Goal: Task Accomplishment & Management: Manage account settings

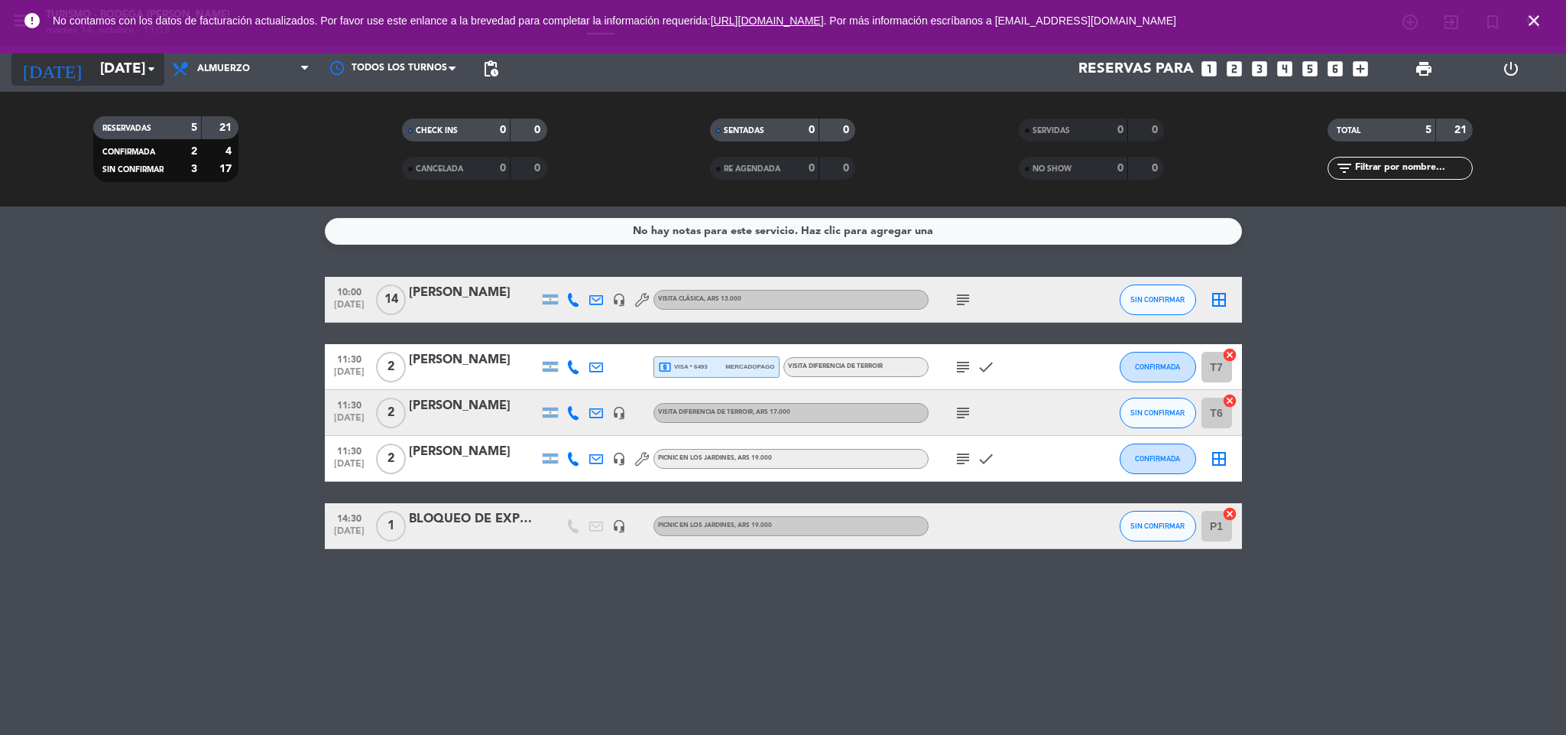
click at [113, 74] on input "[DATE]" at bounding box center [185, 69] width 184 height 32
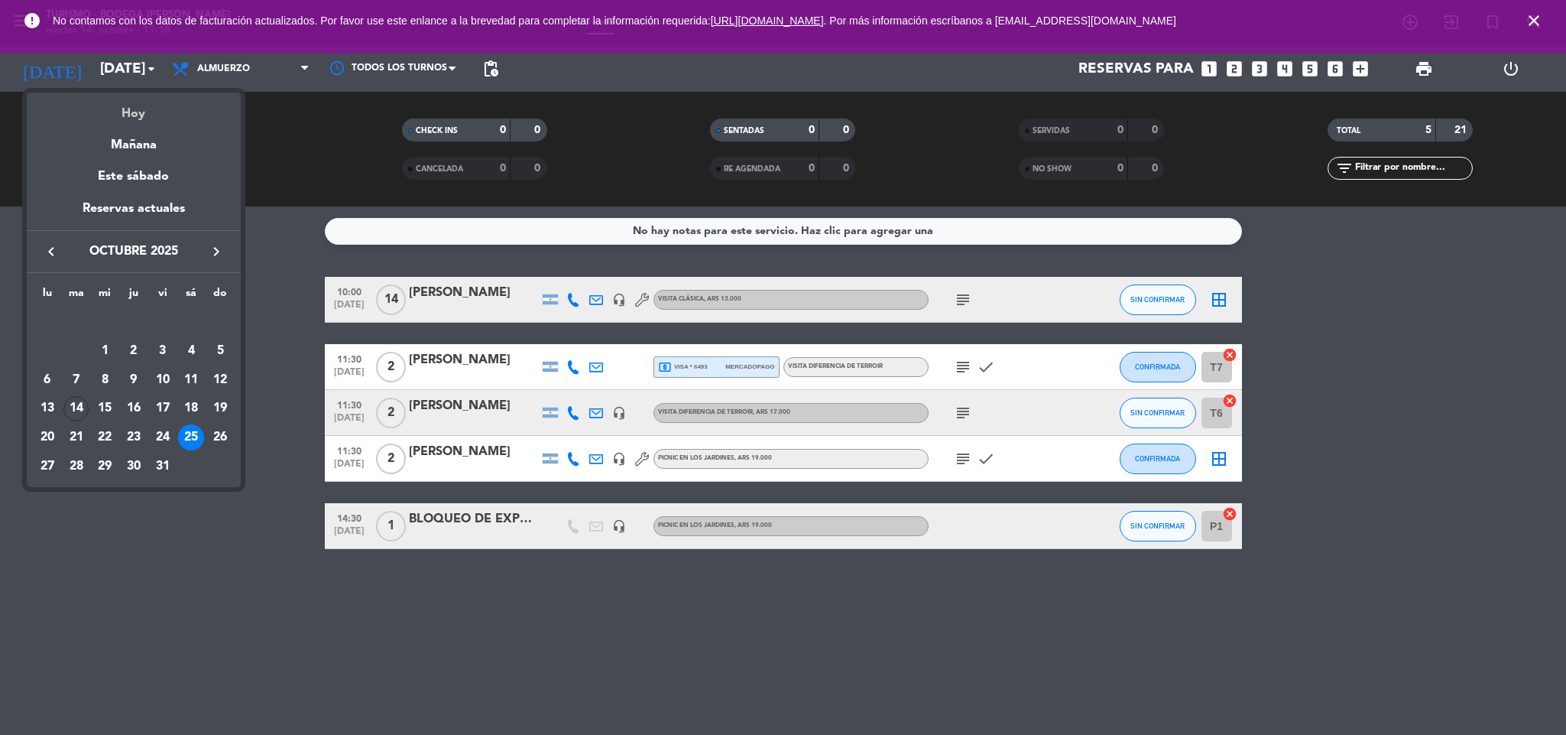
click at [127, 102] on div "Hoy" at bounding box center [134, 108] width 214 height 31
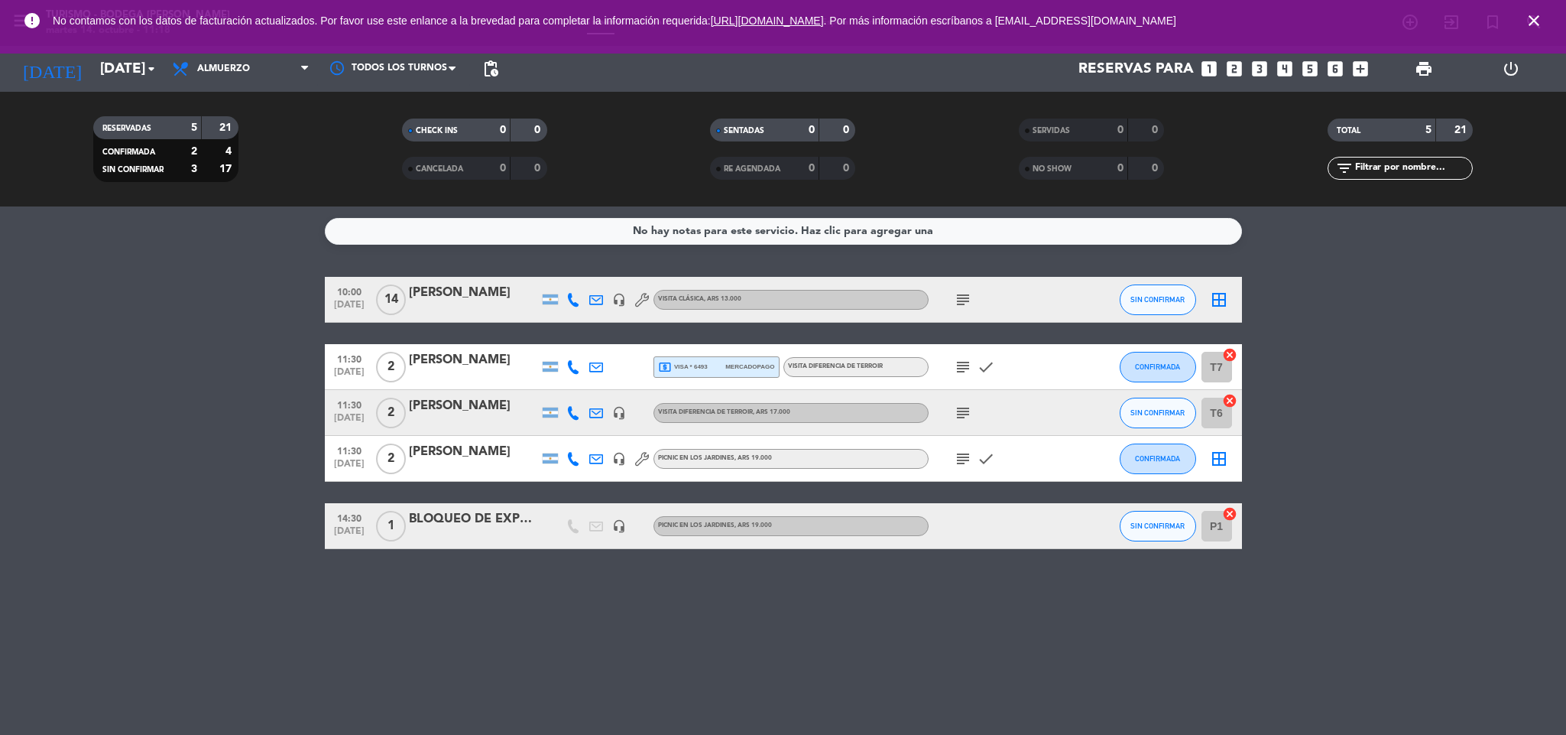
type input "[DATE]"
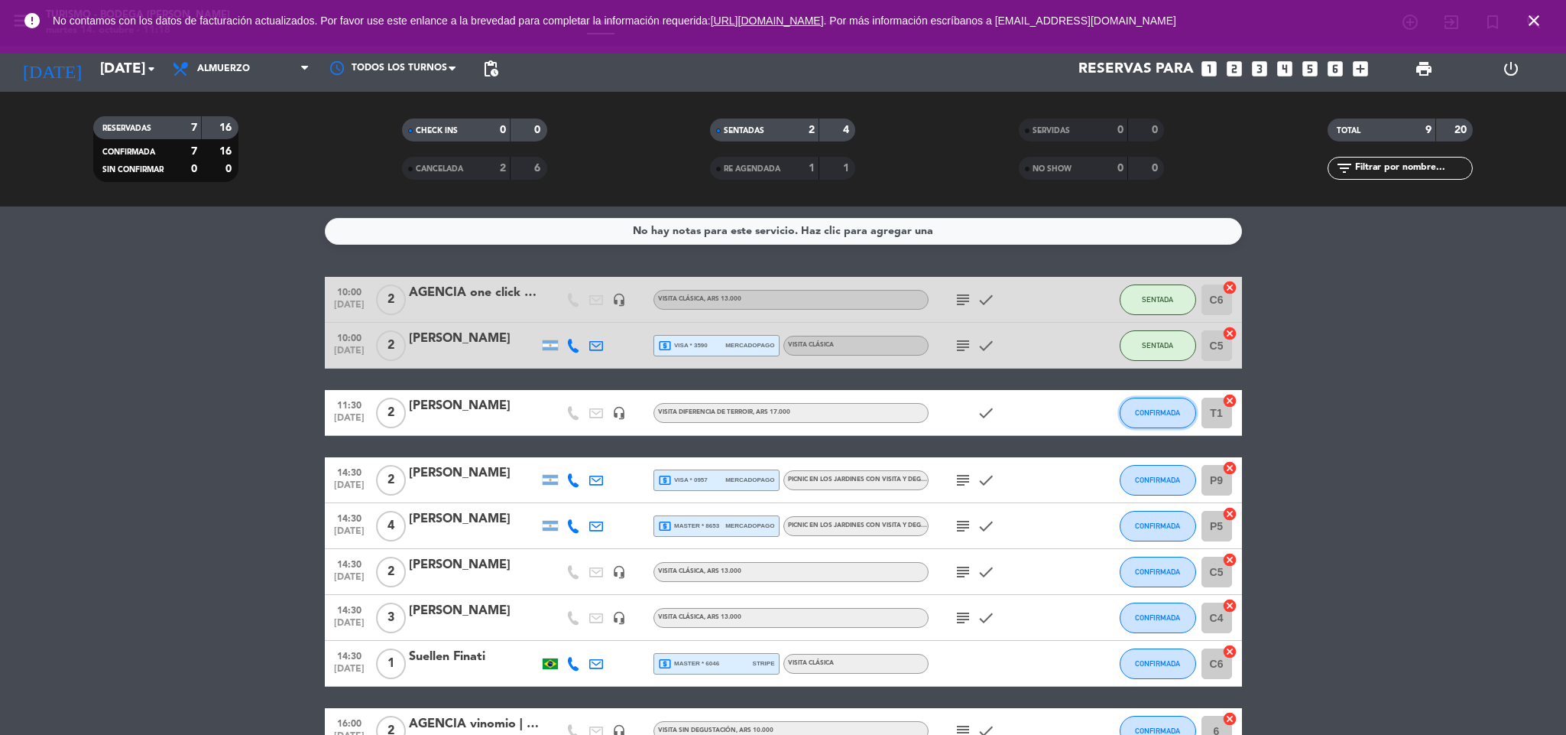
click at [1144, 417] on button "CONFIRMADA" at bounding box center [1158, 413] width 76 height 31
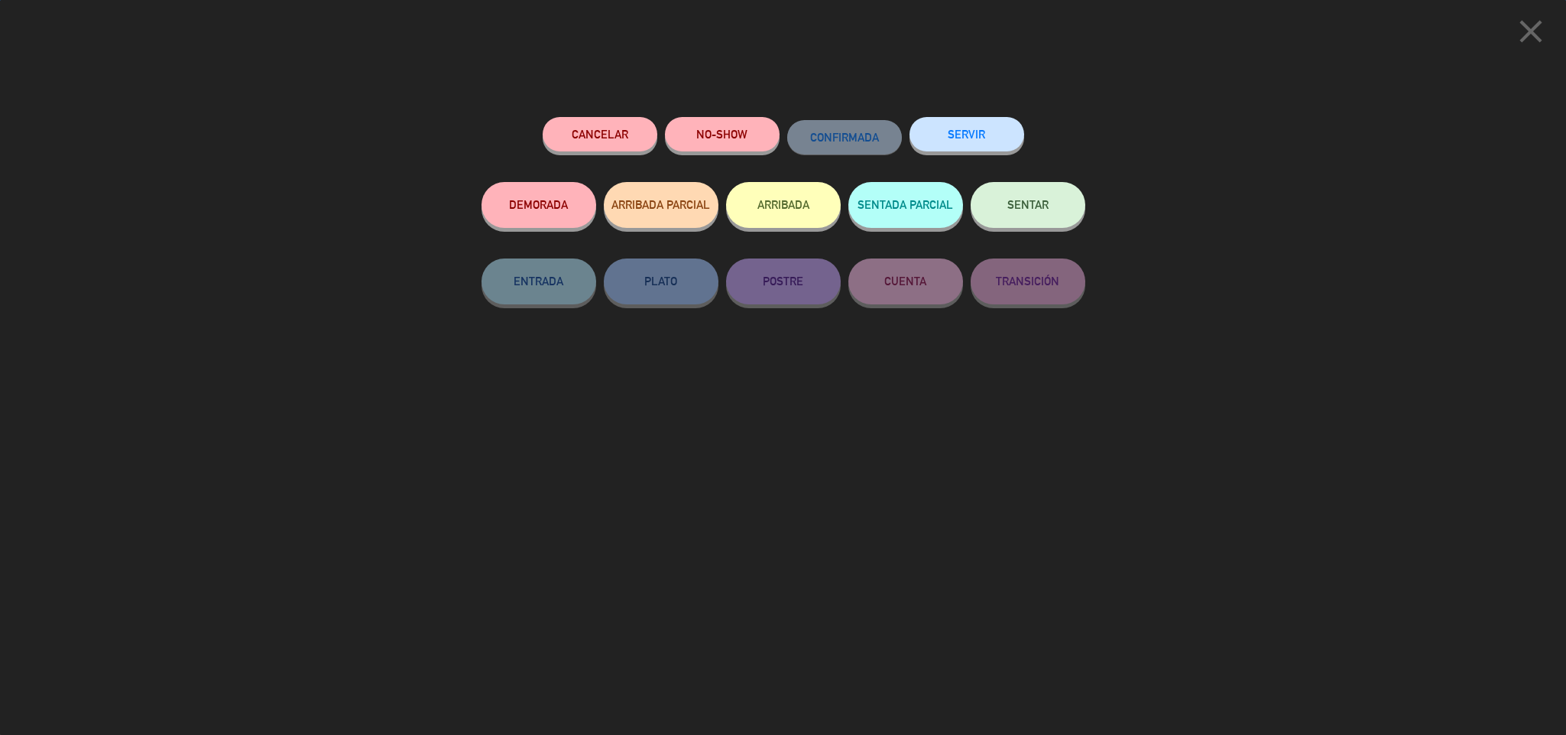
click at [1021, 200] on span "SENTAR" at bounding box center [1028, 204] width 41 height 13
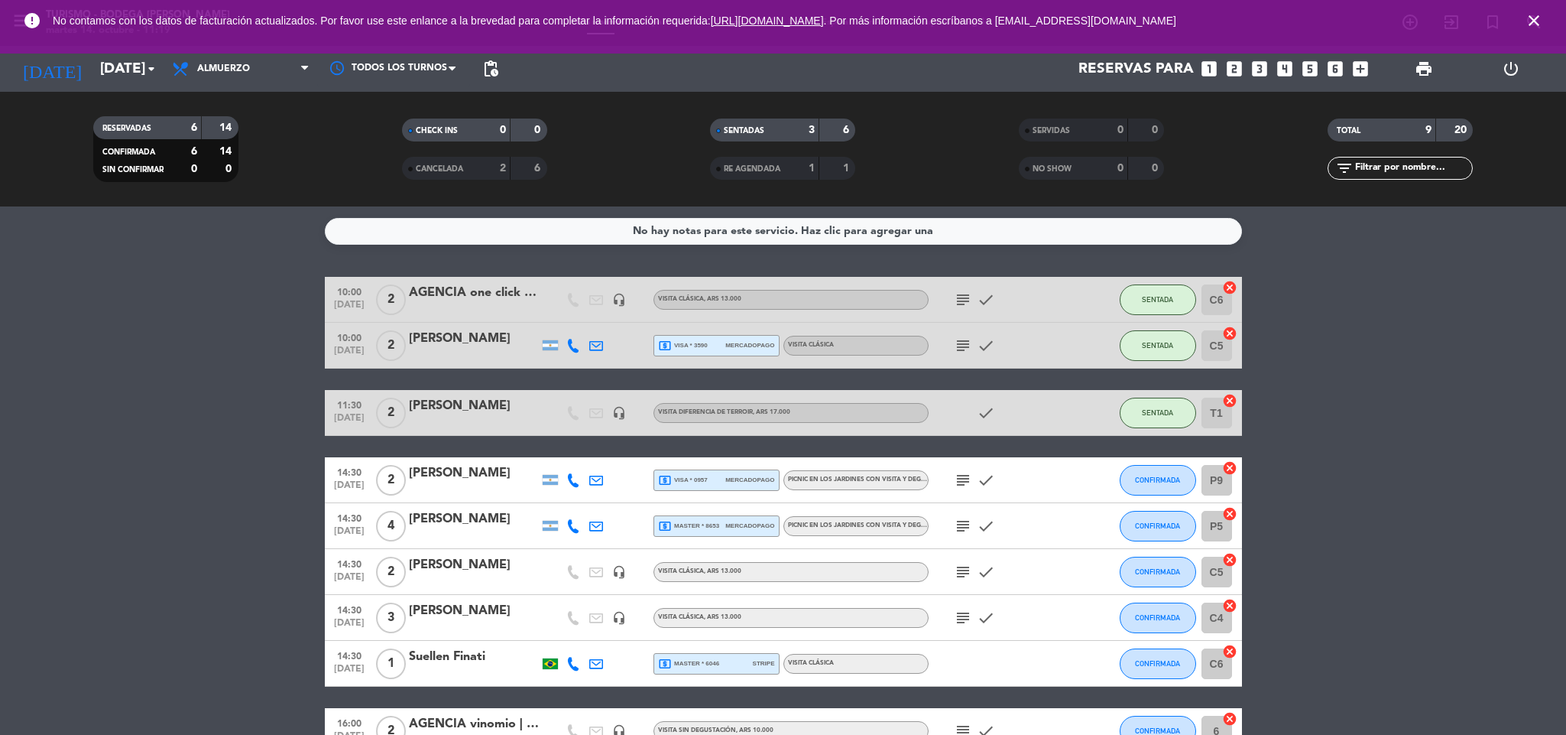
click at [1540, 17] on icon "close" at bounding box center [1534, 20] width 18 height 18
click at [1532, 18] on icon "close" at bounding box center [1534, 20] width 18 height 18
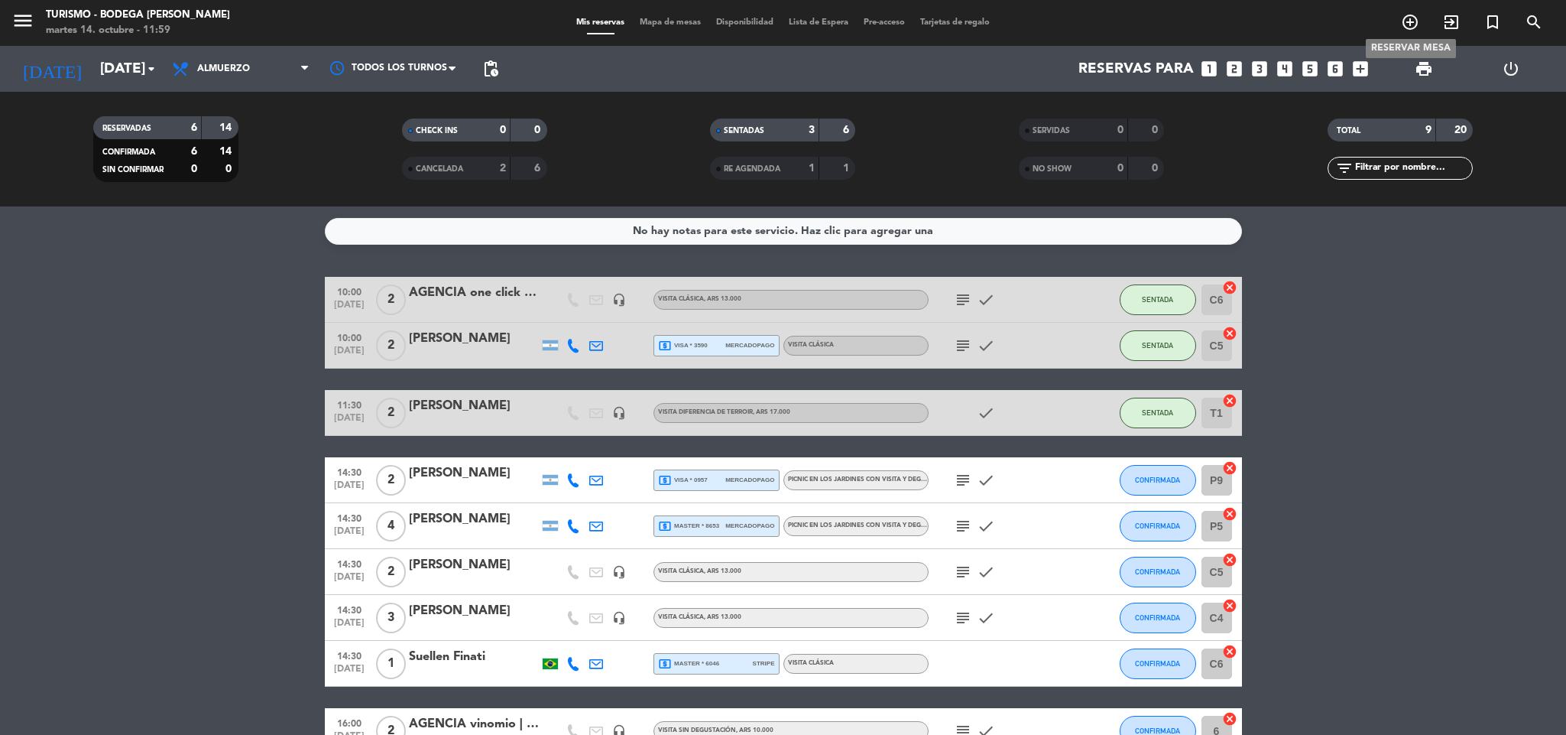
click at [1410, 16] on icon "add_circle_outline" at bounding box center [1410, 22] width 18 height 18
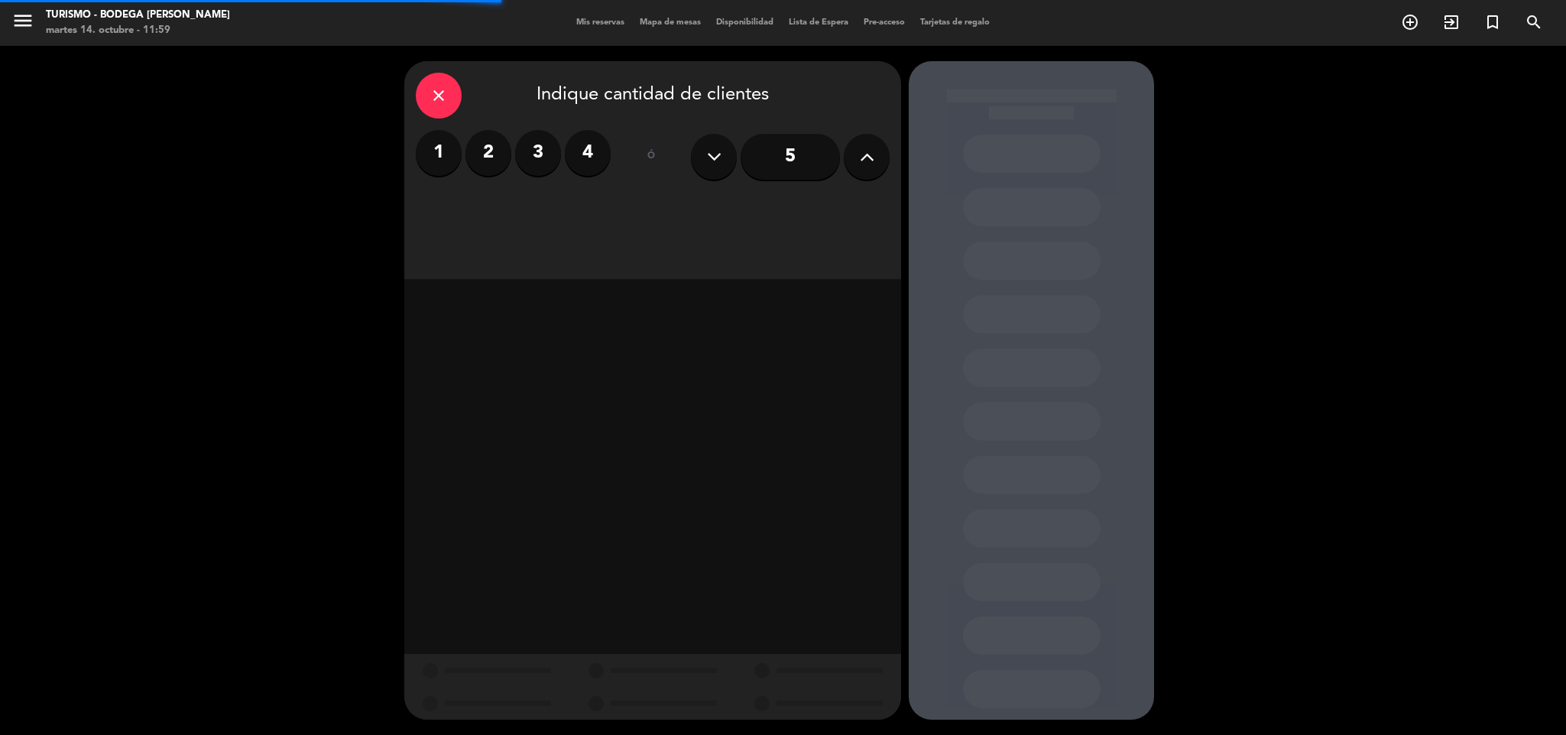
click at [476, 149] on label "2" at bounding box center [489, 153] width 46 height 46
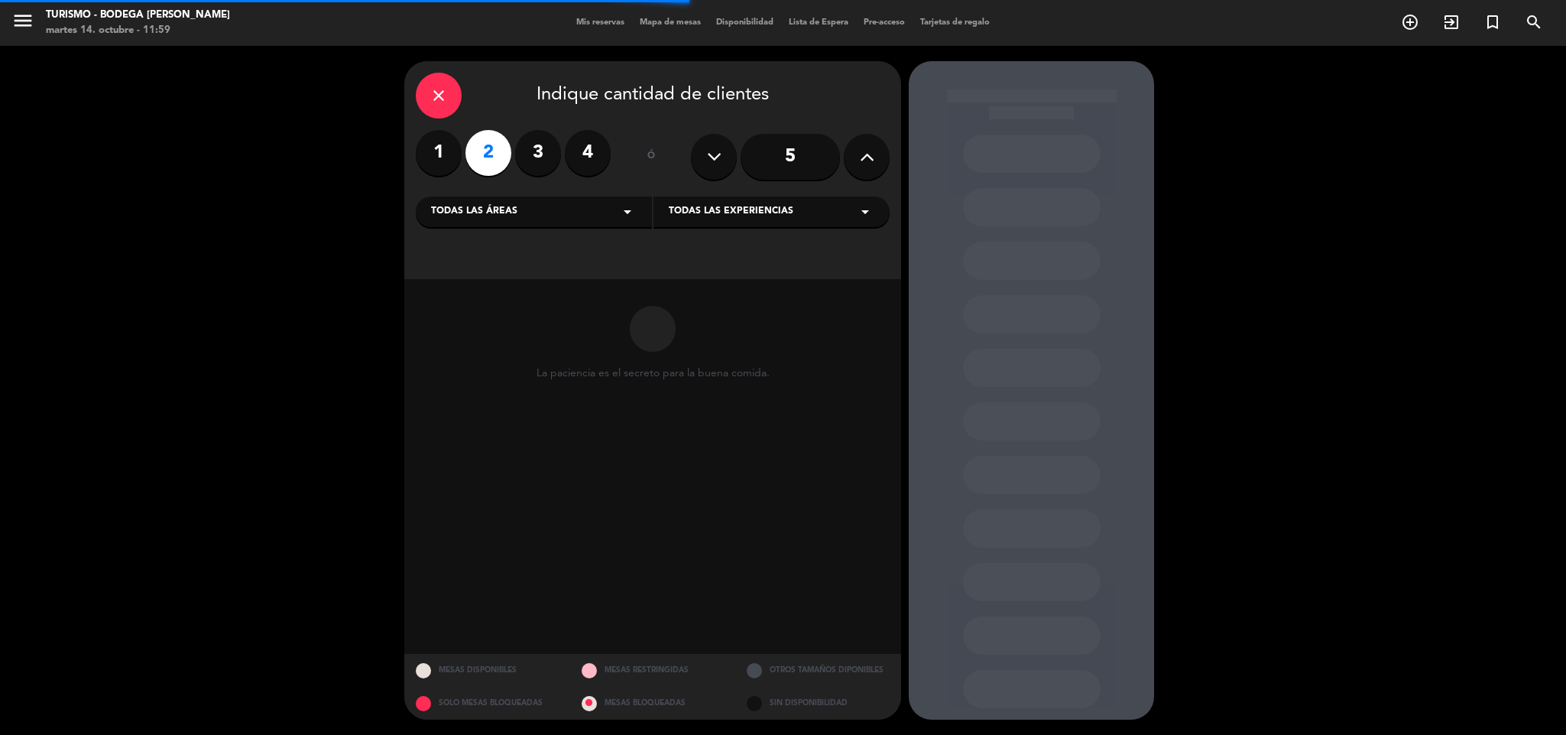
drag, startPoint x: 691, startPoint y: 211, endPoint x: 709, endPoint y: 220, distance: 20.5
click at [696, 214] on span "Todas las experiencias" at bounding box center [731, 211] width 125 height 15
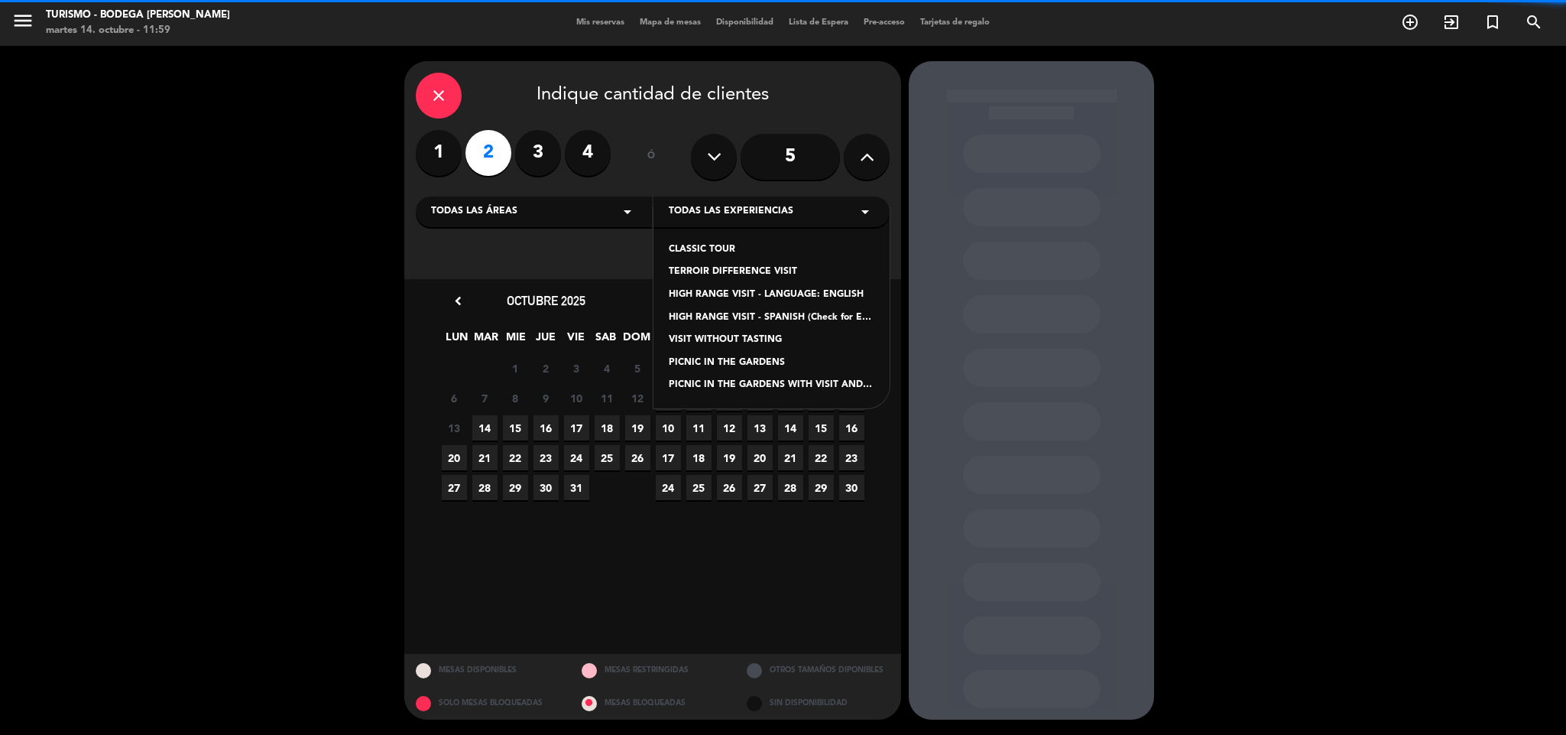
click at [721, 383] on div "PICNIC IN THE GARDENS WITH VISIT AND CLASSIC TASTING" at bounding box center [772, 385] width 206 height 15
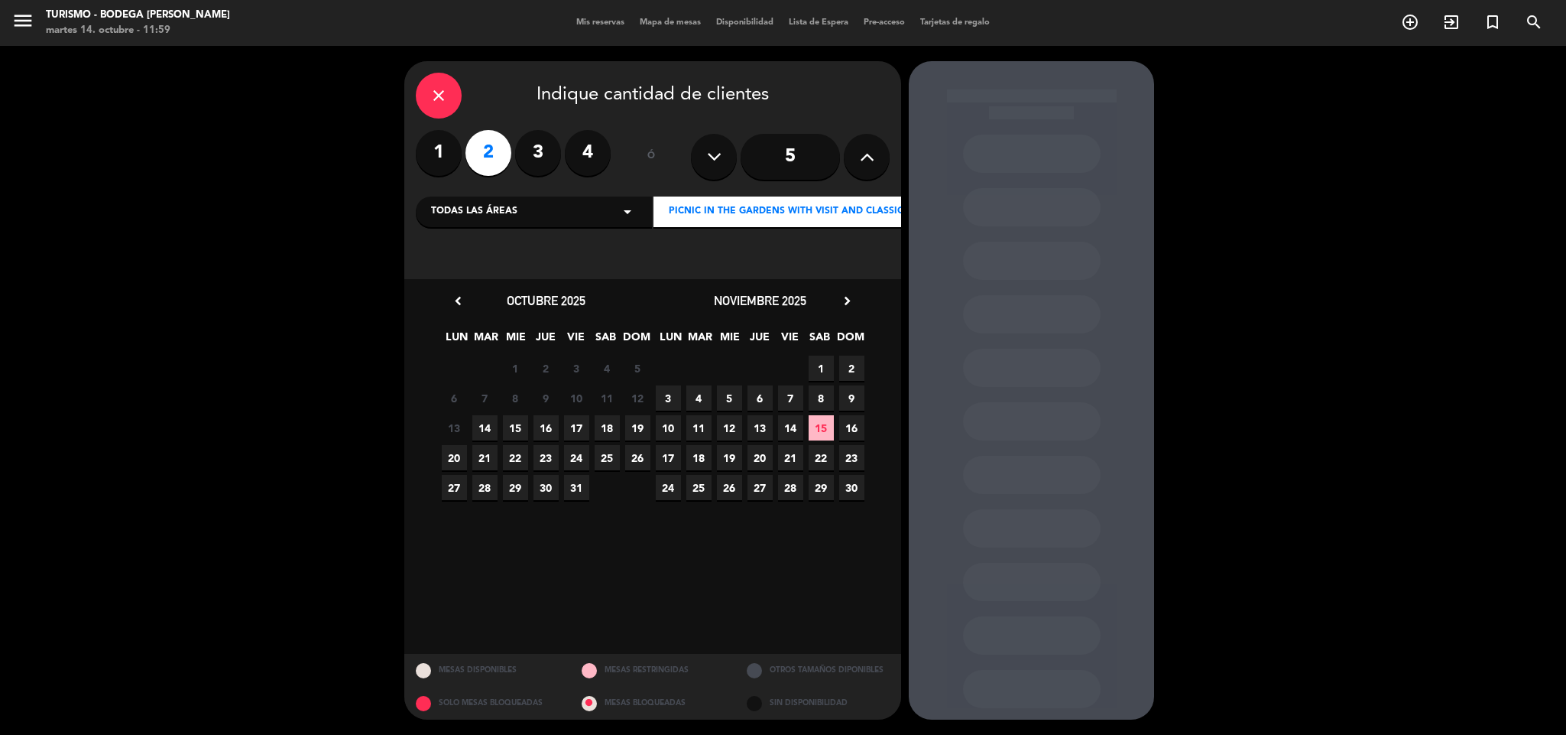
click at [647, 427] on span "19" at bounding box center [637, 427] width 25 height 25
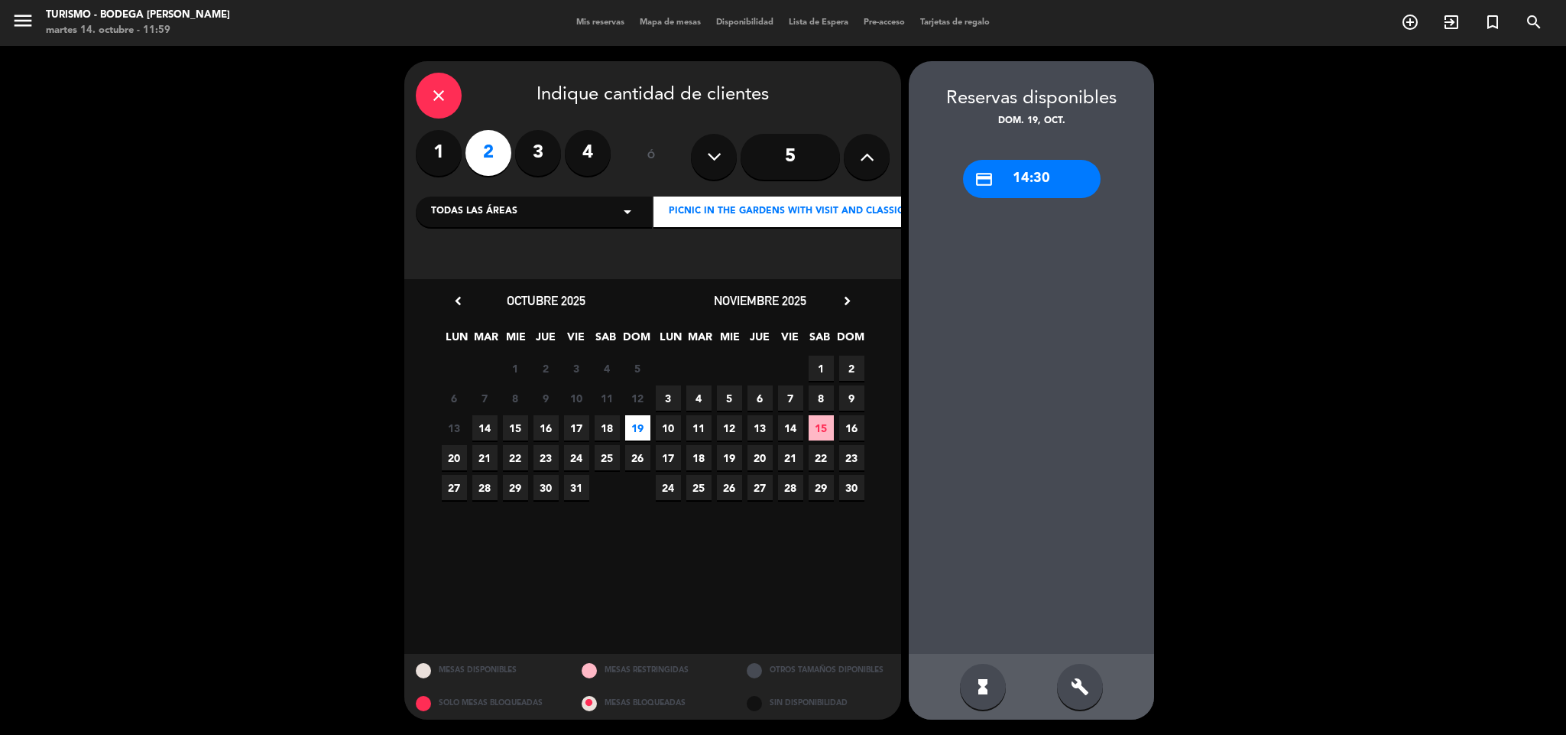
click at [1064, 161] on div "credit_card 14:30" at bounding box center [1032, 179] width 138 height 38
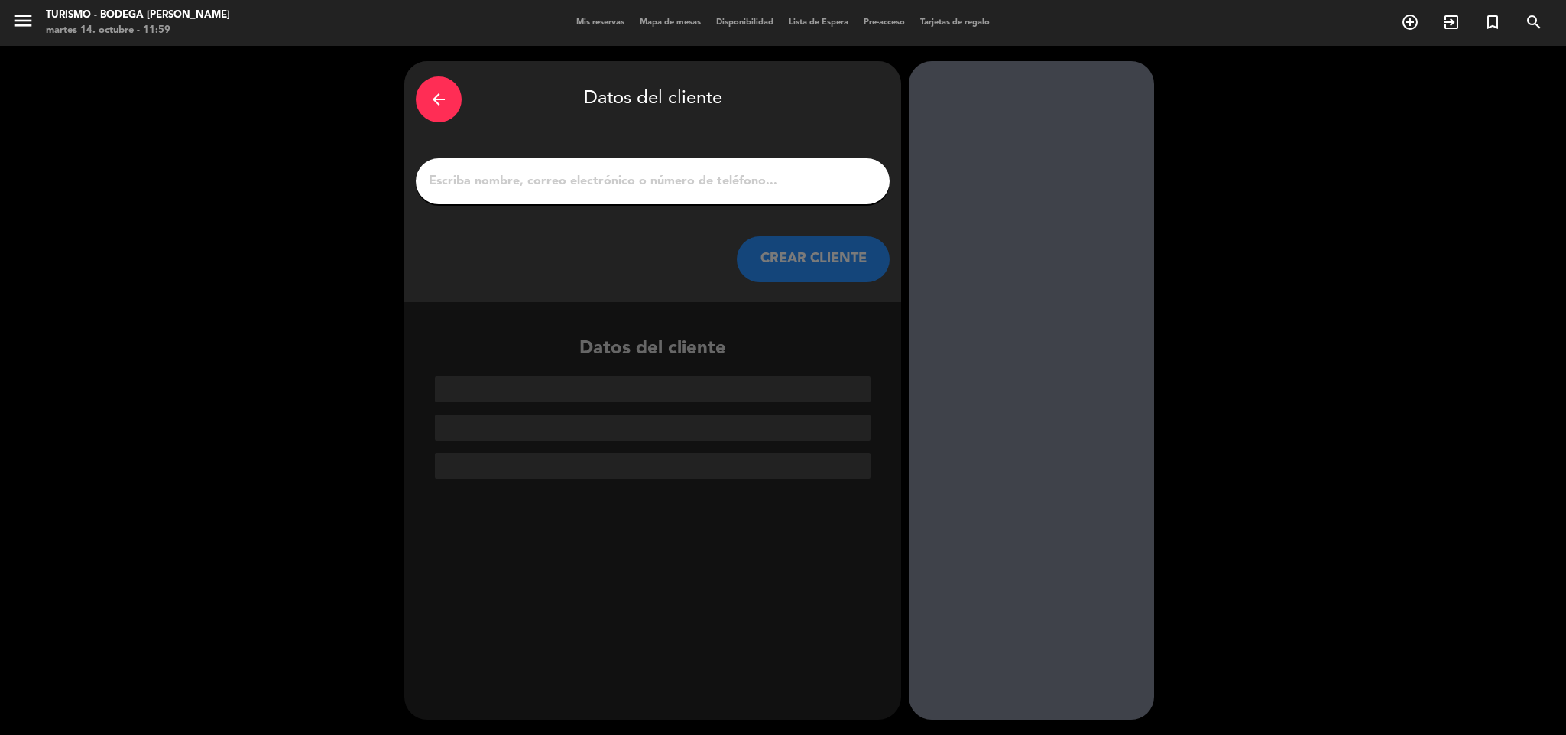
click at [787, 184] on input "1" at bounding box center [652, 180] width 451 height 21
paste input "[PERSON_NAME]"
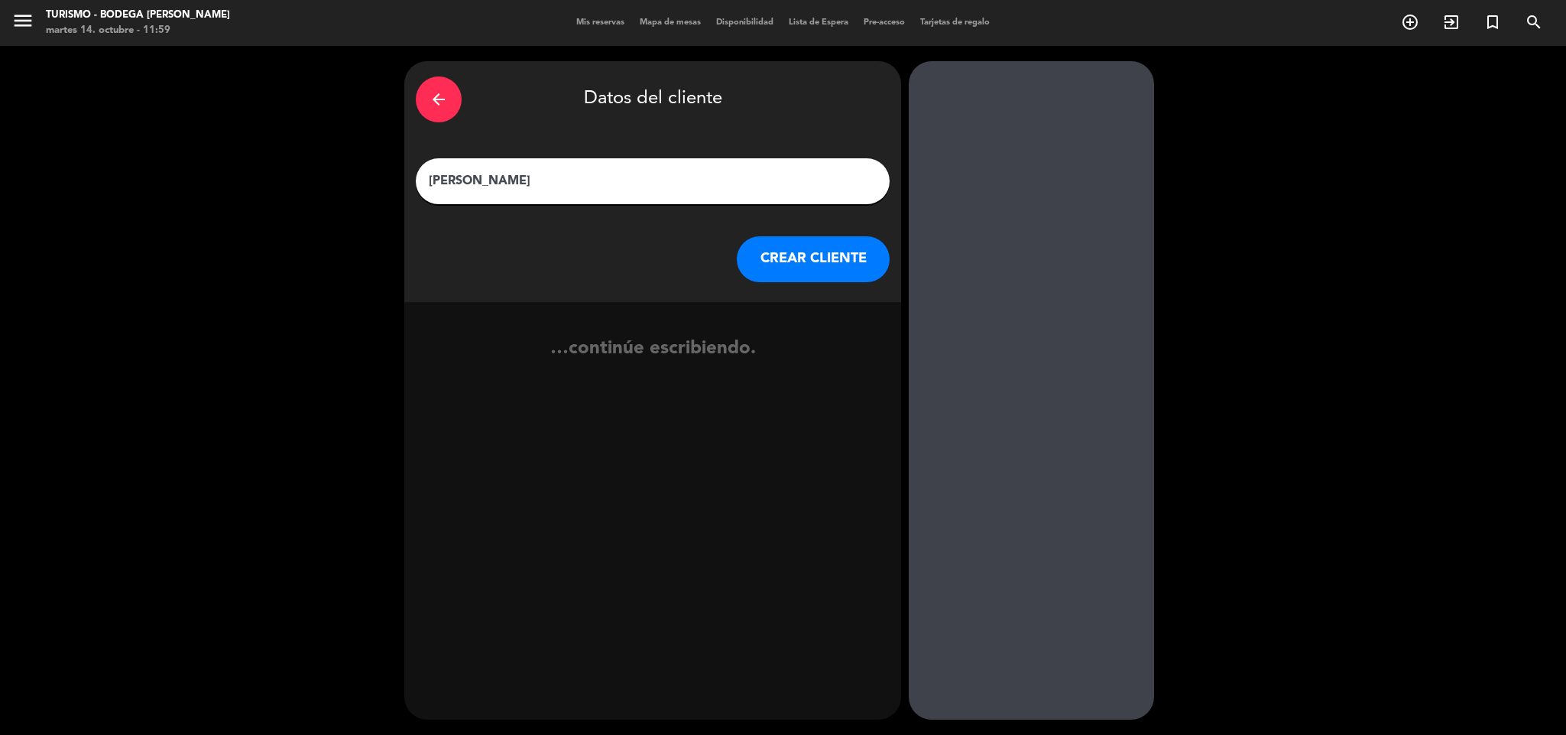
type input "[PERSON_NAME]"
click at [833, 269] on button "CREAR CLIENTE" at bounding box center [813, 259] width 153 height 46
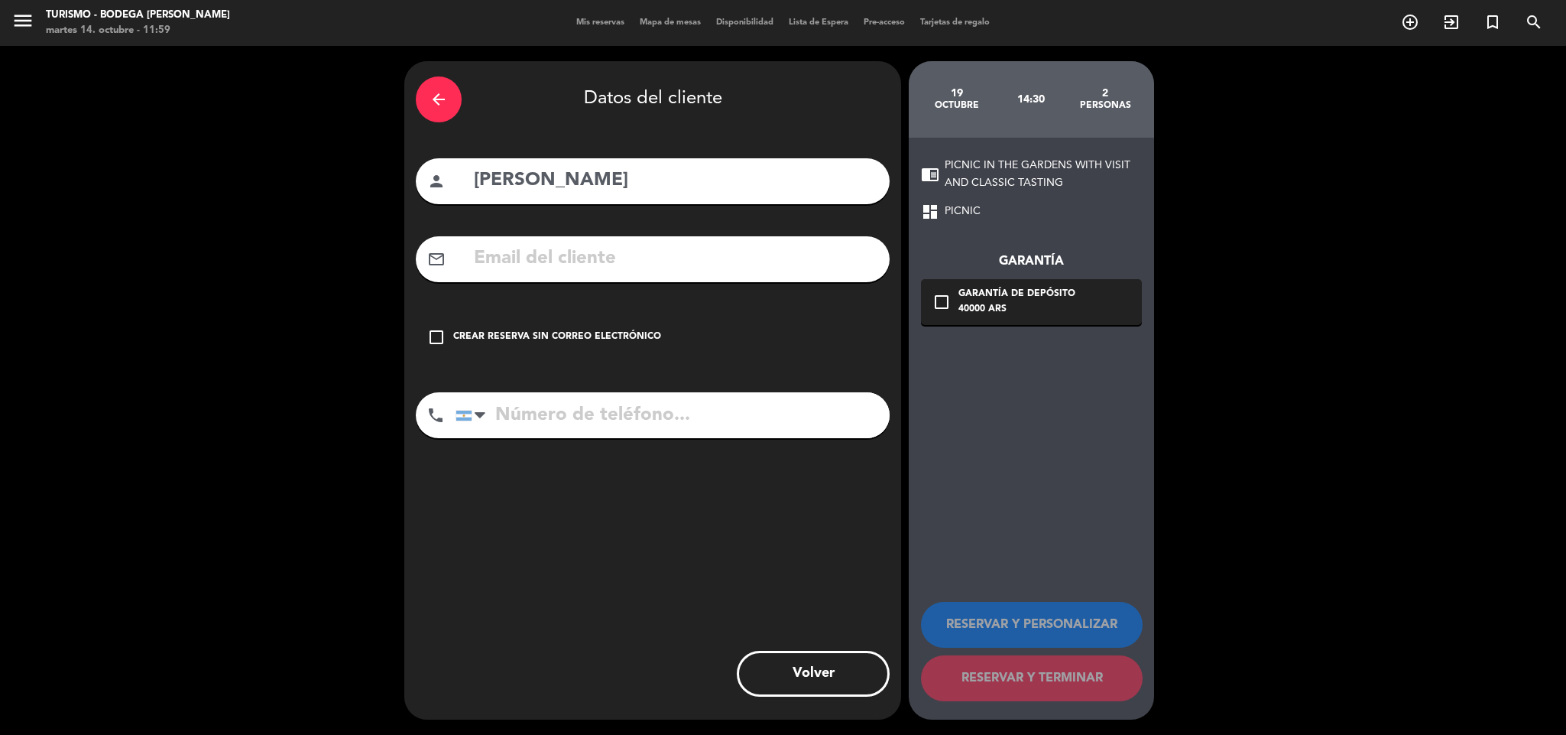
drag, startPoint x: 542, startPoint y: 257, endPoint x: 402, endPoint y: 120, distance: 195.7
click at [540, 255] on input "text" at bounding box center [675, 258] width 406 height 31
paste input "[EMAIL_ADDRESS][DOMAIN_NAME]"
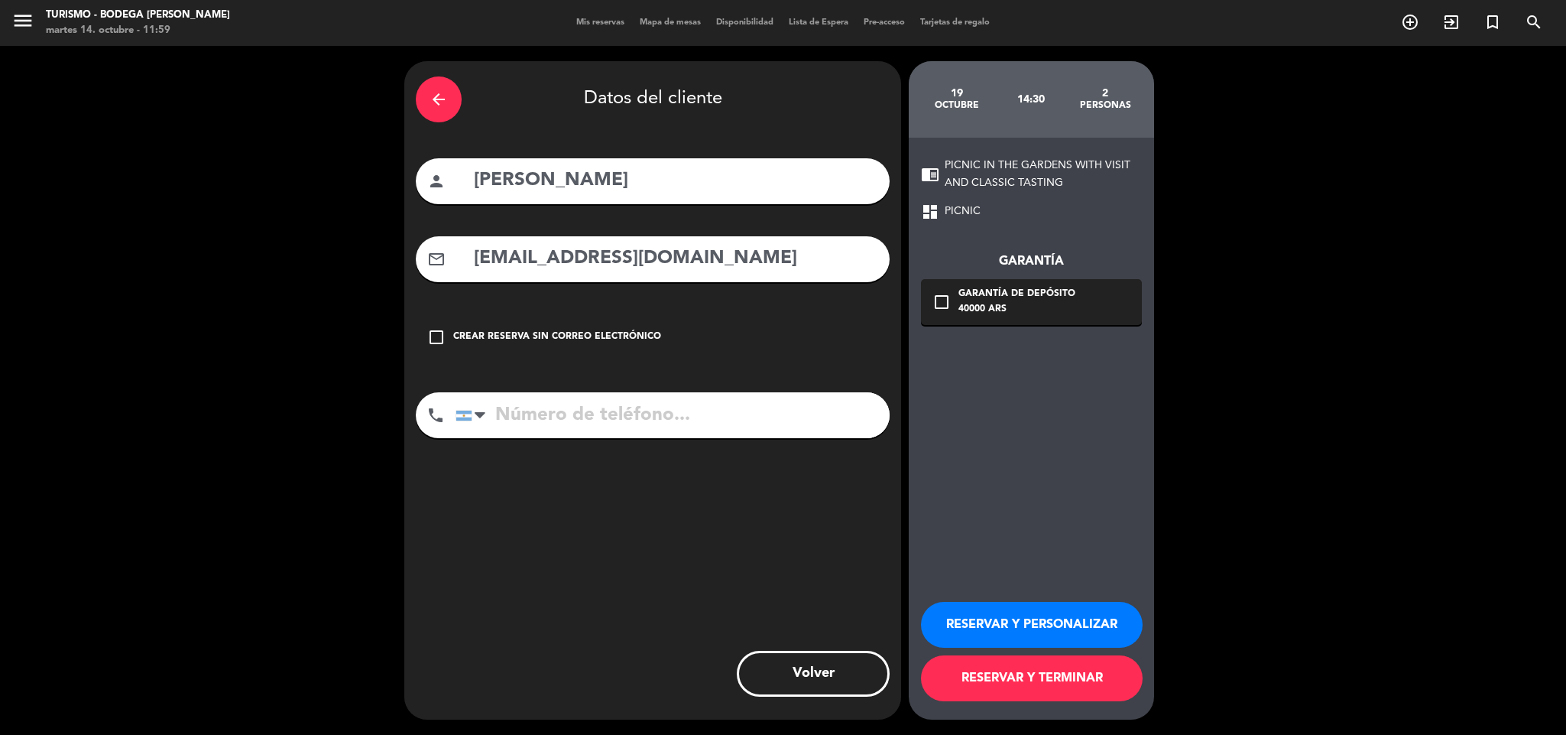
type input "[EMAIL_ADDRESS][DOMAIN_NAME]"
drag, startPoint x: 560, startPoint y: 447, endPoint x: 570, endPoint y: 413, distance: 35.6
click at [565, 424] on div "phone [GEOGRAPHIC_DATA] +1 [GEOGRAPHIC_DATA] +44 [GEOGRAPHIC_DATA] ([GEOGRAPHIC…" at bounding box center [653, 420] width 474 height 57
drag, startPoint x: 570, startPoint y: 413, endPoint x: 540, endPoint y: 370, distance: 52.2
click at [570, 411] on input "tel" at bounding box center [673, 415] width 434 height 46
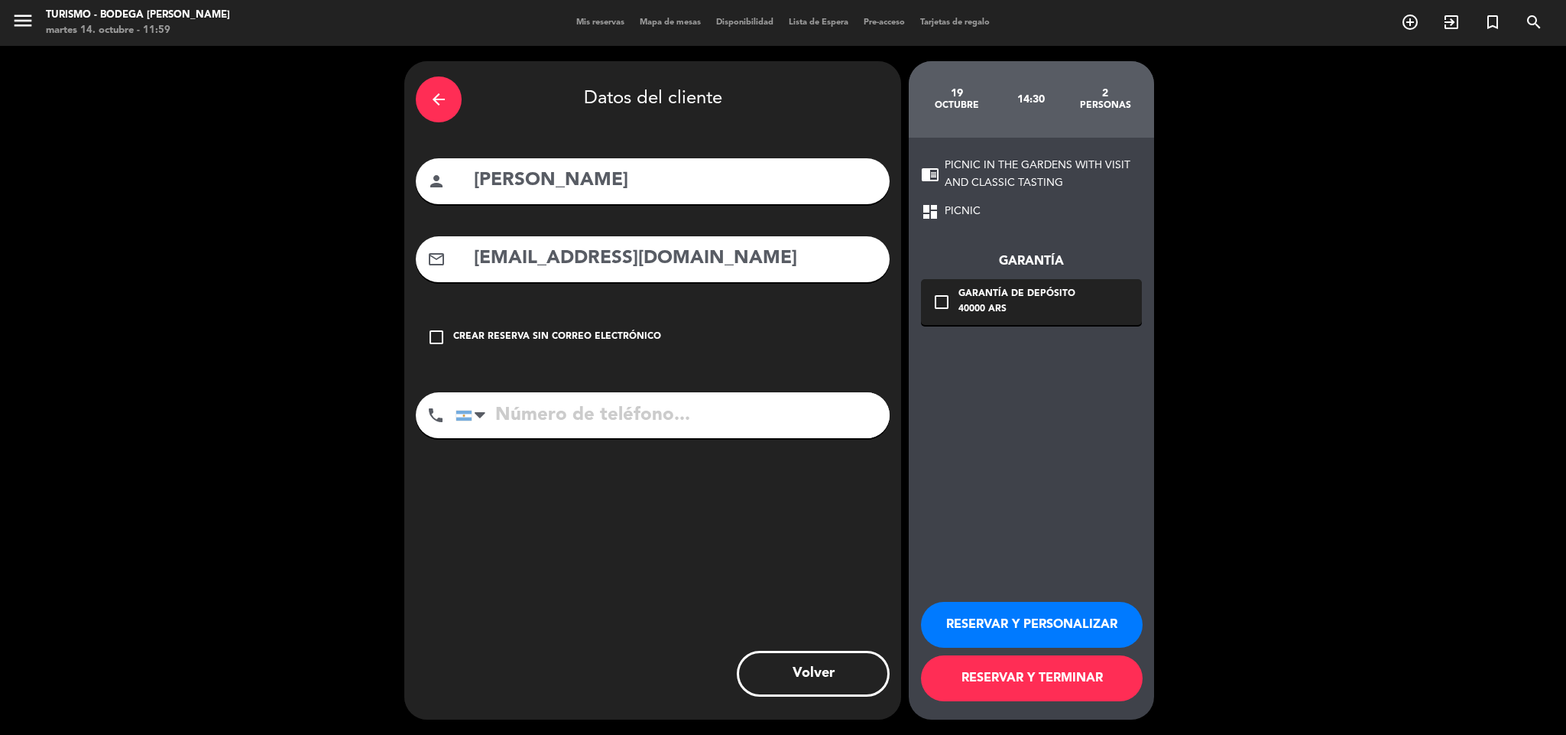
click at [750, 416] on input "tel" at bounding box center [673, 415] width 434 height 46
paste input "[PHONE_NUMBER]"
type input "[PHONE_NUMBER]"
click at [998, 613] on button "RESERVAR Y PERSONALIZAR" at bounding box center [1032, 625] width 222 height 46
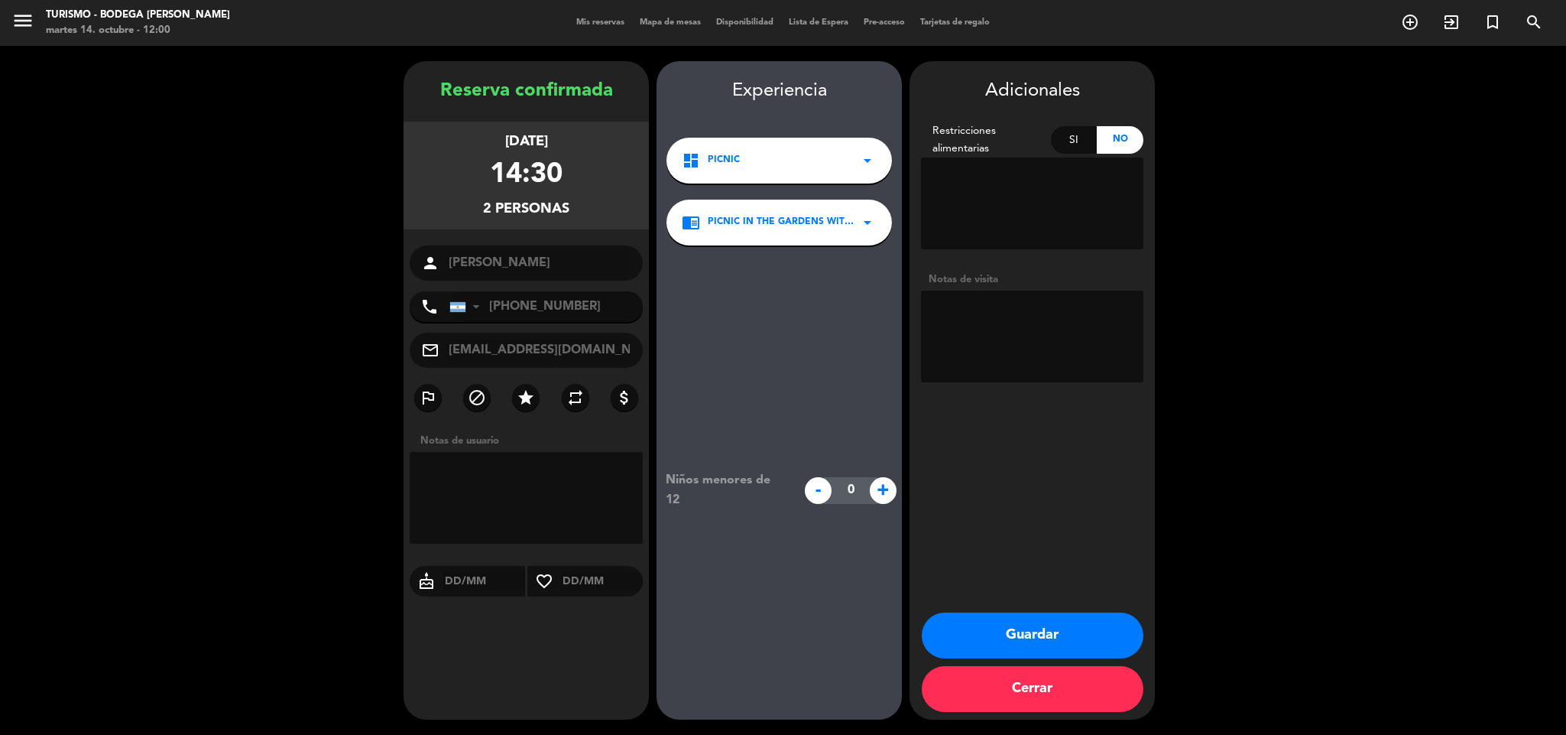
click at [1021, 326] on textarea at bounding box center [1032, 337] width 222 height 92
type textarea "pAGADO $40.000R5938"
click at [1012, 631] on button "Guardar" at bounding box center [1033, 635] width 222 height 46
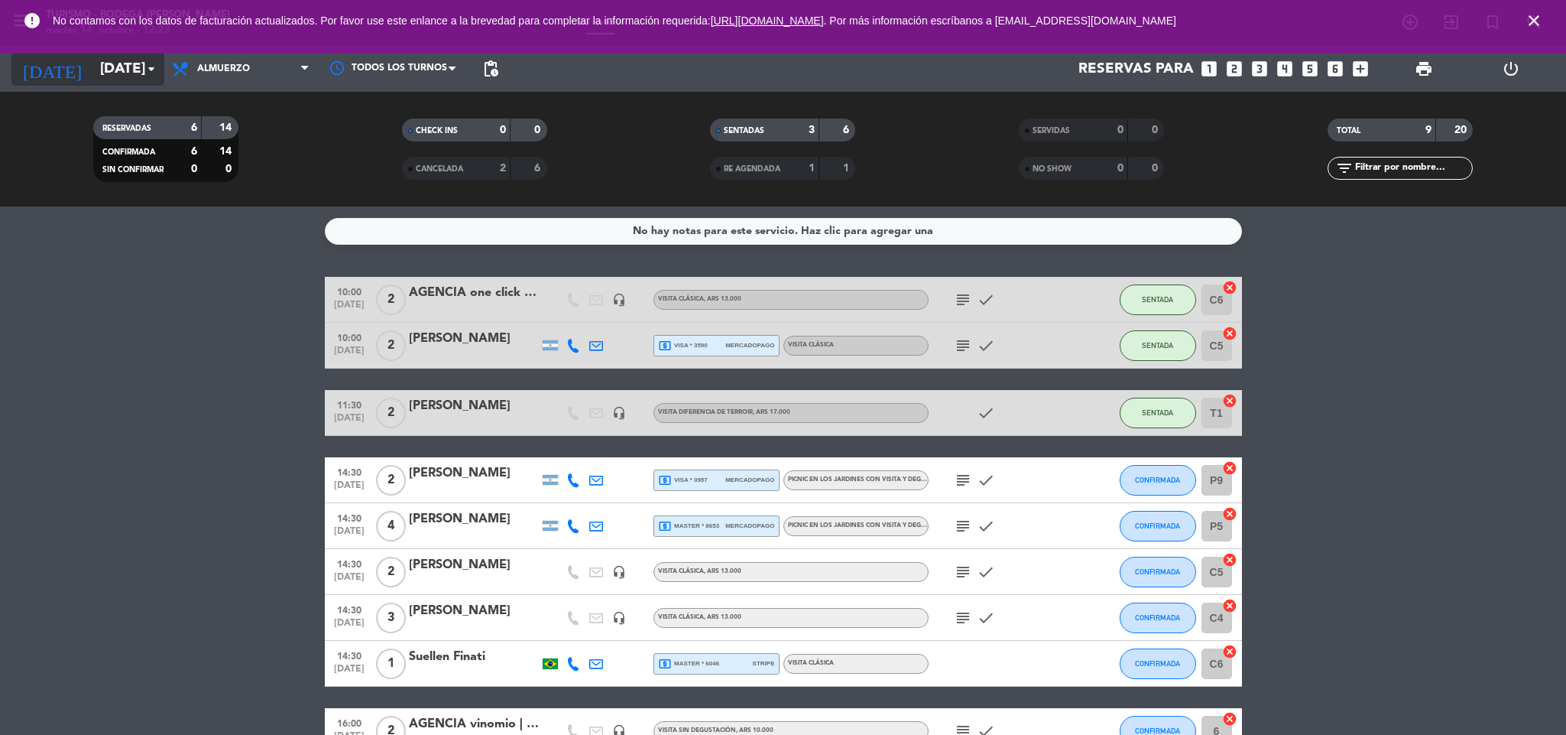
click at [126, 76] on input "[DATE]" at bounding box center [185, 69] width 184 height 32
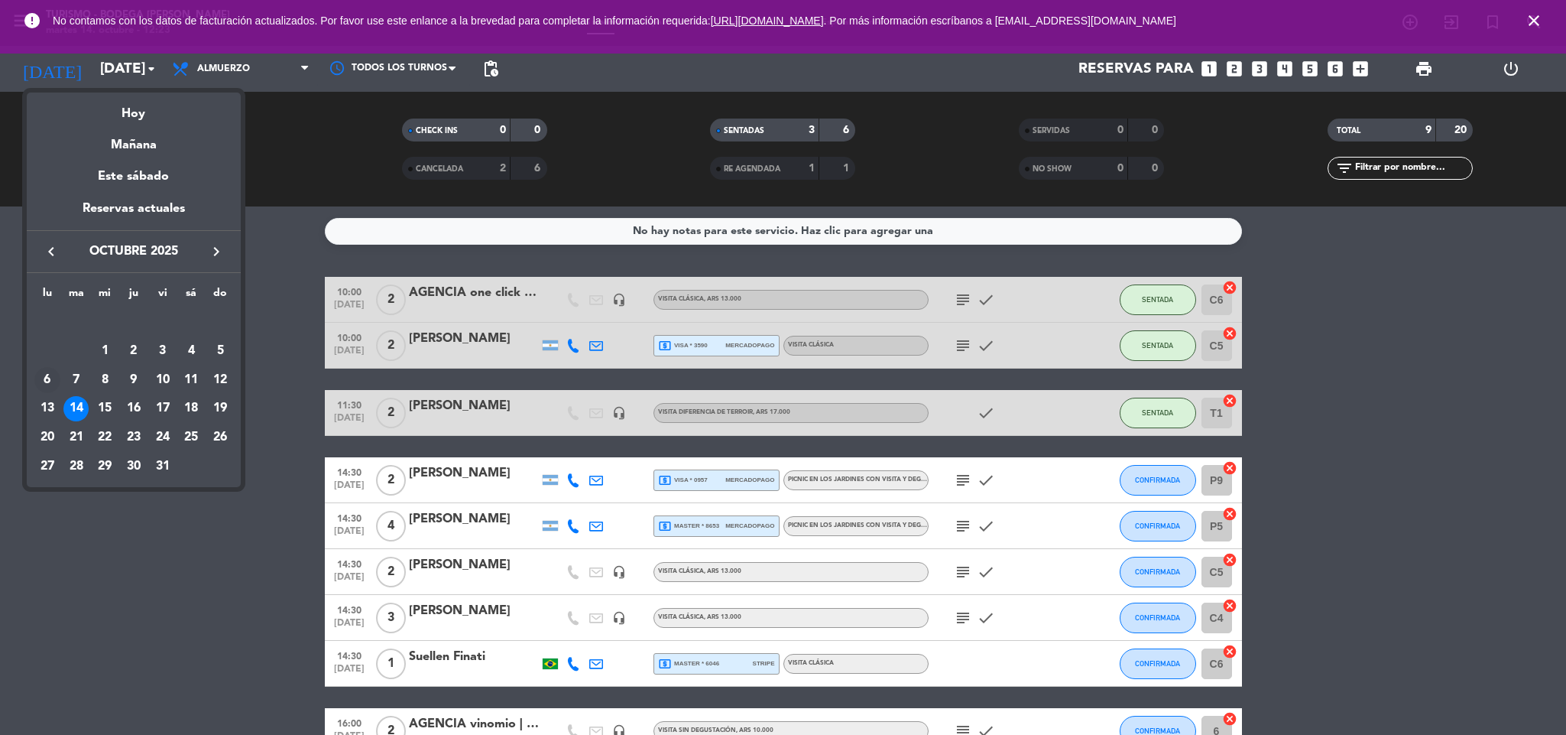
click at [49, 378] on div "6" at bounding box center [47, 380] width 26 height 26
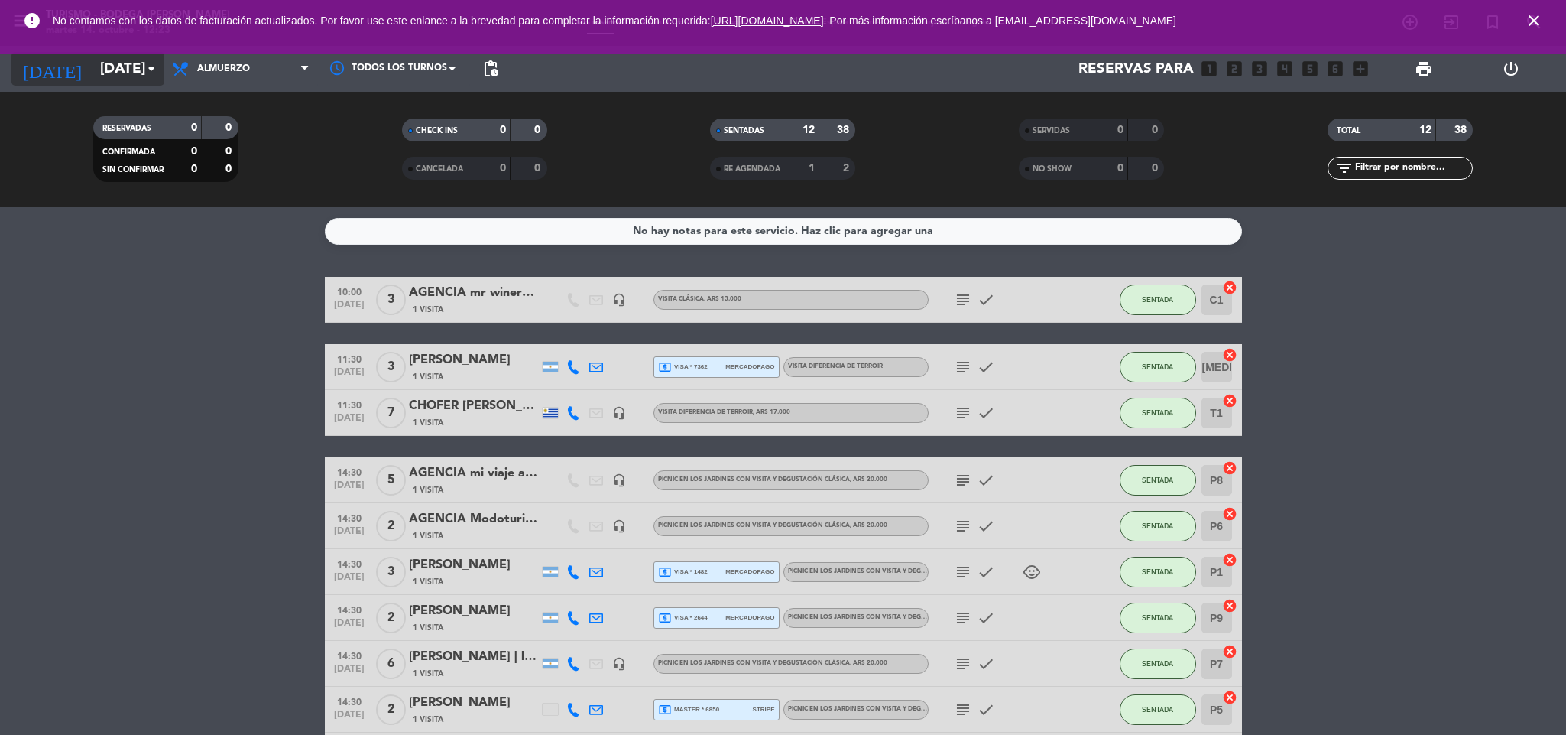
click at [110, 69] on input "[DATE]" at bounding box center [185, 69] width 184 height 32
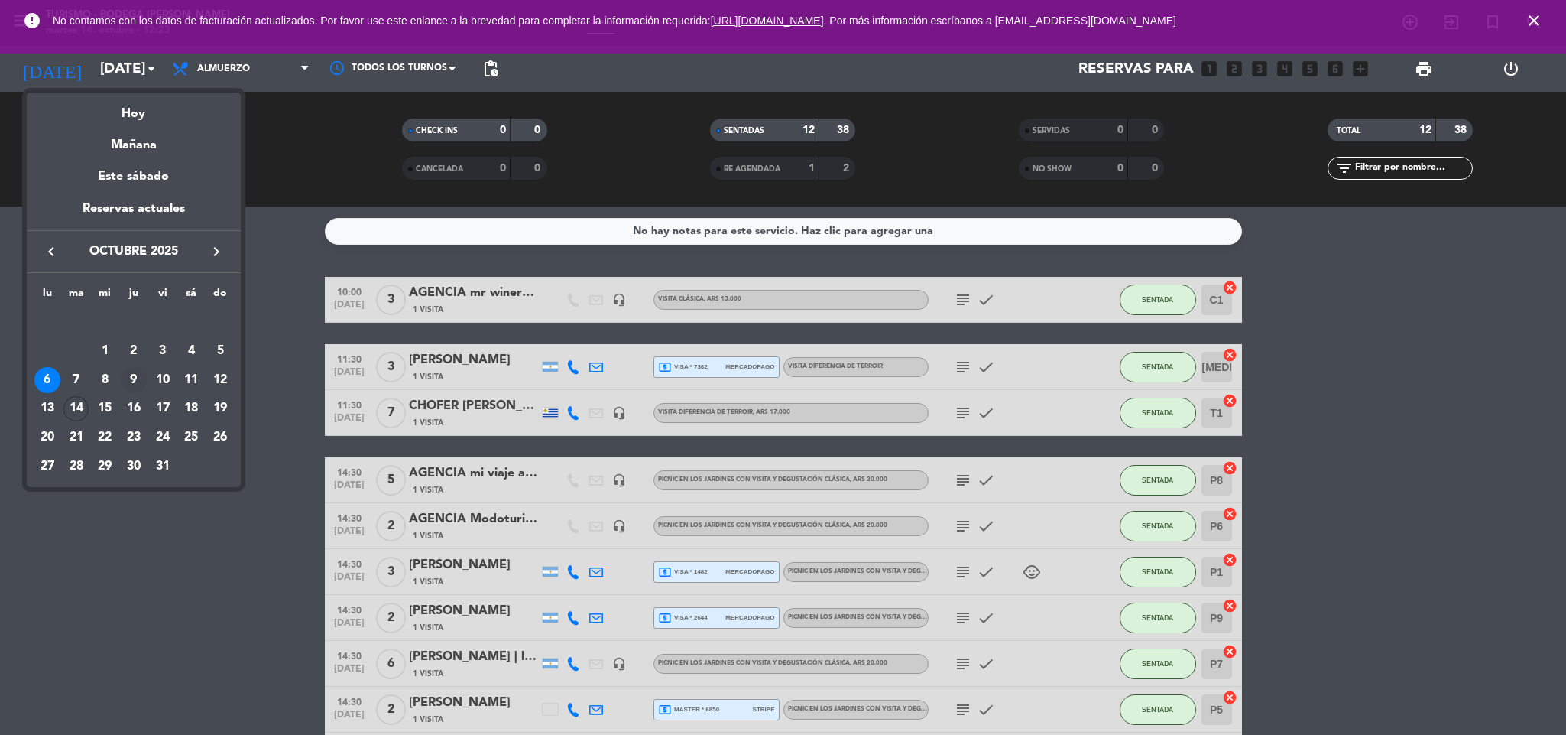
click at [131, 375] on div "9" at bounding box center [134, 380] width 26 height 26
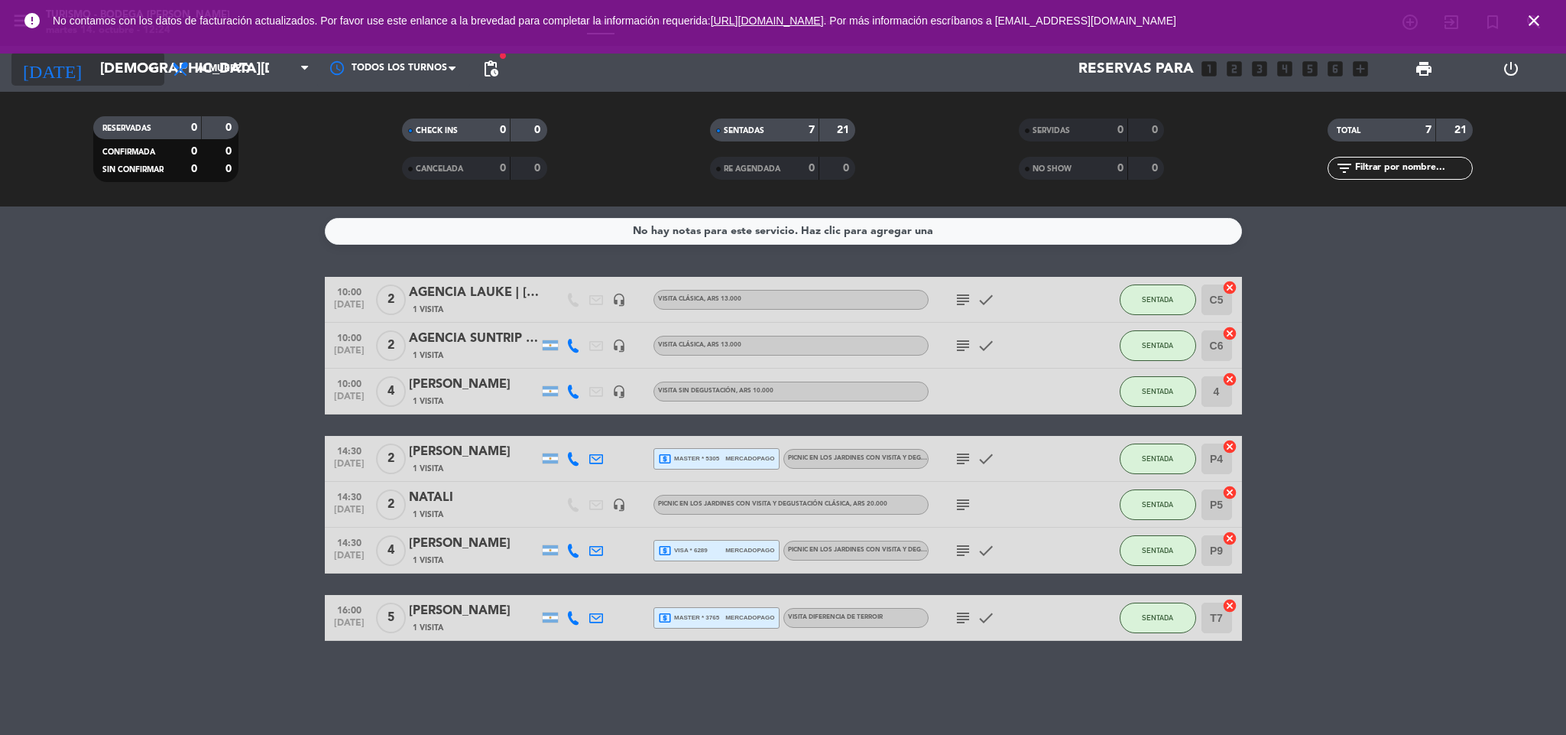
click at [99, 76] on input "[DEMOGRAPHIC_DATA][DATE]" at bounding box center [185, 69] width 184 height 32
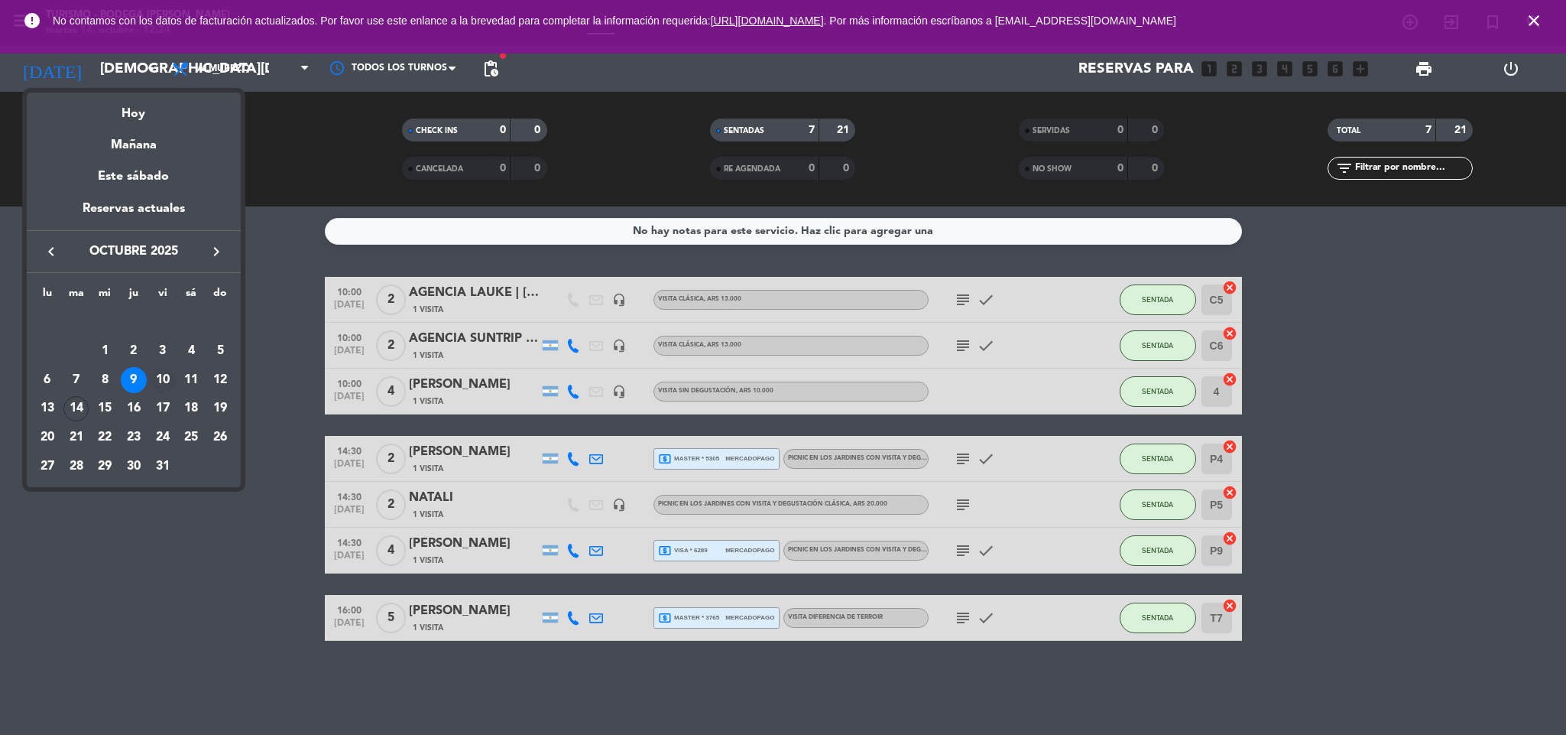
click at [161, 377] on div "10" at bounding box center [163, 380] width 26 height 26
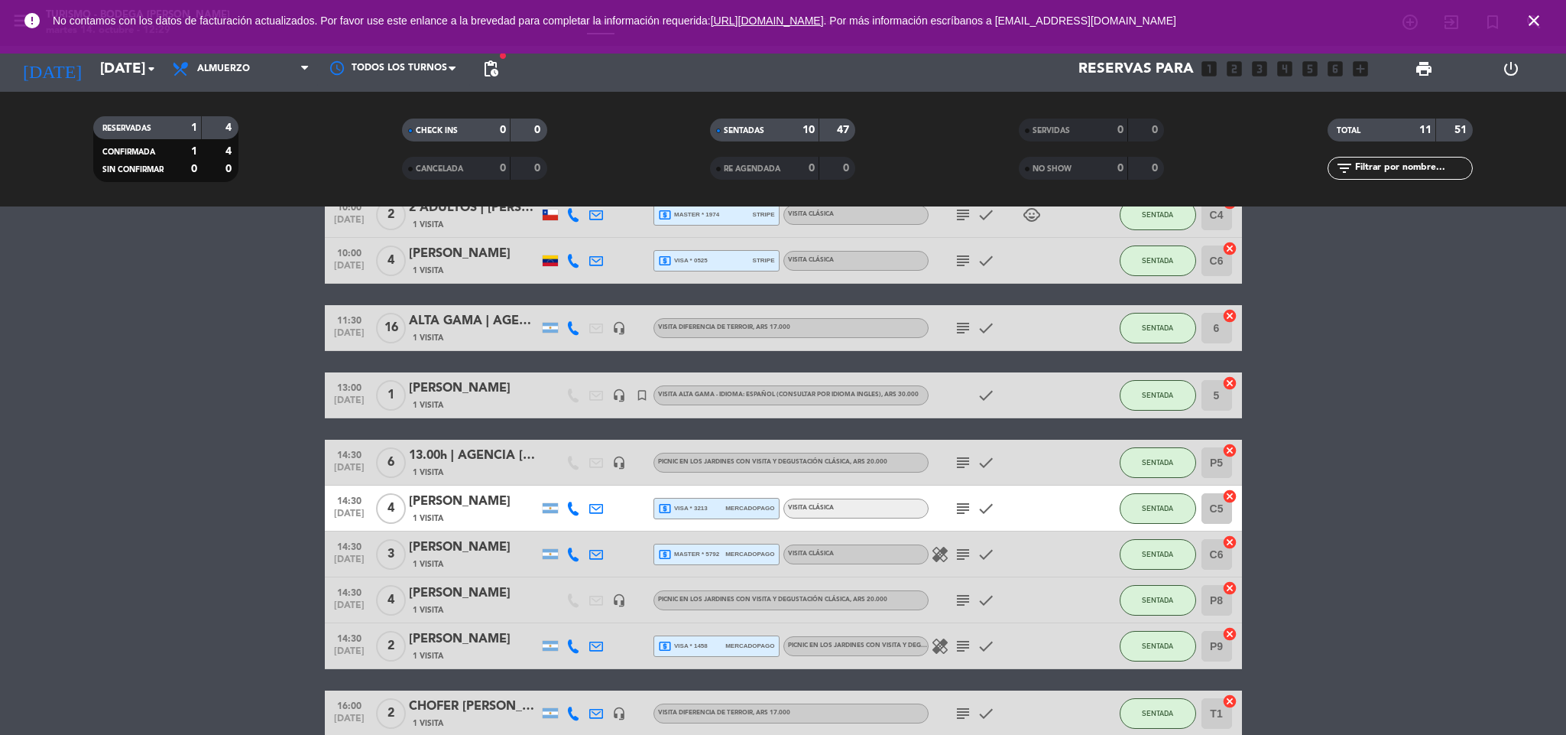
scroll to position [209, 0]
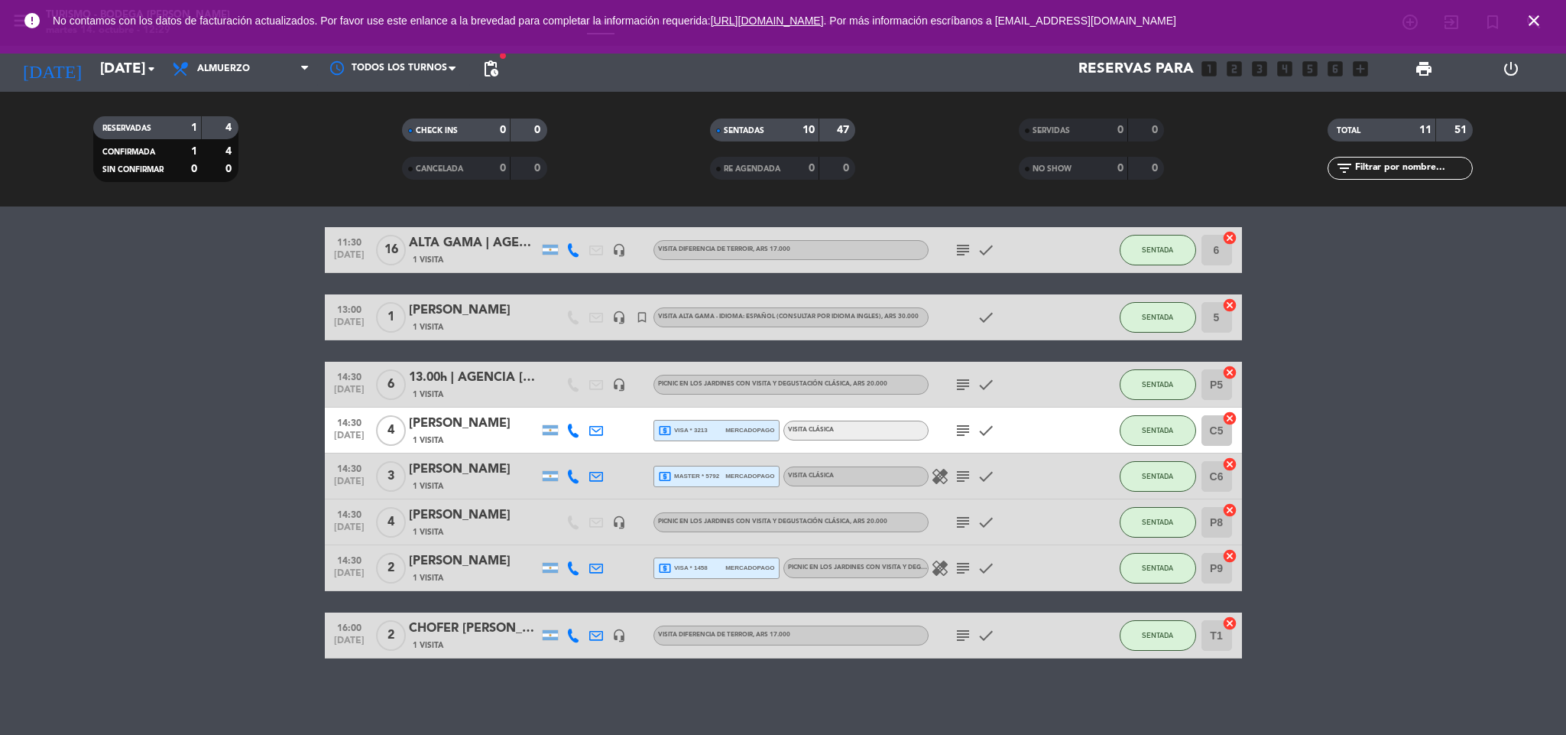
click at [969, 640] on icon "subject" at bounding box center [963, 635] width 18 height 18
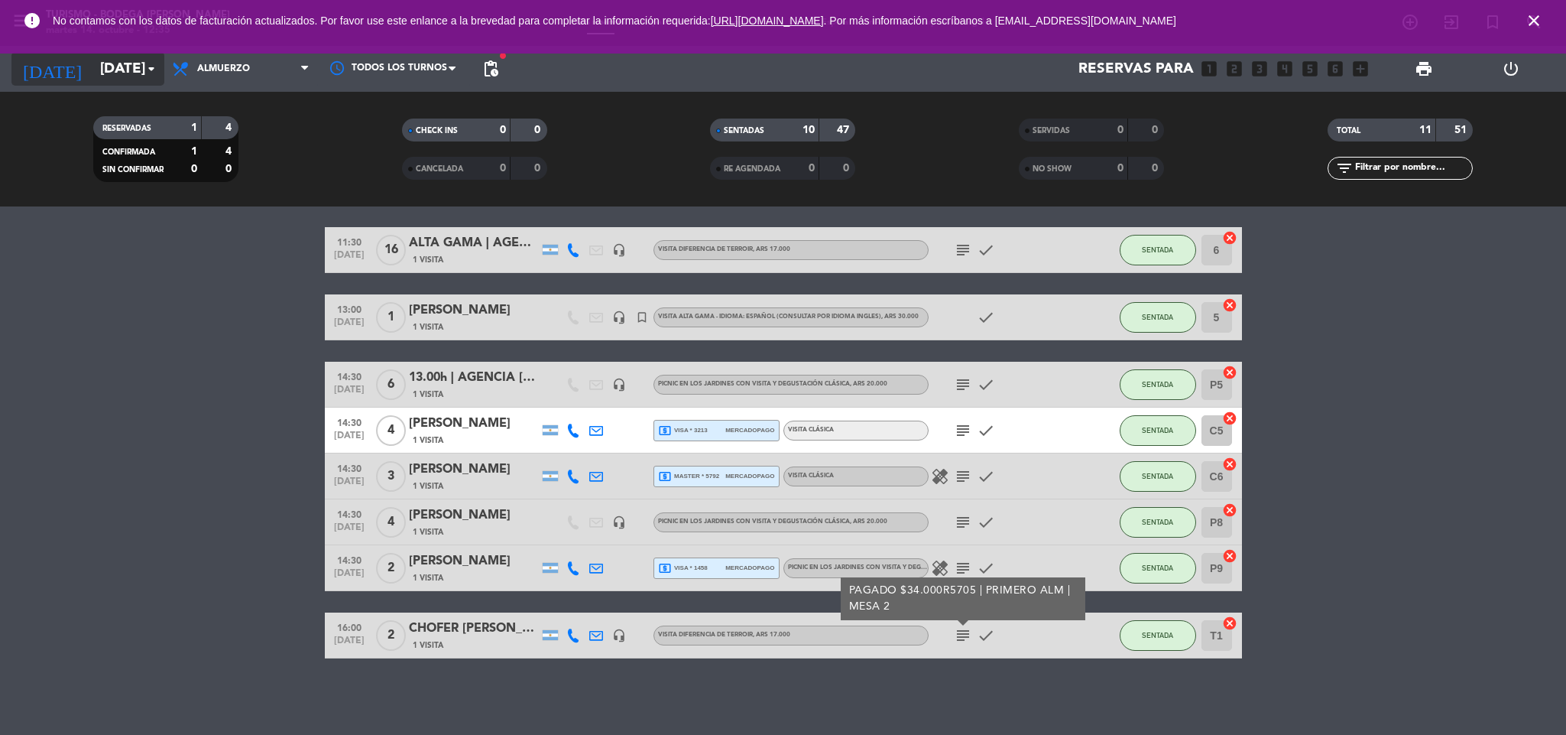
click at [117, 63] on input "[DATE]" at bounding box center [185, 69] width 184 height 32
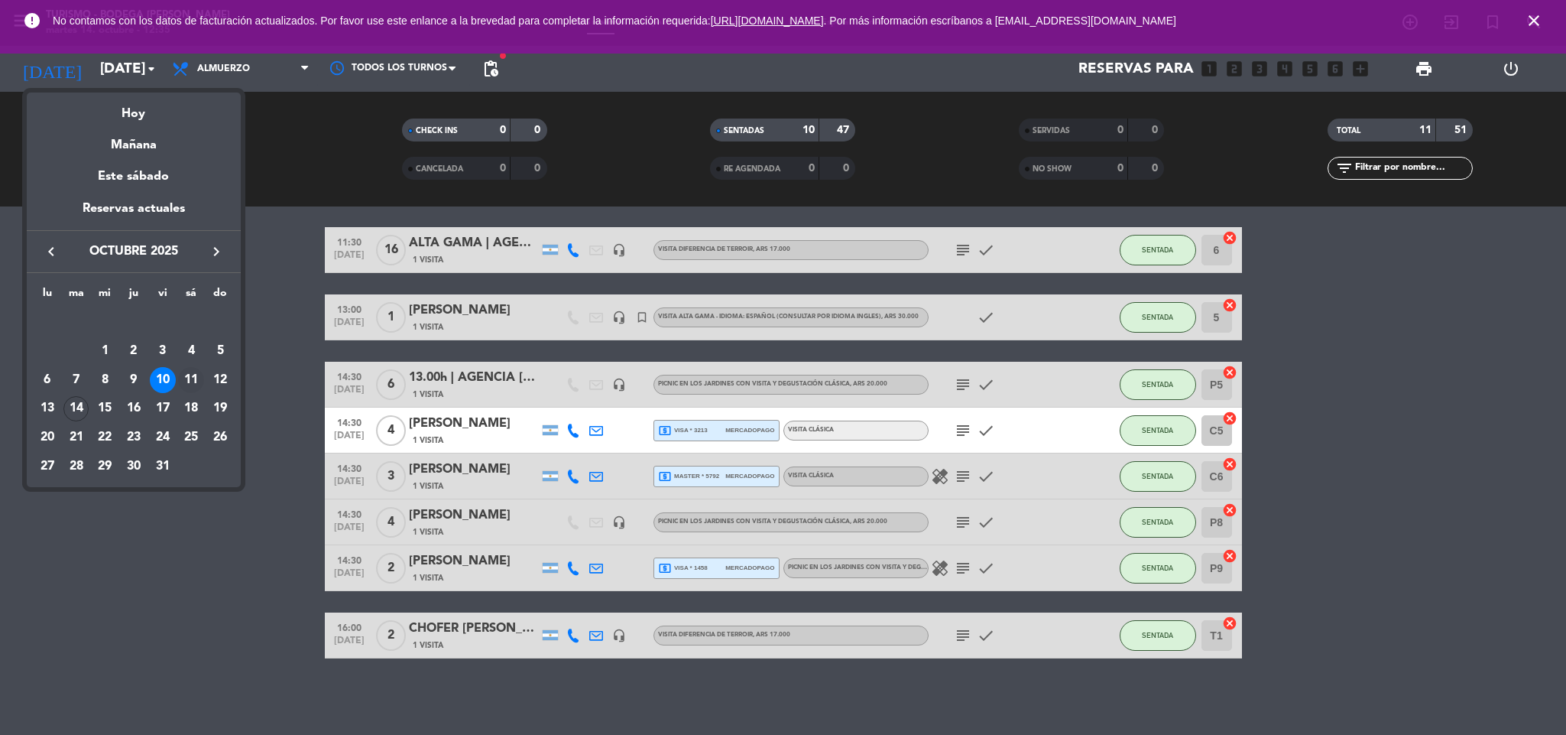
click at [183, 379] on div "11" at bounding box center [191, 380] width 26 height 26
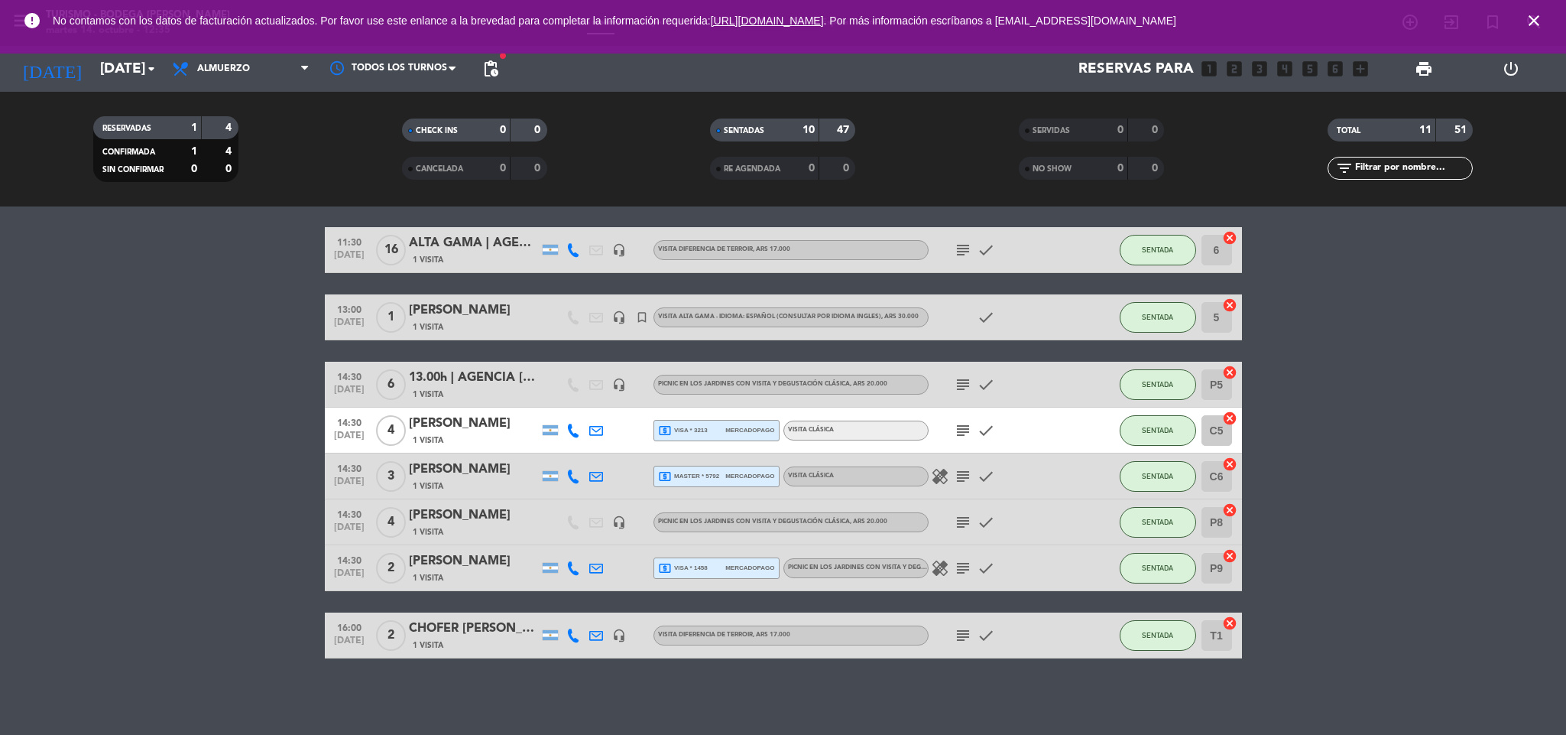
type input "[DATE]"
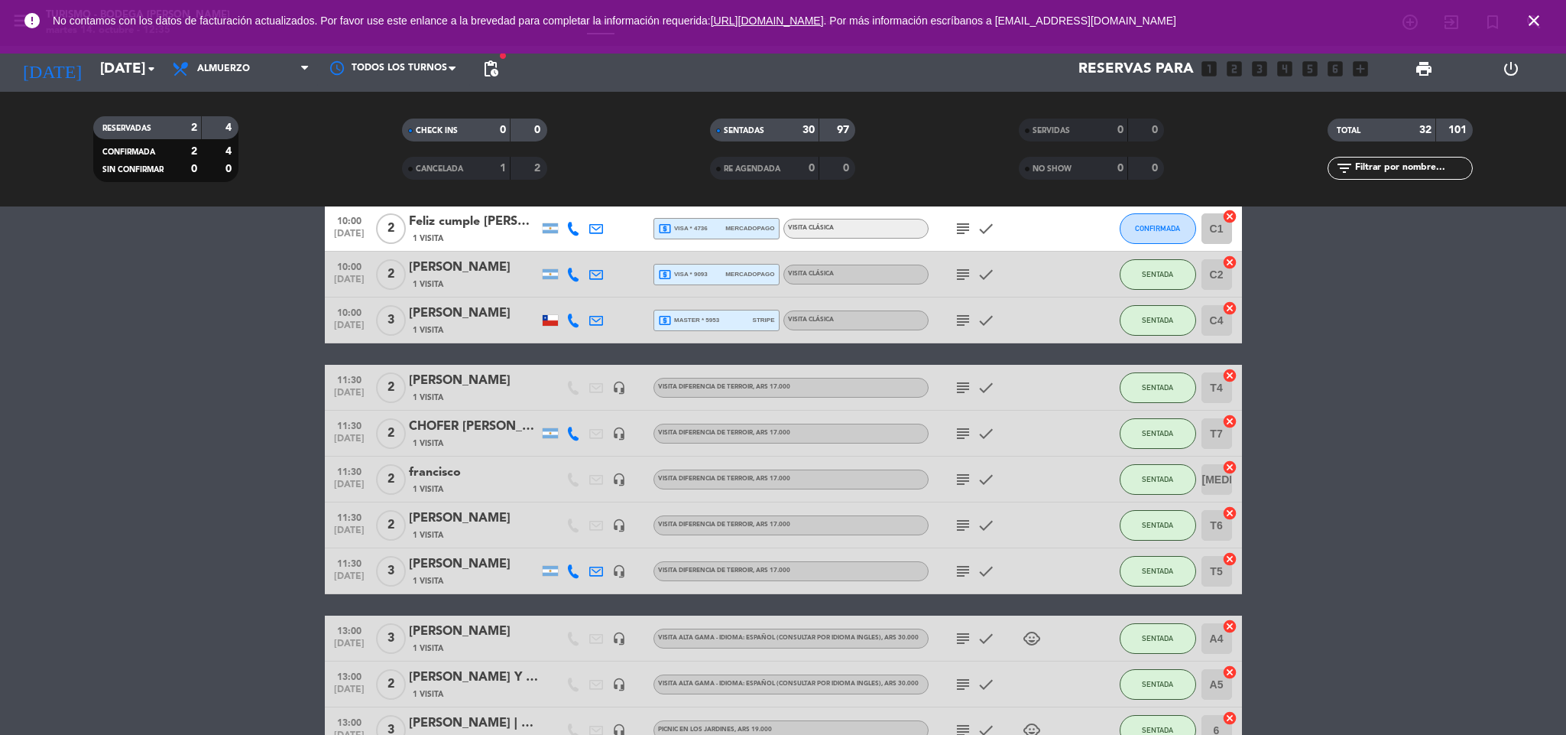
scroll to position [0, 0]
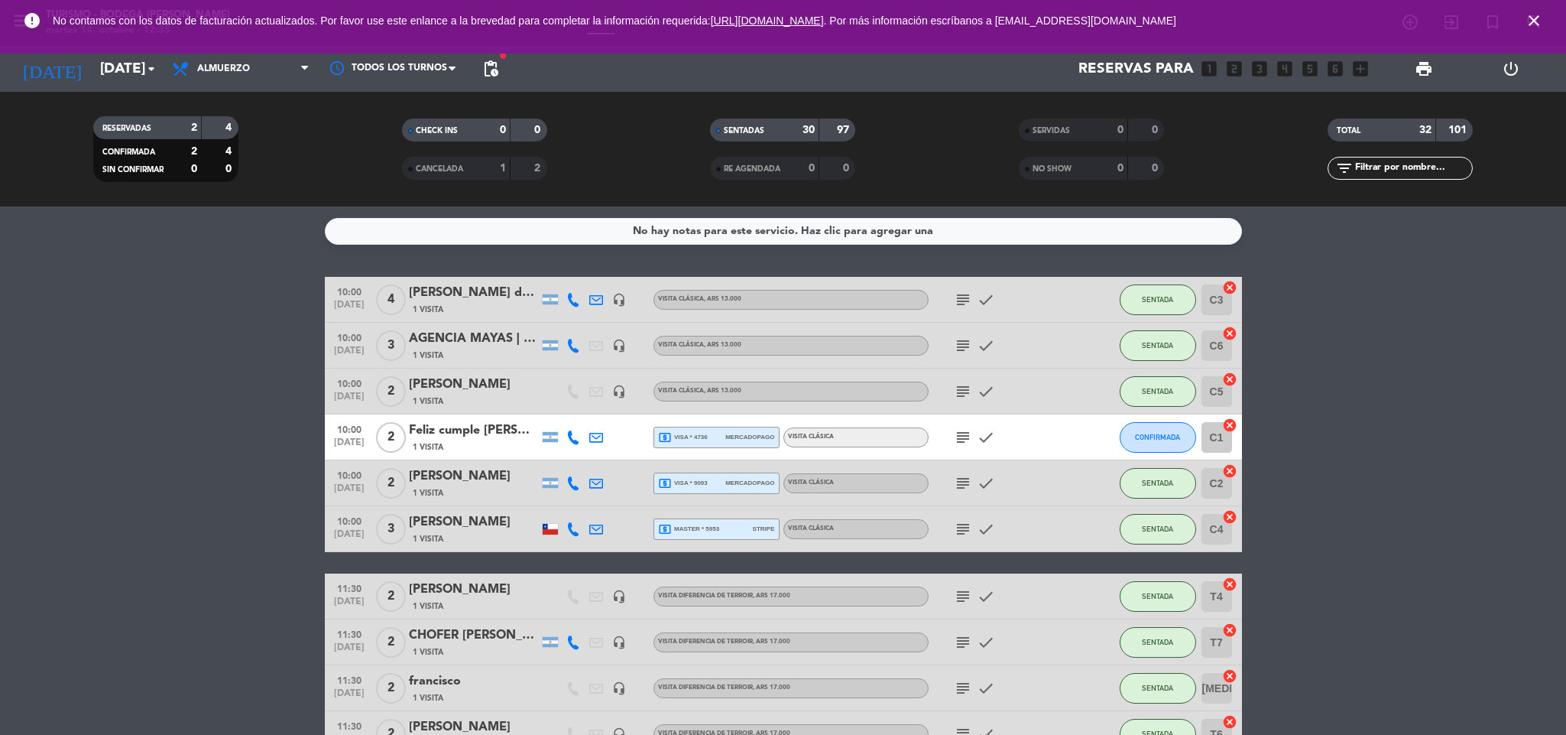
click at [959, 388] on icon "subject" at bounding box center [963, 391] width 18 height 18
click at [523, 394] on div "1 Visita" at bounding box center [474, 400] width 130 height 13
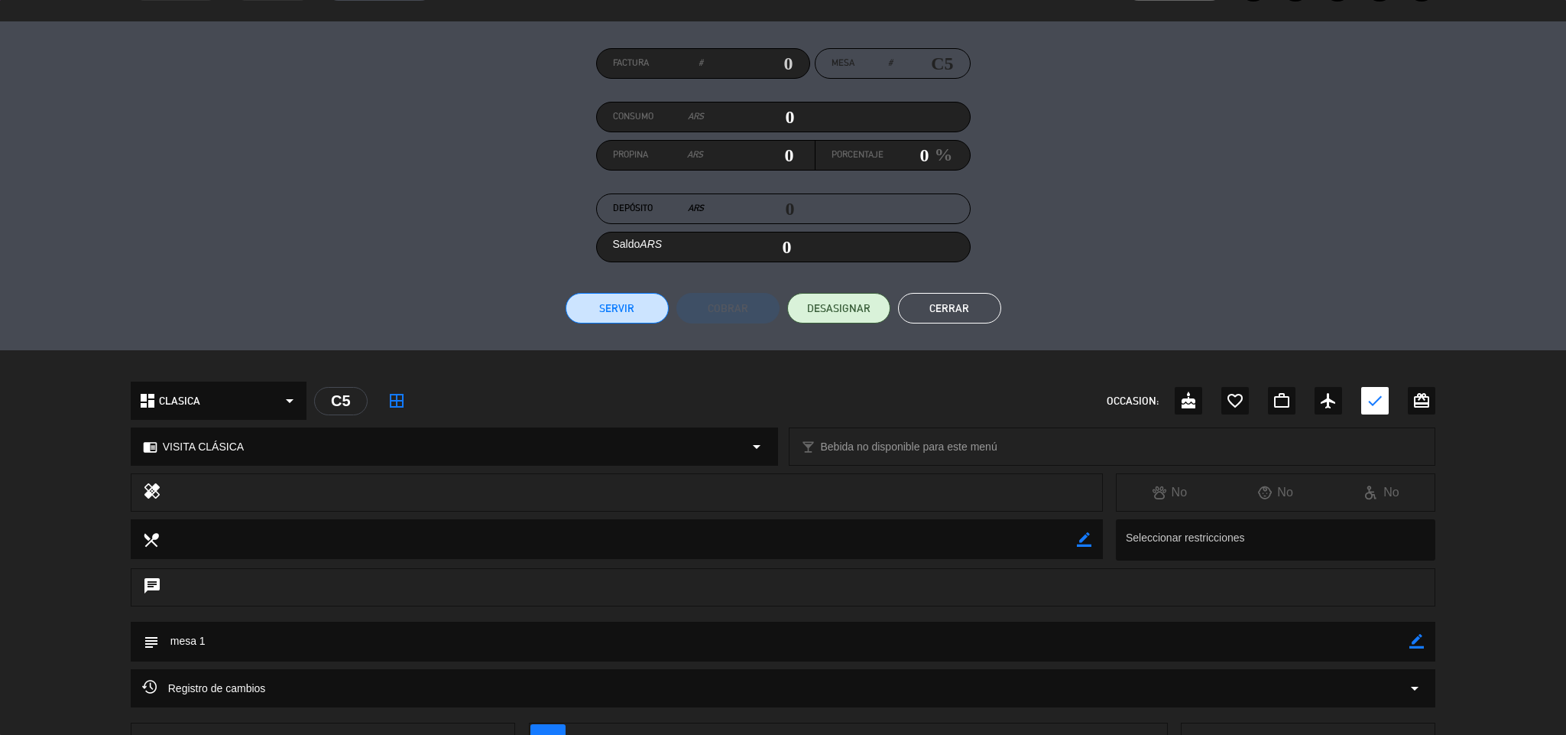
scroll to position [220, 0]
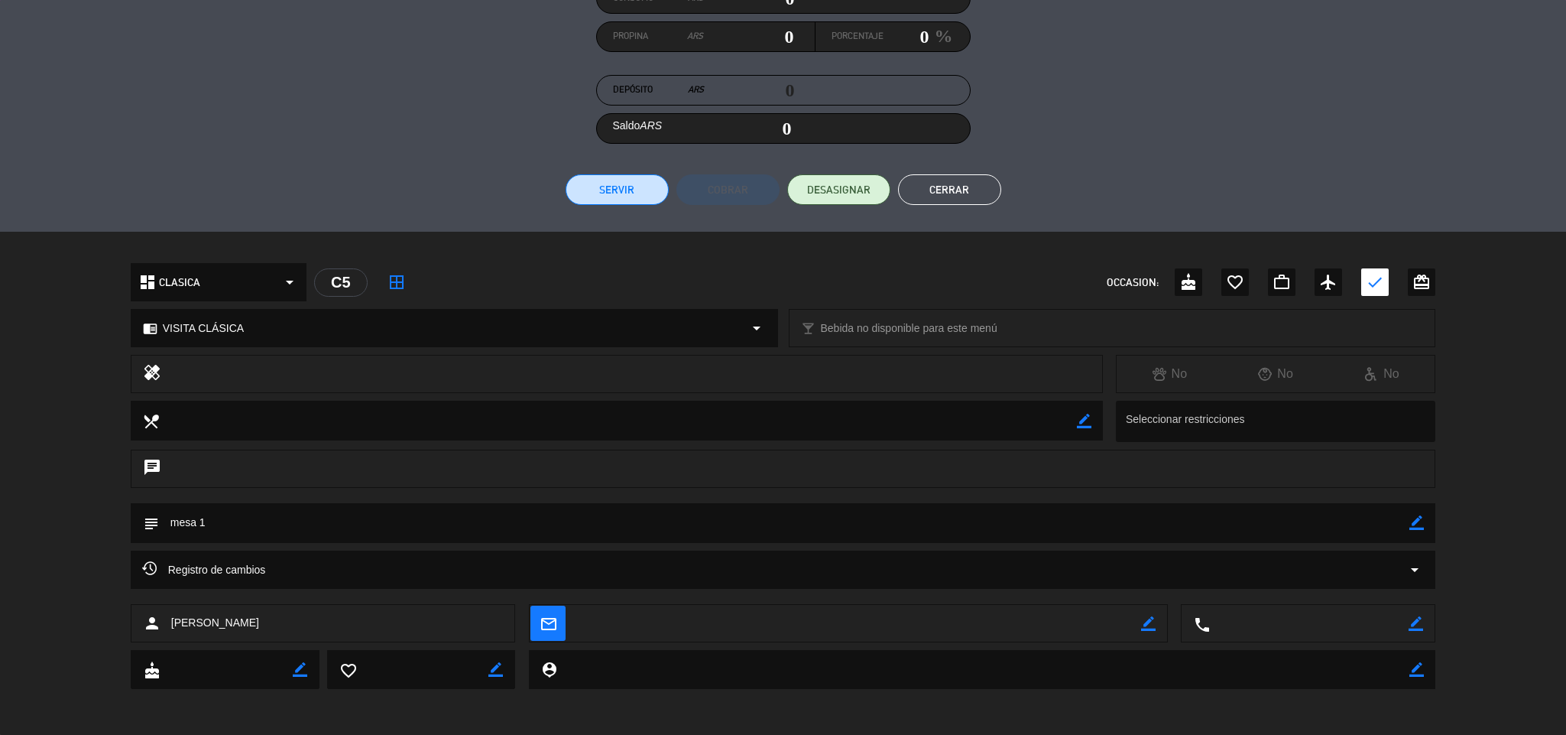
click at [1417, 524] on icon "border_color" at bounding box center [1417, 522] width 15 height 15
click at [1402, 524] on textarea at bounding box center [784, 522] width 1251 height 39
type textarea "mesa 1 | pago aca"
click at [1420, 525] on icon at bounding box center [1417, 522] width 15 height 15
click at [950, 182] on button "Cerrar" at bounding box center [949, 189] width 103 height 31
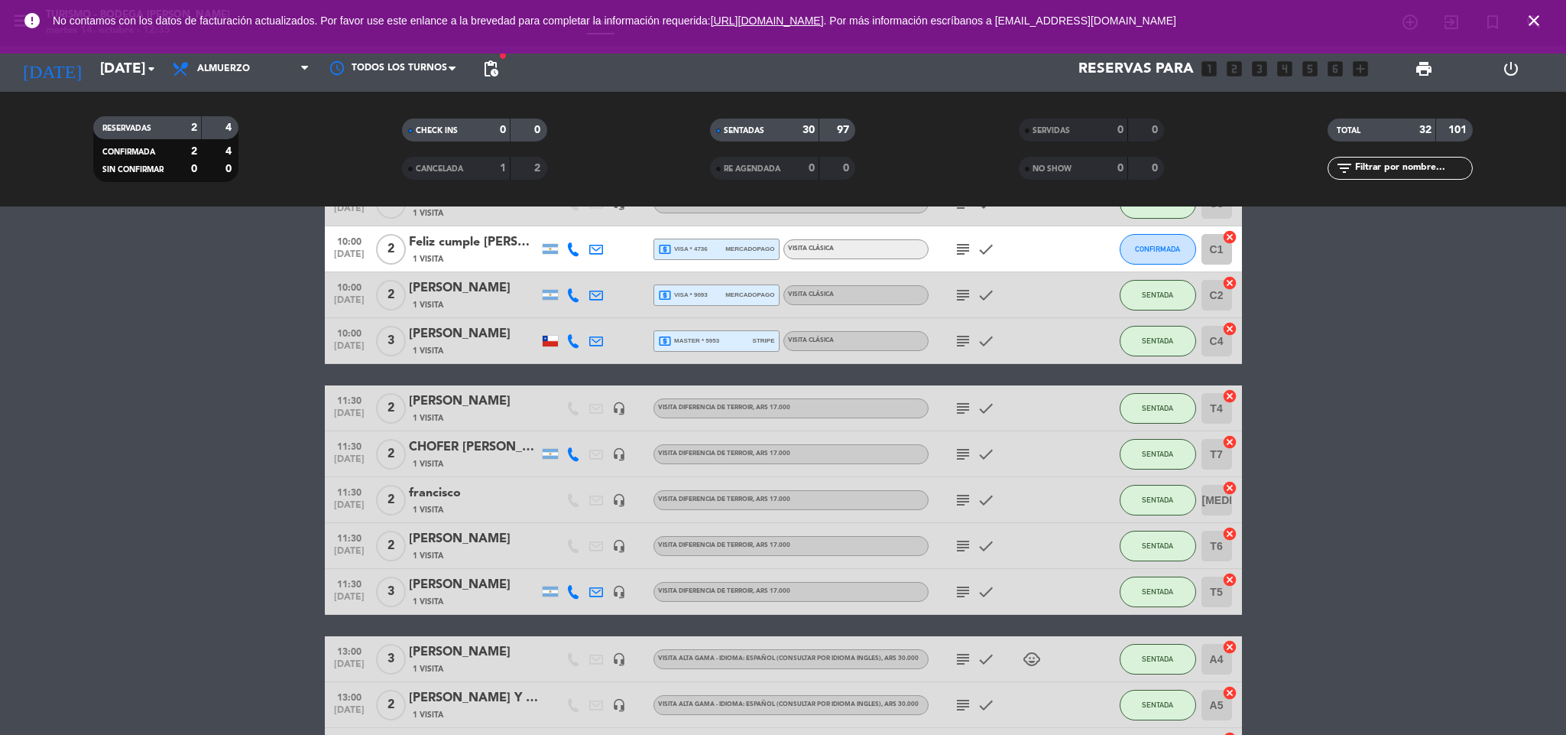
scroll to position [229, 0]
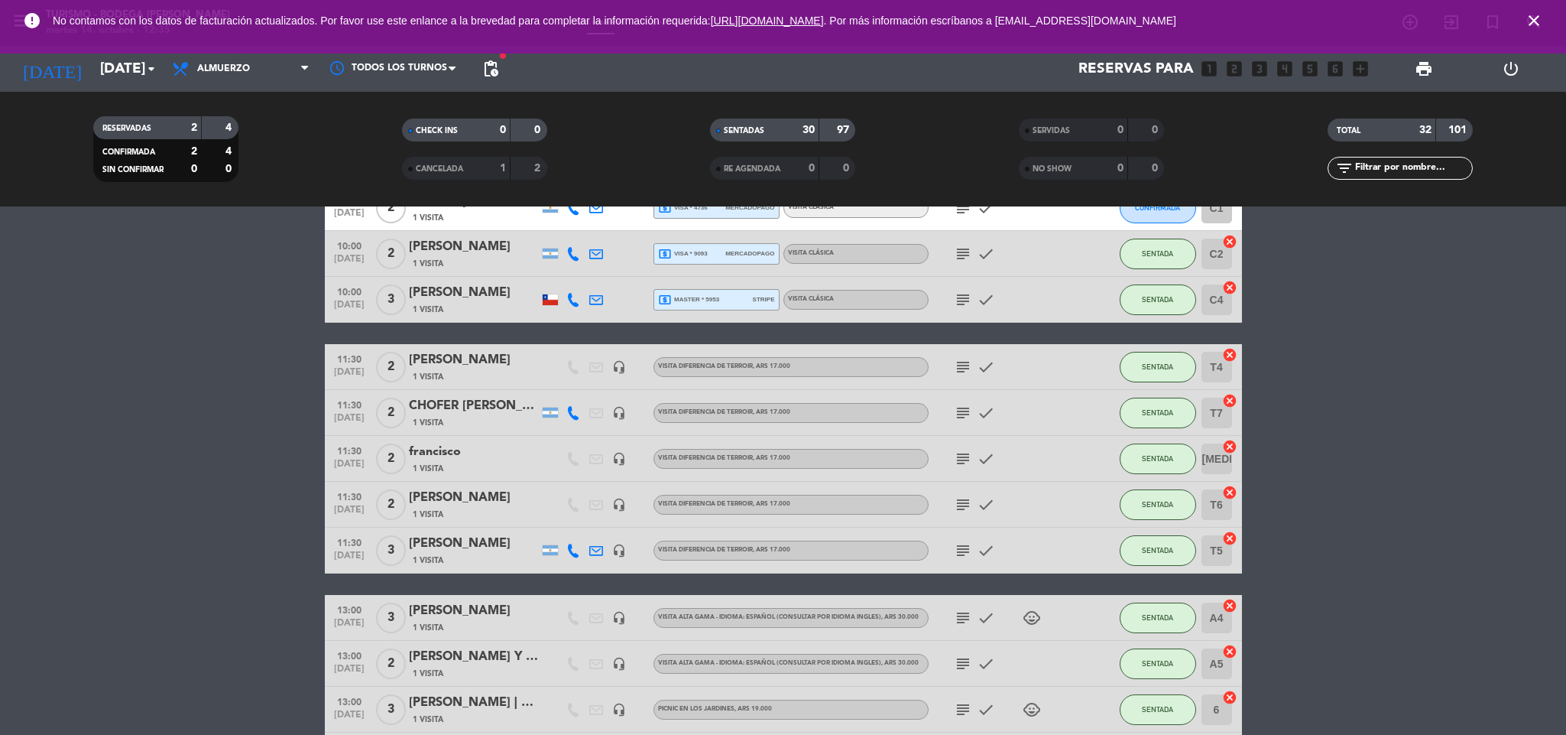
click at [966, 370] on icon "subject" at bounding box center [963, 367] width 18 height 18
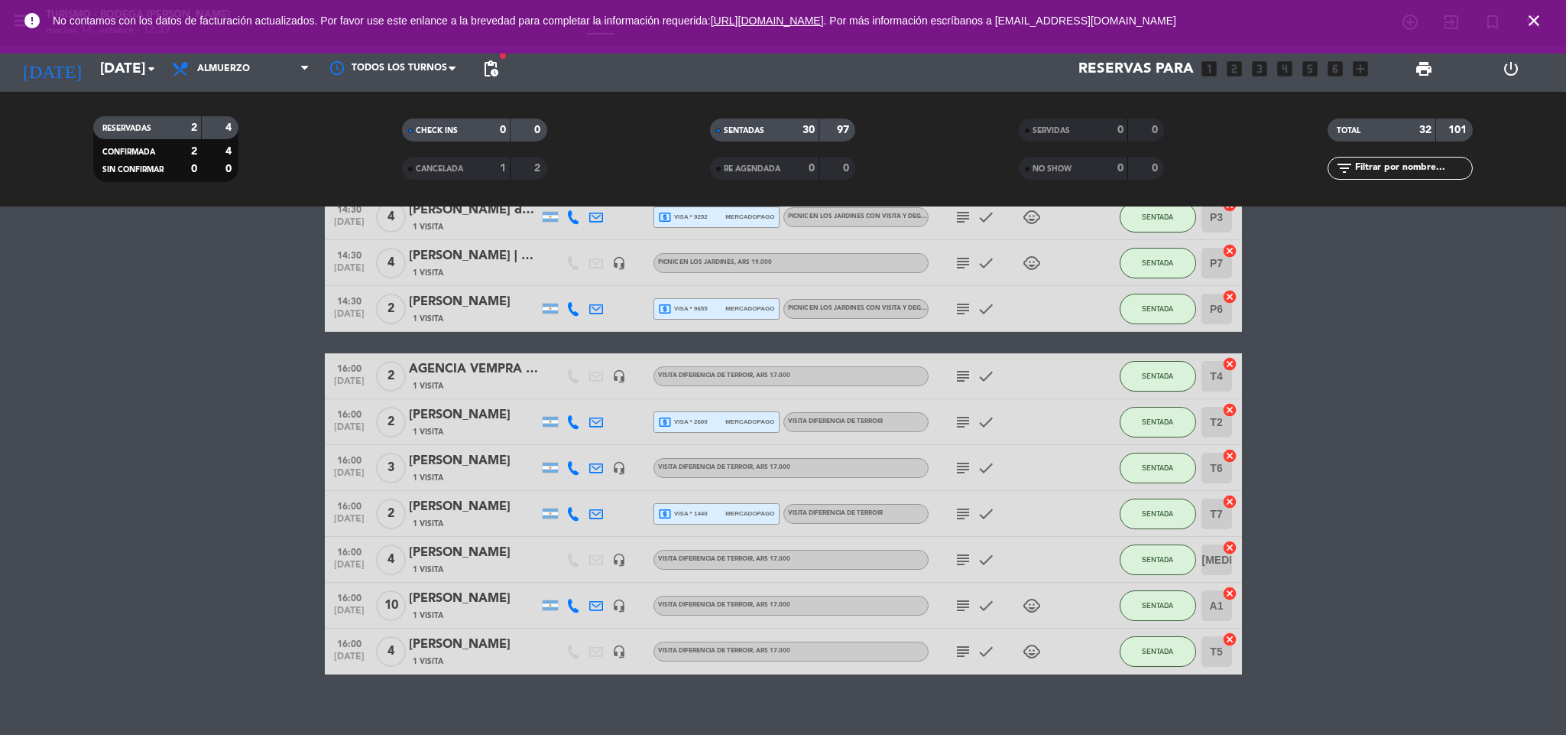
scroll to position [1172, 0]
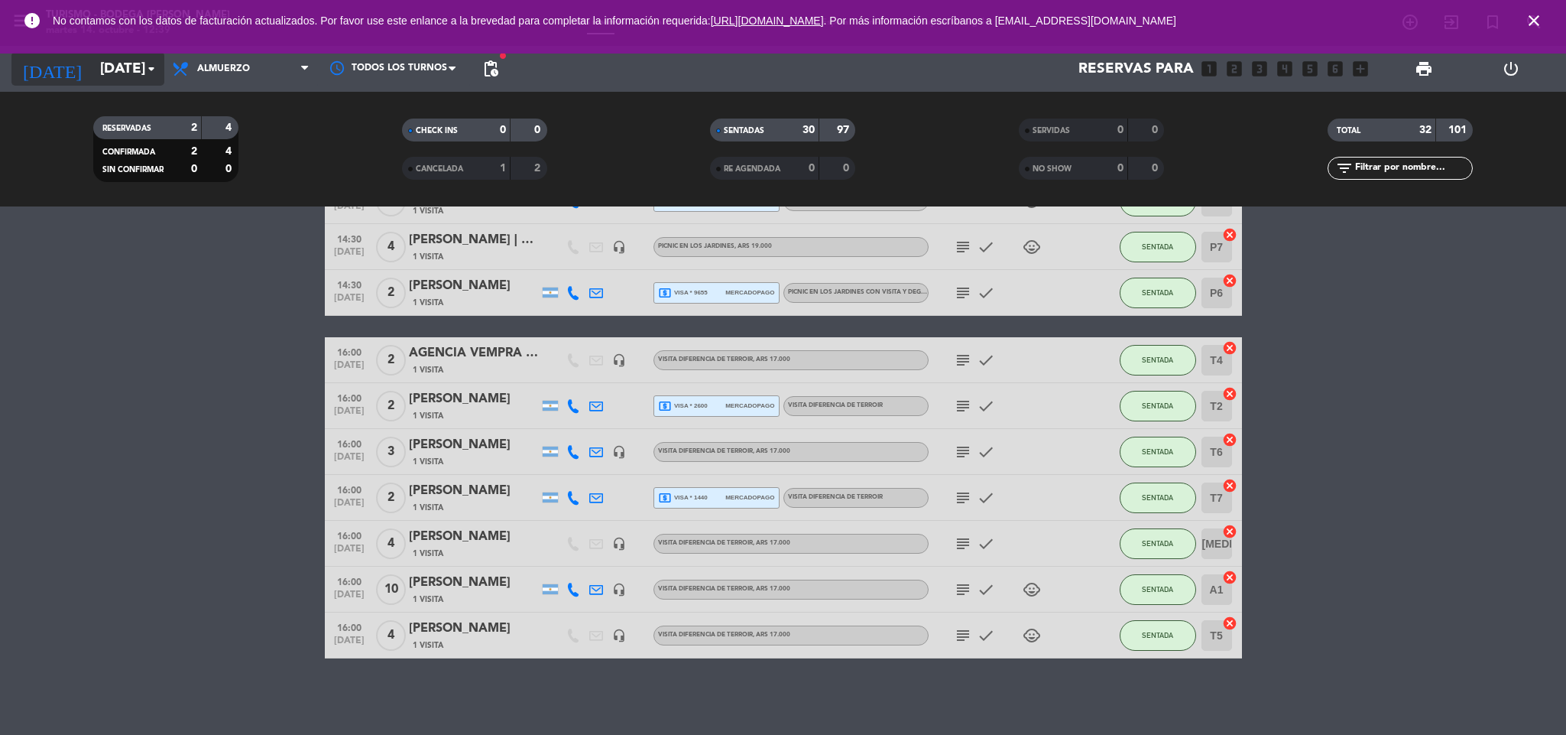
click at [108, 60] on input "[DATE]" at bounding box center [185, 69] width 184 height 32
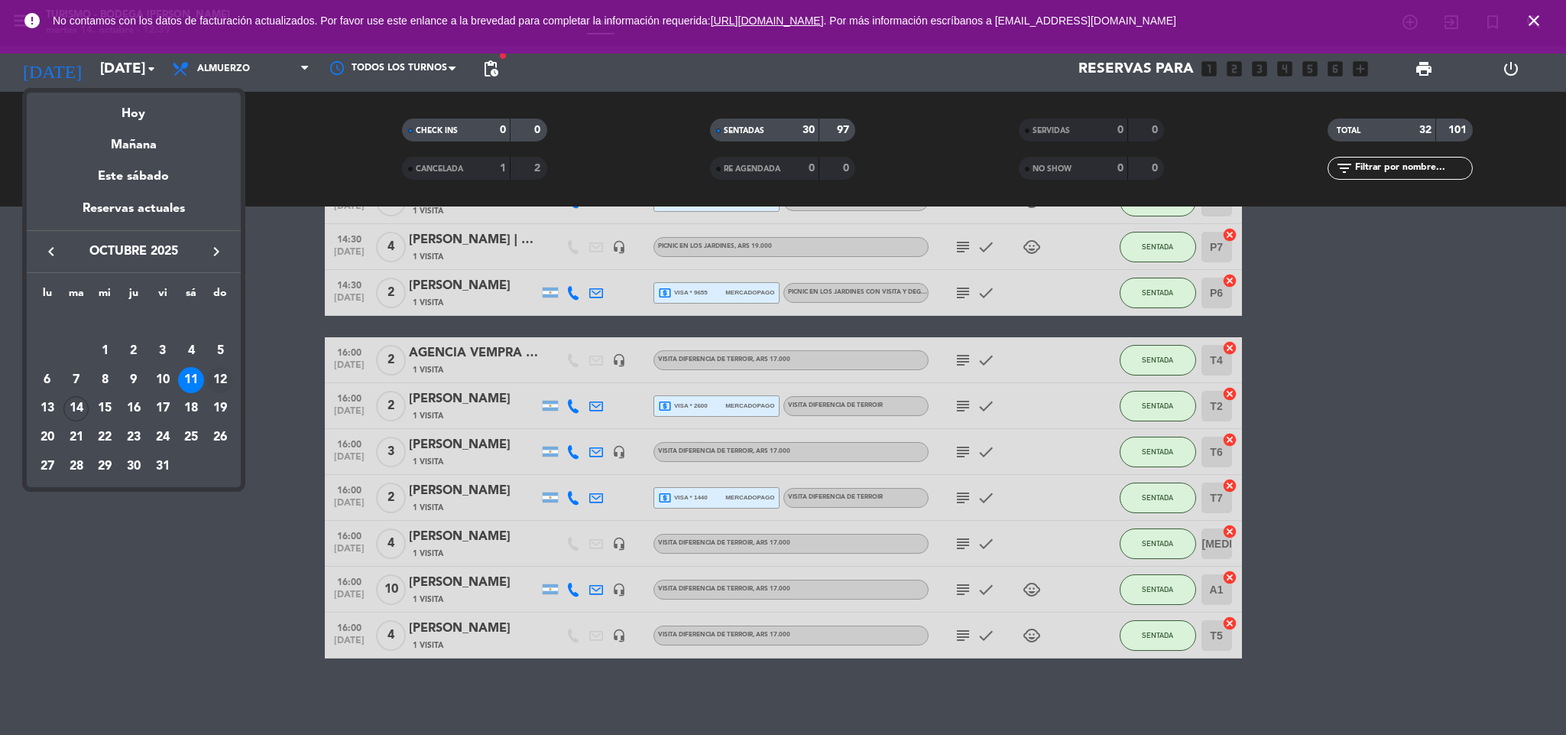
click at [227, 385] on div "12" at bounding box center [220, 380] width 26 height 26
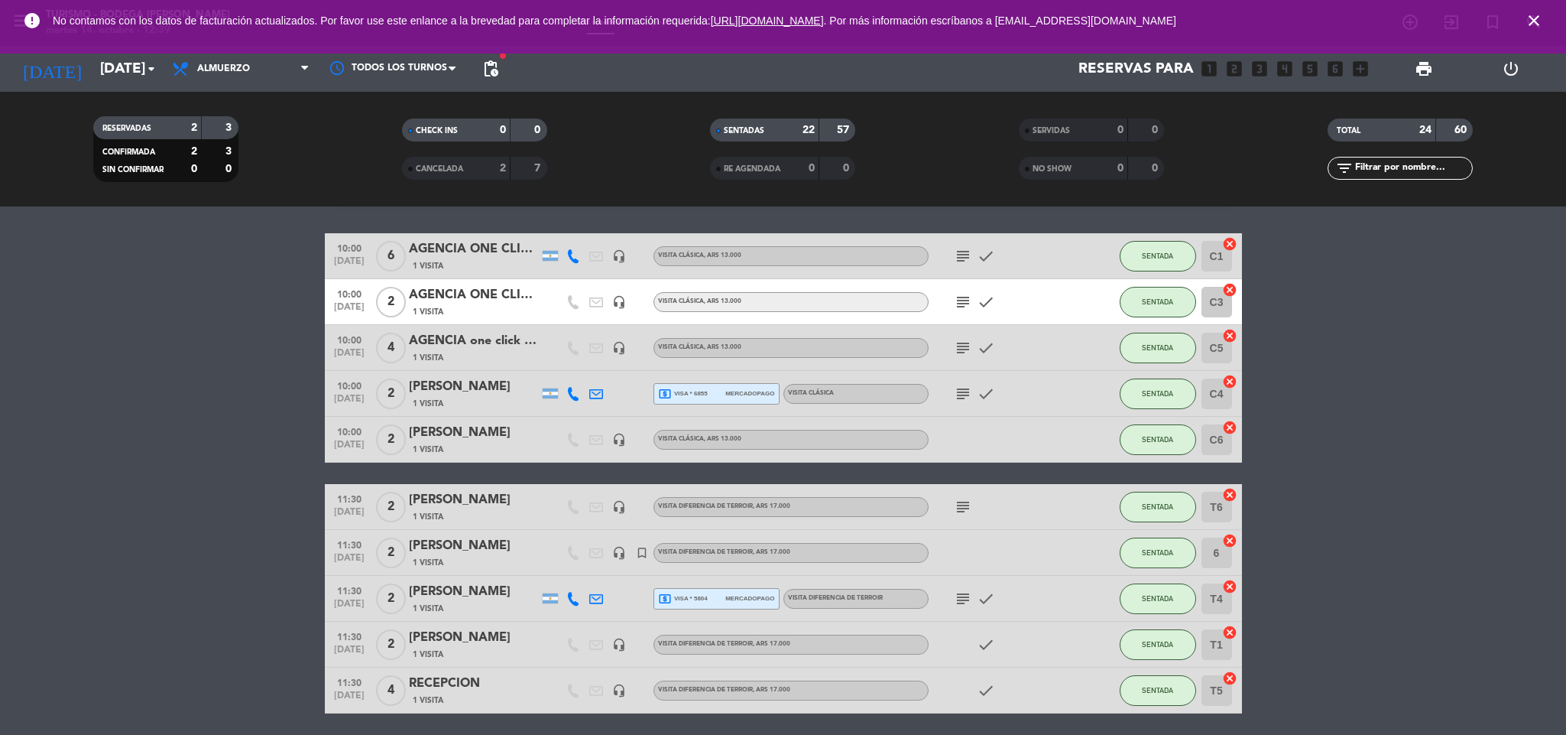
scroll to position [0, 0]
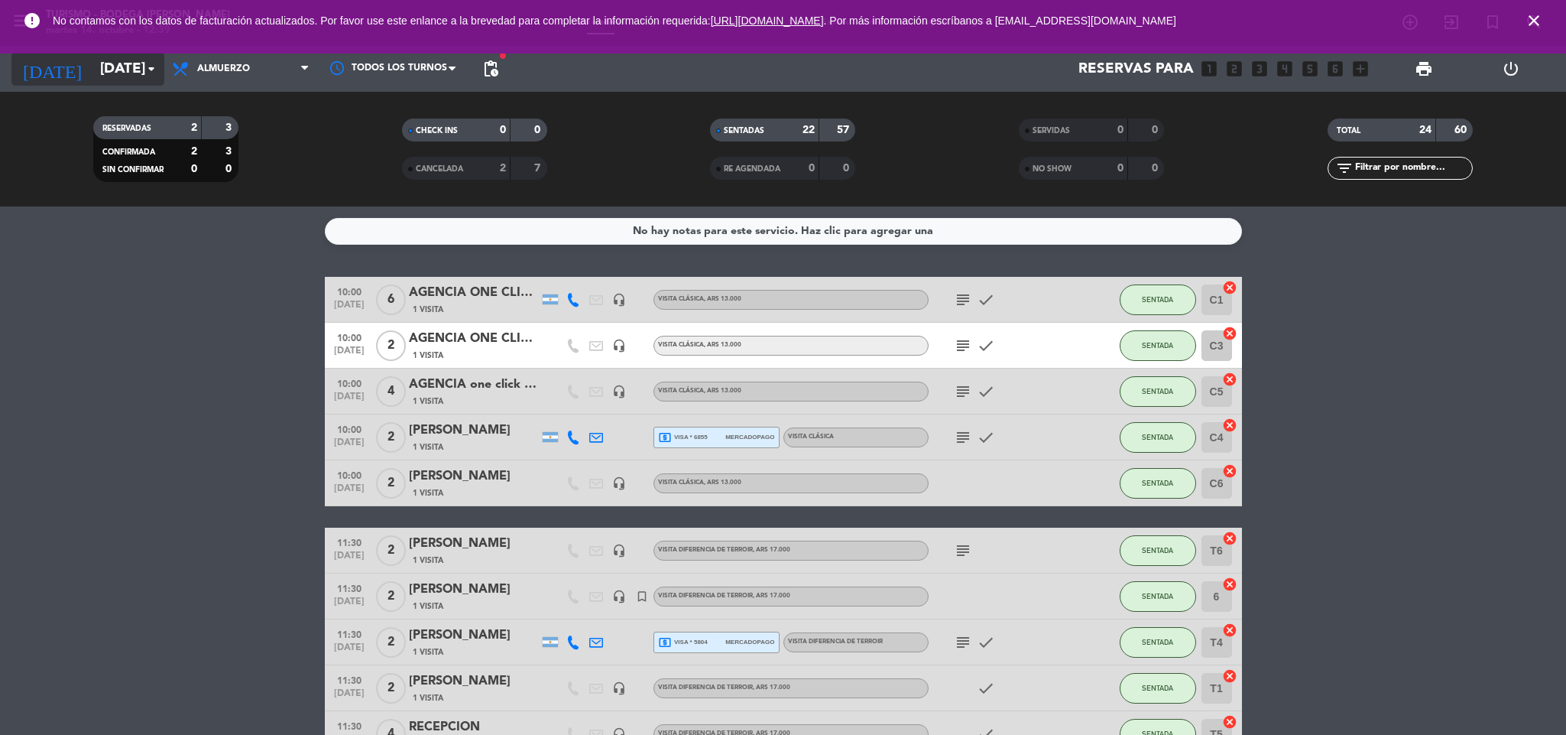
drag, startPoint x: 88, startPoint y: 51, endPoint x: 79, endPoint y: 63, distance: 14.7
click at [83, 57] on div "menu Turismo - Bodega [PERSON_NAME][DATE] 14. octubre - 12:39 Mis reservas Mapa…" at bounding box center [783, 367] width 1566 height 735
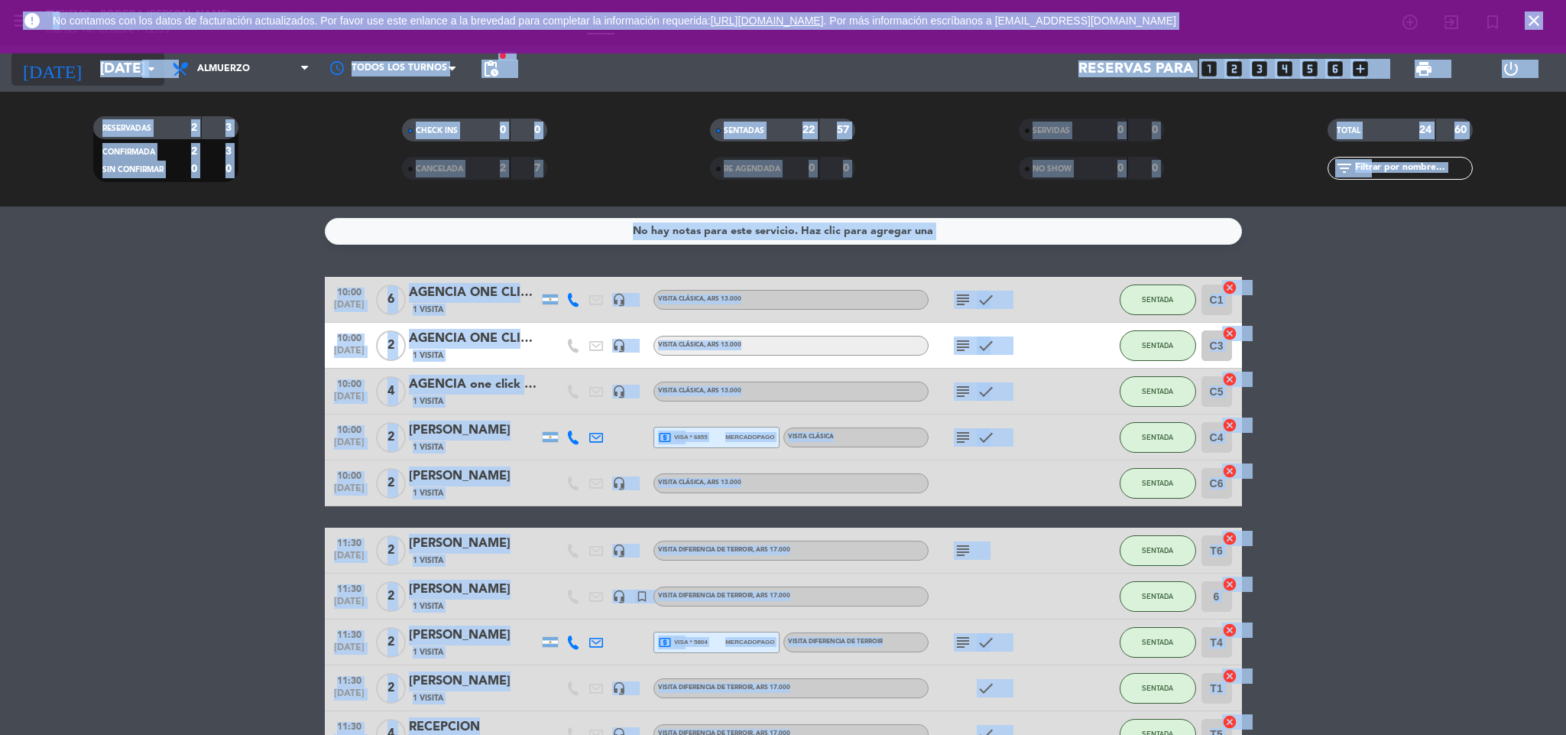
click at [93, 65] on input "[DATE]" at bounding box center [185, 69] width 184 height 32
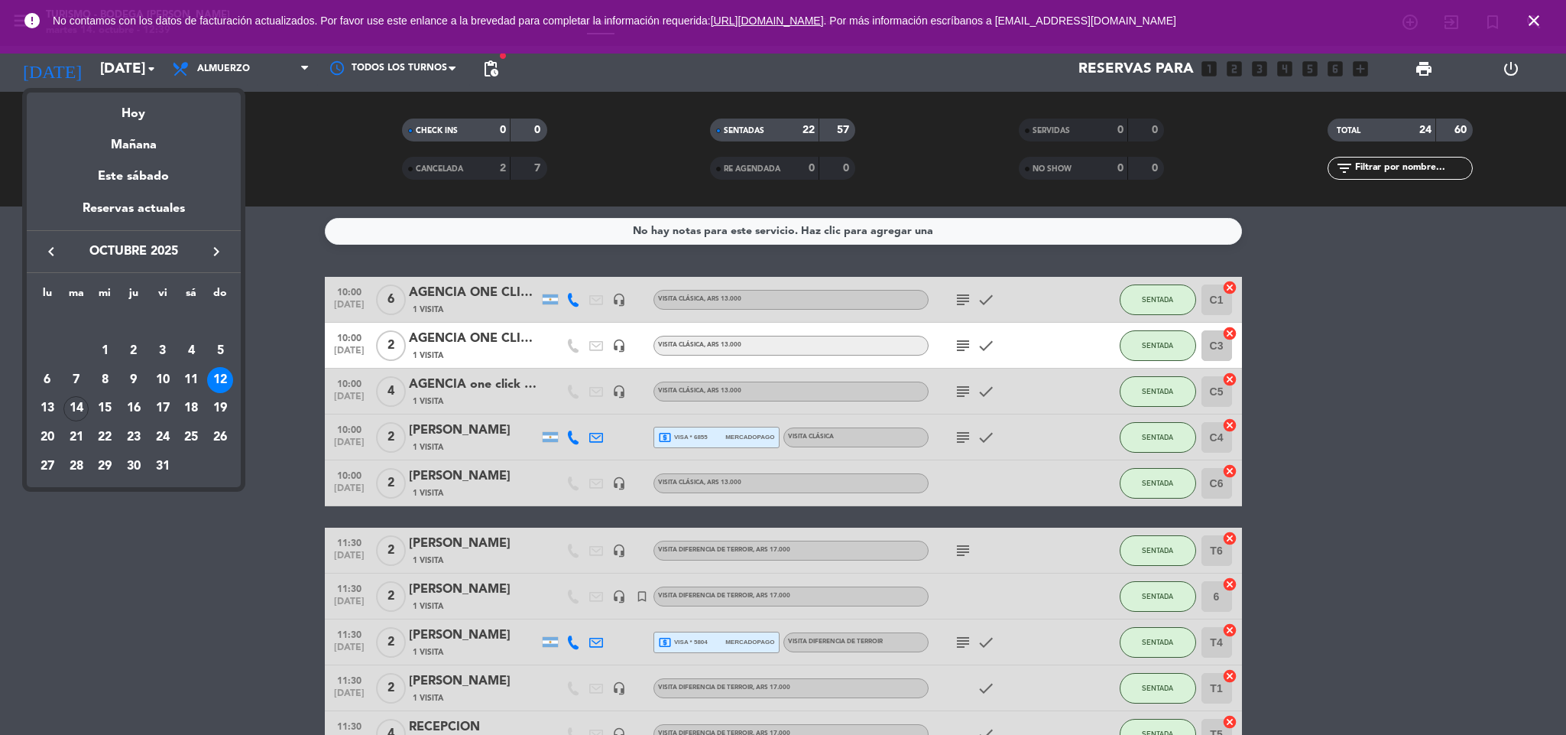
click at [47, 413] on div "13" at bounding box center [47, 409] width 26 height 26
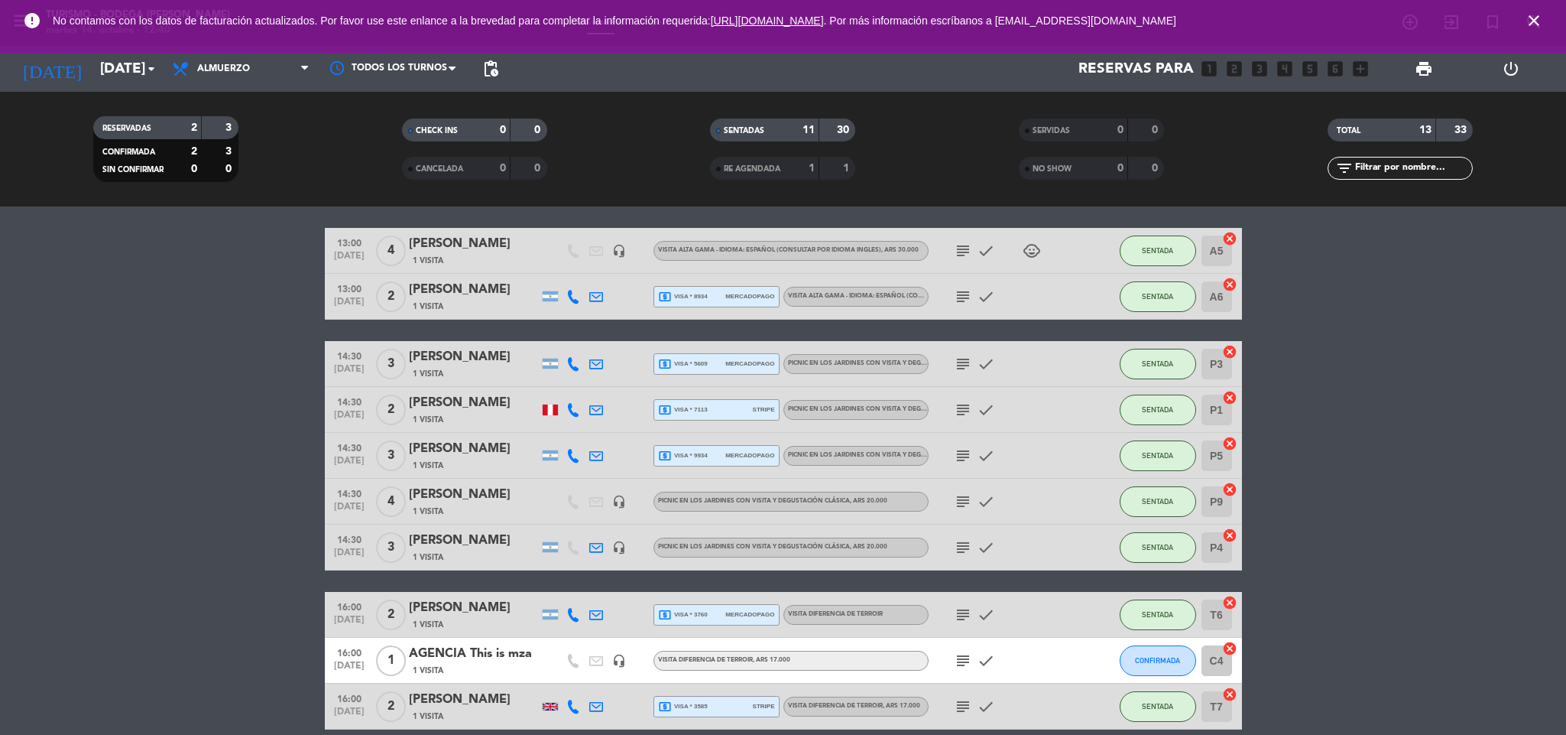
scroll to position [300, 0]
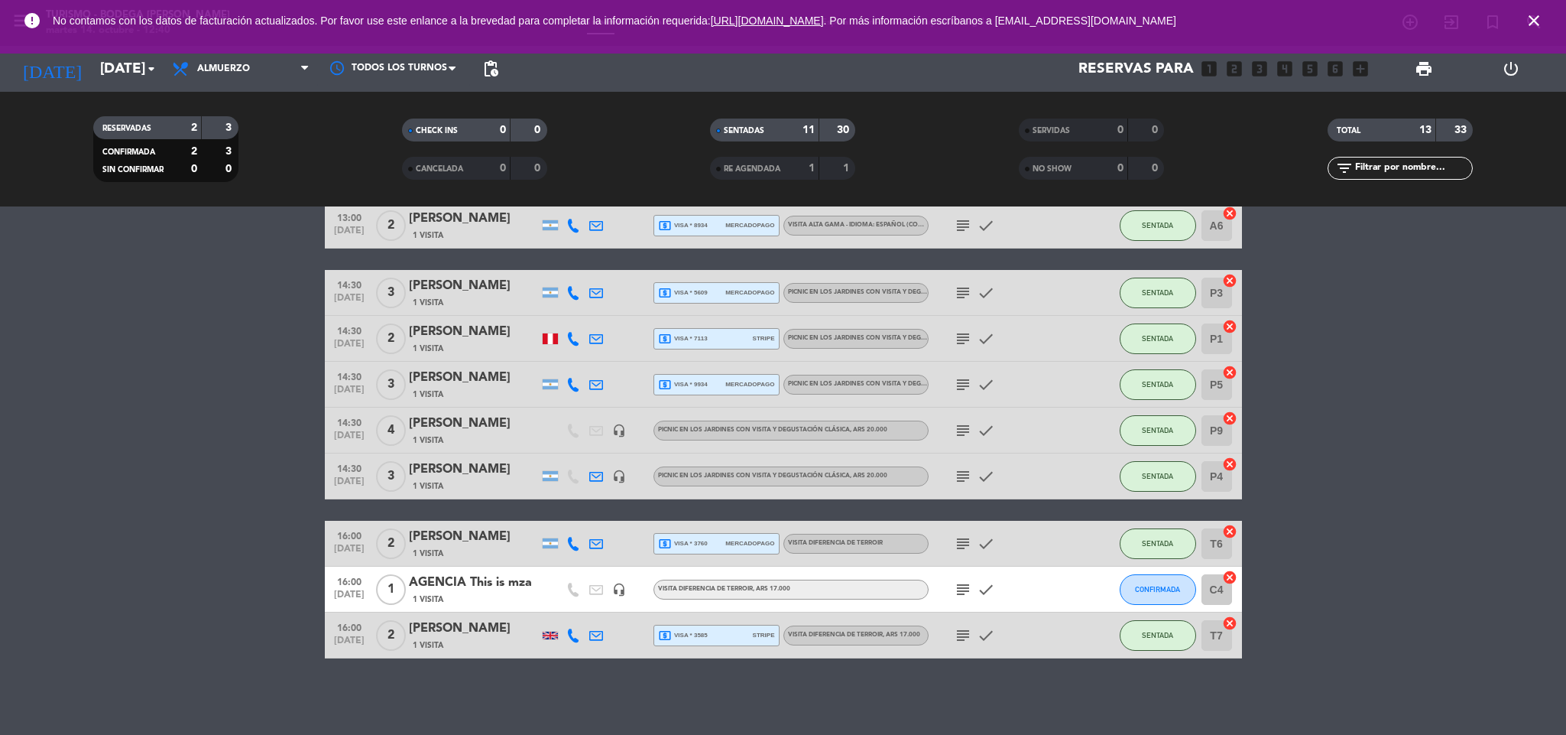
click at [970, 589] on icon "subject" at bounding box center [963, 589] width 18 height 18
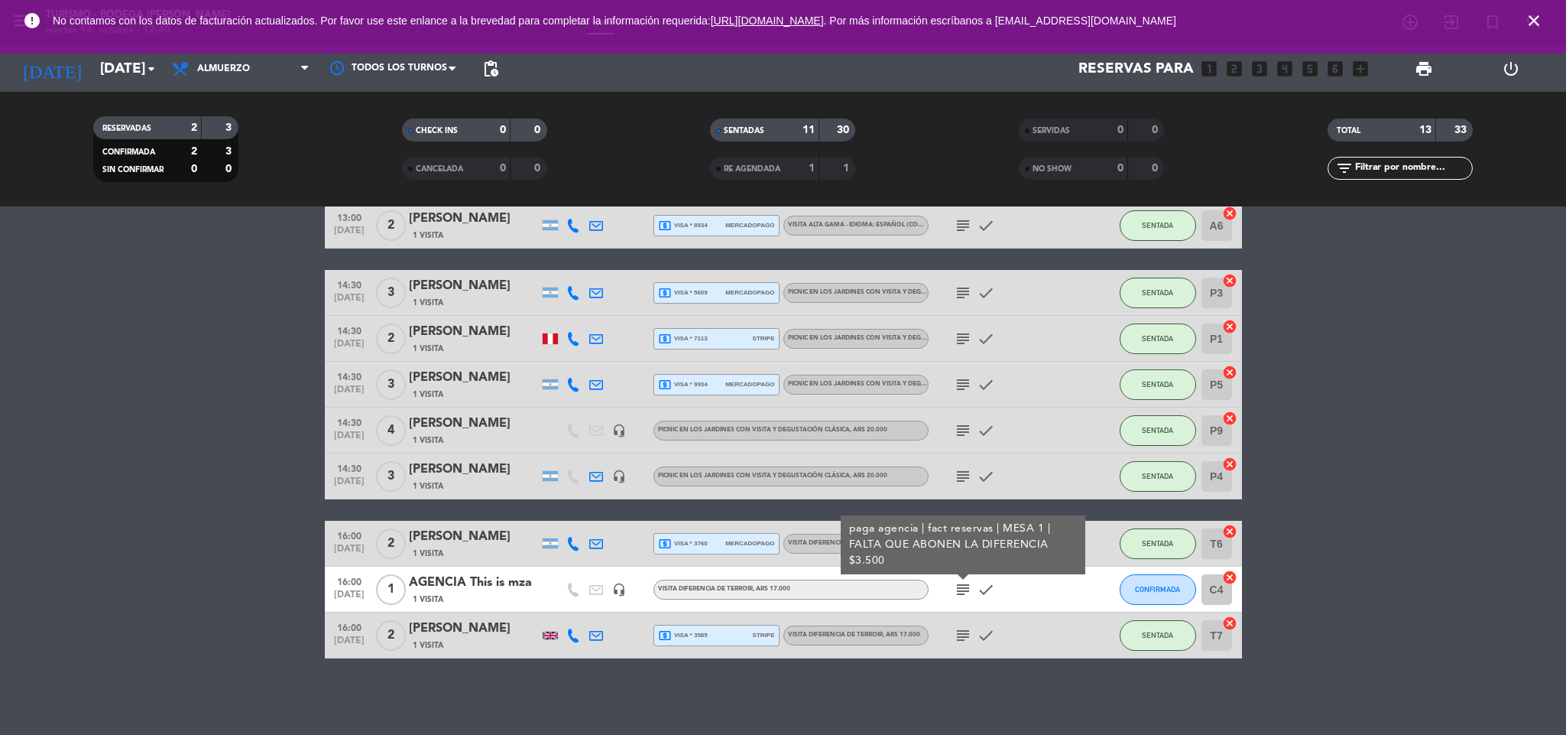
click at [966, 589] on icon "subject" at bounding box center [963, 589] width 18 height 18
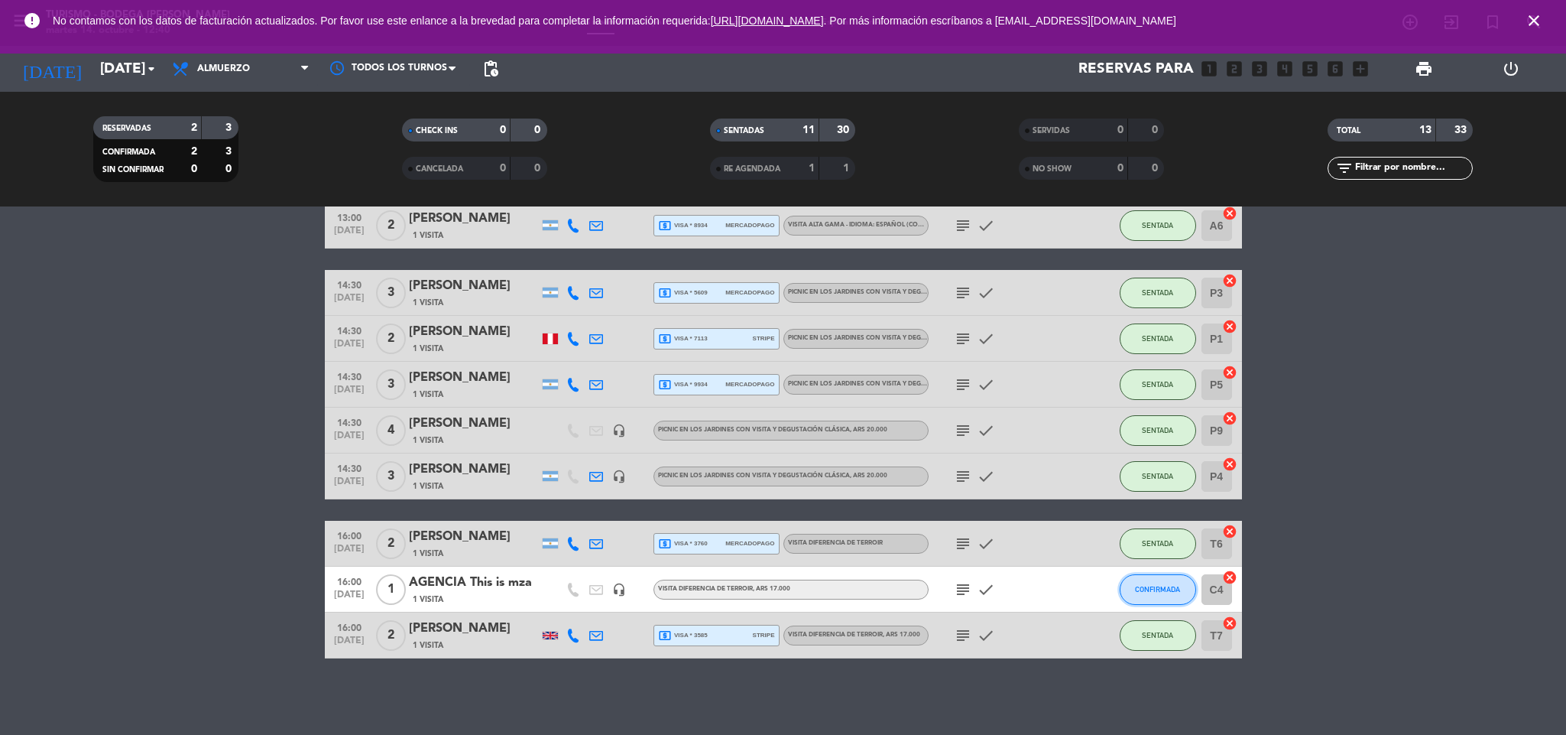
click at [1172, 597] on button "CONFIRMADA" at bounding box center [1158, 589] width 76 height 31
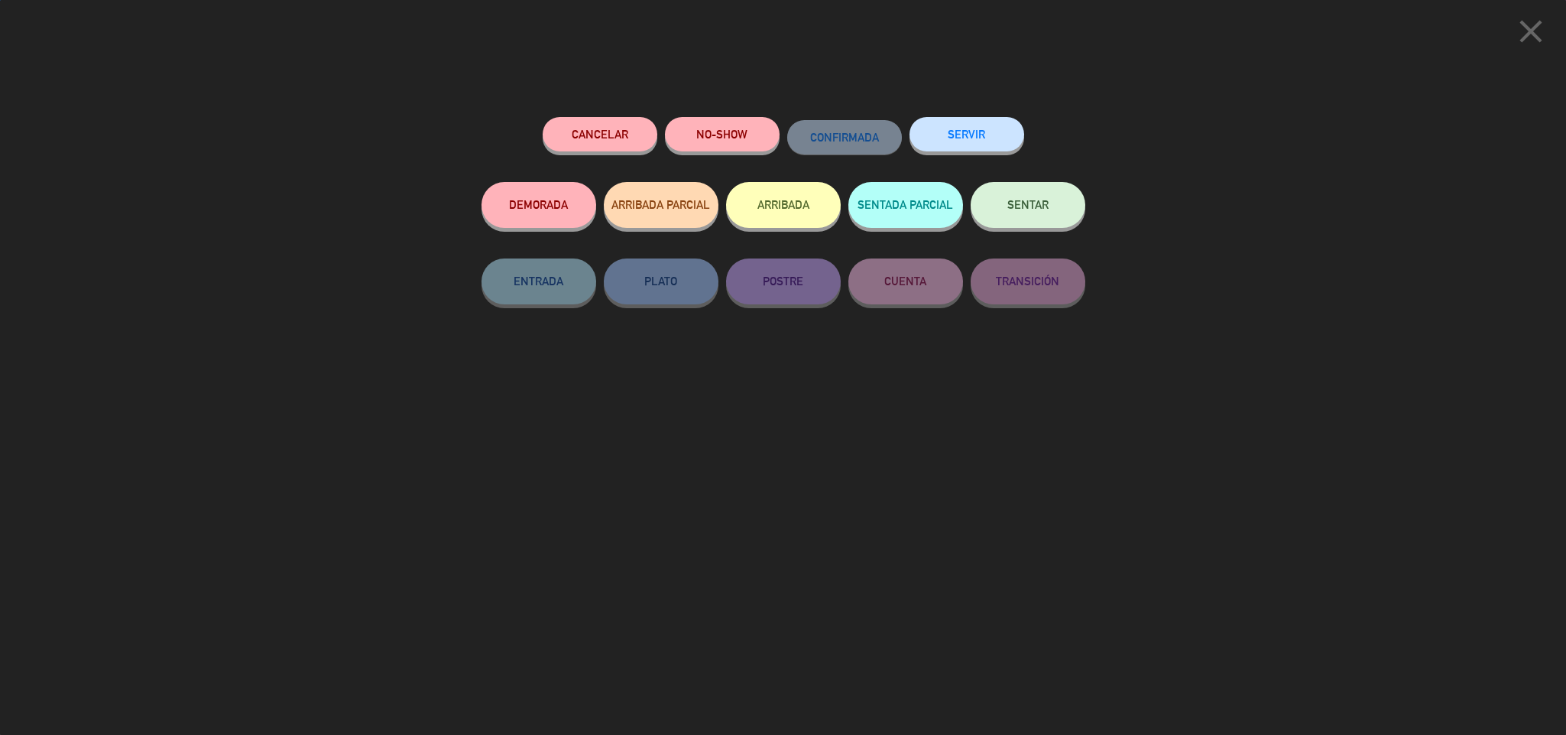
click at [1044, 213] on button "SENTAR" at bounding box center [1028, 205] width 115 height 46
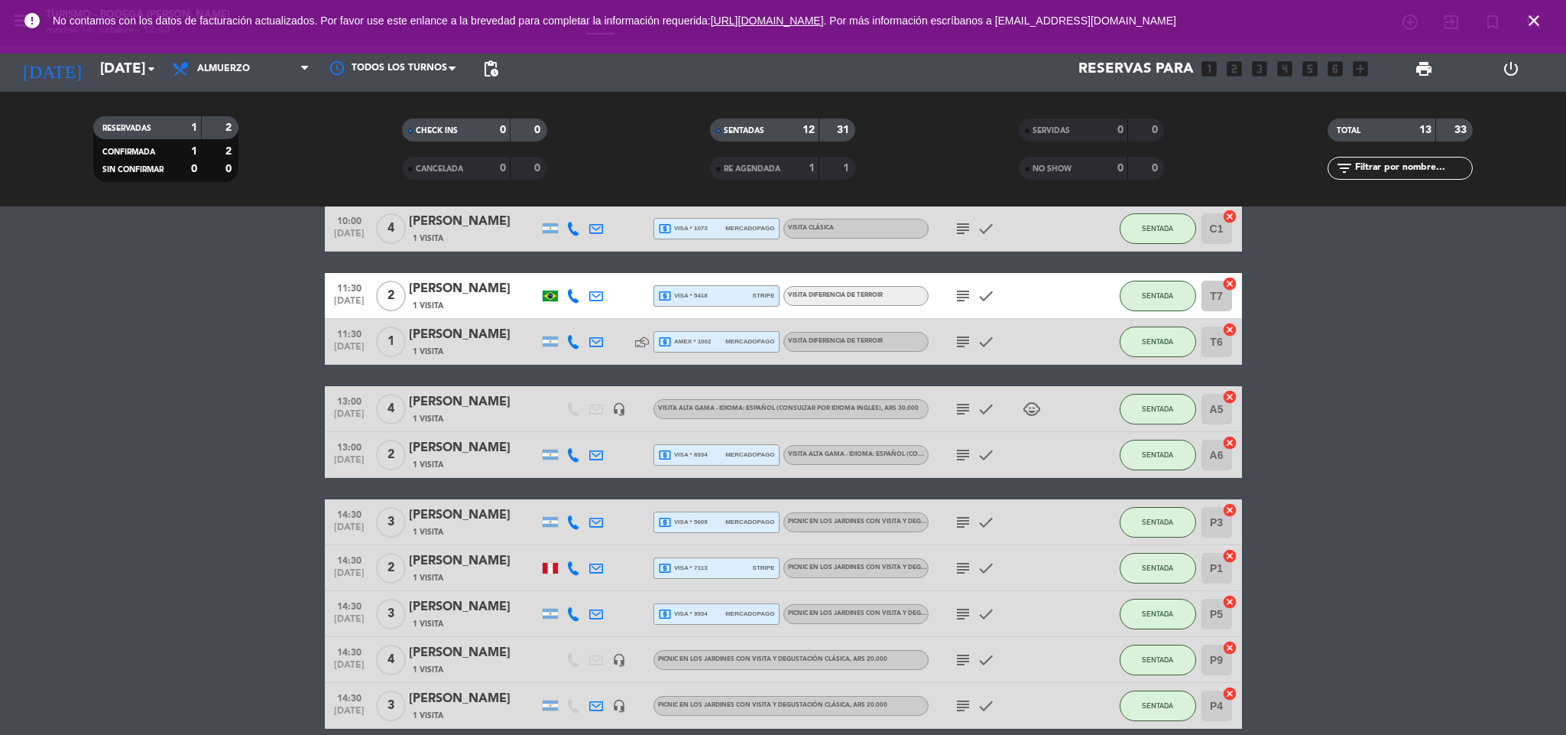
scroll to position [0, 0]
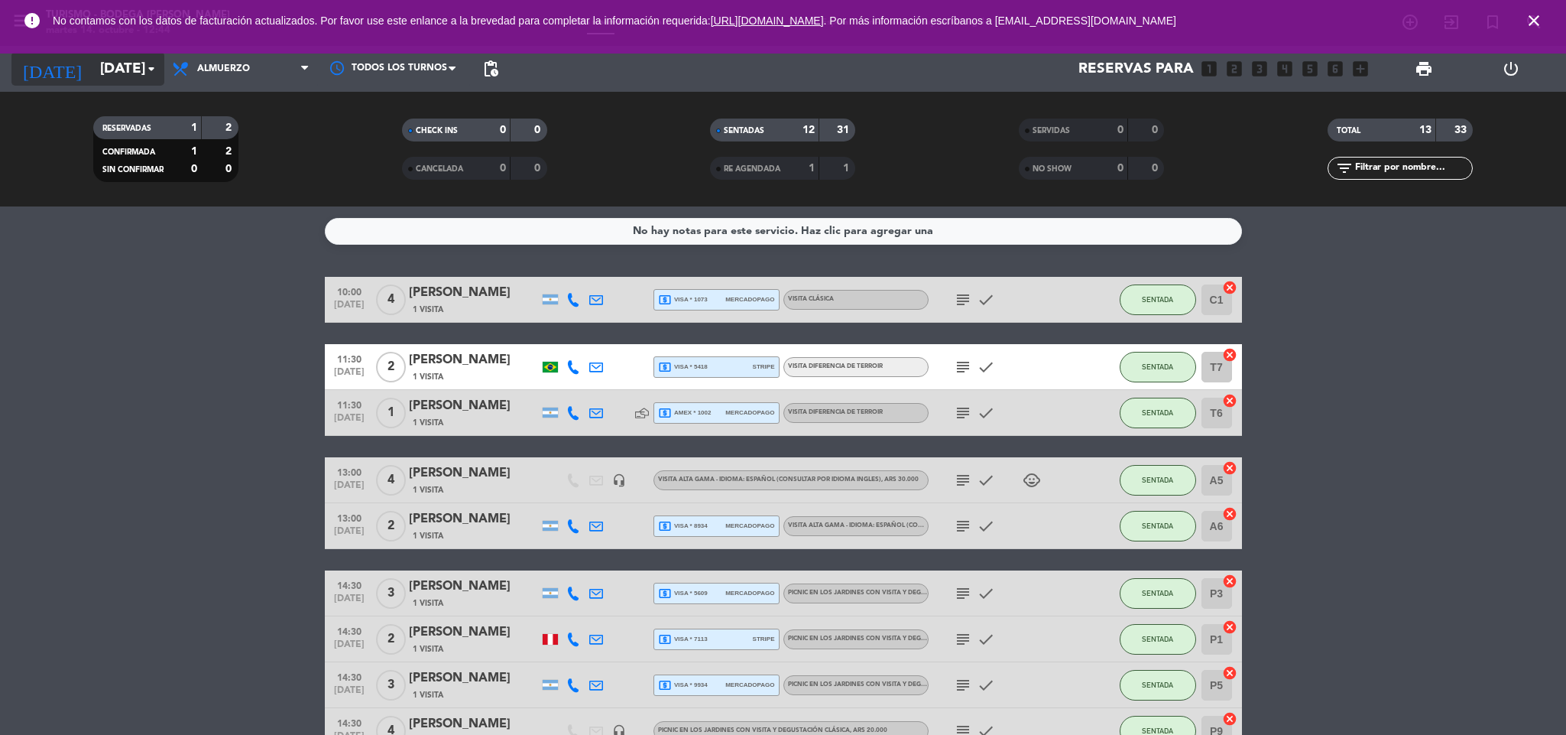
click at [140, 69] on input "[DATE]" at bounding box center [185, 69] width 184 height 32
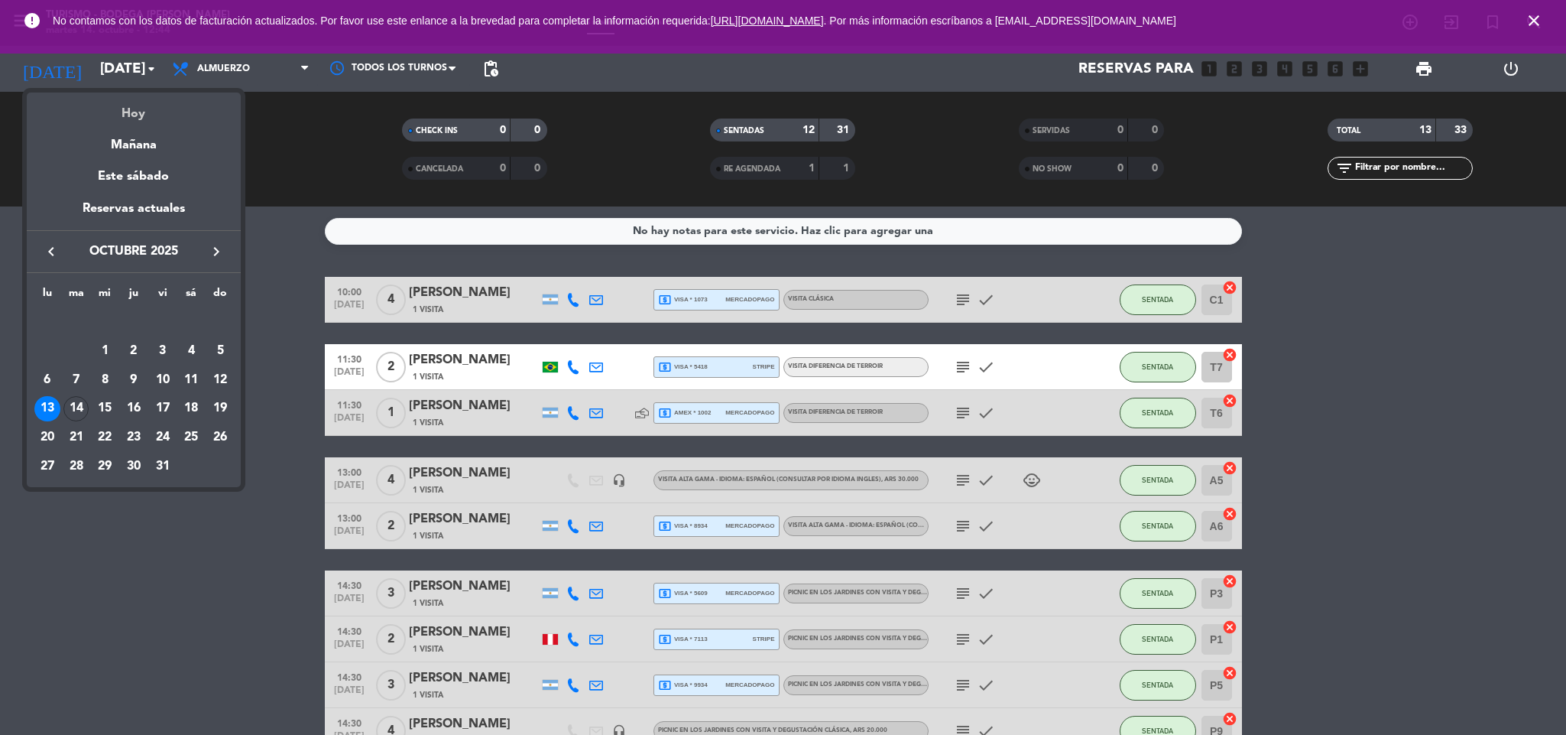
click at [135, 108] on div "Hoy" at bounding box center [134, 108] width 214 height 31
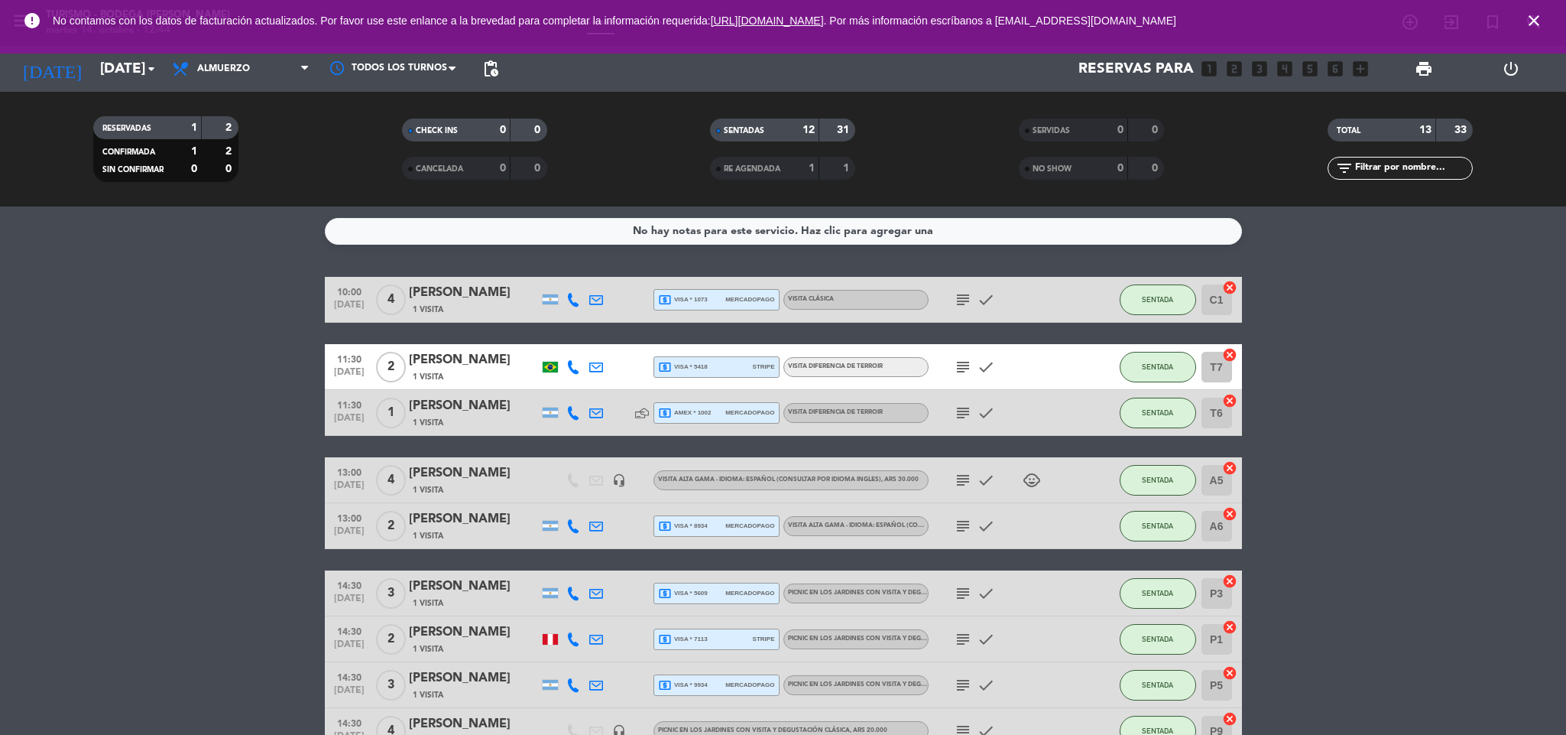
type input "[DATE]"
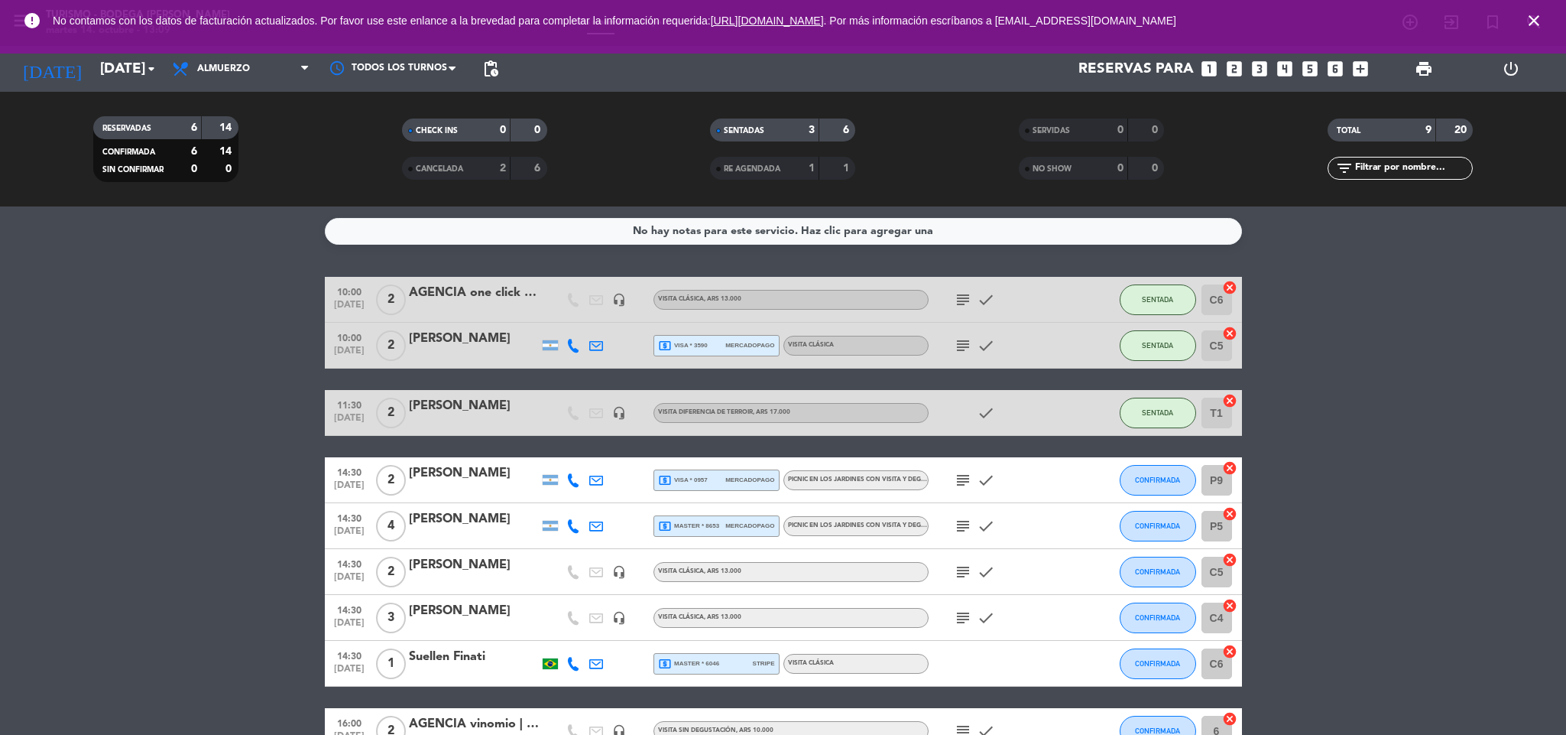
drag, startPoint x: 1537, startPoint y: 19, endPoint x: 1478, endPoint y: 12, distance: 59.3
click at [1535, 19] on icon "close" at bounding box center [1534, 20] width 18 height 18
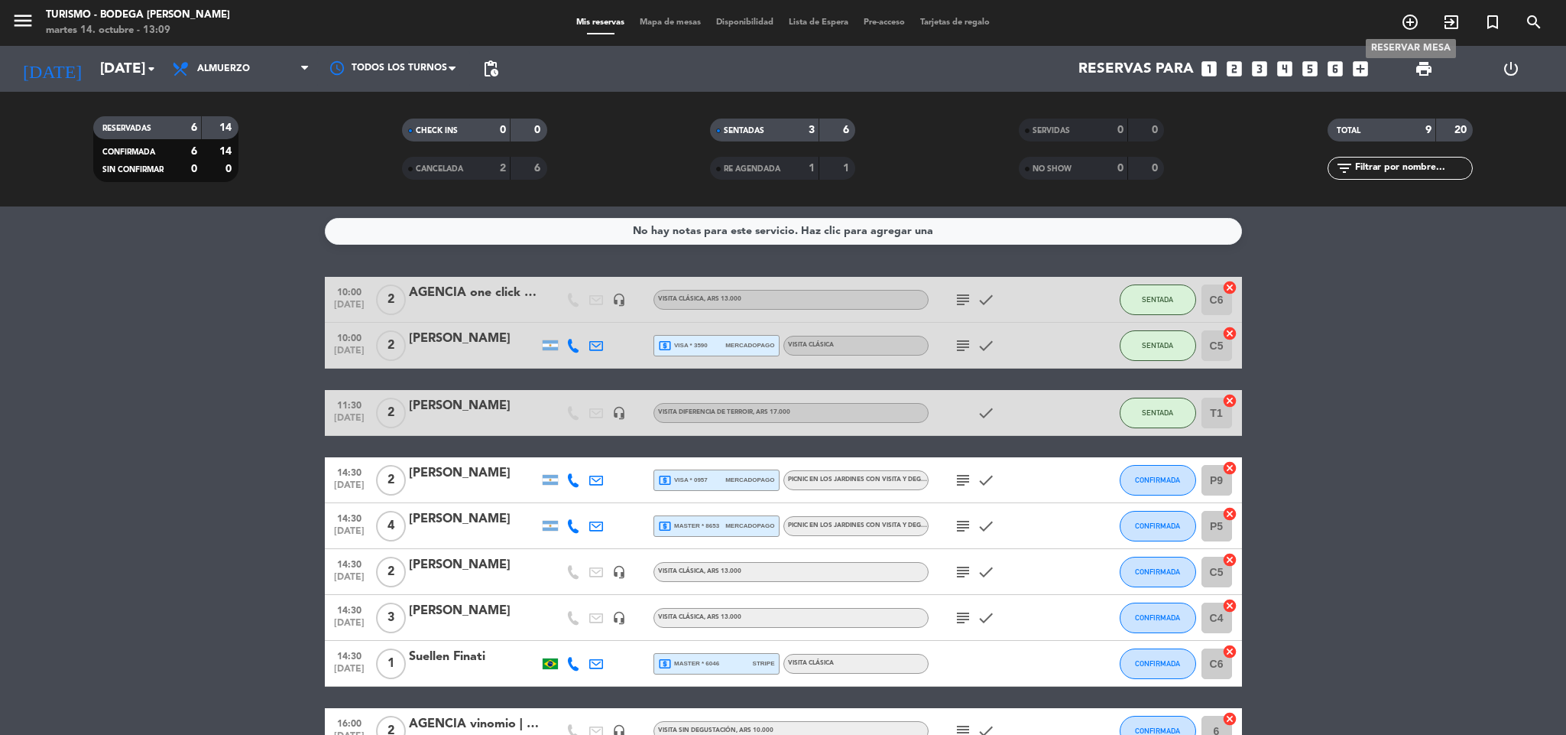
click at [1404, 21] on icon "add_circle_outline" at bounding box center [1410, 22] width 18 height 18
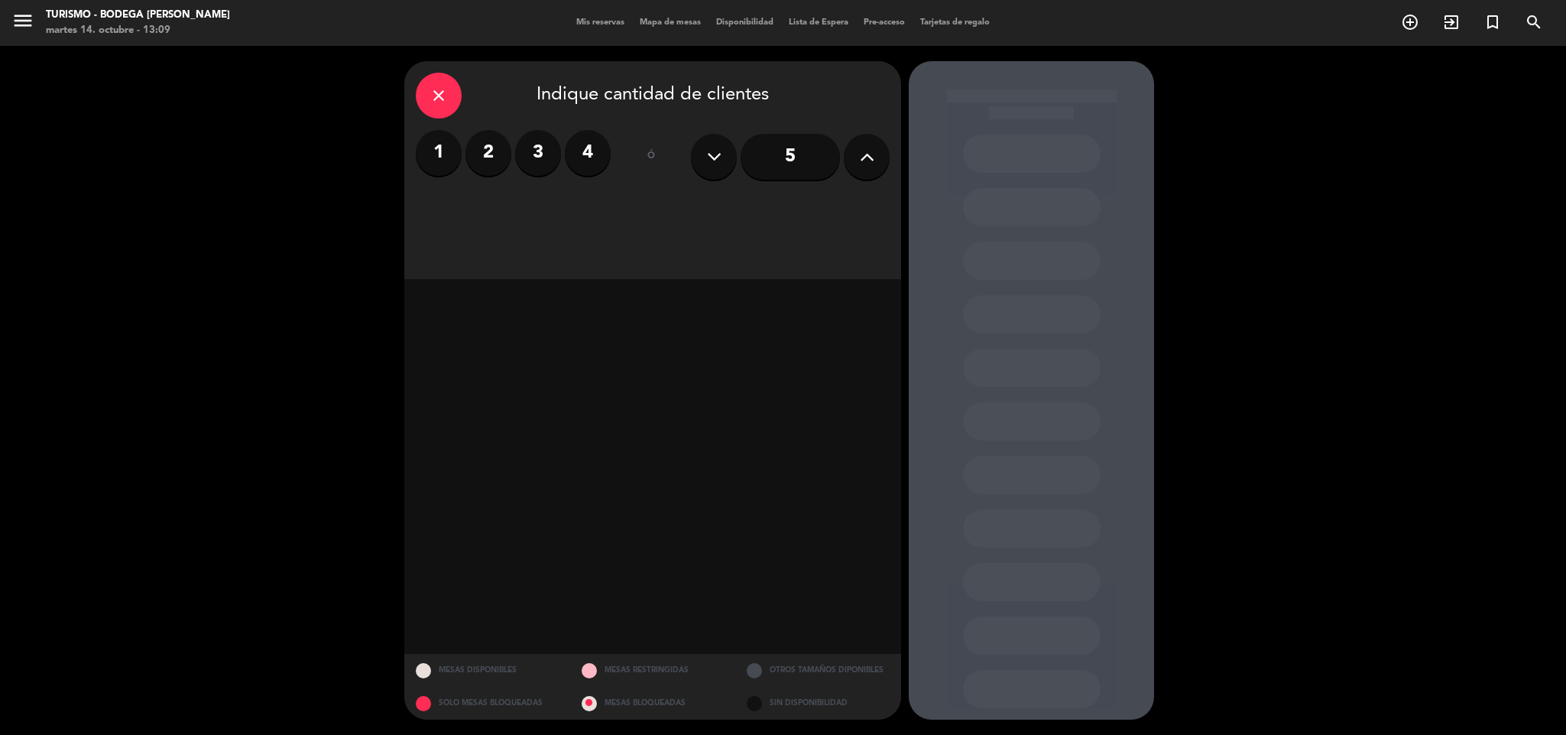
click at [814, 152] on input "5" at bounding box center [790, 157] width 99 height 46
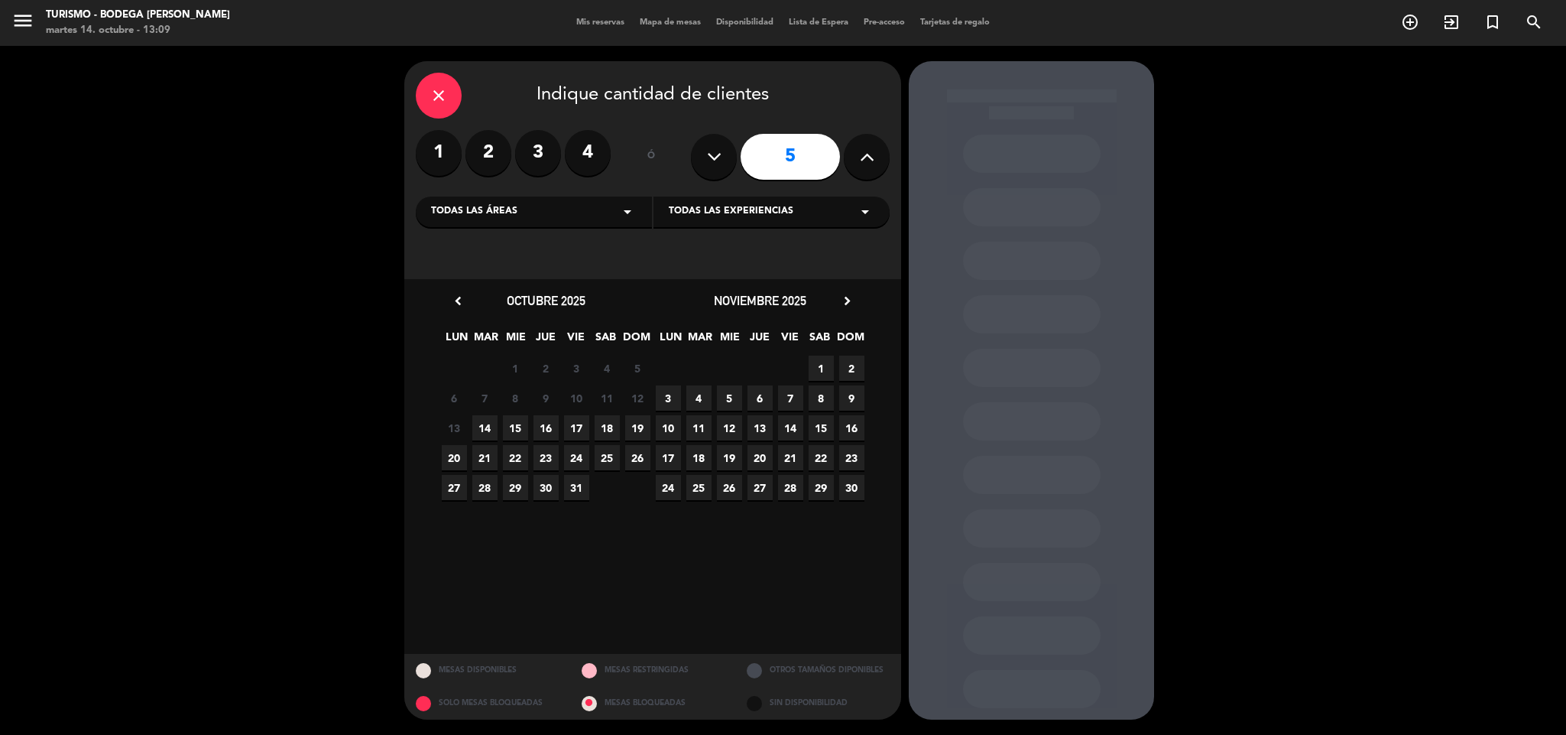
click at [702, 213] on span "Todas las experiencias" at bounding box center [731, 211] width 125 height 15
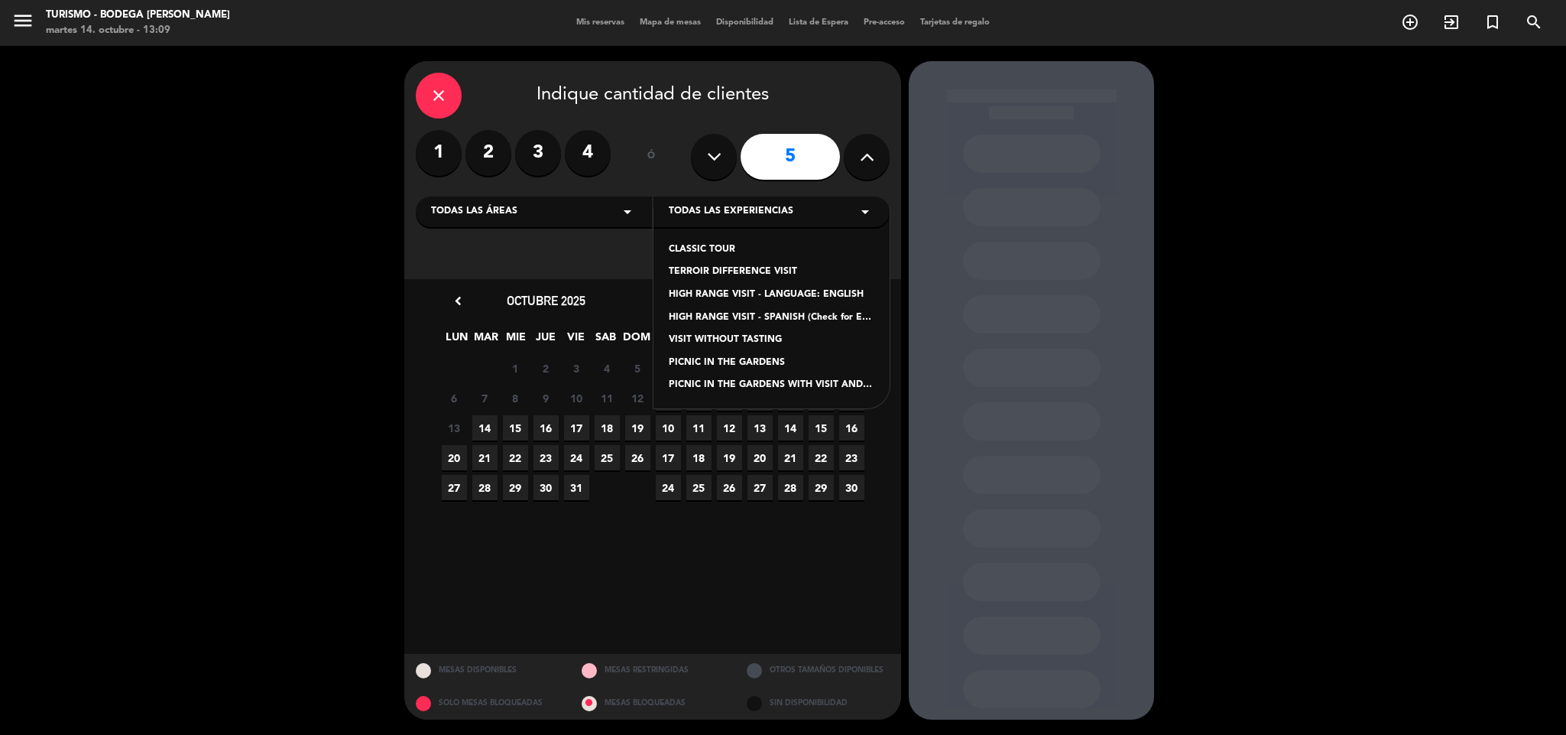
click at [709, 245] on div "CLASSIC TOUR" at bounding box center [772, 249] width 206 height 15
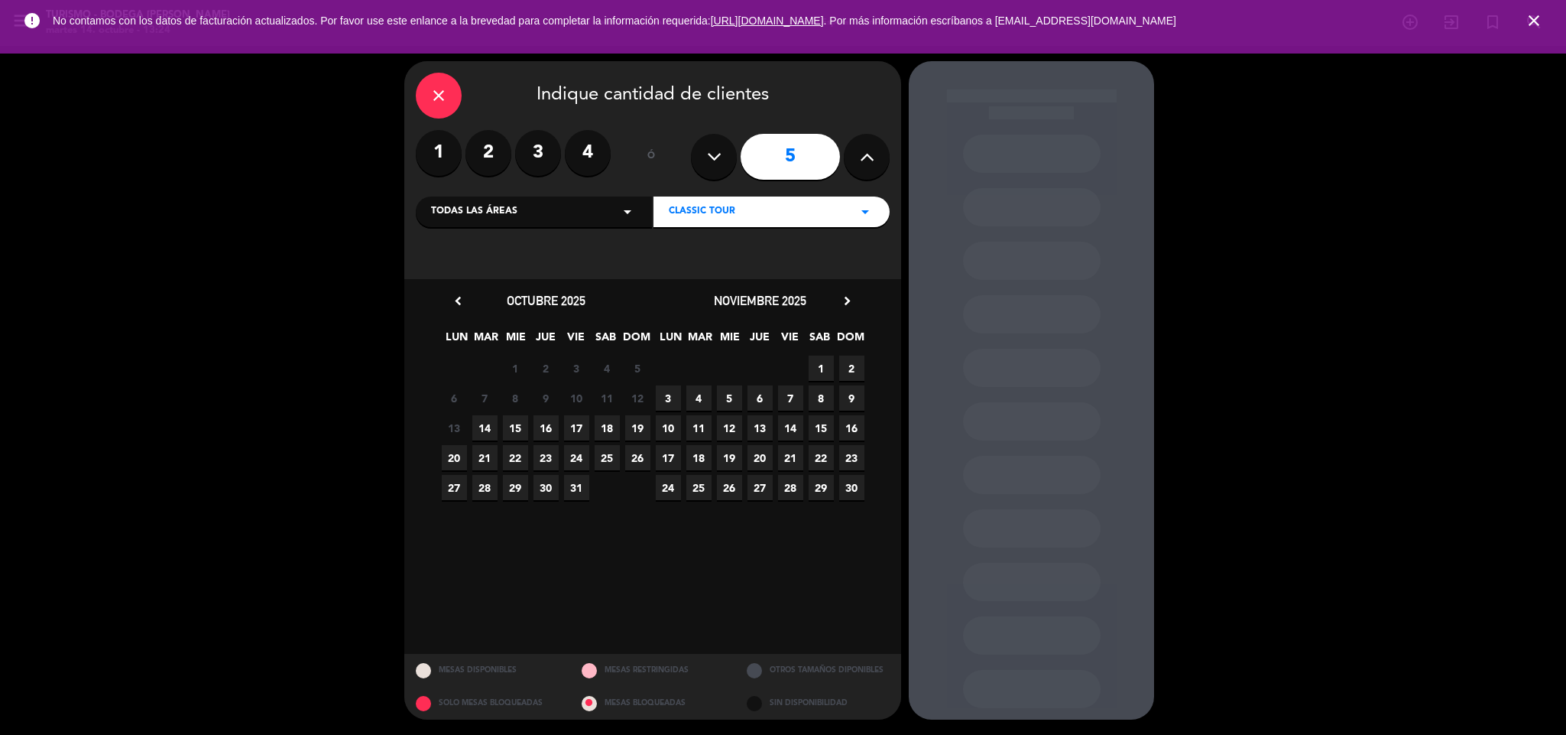
click at [1535, 14] on icon "close" at bounding box center [1534, 20] width 18 height 18
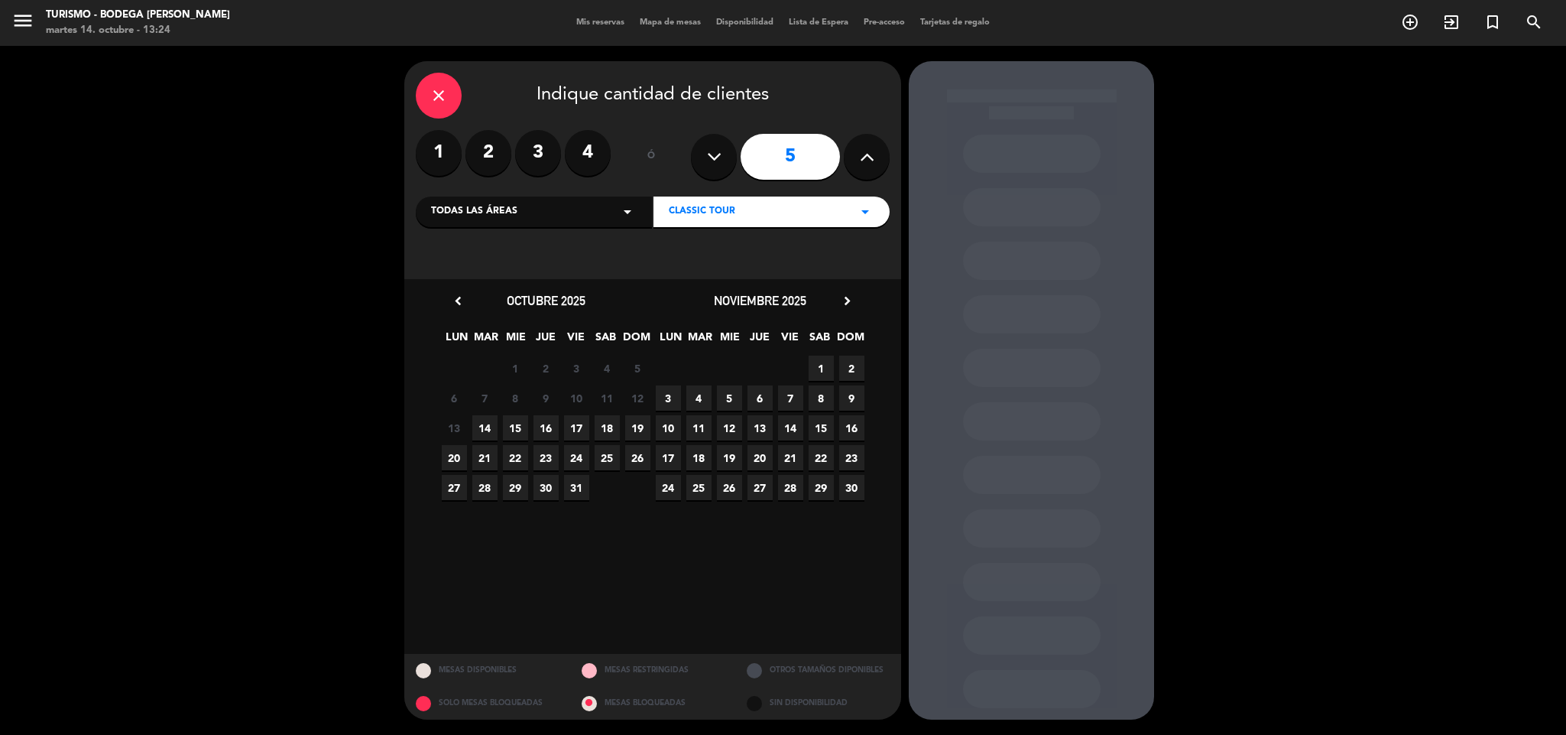
click at [484, 431] on span "14" at bounding box center [484, 427] width 25 height 25
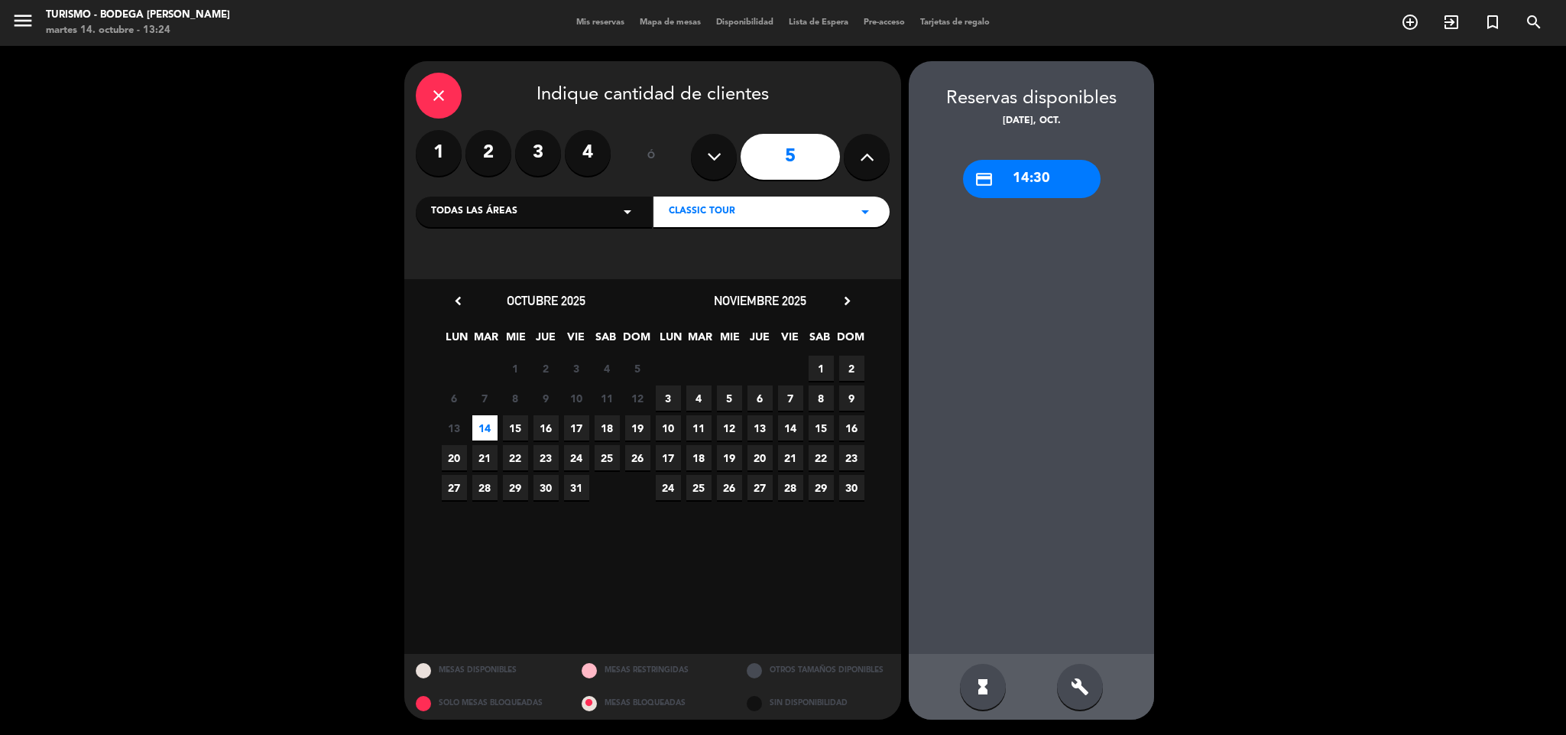
drag, startPoint x: 1014, startPoint y: 170, endPoint x: 851, endPoint y: 190, distance: 164.8
click at [1008, 170] on div "credit_card 14:30" at bounding box center [1032, 179] width 138 height 38
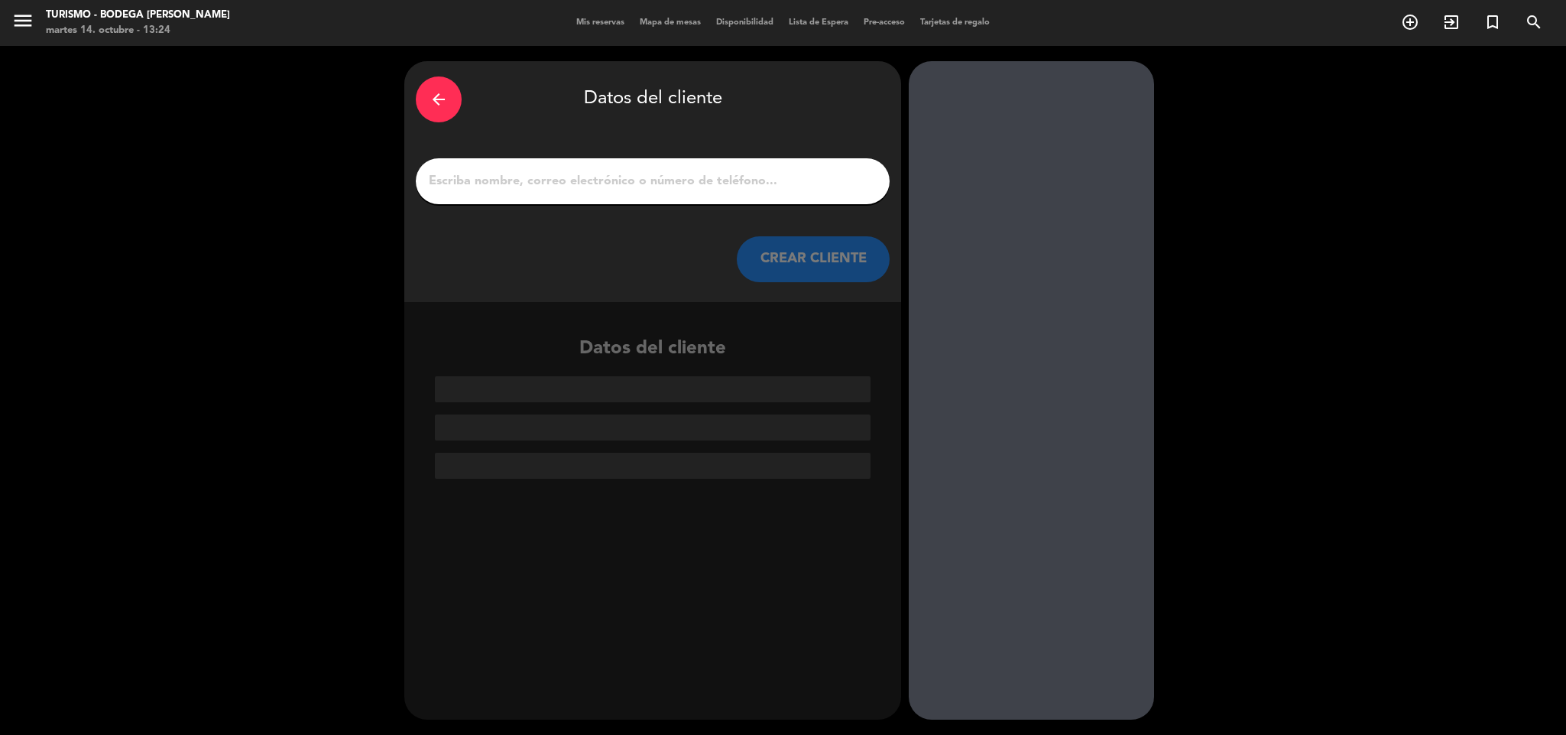
drag, startPoint x: 648, startPoint y: 193, endPoint x: 638, endPoint y: 177, distance: 18.5
click at [648, 190] on div at bounding box center [653, 181] width 474 height 46
drag, startPoint x: 638, startPoint y: 175, endPoint x: 611, endPoint y: 158, distance: 31.6
click at [638, 175] on input "1" at bounding box center [652, 180] width 451 height 21
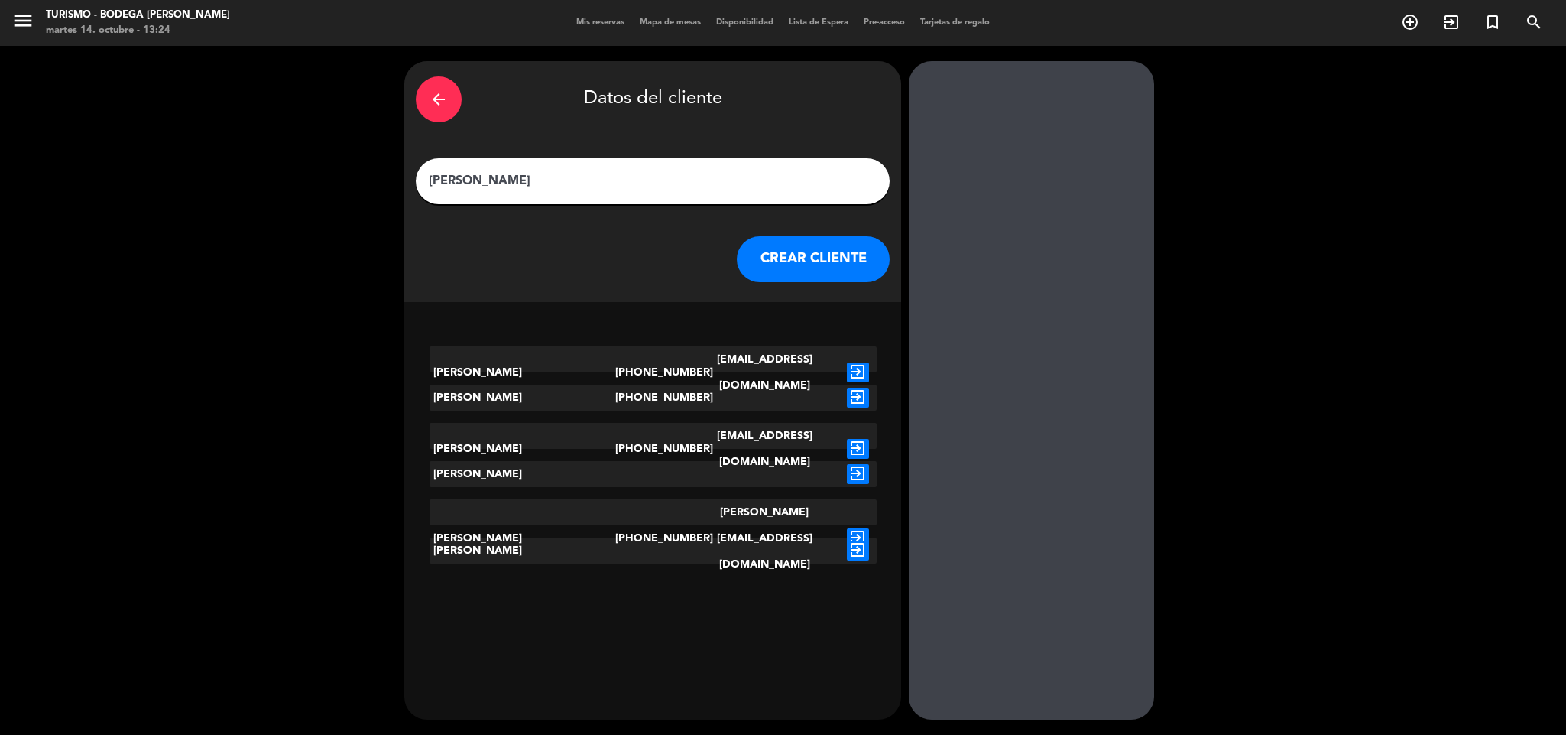
type input "[PERSON_NAME]"
click at [819, 251] on button "CREAR CLIENTE" at bounding box center [813, 259] width 153 height 46
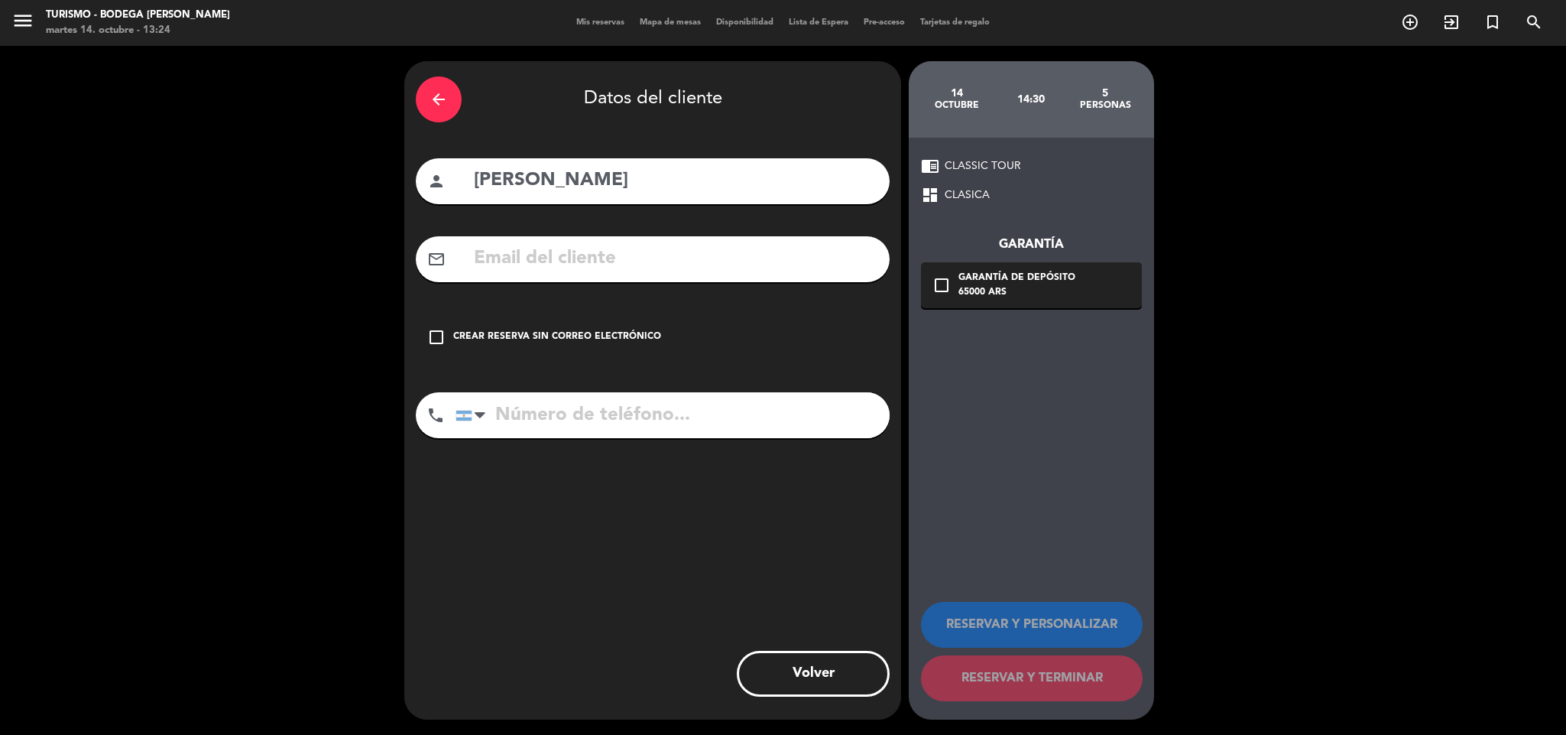
drag, startPoint x: 527, startPoint y: 328, endPoint x: 580, endPoint y: 424, distance: 109.8
click at [528, 328] on div "check_box_outline_blank Crear reserva sin correo electrónico" at bounding box center [653, 337] width 474 height 46
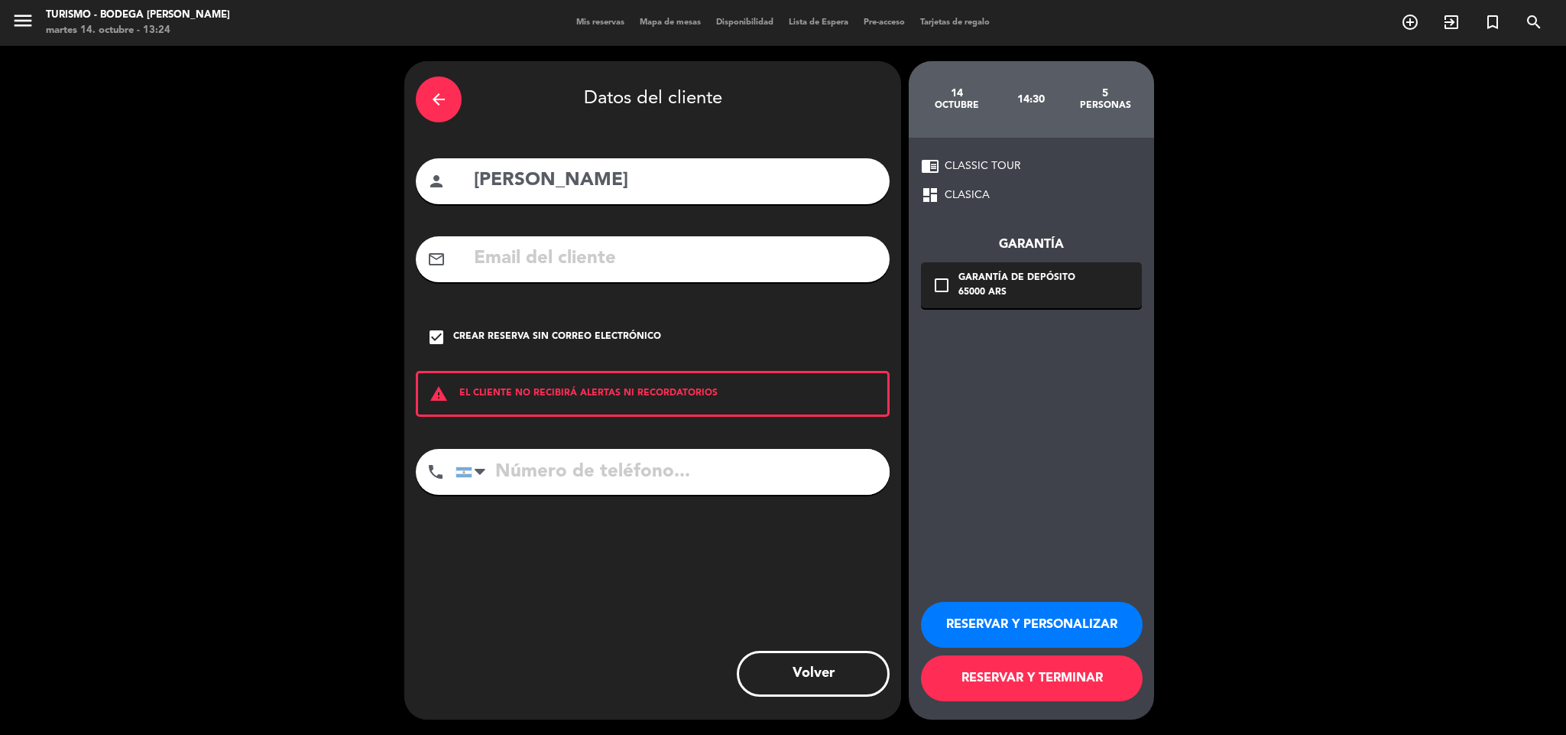
click at [1064, 624] on button "RESERVAR Y PERSONALIZAR" at bounding box center [1032, 625] width 222 height 46
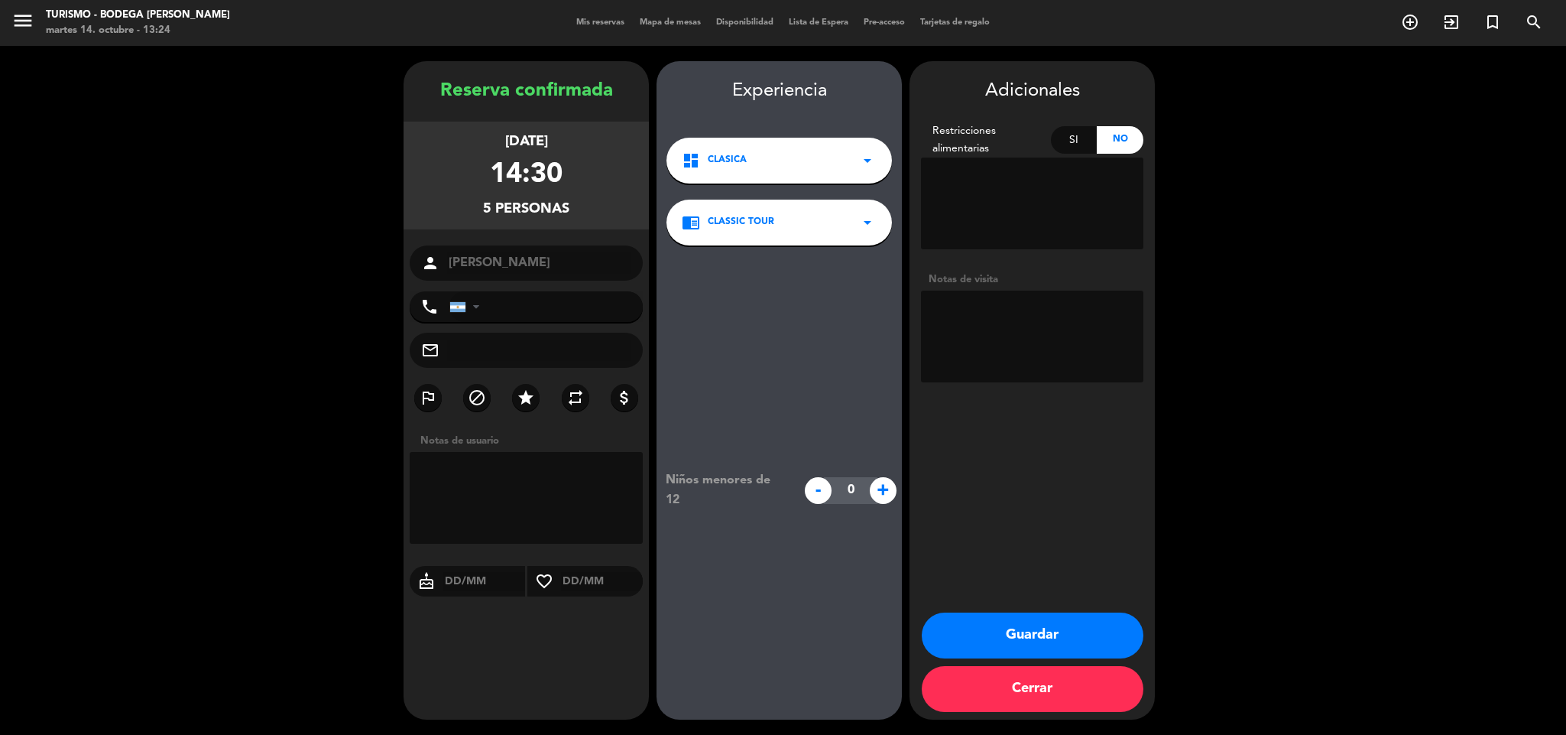
click at [885, 492] on span "+" at bounding box center [883, 490] width 27 height 27
type input "1"
click at [1056, 628] on button "Guardar" at bounding box center [1033, 635] width 222 height 46
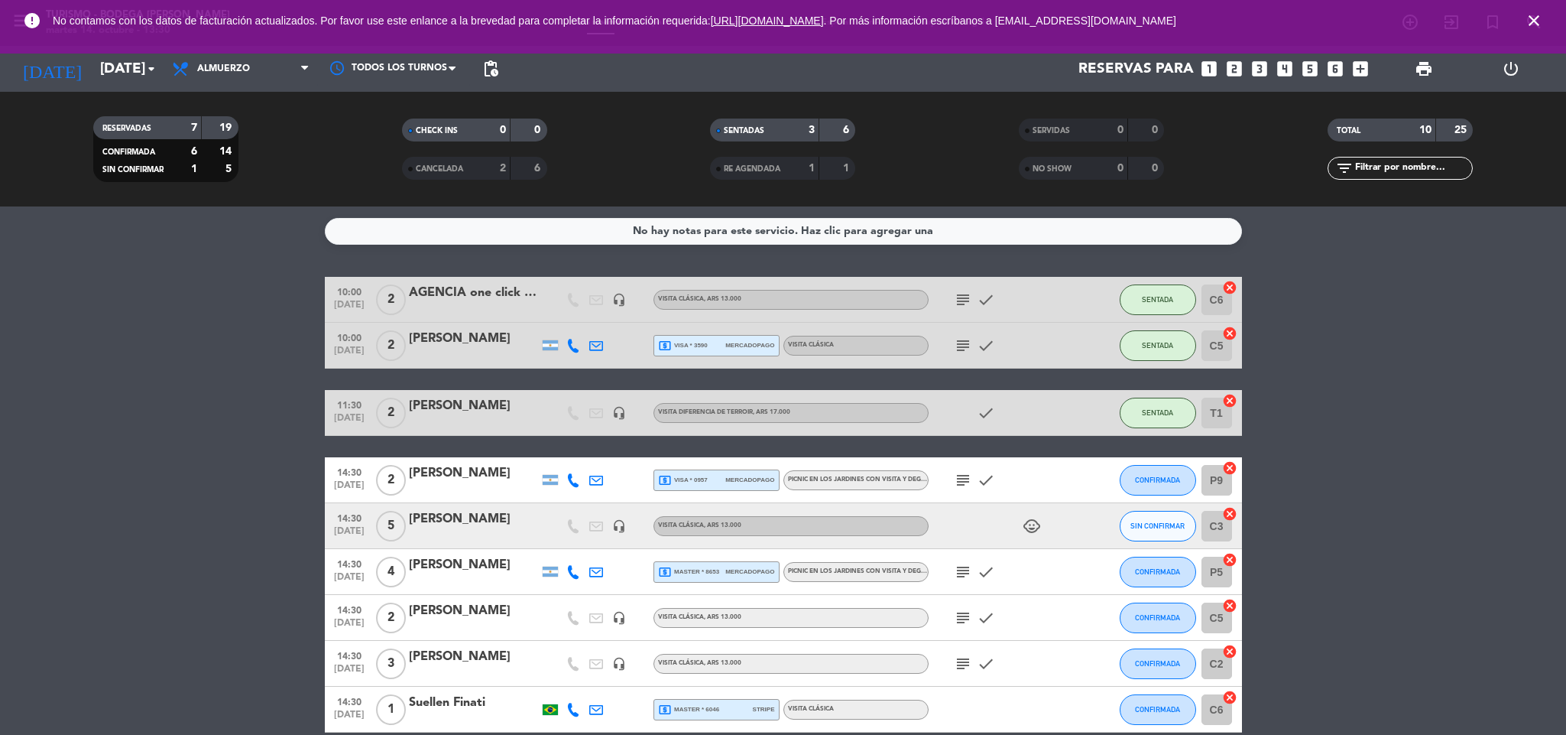
click at [1533, 19] on icon "close" at bounding box center [1534, 20] width 18 height 18
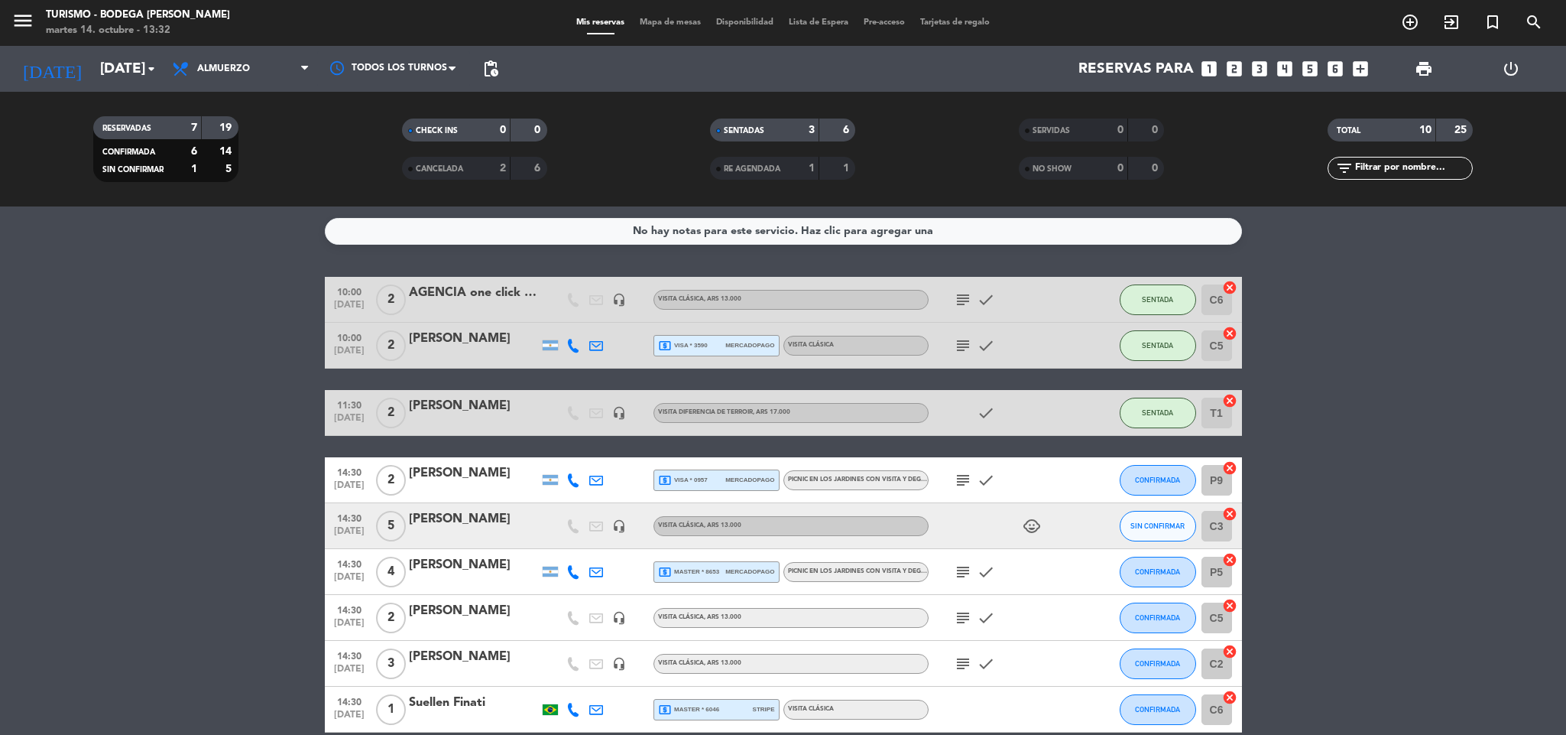
scroll to position [141, 0]
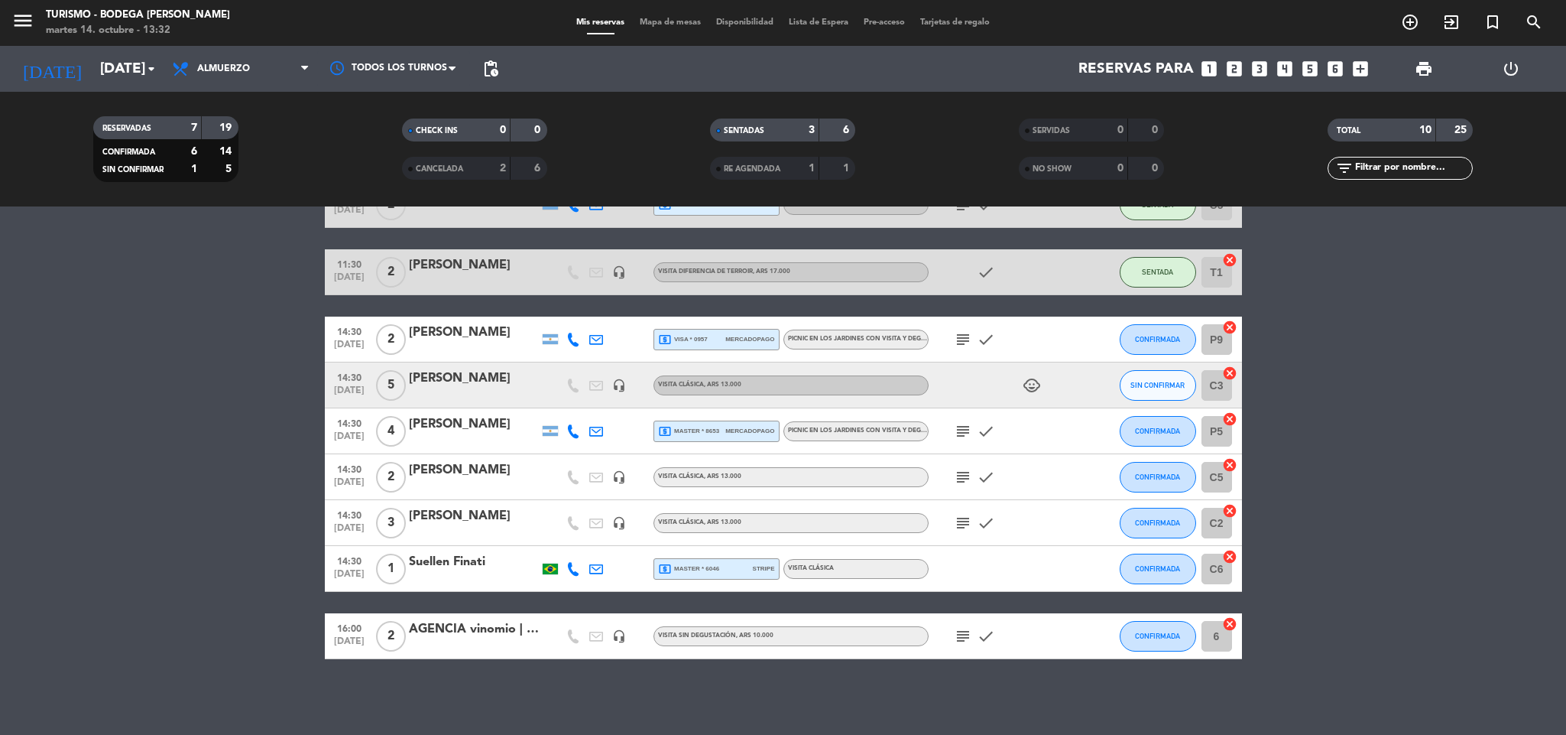
click at [961, 633] on icon "subject" at bounding box center [963, 636] width 18 height 18
click at [963, 333] on icon "subject" at bounding box center [963, 339] width 18 height 18
click at [959, 342] on icon "subject" at bounding box center [963, 339] width 18 height 18
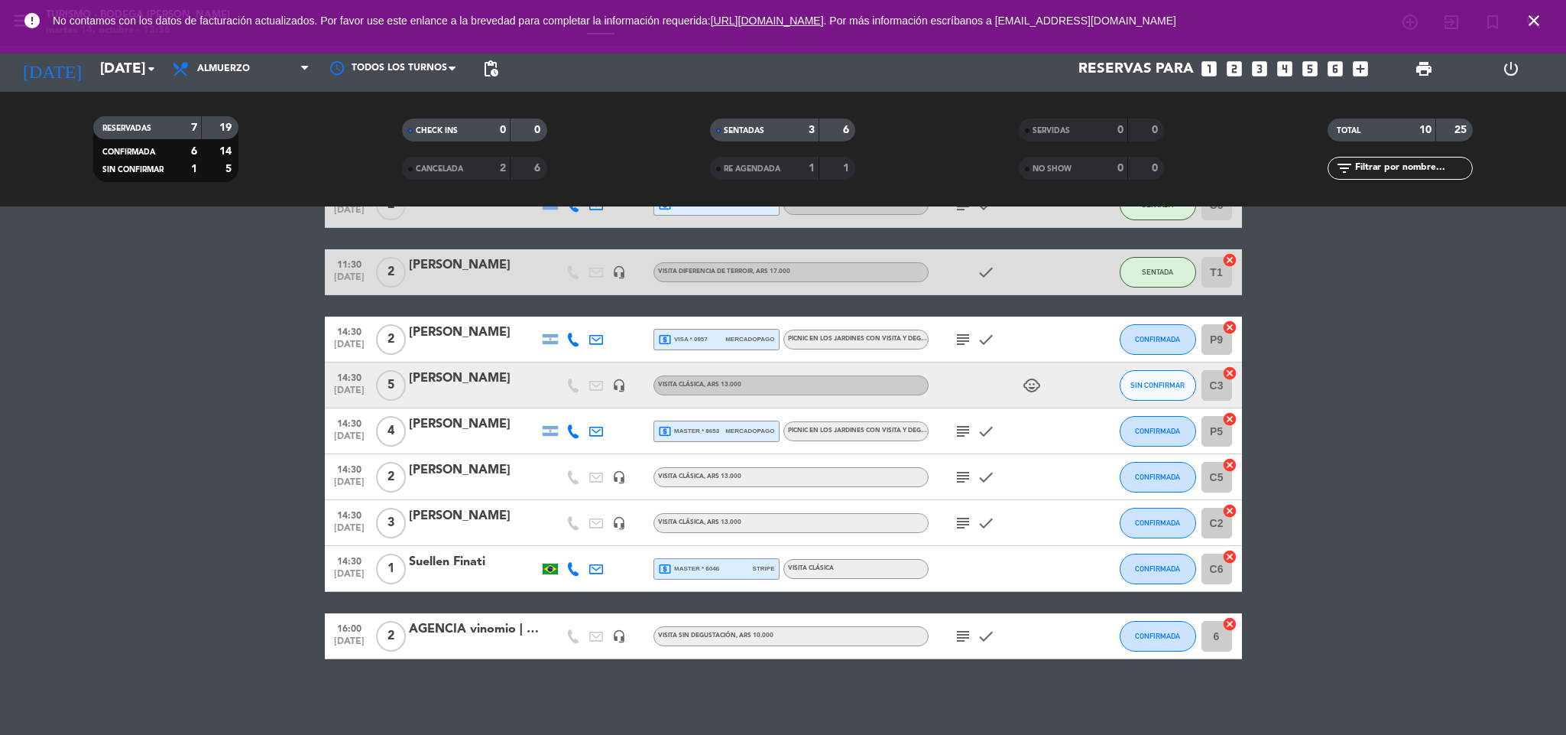
click at [959, 340] on icon "subject" at bounding box center [963, 339] width 18 height 18
click at [959, 427] on icon "subject" at bounding box center [963, 431] width 18 height 18
click at [959, 479] on icon "subject" at bounding box center [963, 477] width 18 height 18
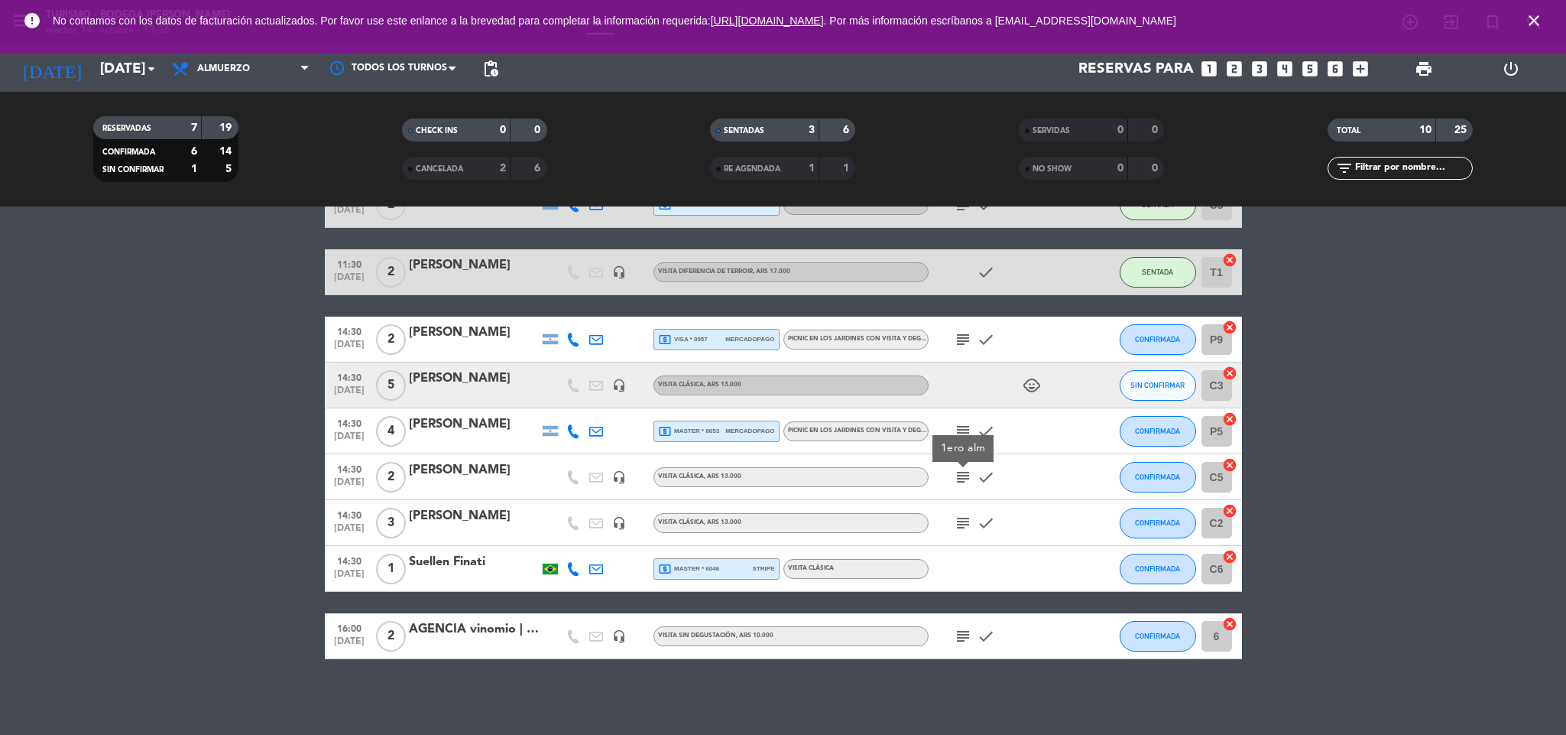
click at [959, 521] on icon "subject" at bounding box center [963, 523] width 18 height 18
click at [927, 702] on div "No hay notas para este servicio. Haz clic para agregar una 10:00 [DATE] 2 AGENC…" at bounding box center [783, 470] width 1566 height 528
click at [959, 339] on icon "subject" at bounding box center [963, 339] width 18 height 18
click at [1168, 333] on button "CONFIRMADA" at bounding box center [1158, 339] width 76 height 31
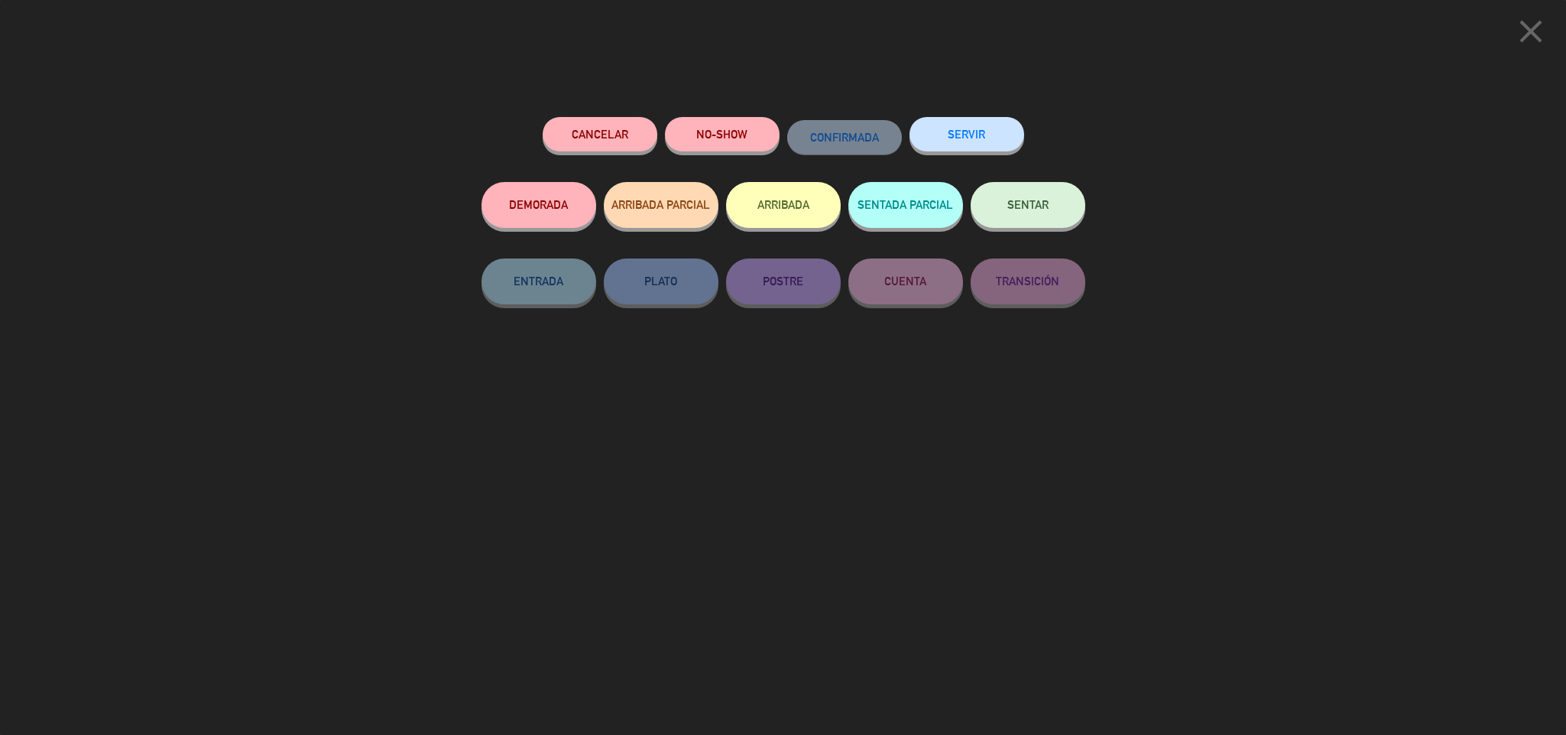
click at [1032, 226] on button "SENTAR" at bounding box center [1028, 205] width 115 height 46
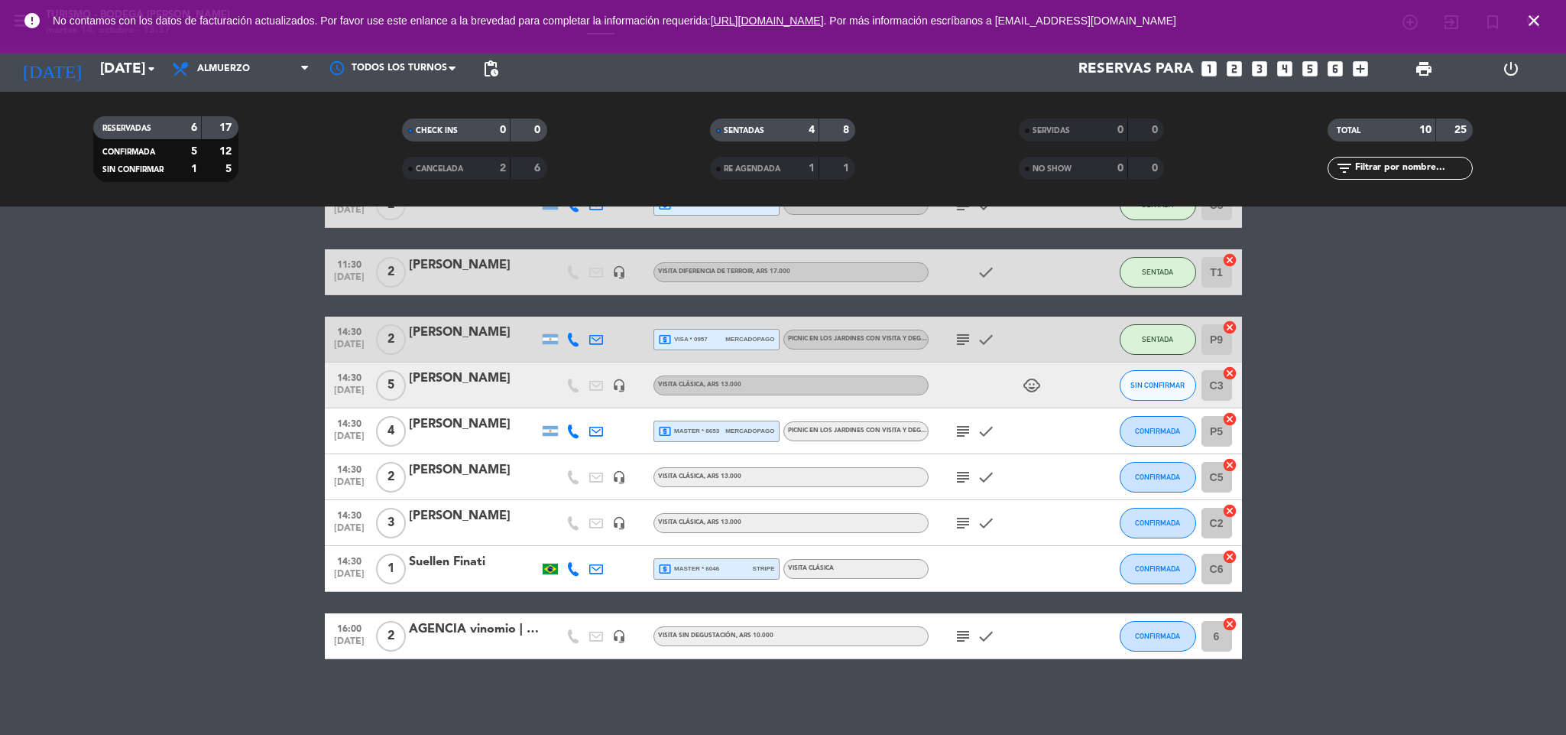
click at [952, 337] on span "subject" at bounding box center [963, 339] width 23 height 18
click at [439, 333] on div "[PERSON_NAME]" at bounding box center [474, 333] width 130 height 20
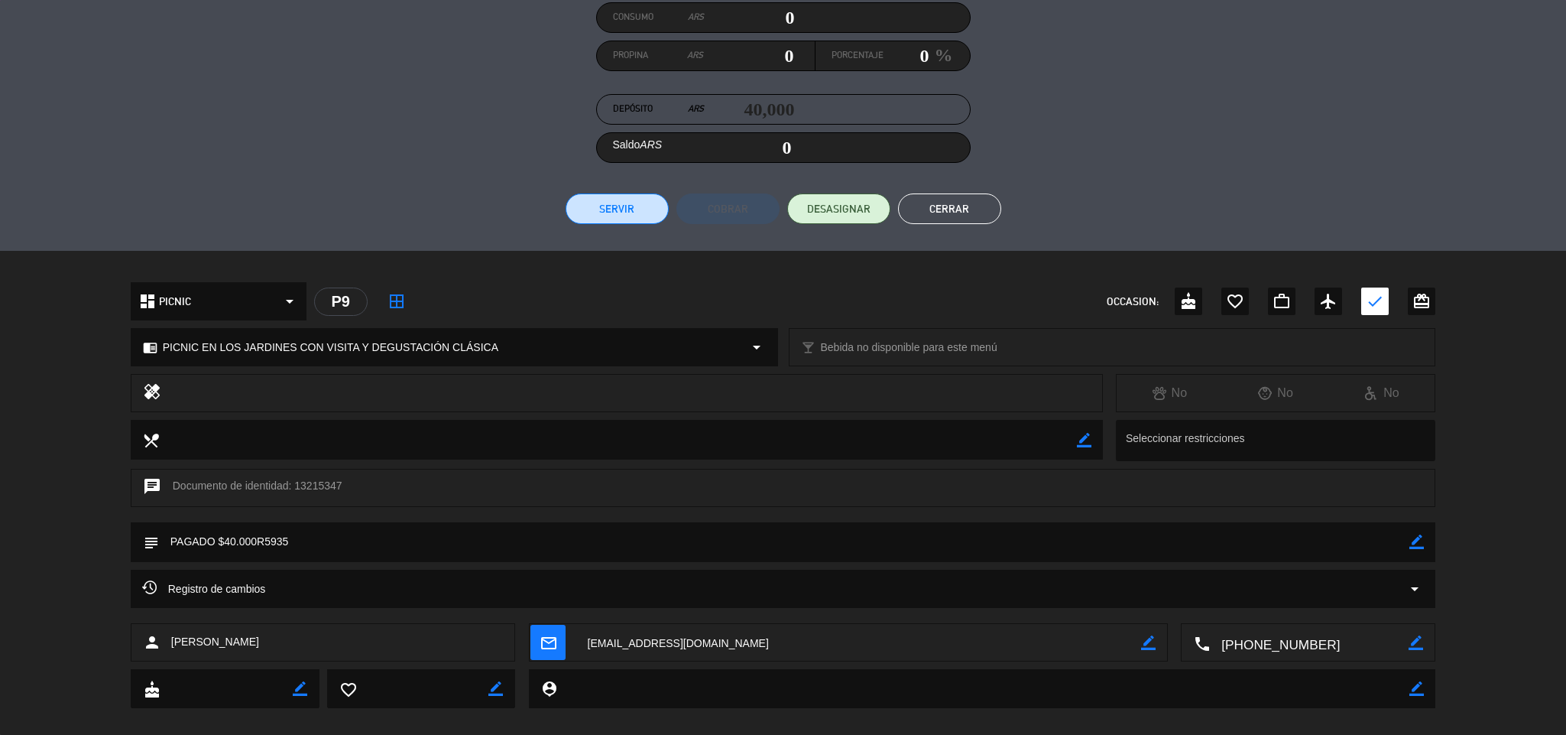
scroll to position [220, 0]
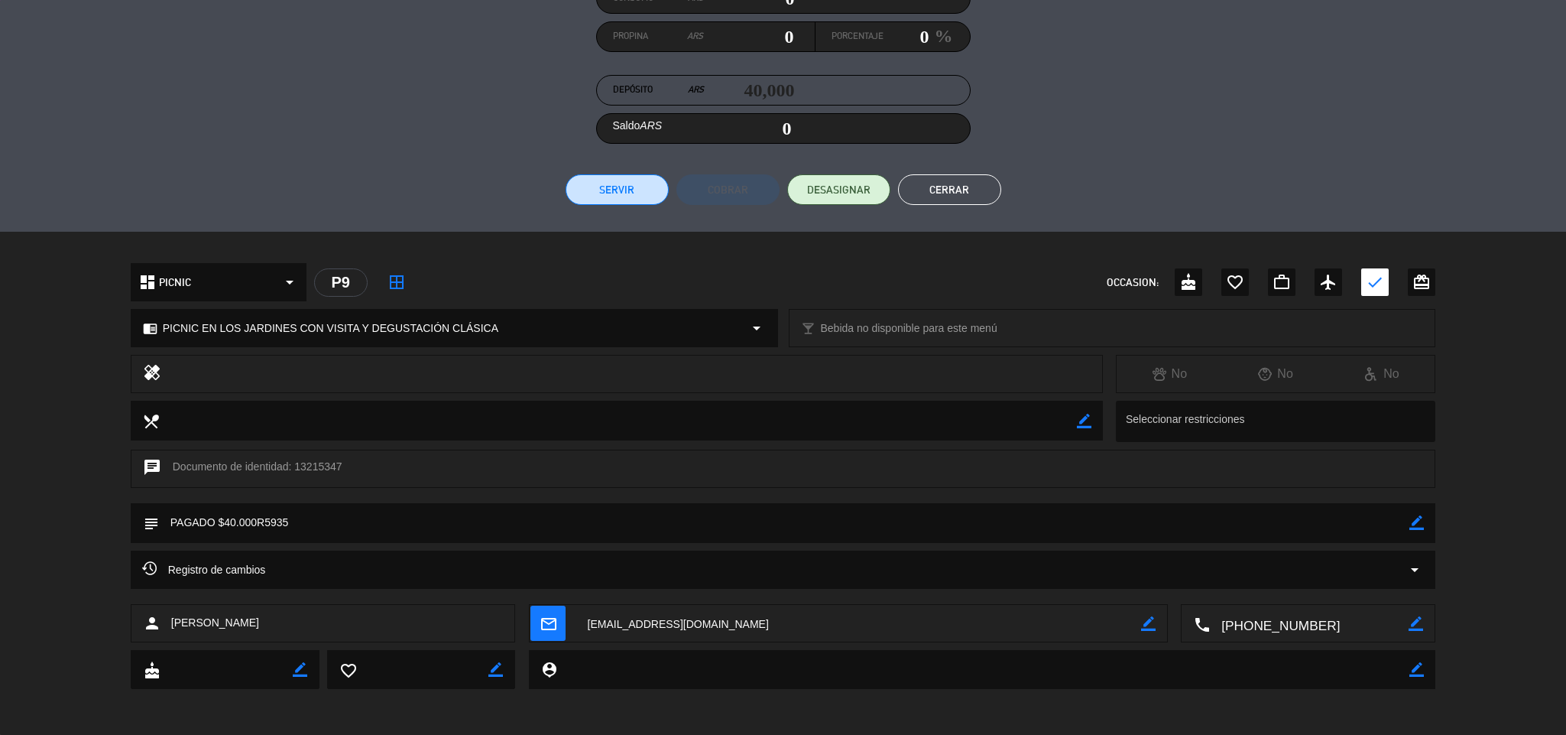
click at [1413, 521] on icon "border_color" at bounding box center [1417, 522] width 15 height 15
type textarea "PAGADO $40.000R5935 | MB"
click at [1414, 525] on icon at bounding box center [1417, 522] width 15 height 15
click at [962, 191] on button "Cerrar" at bounding box center [949, 189] width 103 height 31
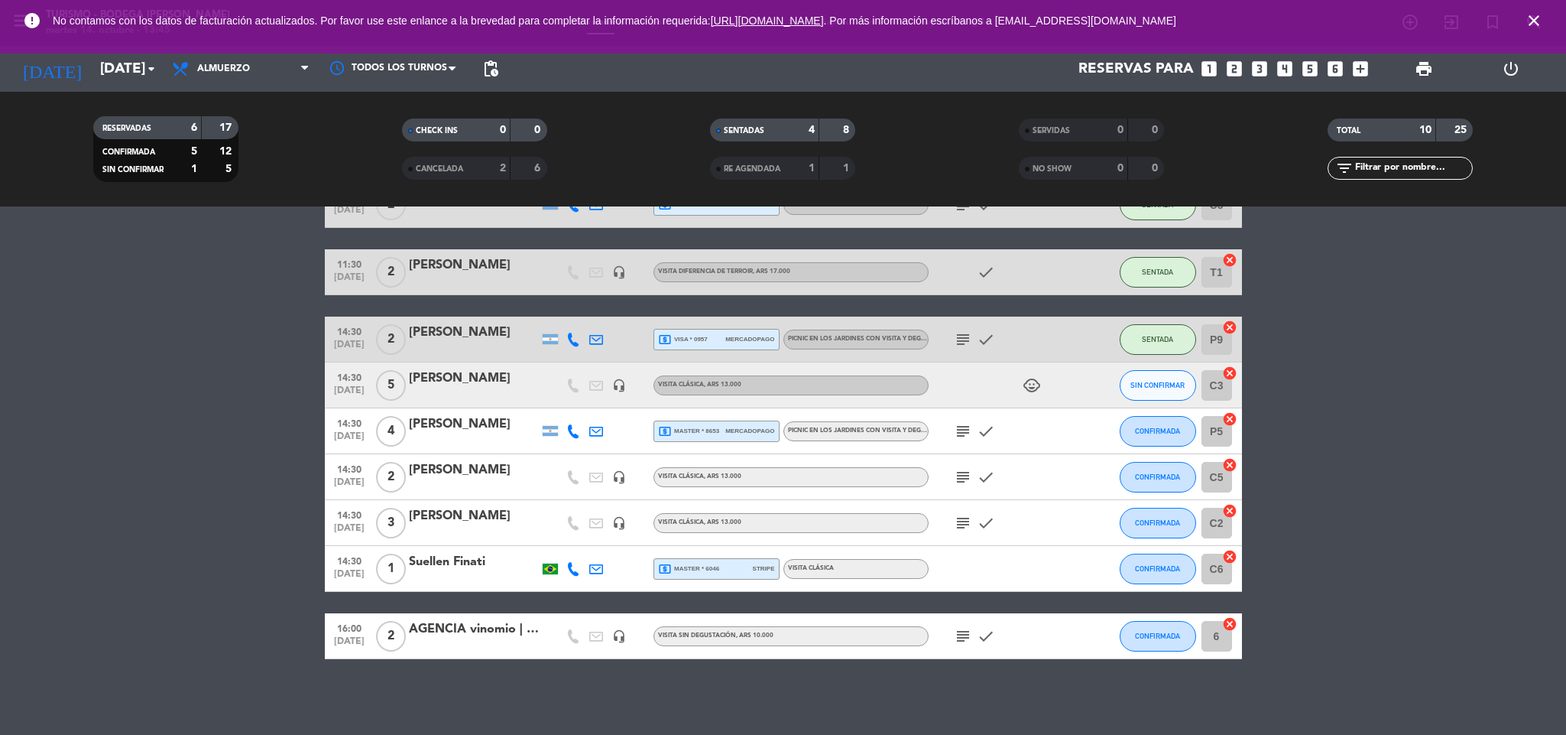
click at [961, 629] on icon "subject" at bounding box center [963, 636] width 18 height 18
click at [961, 627] on icon "subject" at bounding box center [963, 636] width 18 height 18
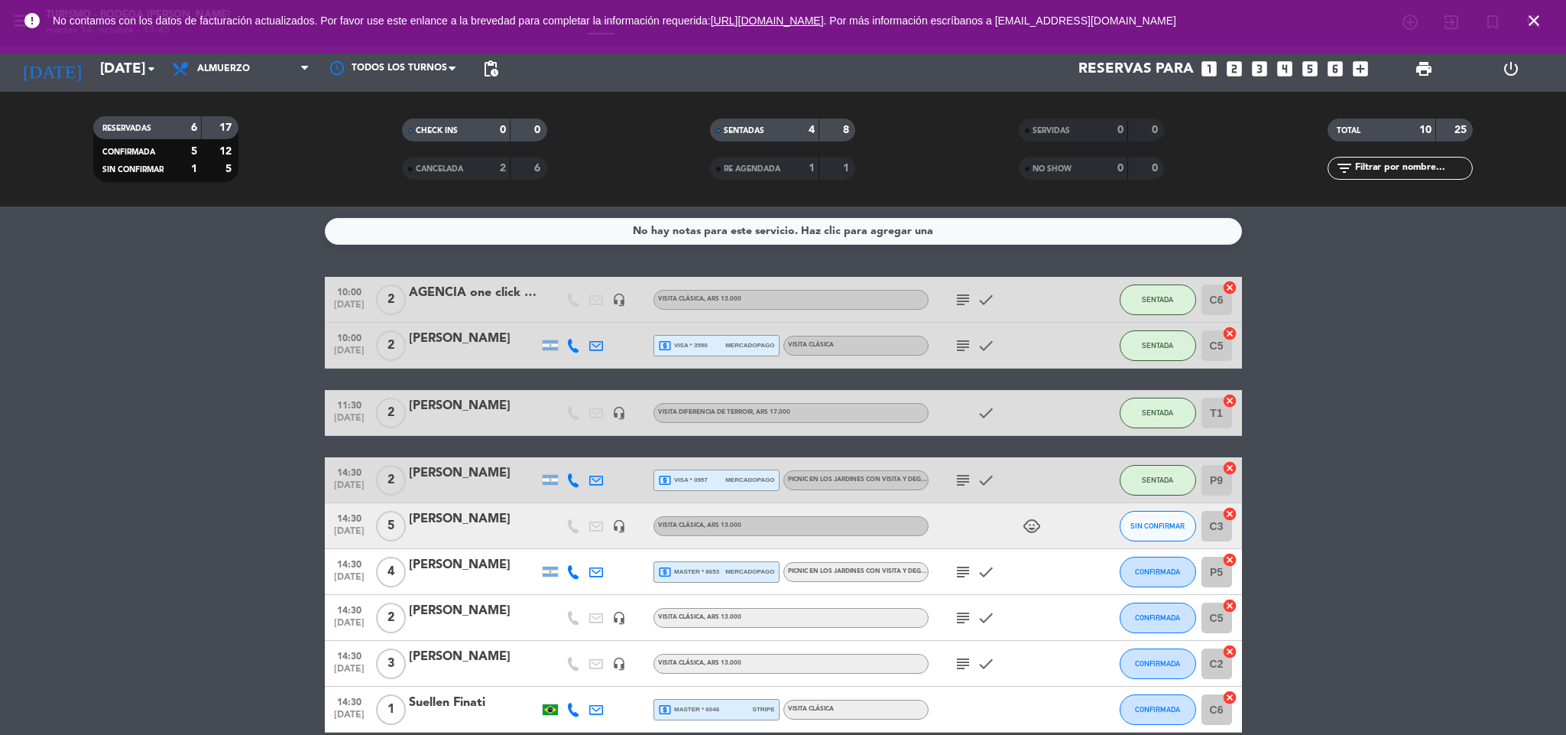
scroll to position [141, 0]
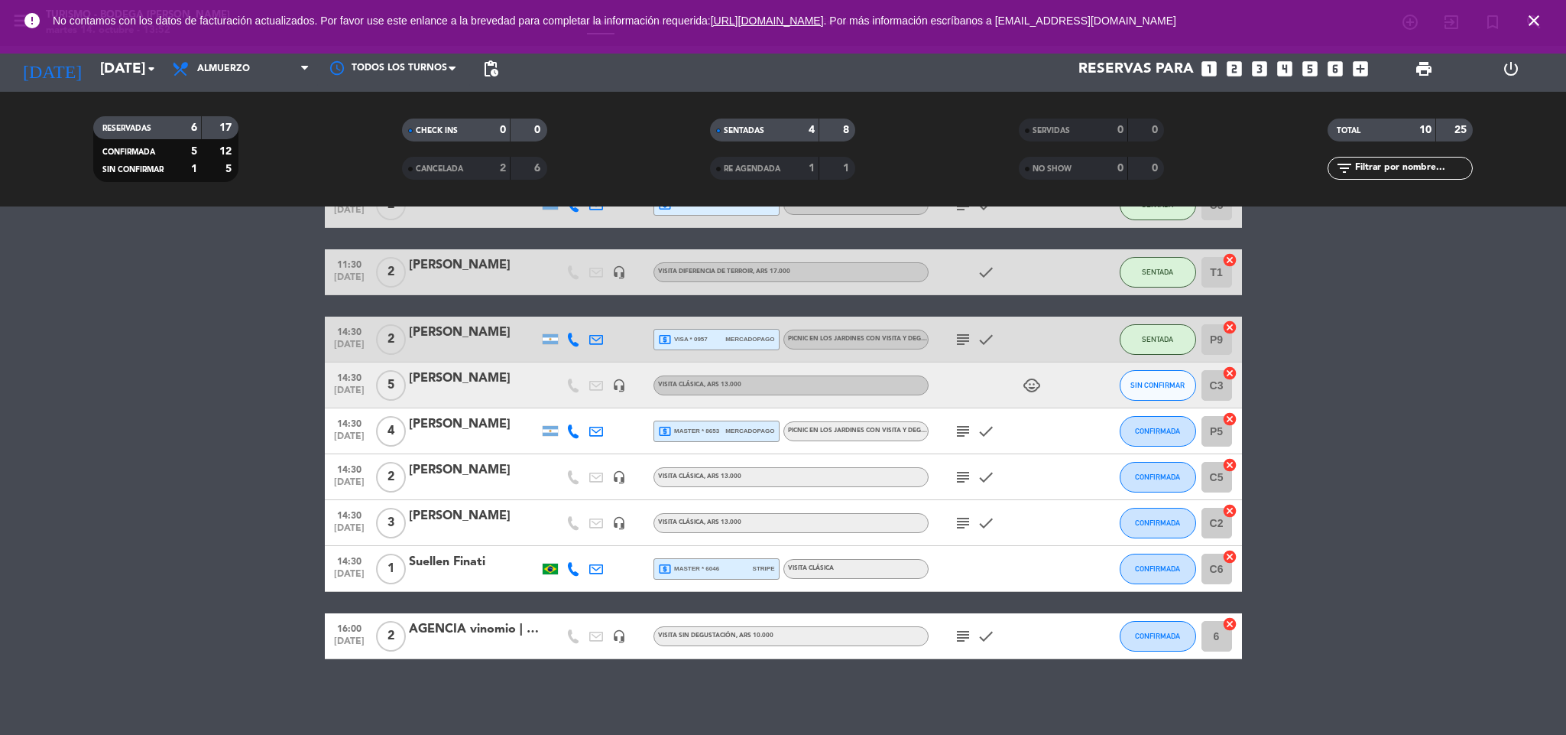
click at [1537, 14] on icon "close" at bounding box center [1534, 20] width 18 height 18
drag, startPoint x: 691, startPoint y: 550, endPoint x: 702, endPoint y: 573, distance: 25.3
click at [702, 573] on div "14:30 [DATE] 1 [PERSON_NAME] local_atm master * 6046 stripe VISITA CLÁSICA CONF…" at bounding box center [783, 569] width 917 height 46
click at [705, 579] on div "14:30 [DATE] 1 [PERSON_NAME] local_atm master * 6046 stripe VISITA CLÁSICA CONF…" at bounding box center [783, 569] width 917 height 46
click at [707, 570] on span "local_atm master * 6046" at bounding box center [689, 569] width 62 height 14
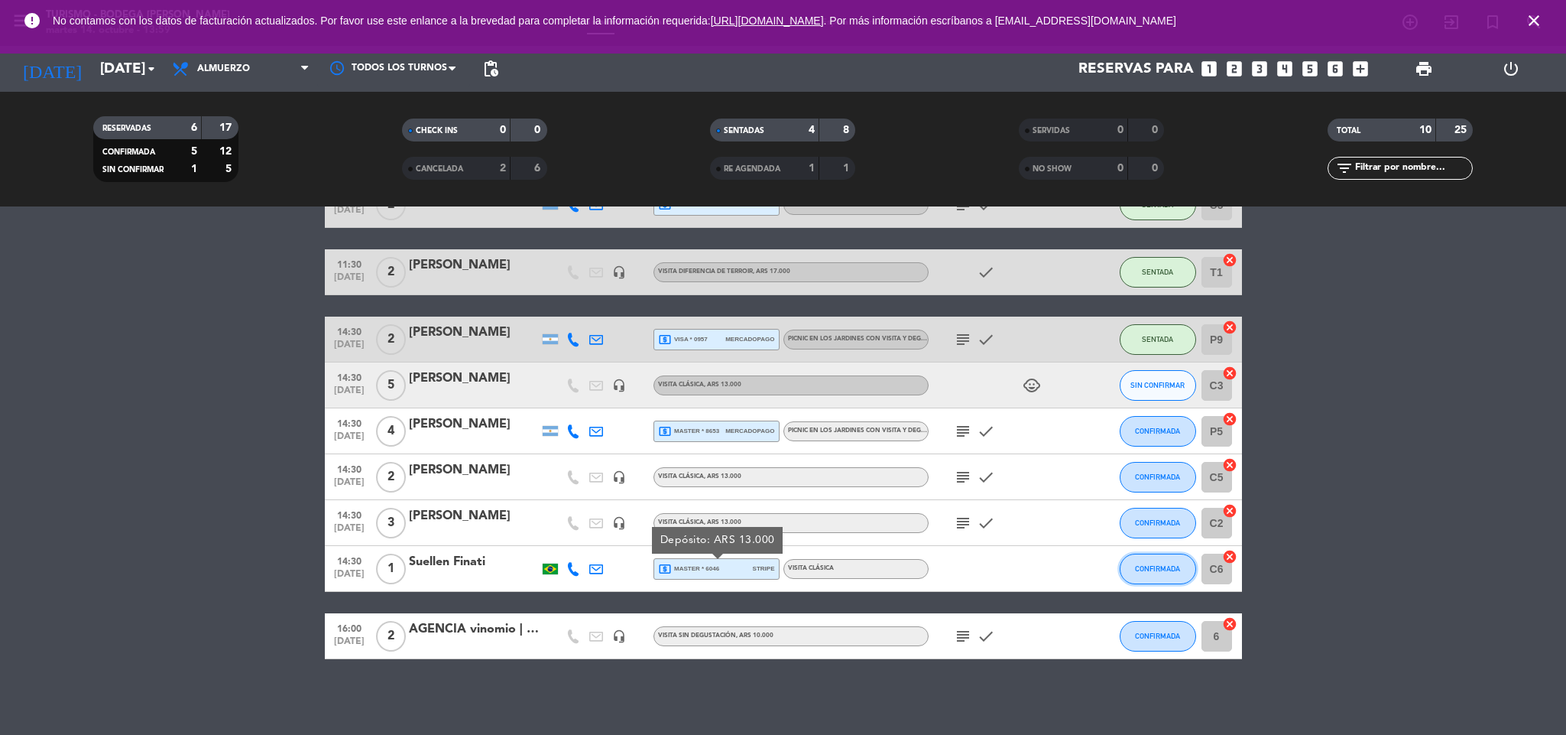
click at [1158, 567] on span "CONFIRMADA" at bounding box center [1157, 568] width 45 height 8
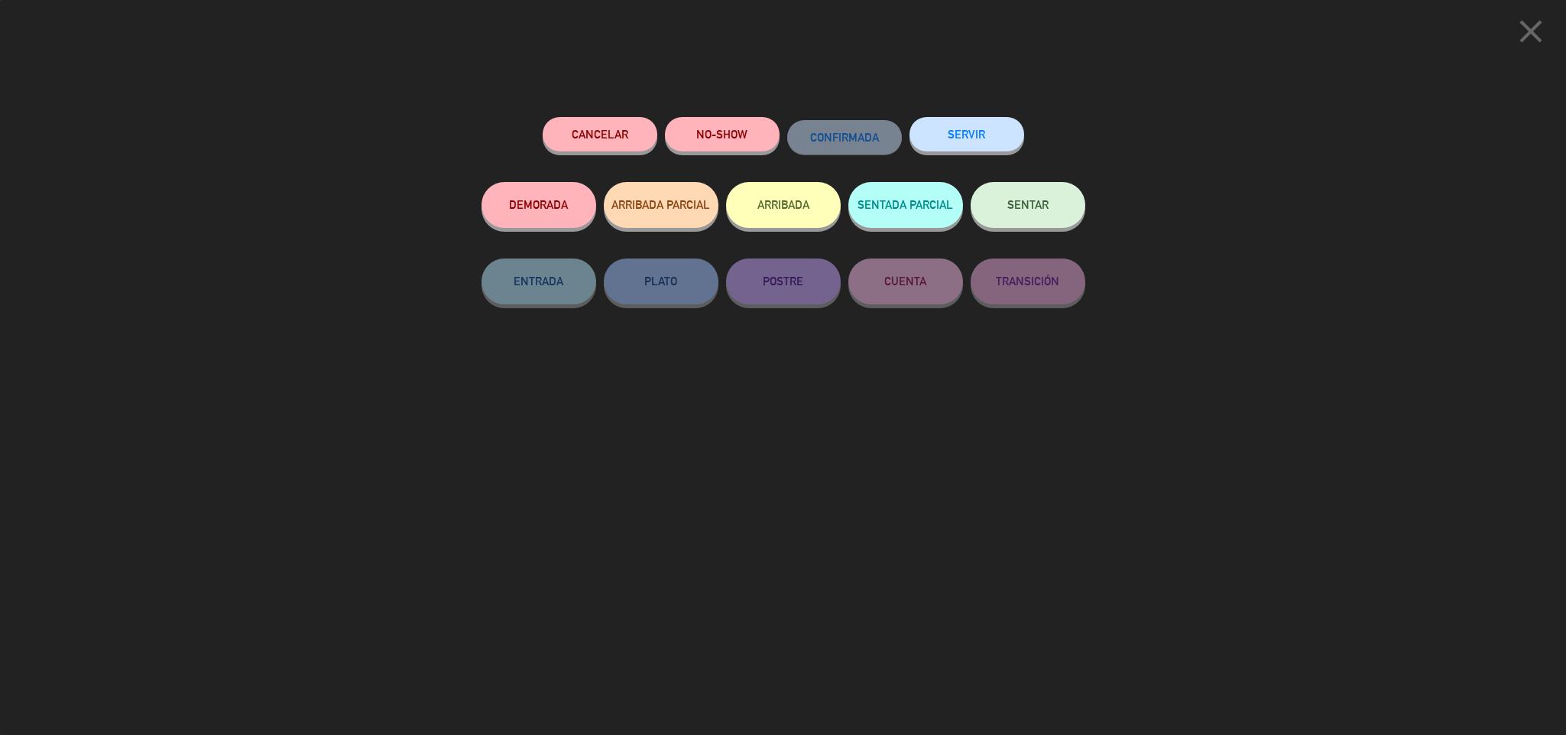
click at [1042, 216] on button "SENTAR" at bounding box center [1028, 205] width 115 height 46
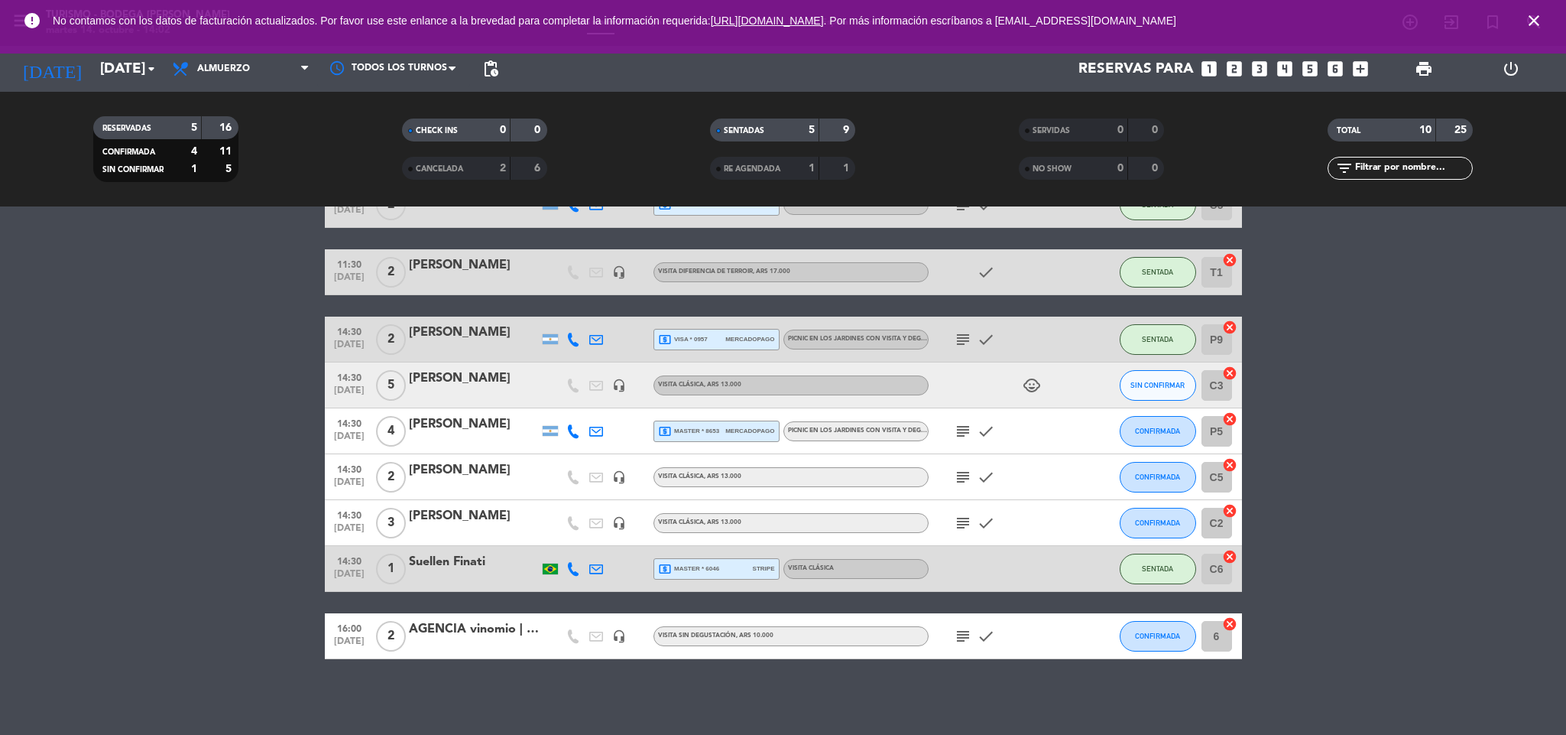
click at [501, 557] on div "Suellen Finati" at bounding box center [474, 562] width 130 height 20
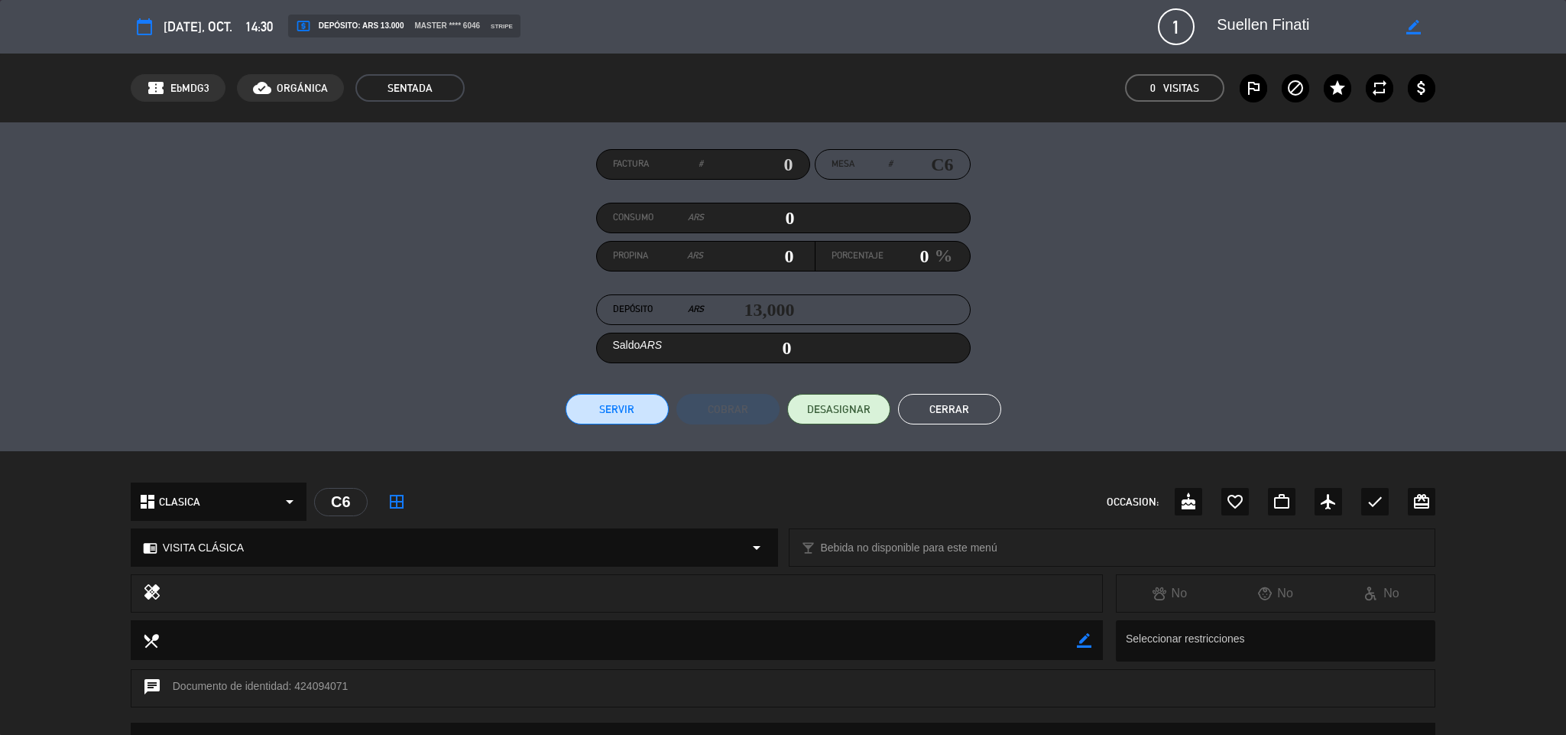
scroll to position [220, 0]
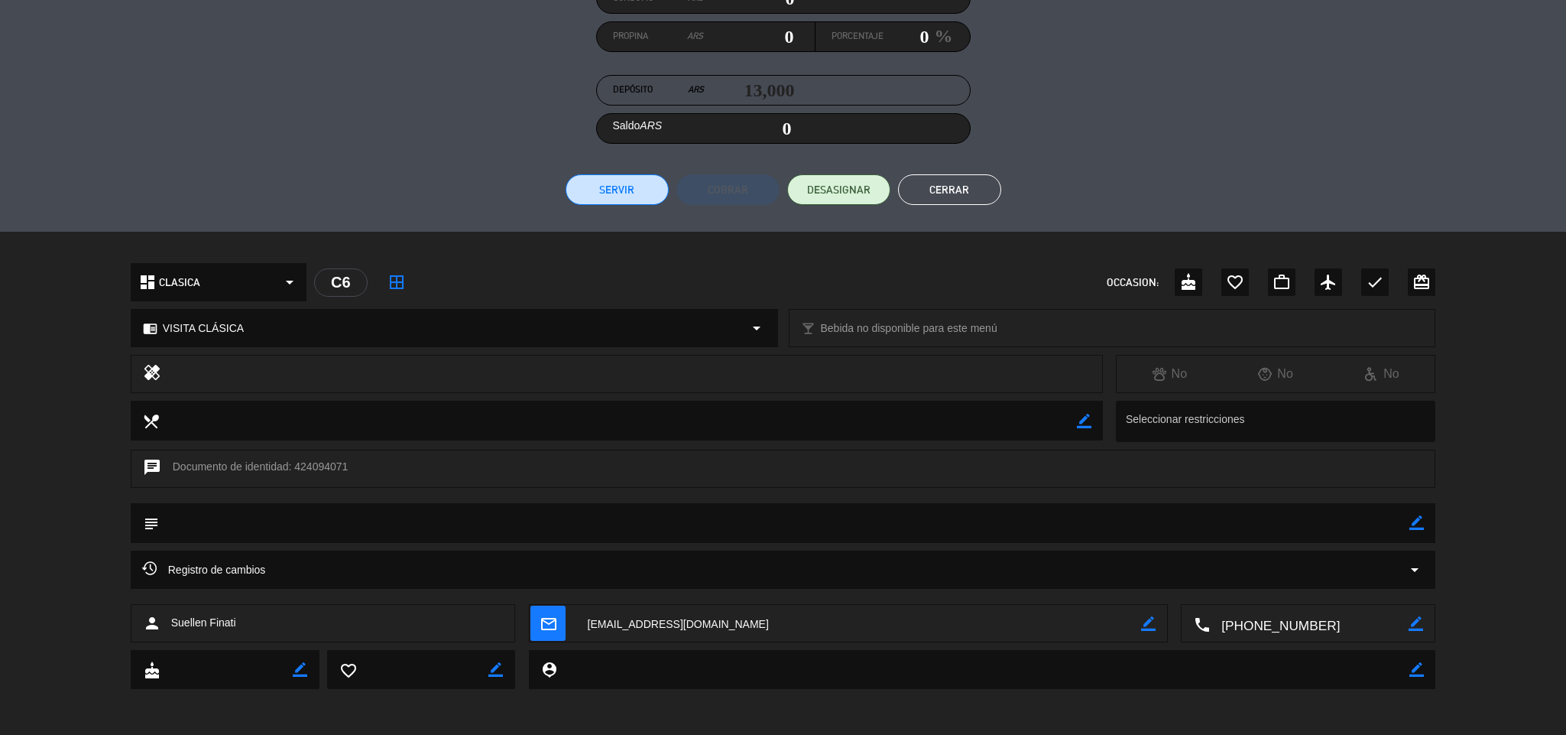
click at [1418, 523] on icon "border_color" at bounding box center [1417, 522] width 15 height 15
click at [1404, 521] on textarea at bounding box center [784, 522] width 1251 height 39
click at [1415, 517] on icon at bounding box center [1417, 522] width 15 height 15
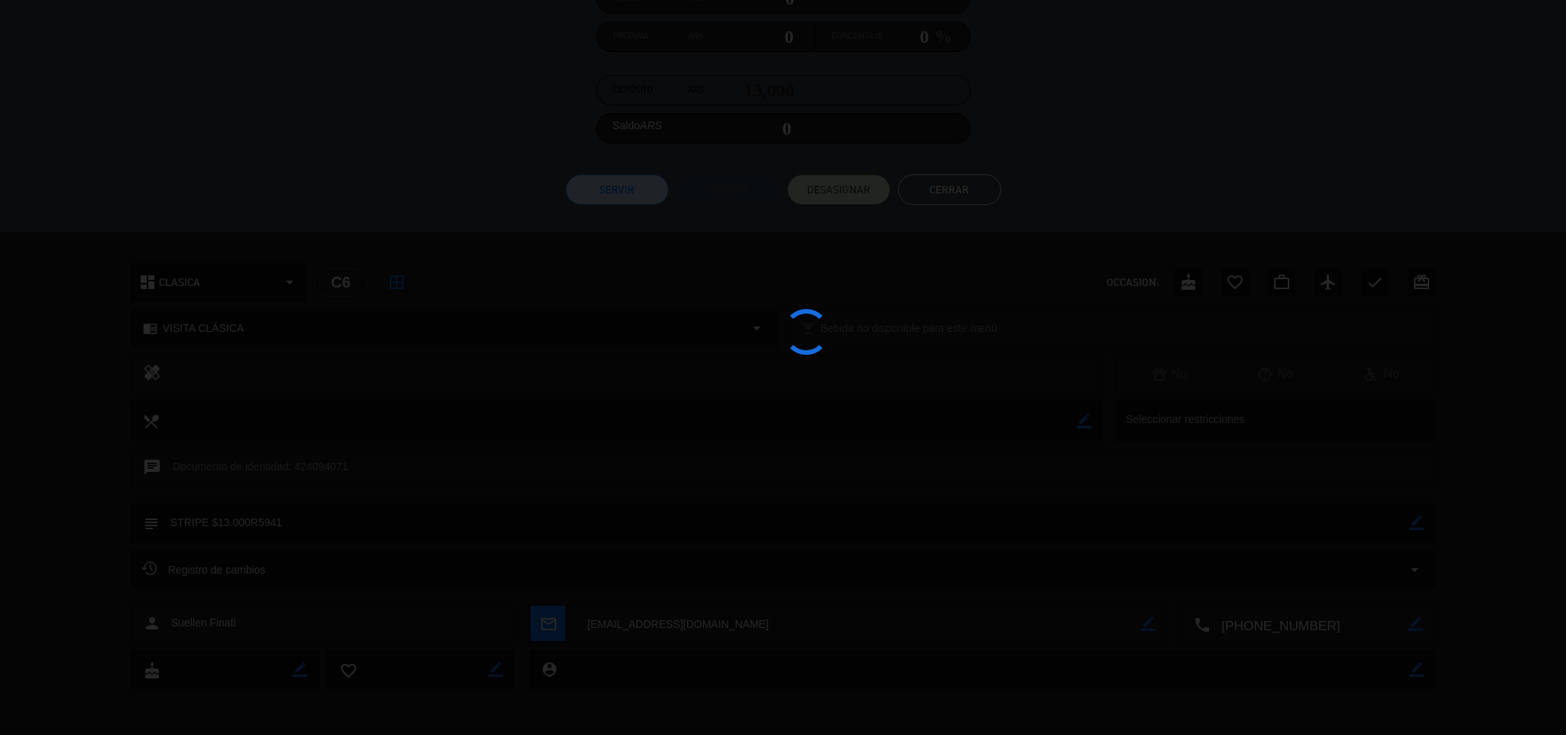
type textarea "STRIPE $13.000R5941"
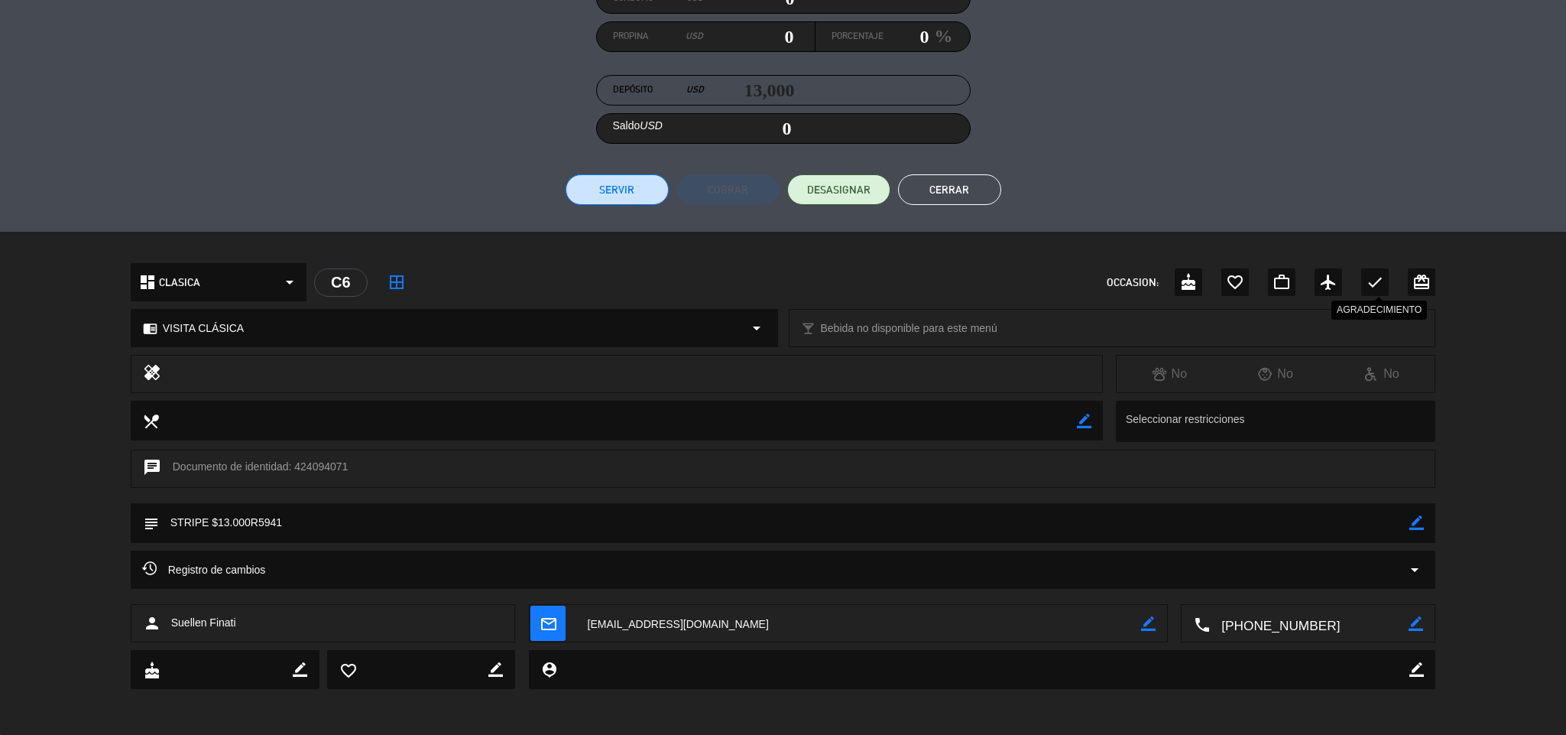
click at [1383, 271] on div "check" at bounding box center [1376, 282] width 28 height 28
click at [972, 191] on button "Cerrar" at bounding box center [949, 189] width 103 height 31
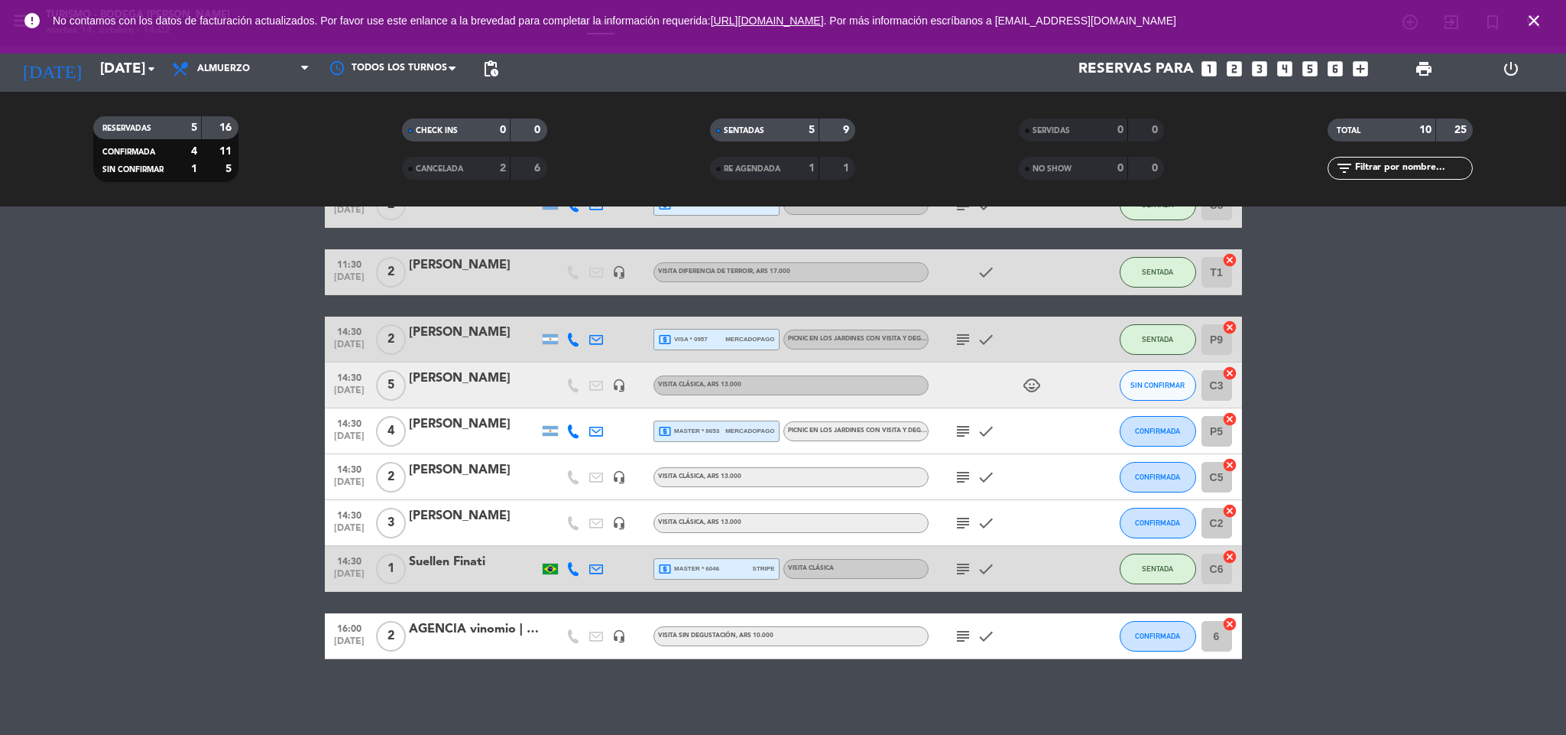
click at [473, 389] on div at bounding box center [474, 395] width 130 height 12
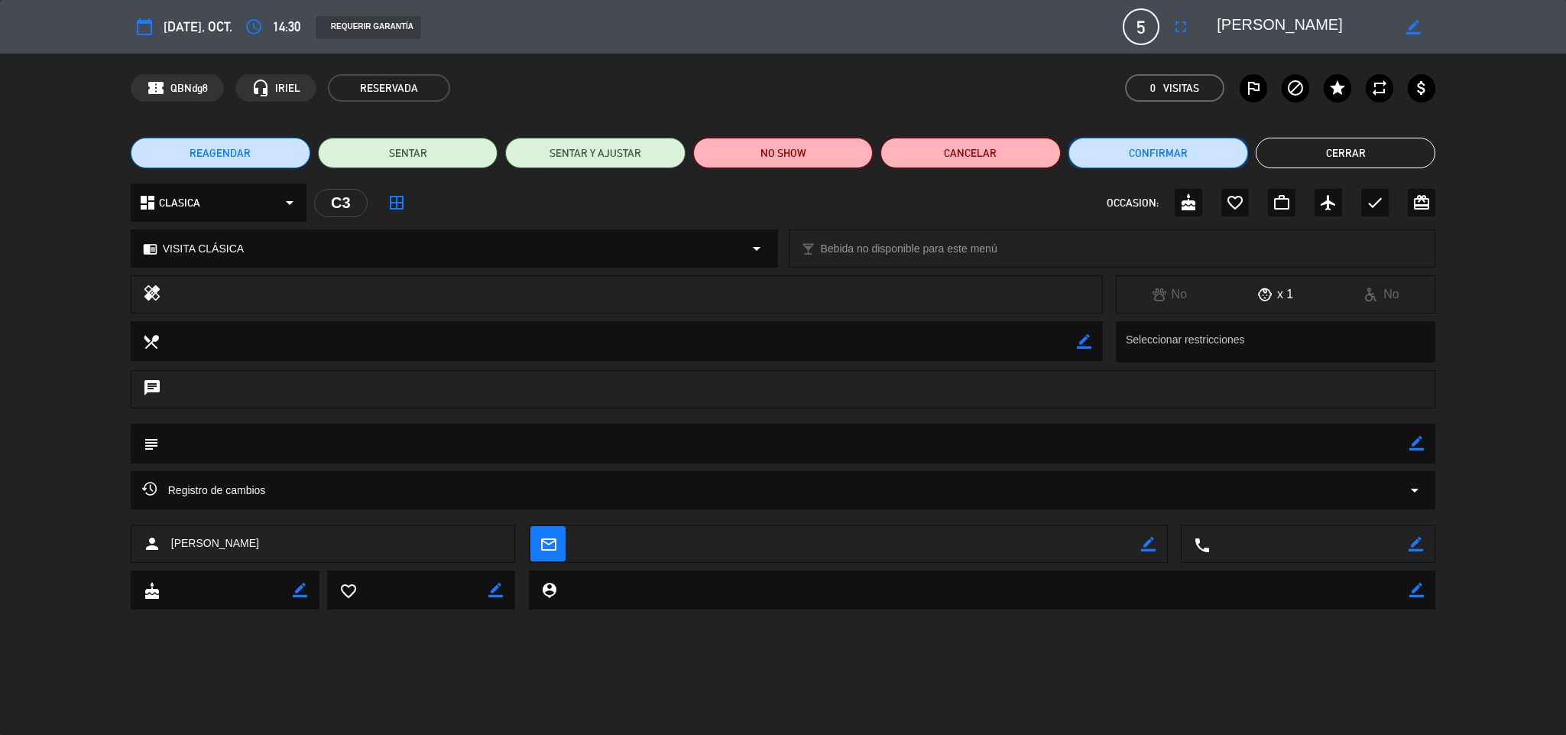
click at [1175, 165] on button "Confirmar" at bounding box center [1159, 153] width 180 height 31
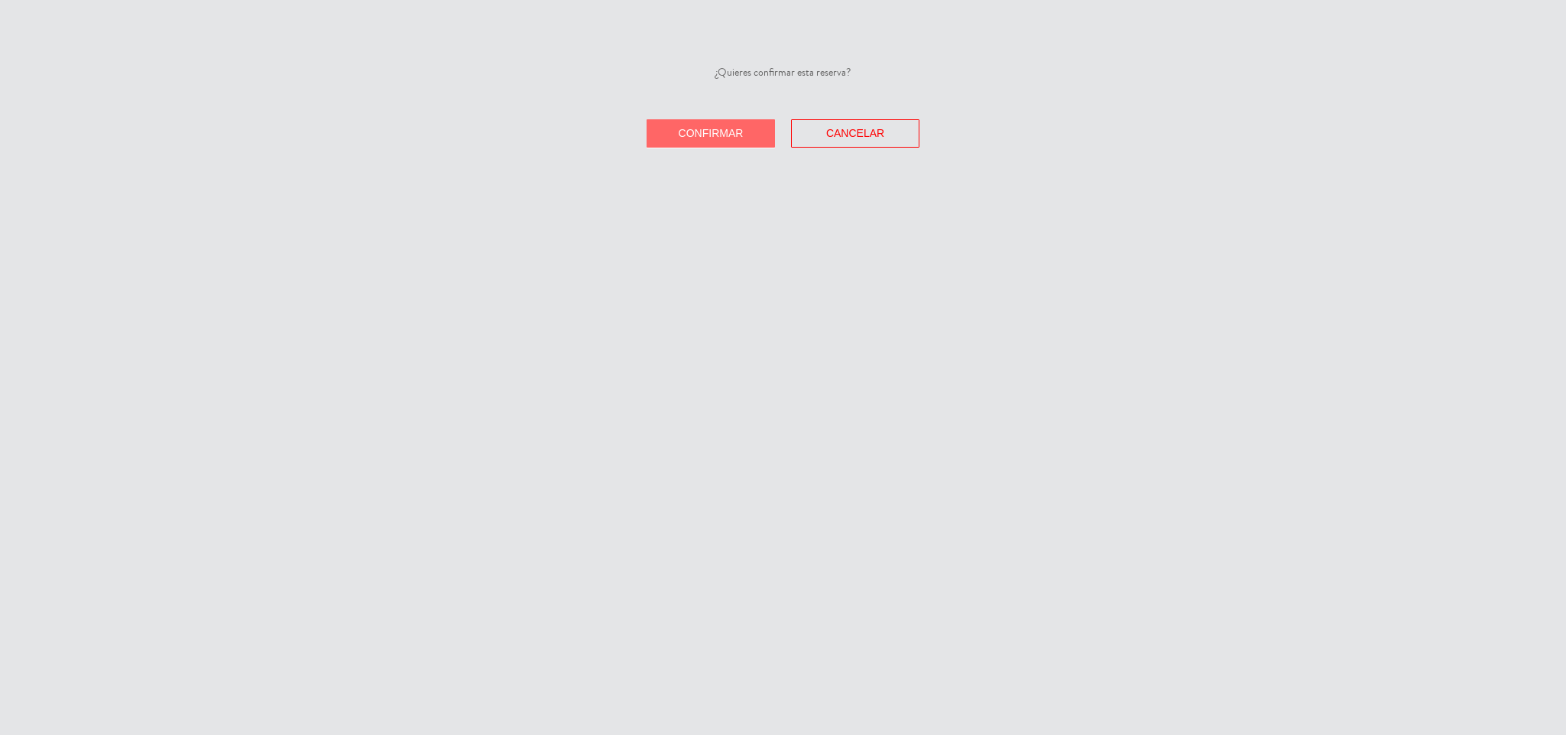
click at [738, 131] on span "Confirmar" at bounding box center [711, 133] width 65 height 12
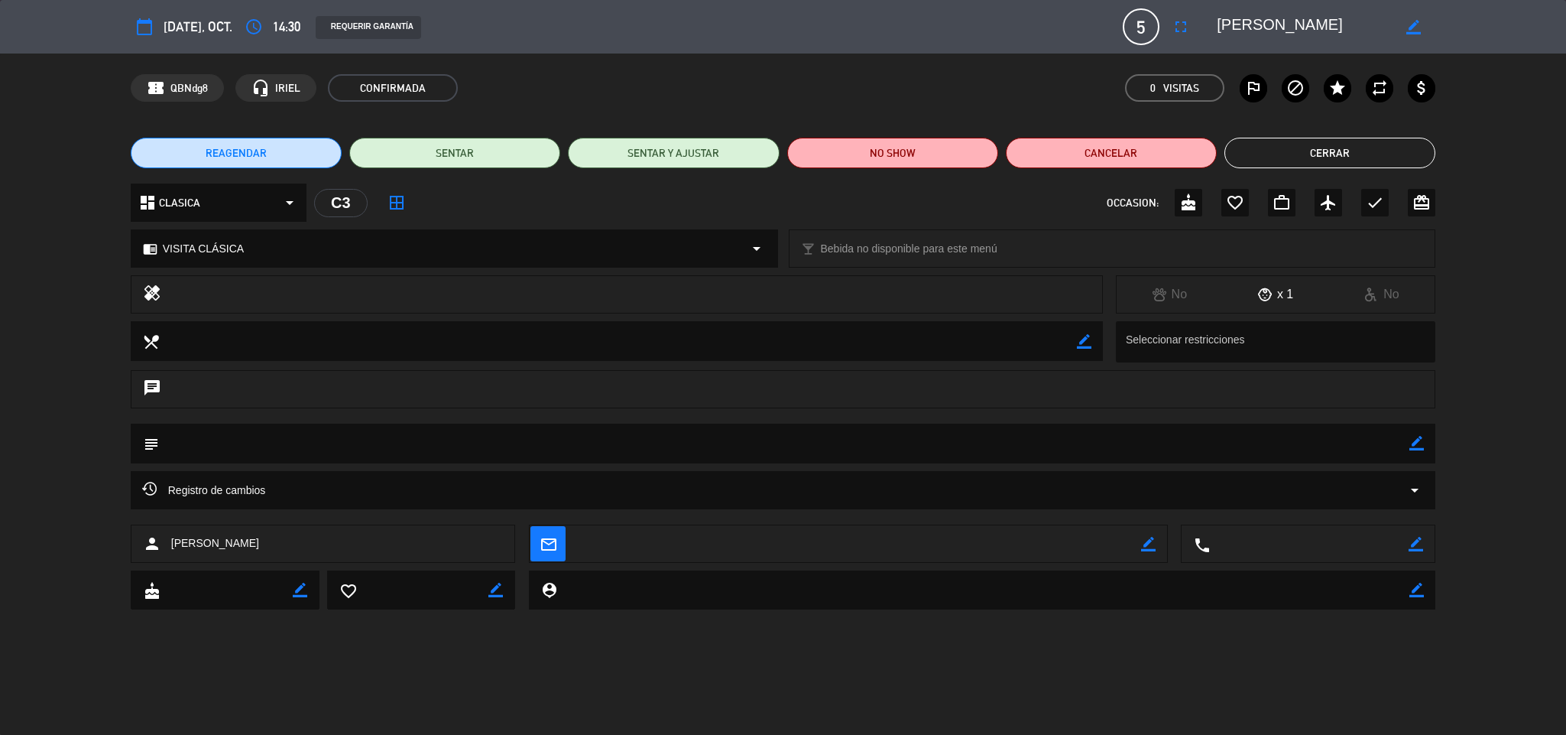
click at [1366, 207] on icon "check" at bounding box center [1375, 202] width 18 height 18
click at [1330, 148] on button "Cerrar" at bounding box center [1330, 153] width 211 height 31
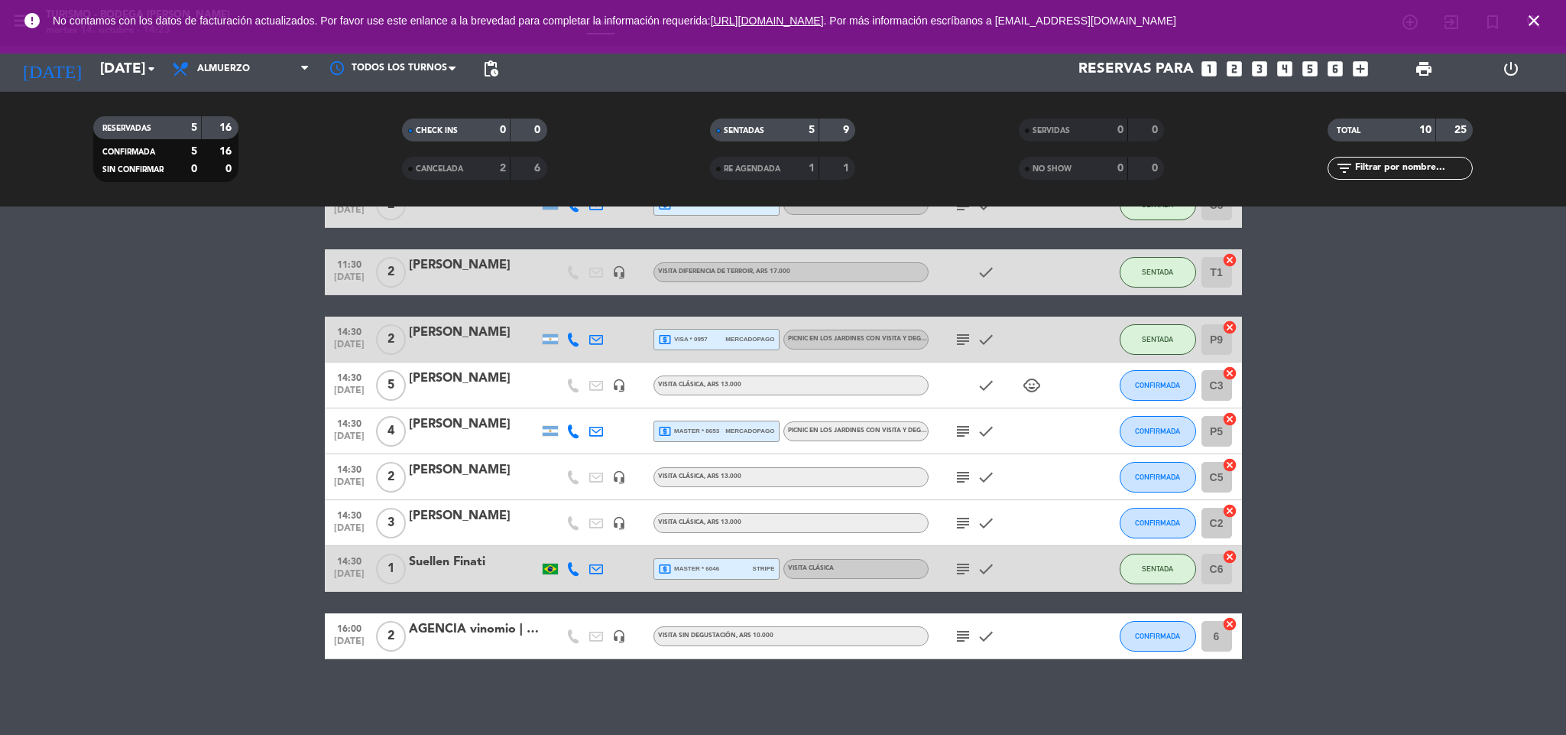
click at [962, 482] on icon "subject" at bounding box center [963, 477] width 18 height 18
click at [1141, 482] on button "CONFIRMADA" at bounding box center [1158, 477] width 76 height 31
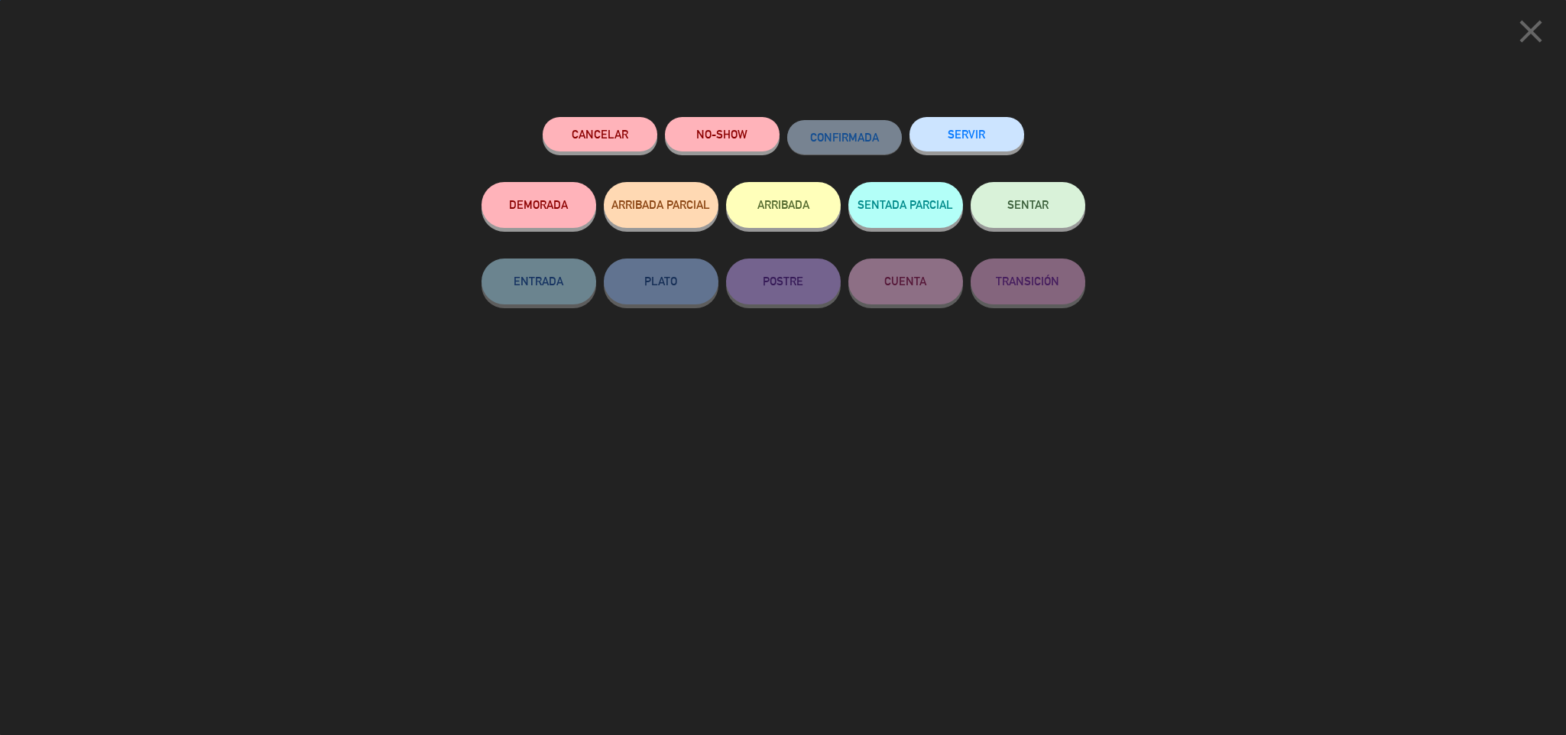
click at [1050, 202] on button "SENTAR" at bounding box center [1028, 205] width 115 height 46
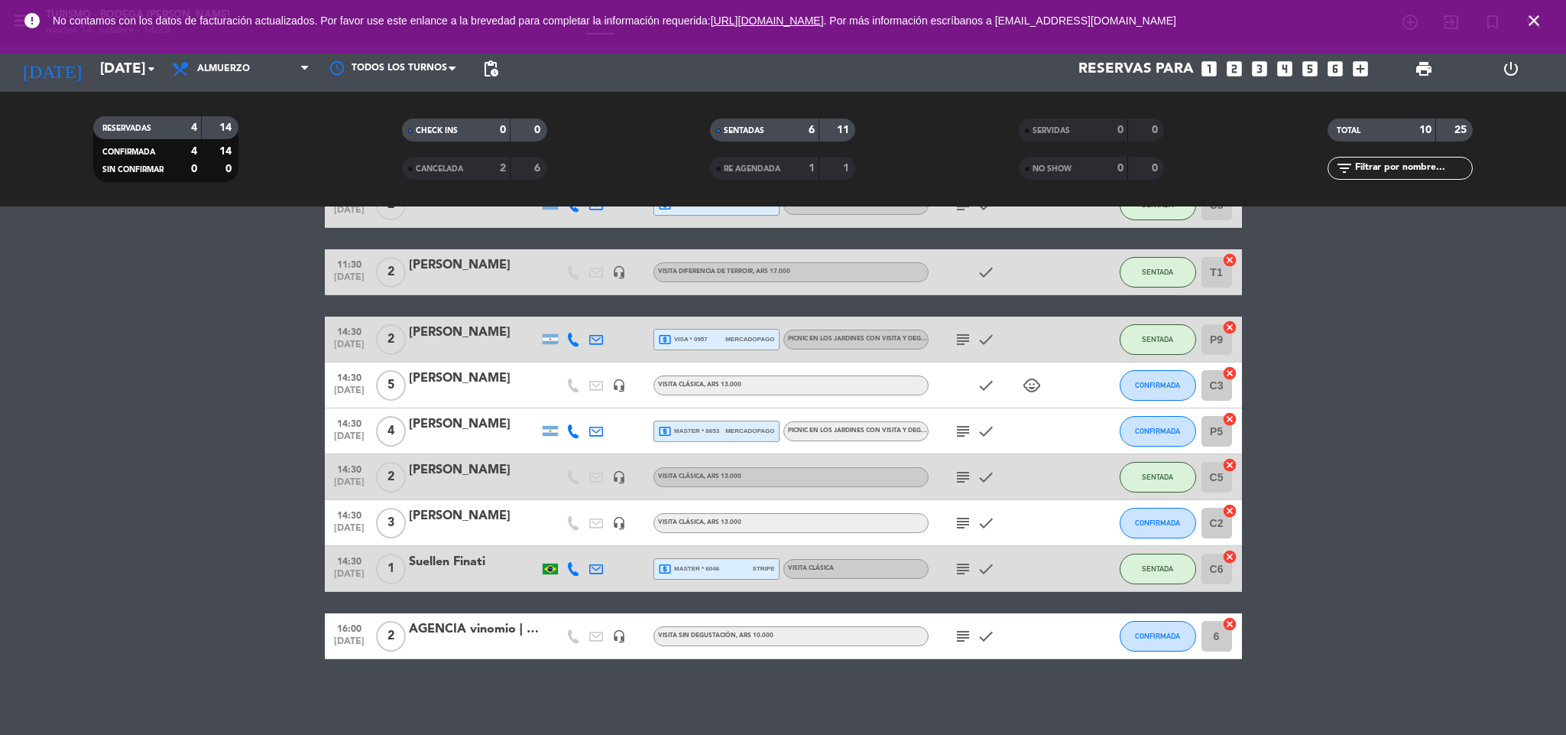
click at [1533, 23] on icon "close" at bounding box center [1534, 20] width 18 height 18
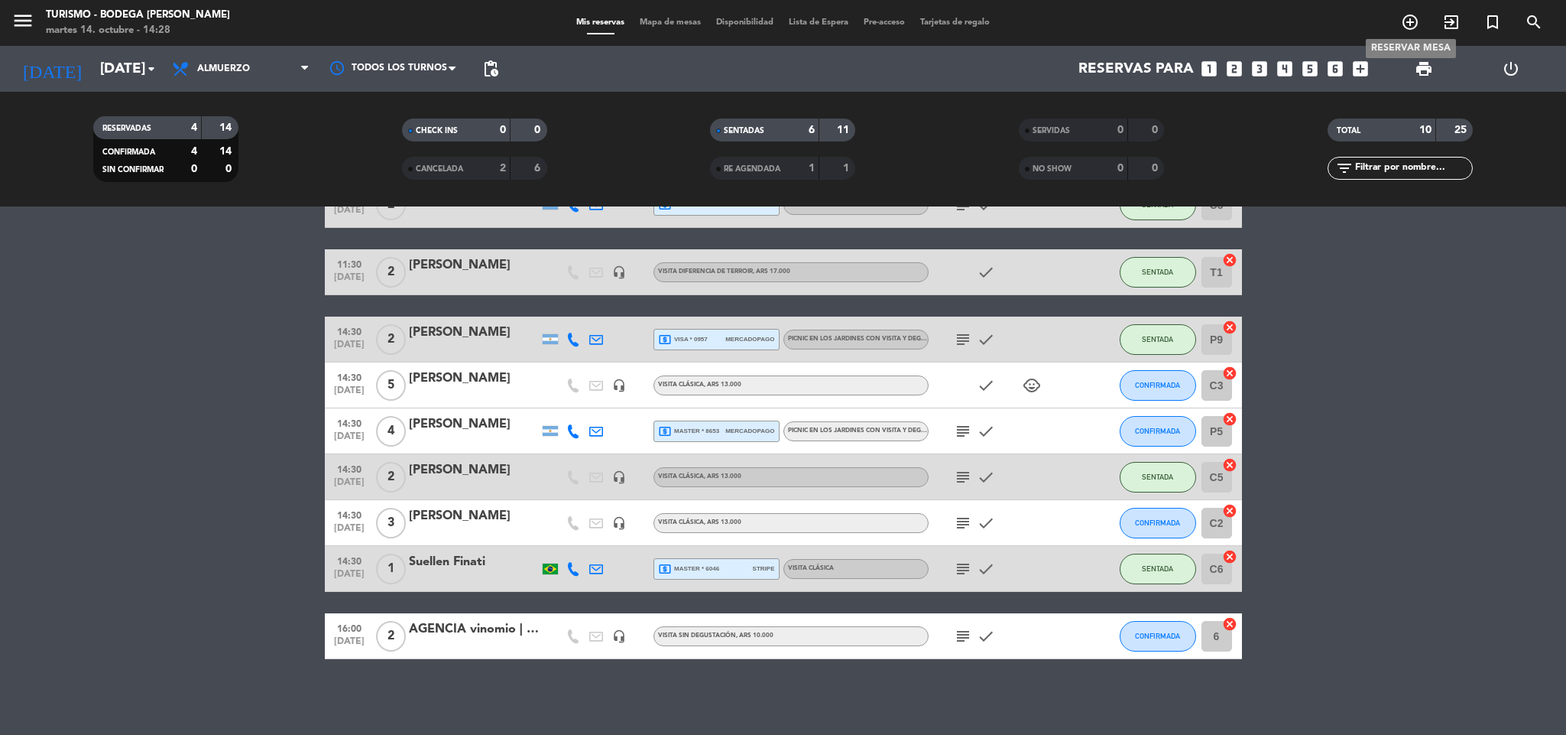
click at [1404, 23] on icon "add_circle_outline" at bounding box center [1410, 22] width 18 height 18
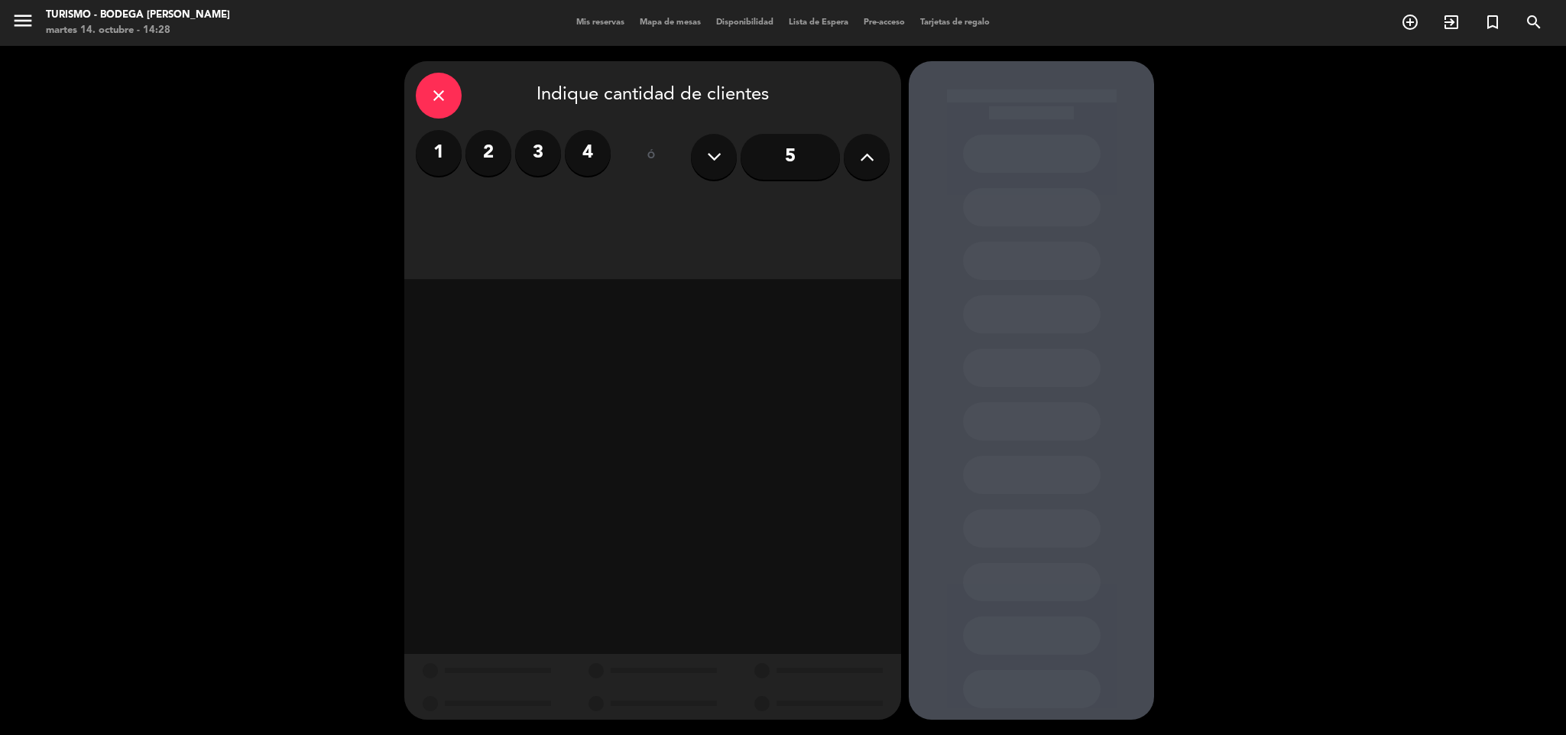
drag, startPoint x: 475, startPoint y: 159, endPoint x: 482, endPoint y: 156, distance: 8.2
click at [480, 157] on label "2" at bounding box center [489, 153] width 46 height 46
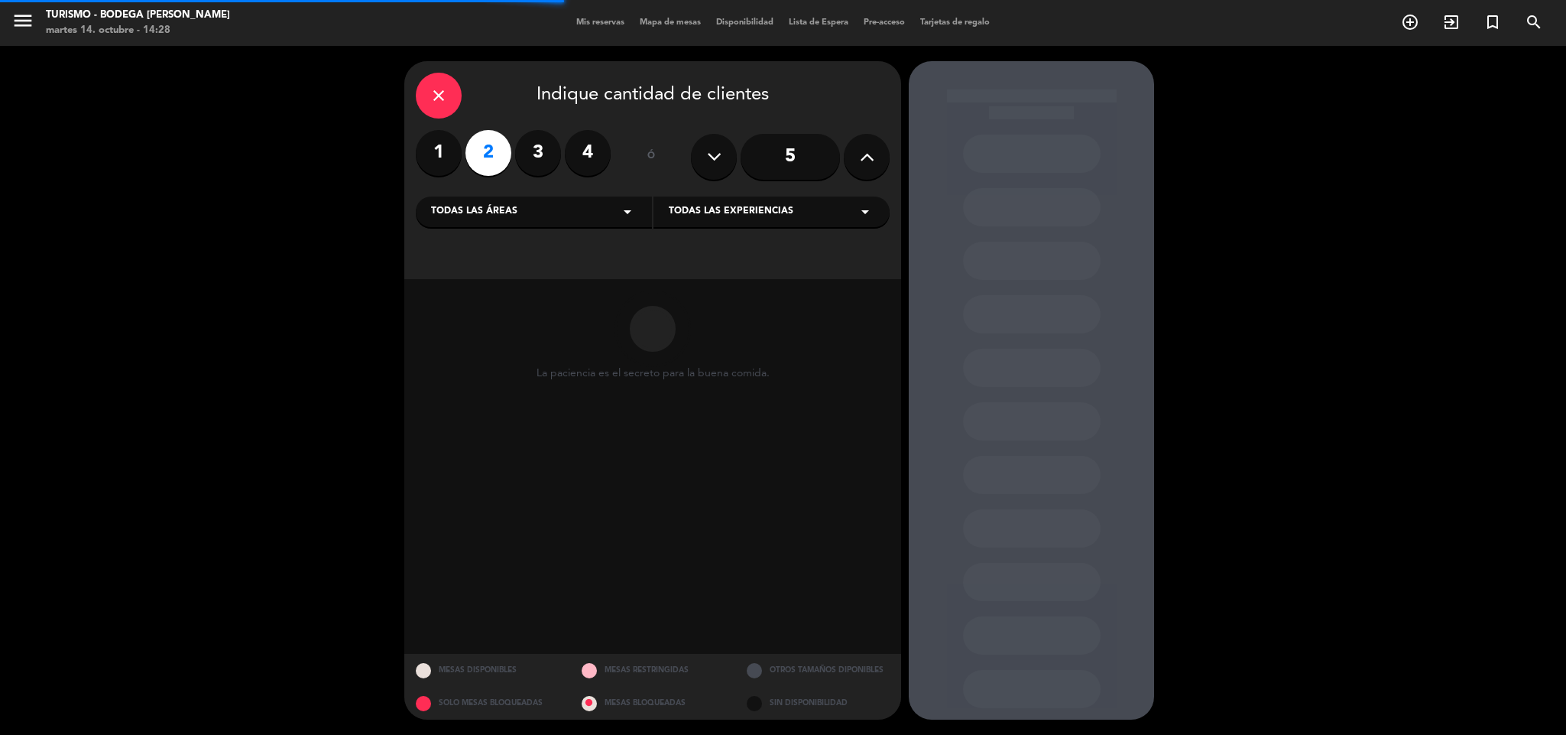
click at [737, 206] on span "Todas las experiencias" at bounding box center [731, 211] width 125 height 15
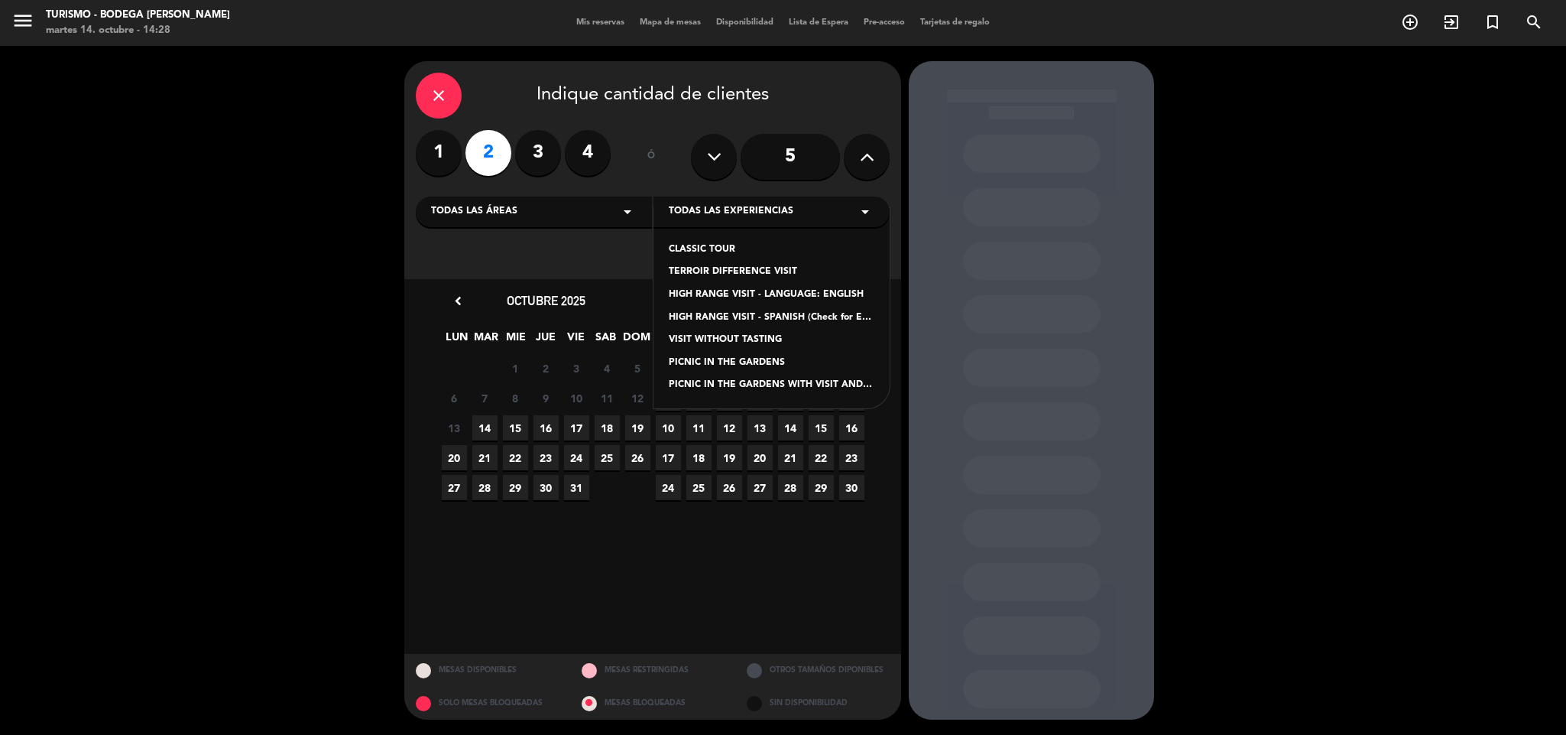
click at [691, 246] on div "CLASSIC TOUR" at bounding box center [772, 249] width 206 height 15
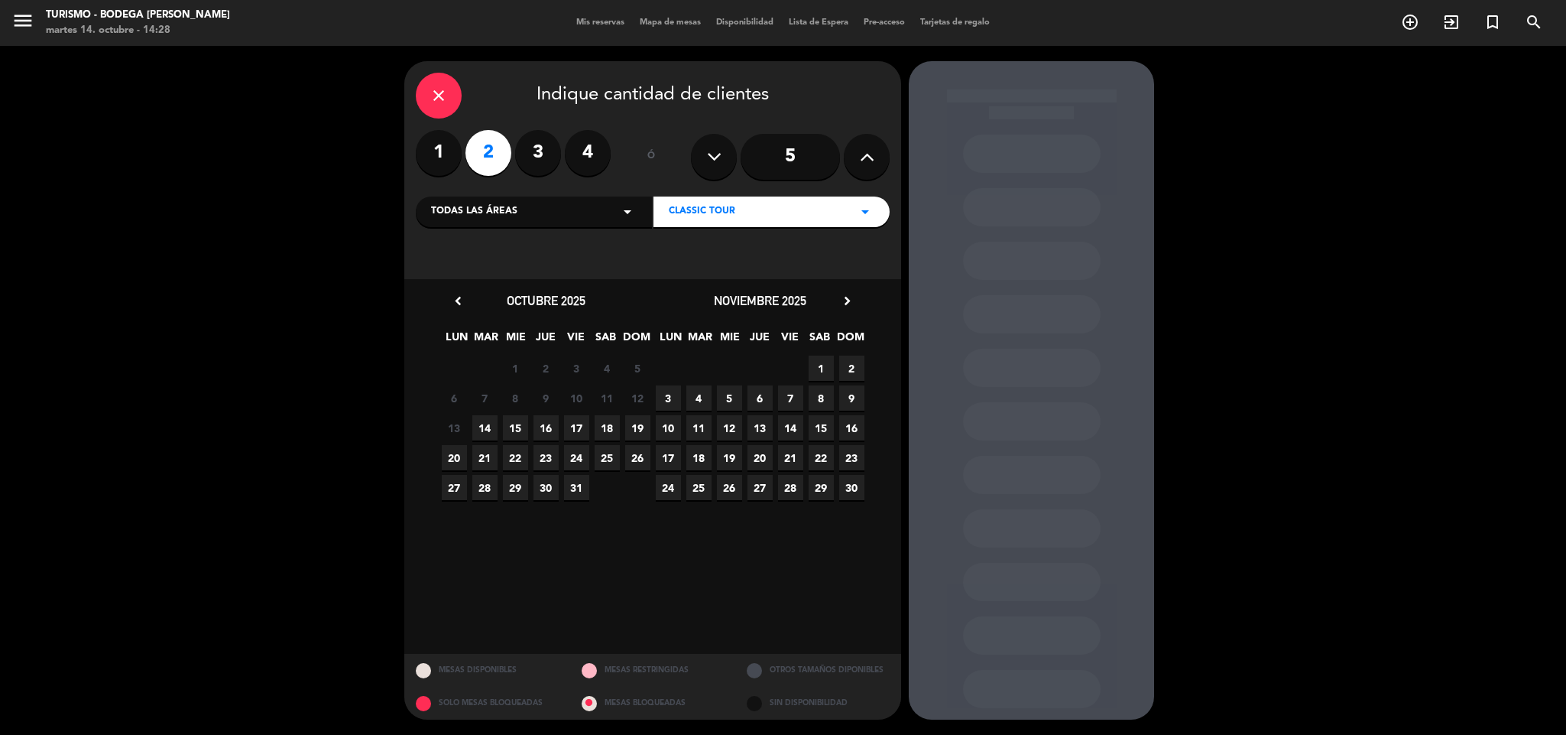
click at [496, 427] on span "14" at bounding box center [484, 427] width 25 height 25
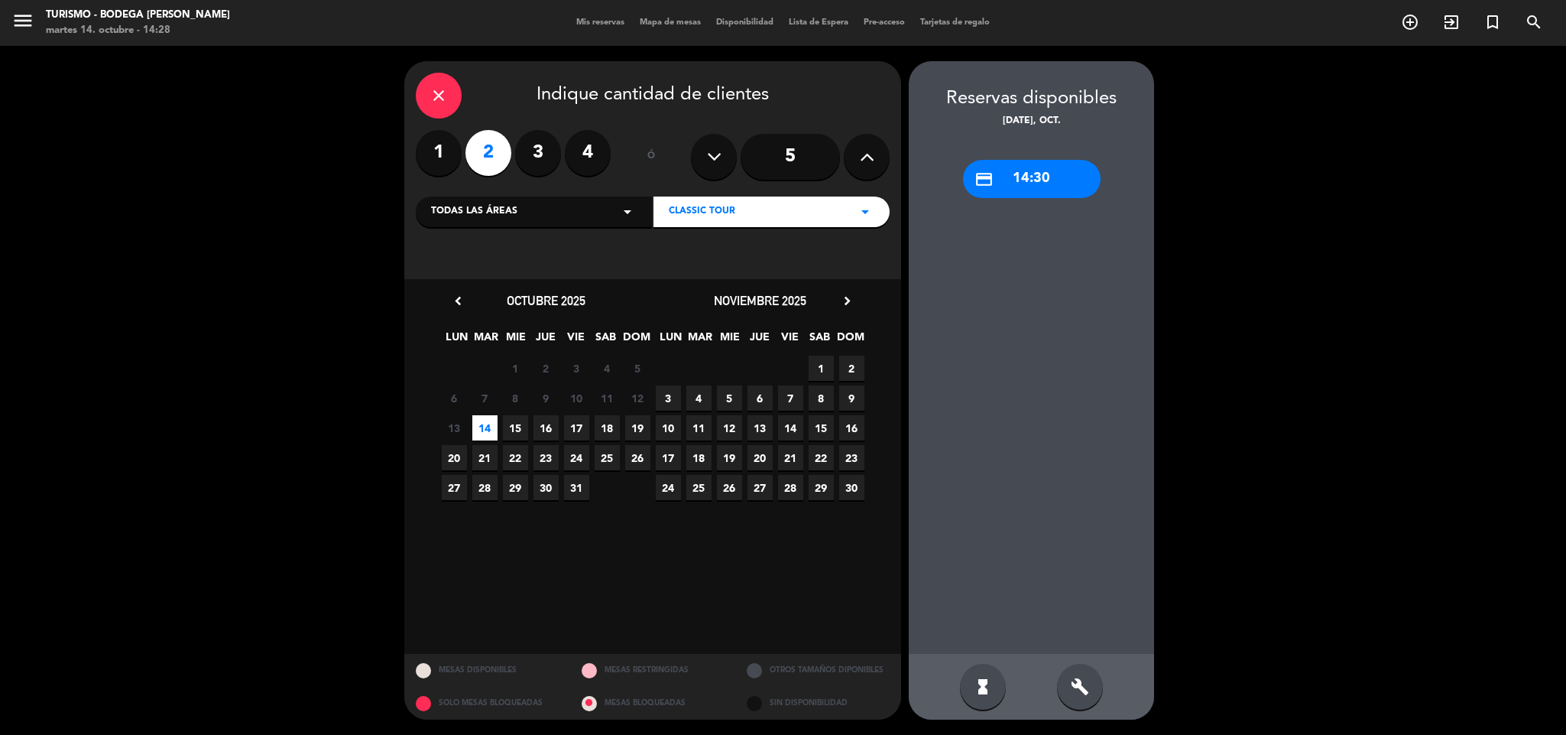
drag, startPoint x: 1071, startPoint y: 177, endPoint x: 735, endPoint y: 203, distance: 337.4
click at [1067, 179] on div "credit_card 14:30" at bounding box center [1032, 179] width 138 height 38
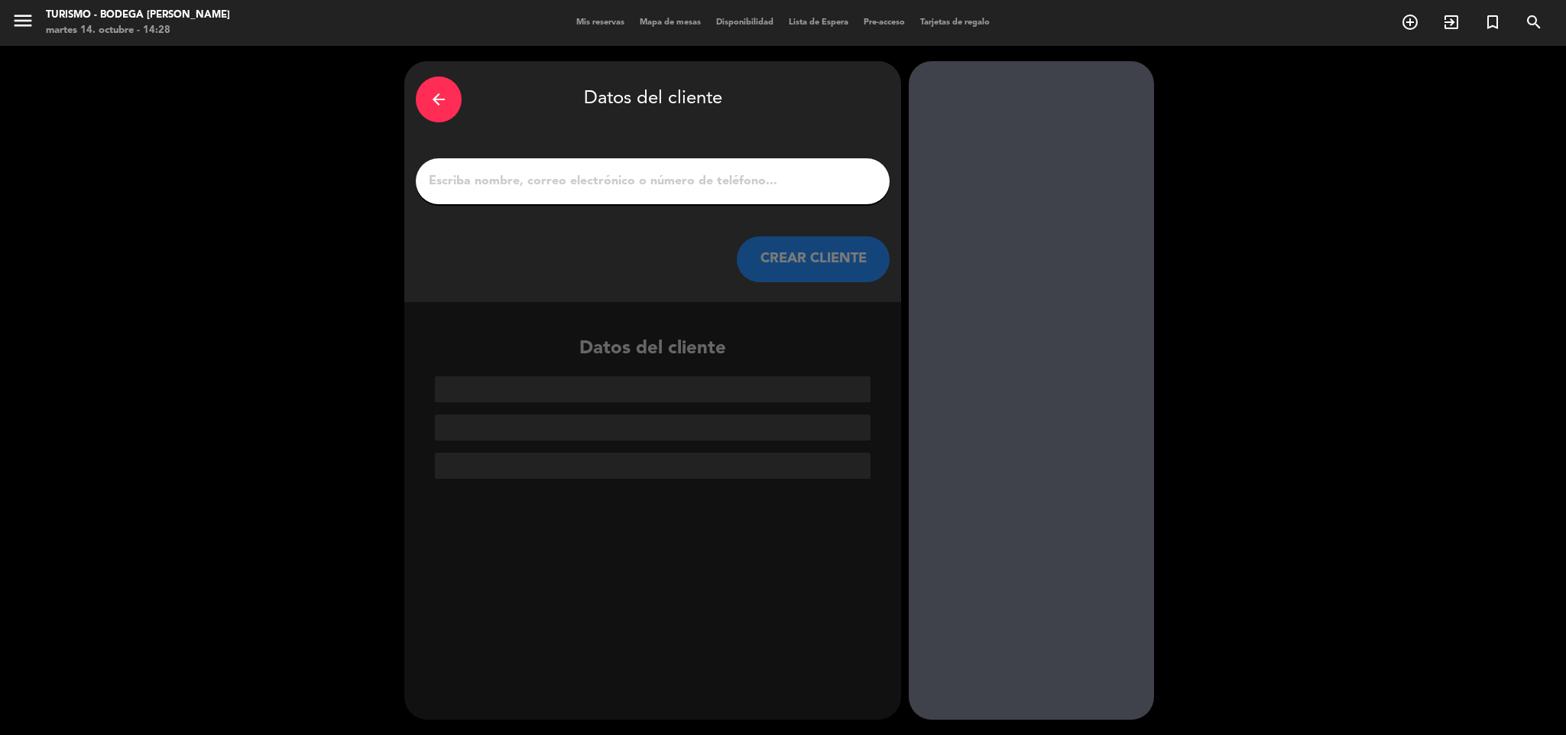
drag, startPoint x: 523, startPoint y: 180, endPoint x: 533, endPoint y: 212, distance: 33.6
click at [523, 180] on input "1" at bounding box center [652, 180] width 451 height 21
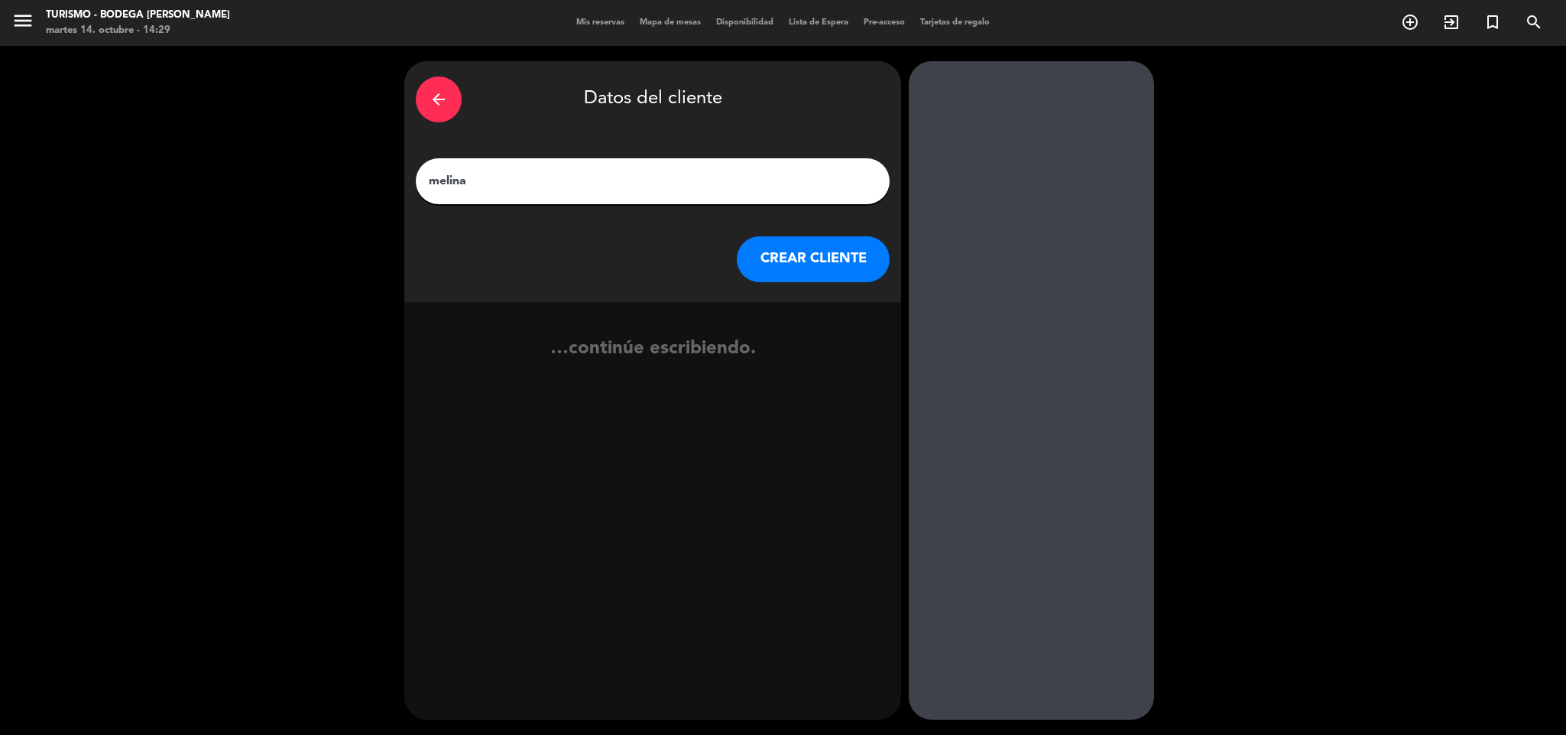
type input "melina"
click at [810, 259] on button "CREAR CLIENTE" at bounding box center [813, 259] width 153 height 46
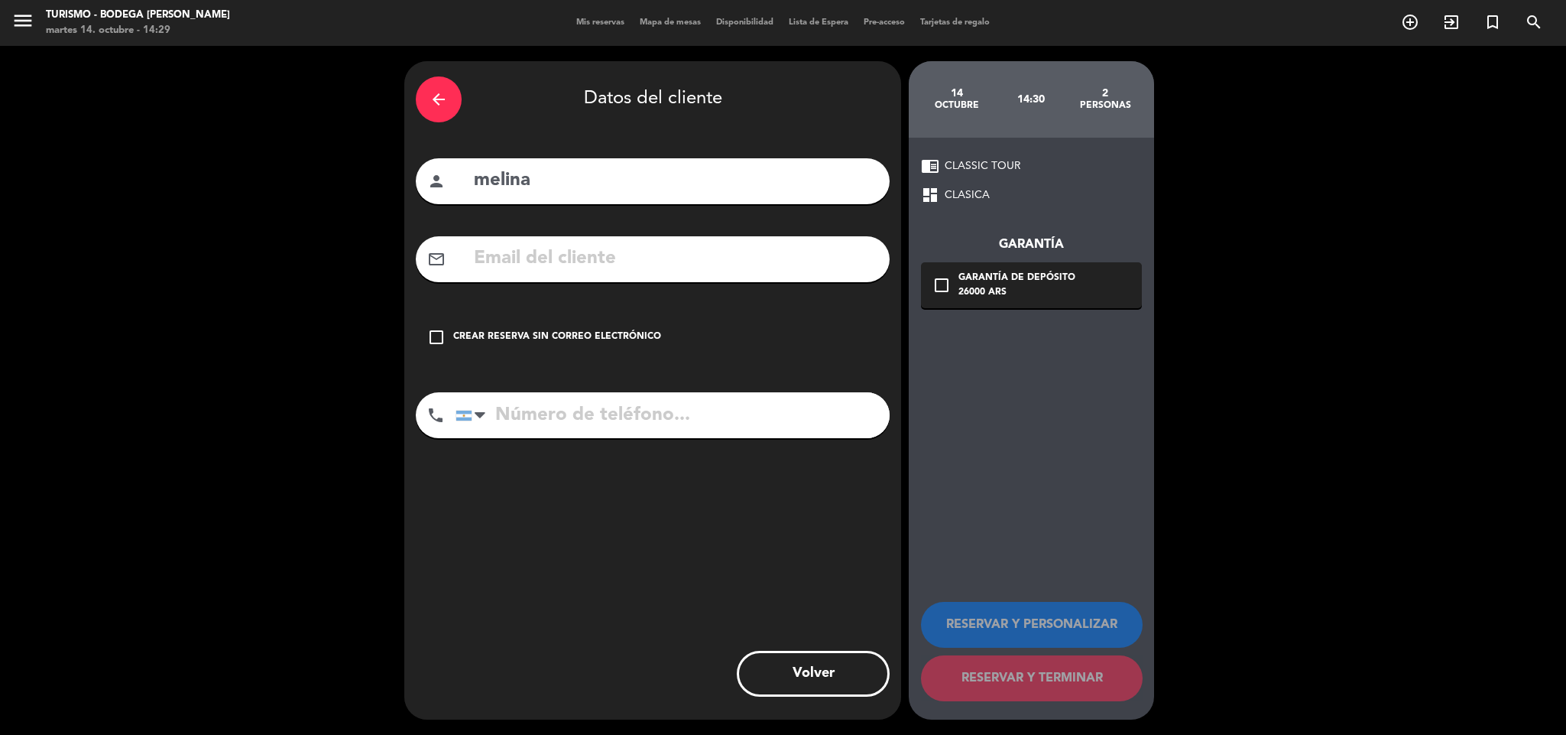
click at [625, 330] on div "Crear reserva sin correo electrónico" at bounding box center [557, 336] width 208 height 15
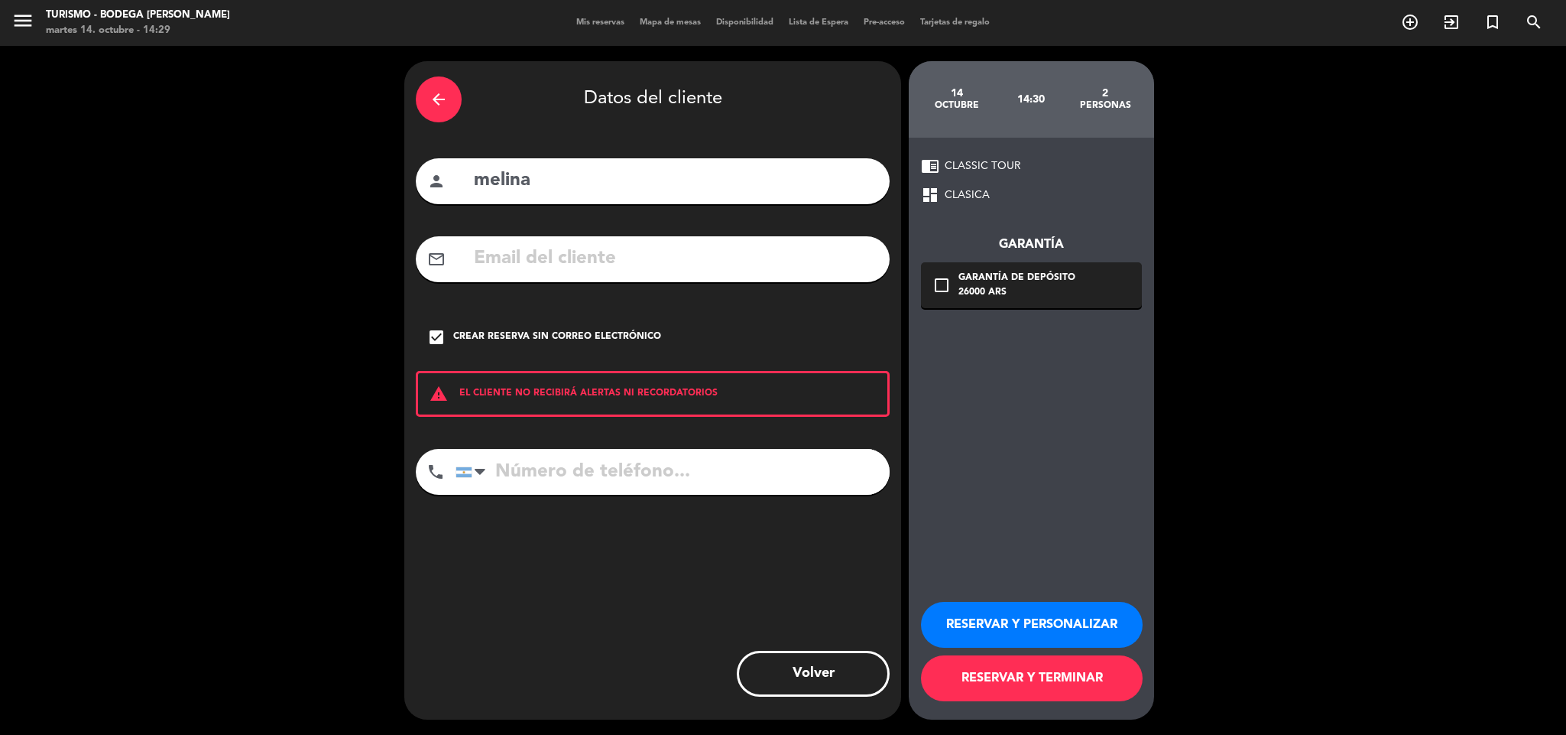
click at [1035, 610] on button "RESERVAR Y PERSONALIZAR" at bounding box center [1032, 625] width 222 height 46
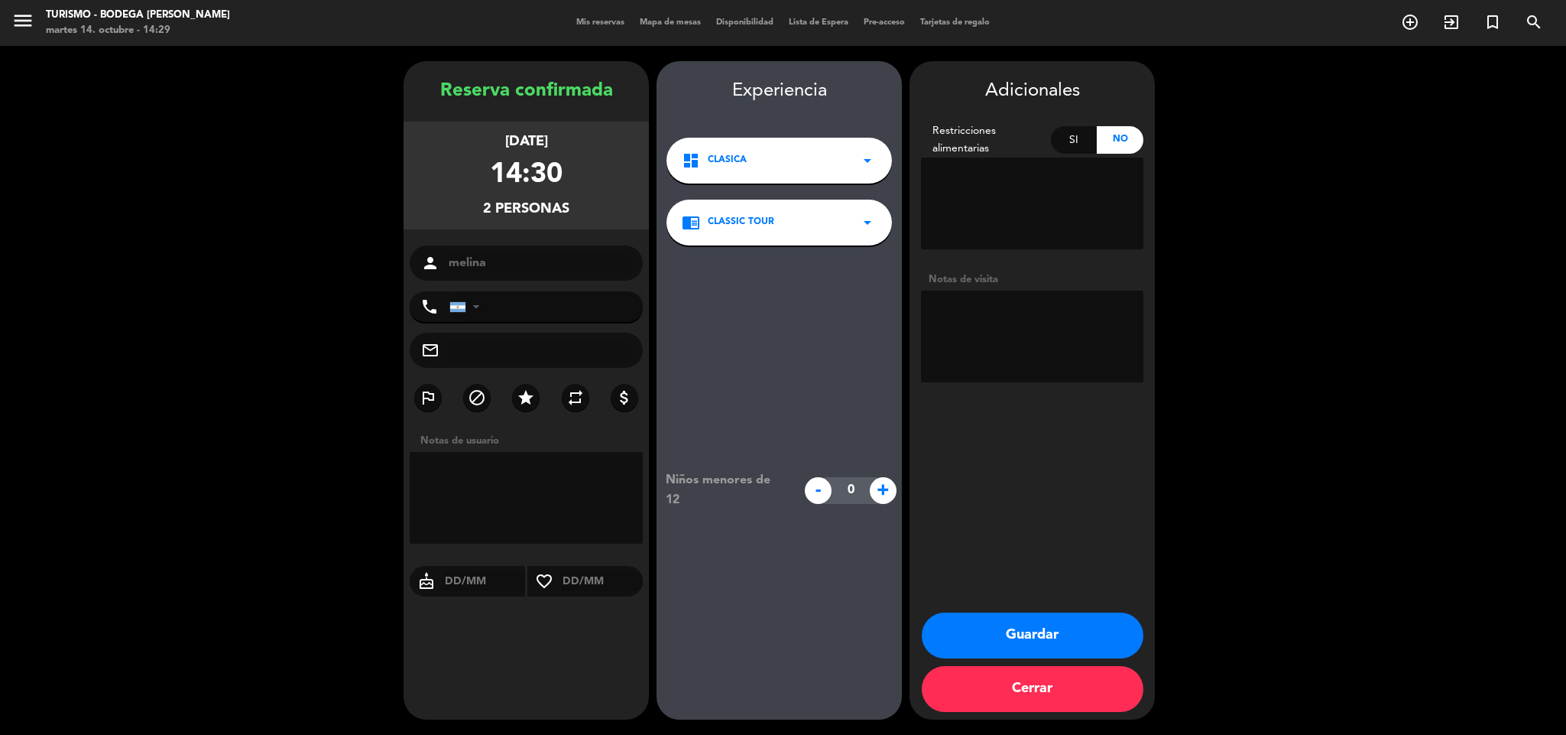
click at [1040, 615] on button "Guardar" at bounding box center [1033, 635] width 222 height 46
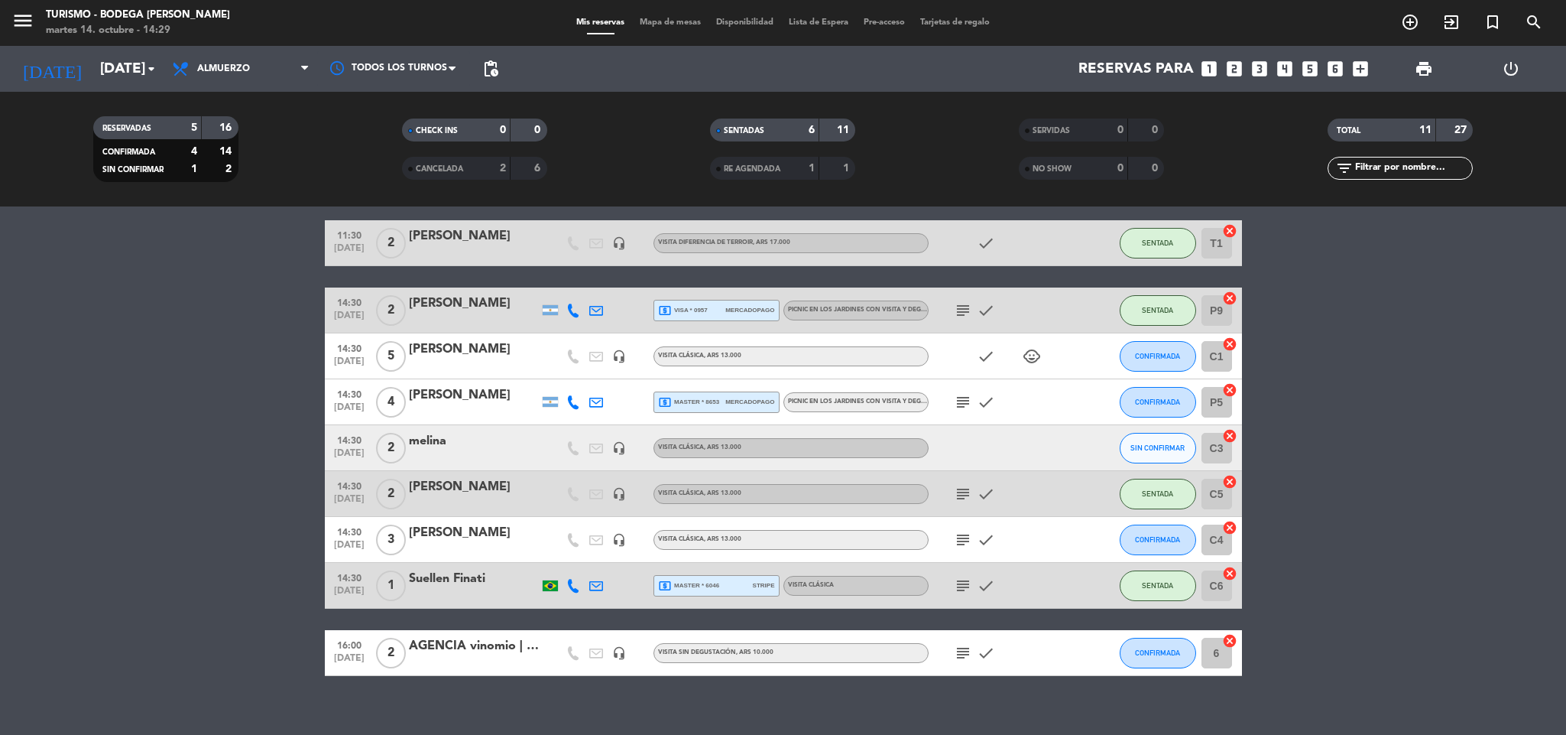
scroll to position [187, 0]
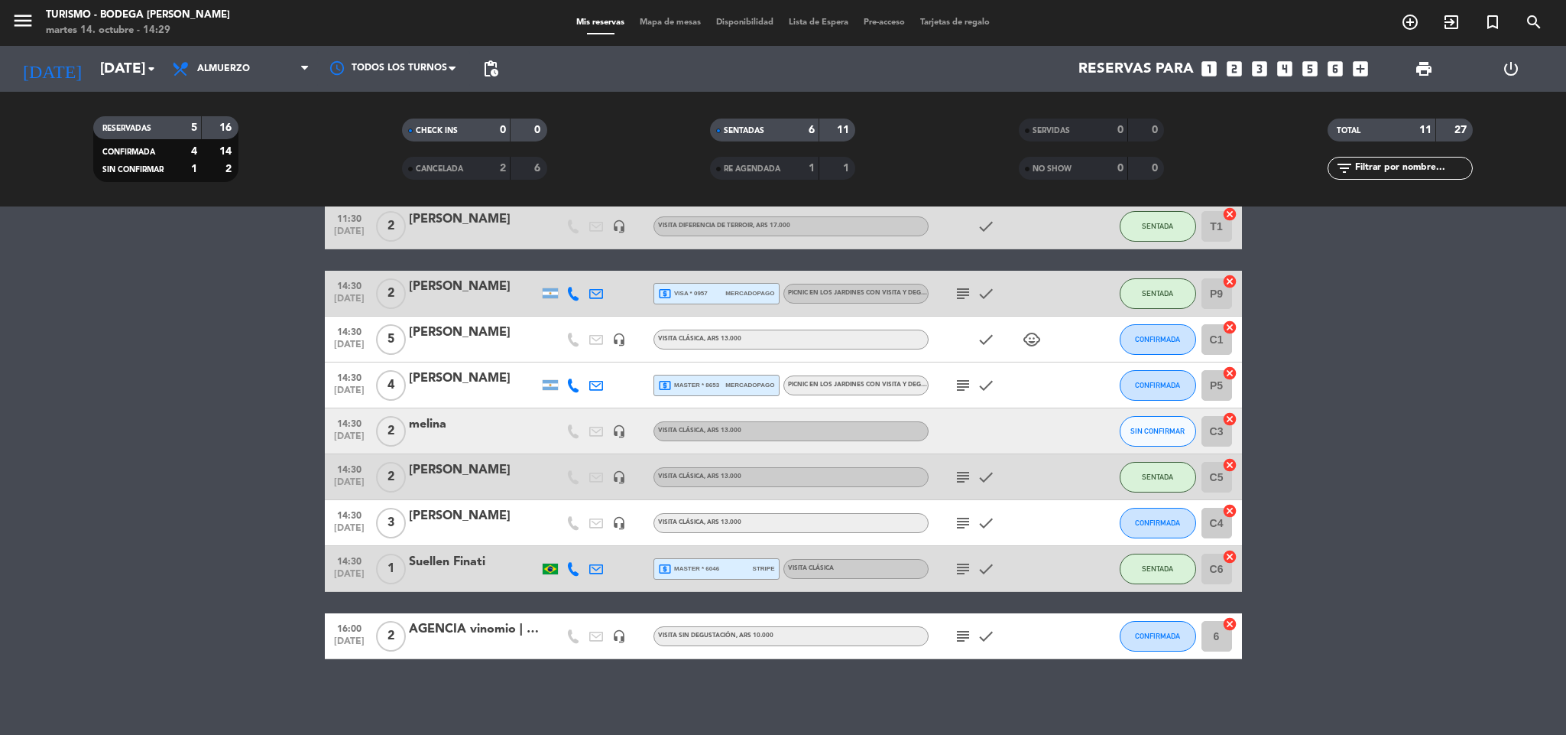
click at [486, 424] on div "melina" at bounding box center [474, 424] width 130 height 20
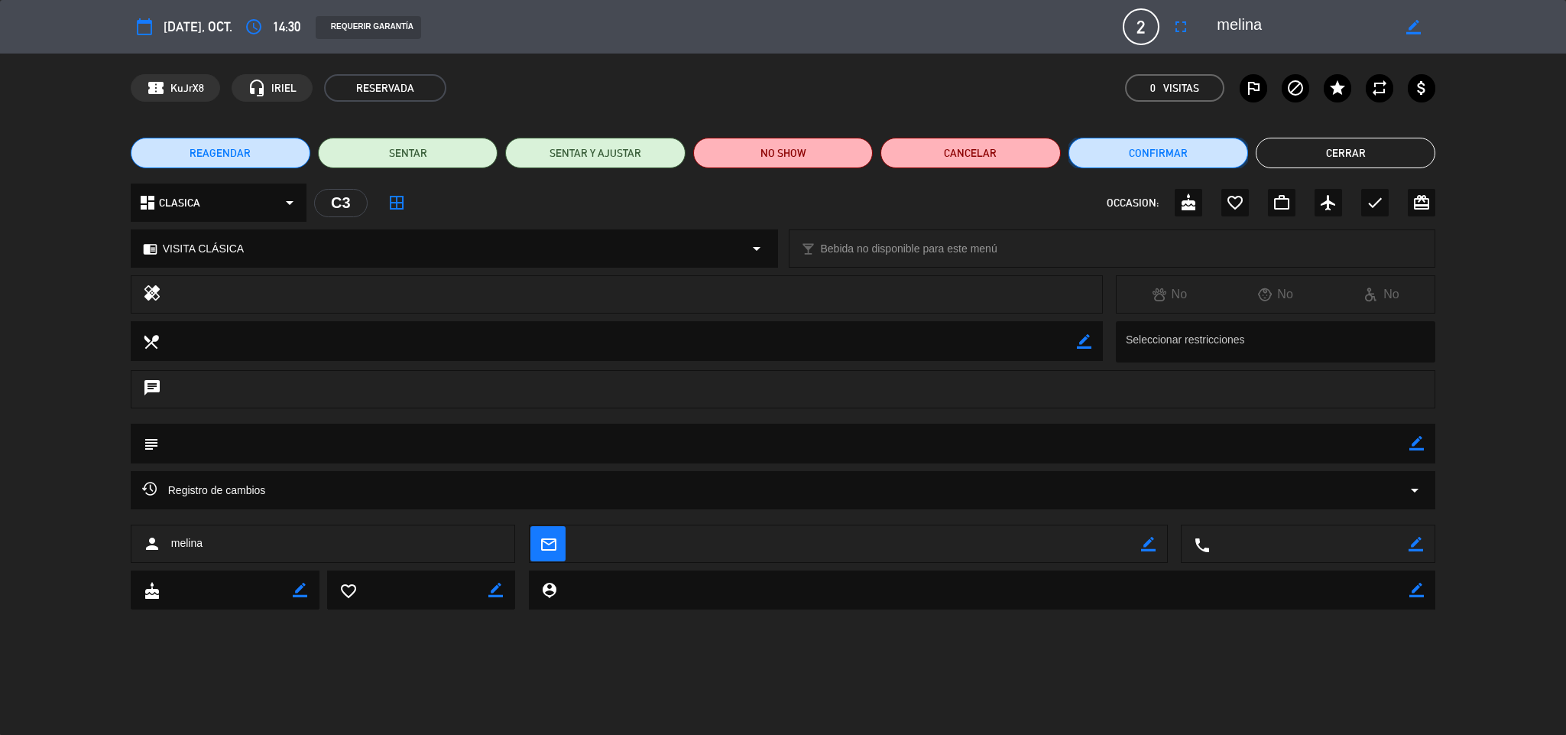
click at [1205, 163] on button "Confirmar" at bounding box center [1159, 153] width 180 height 31
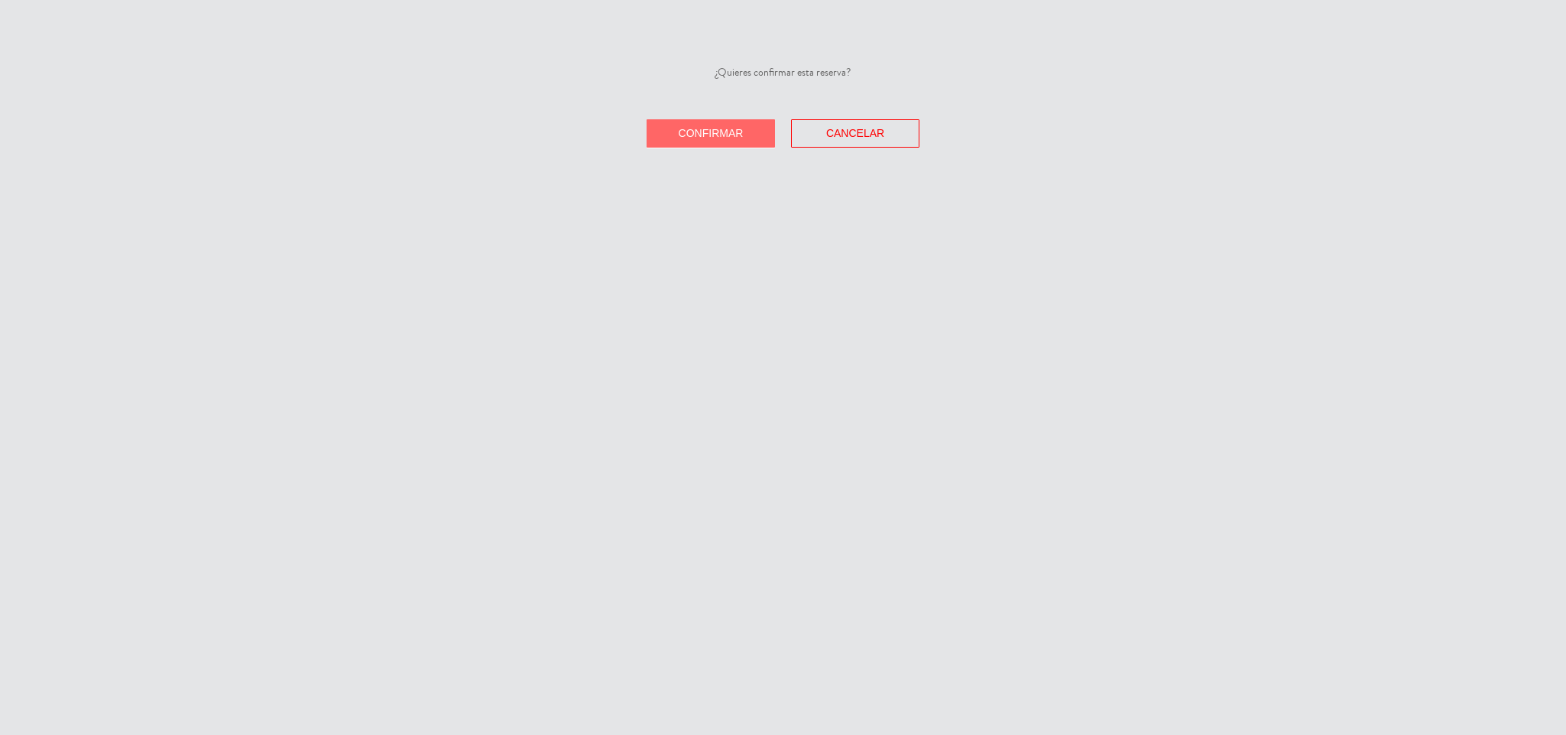
drag, startPoint x: 705, startPoint y: 101, endPoint x: 705, endPoint y: 120, distance: 19.1
click at [705, 106] on div "¿Quieres confirmar esta reserva?" at bounding box center [783, 86] width 1566 height 44
click at [705, 120] on button "Confirmar" at bounding box center [711, 133] width 128 height 28
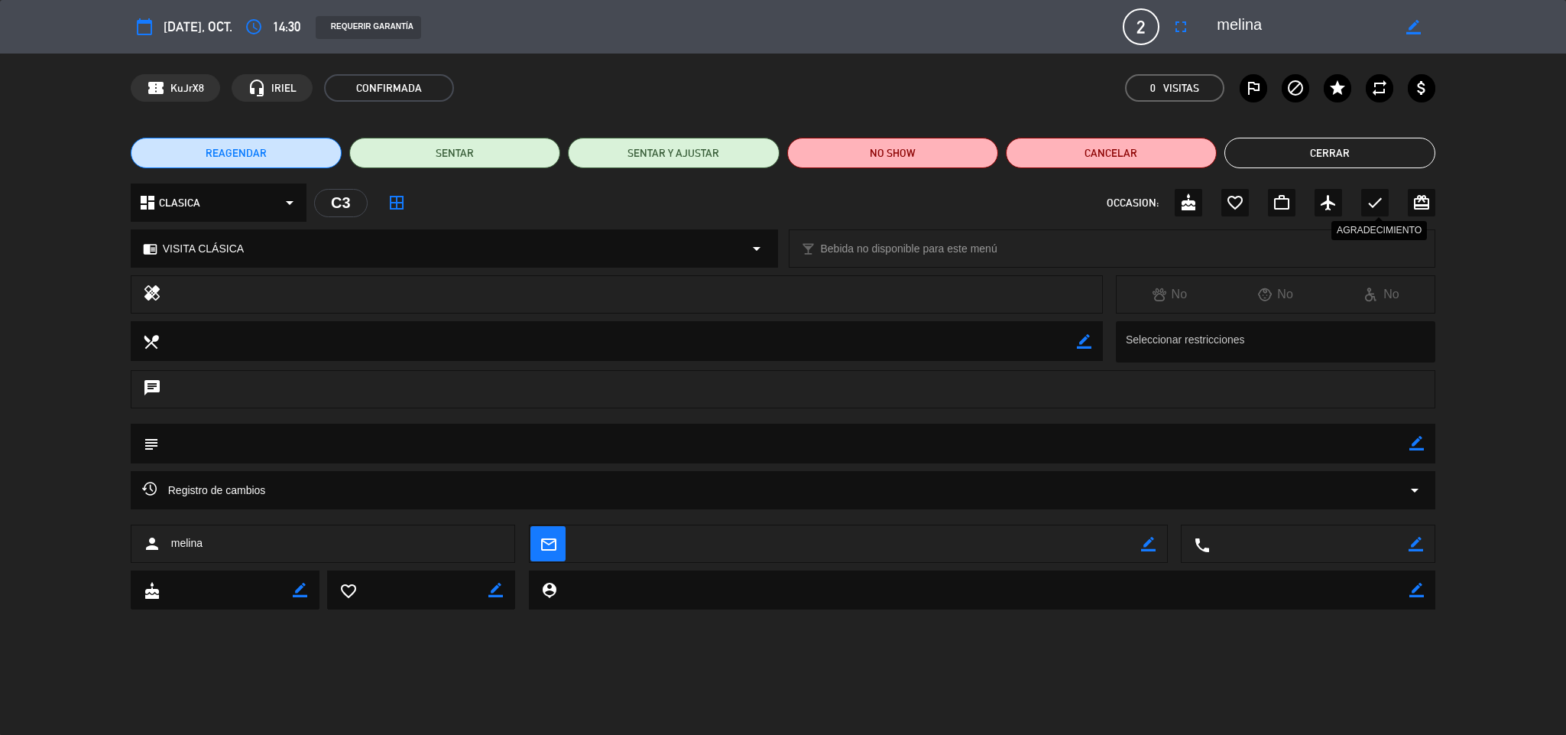
click at [1379, 202] on icon "check" at bounding box center [1375, 202] width 18 height 18
click at [1335, 141] on button "Cerrar" at bounding box center [1330, 153] width 211 height 31
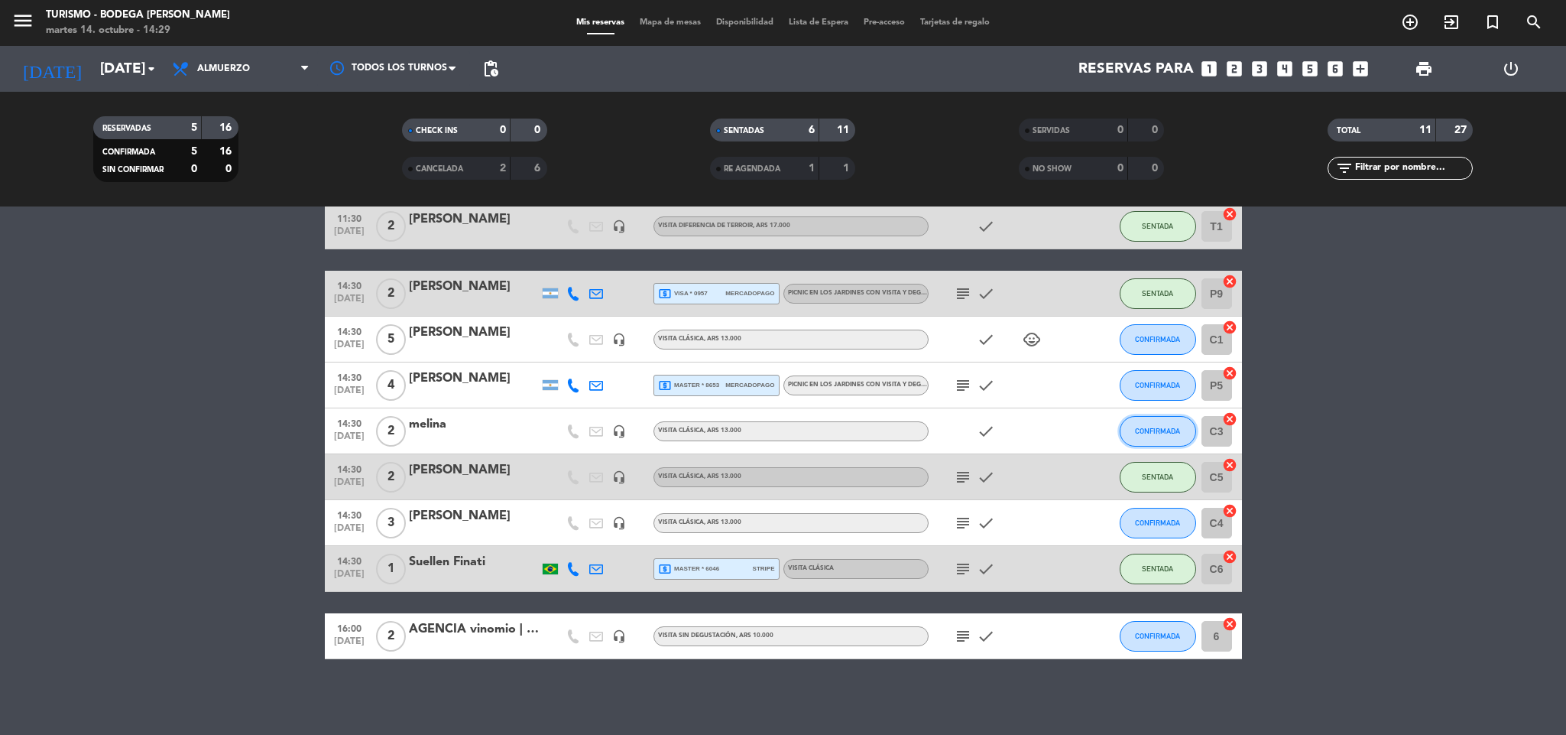
click at [1186, 438] on button "CONFIRMADA" at bounding box center [1158, 431] width 76 height 31
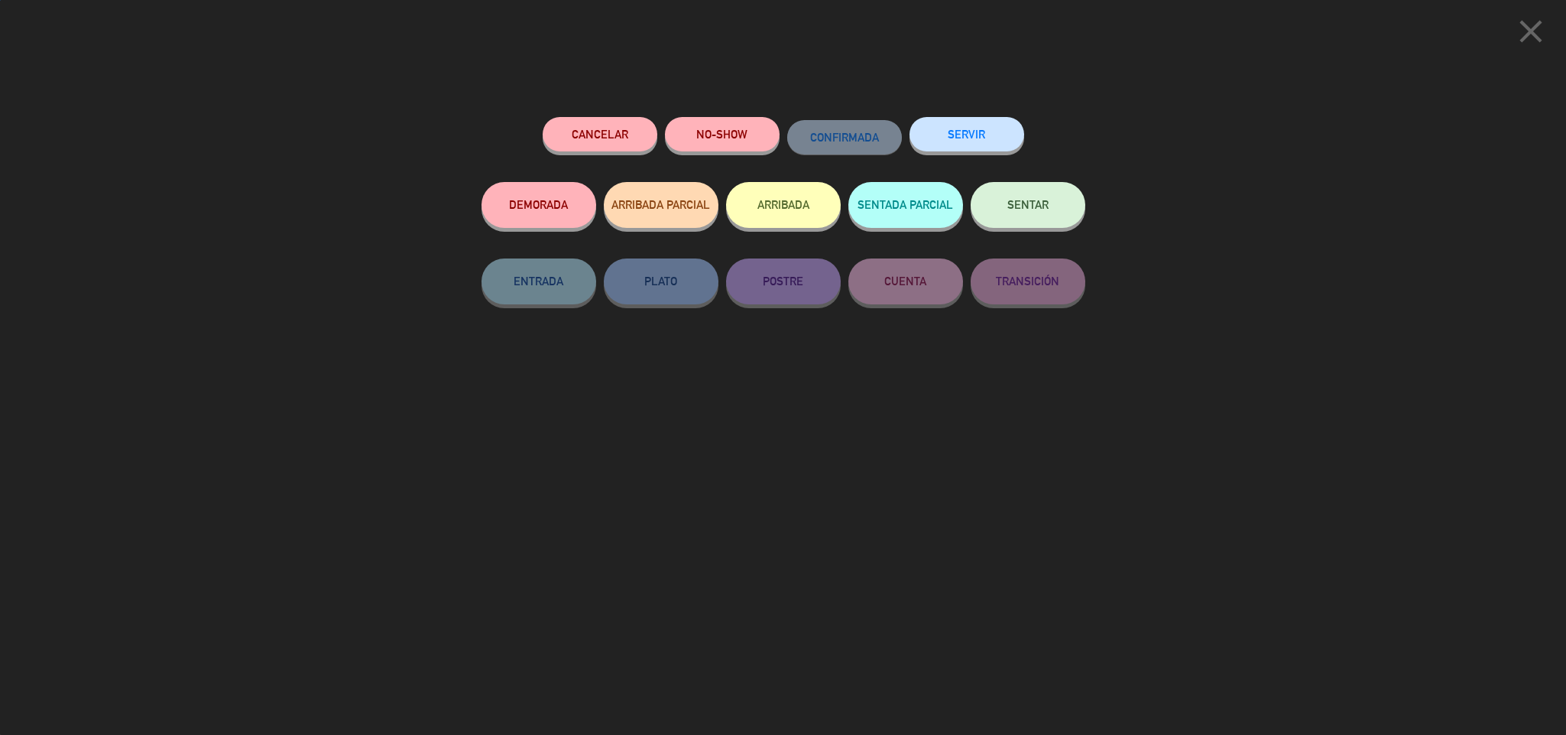
drag, startPoint x: 1035, startPoint y: 216, endPoint x: 1147, endPoint y: 370, distance: 191.0
click at [1034, 216] on button "SENTAR" at bounding box center [1028, 205] width 115 height 46
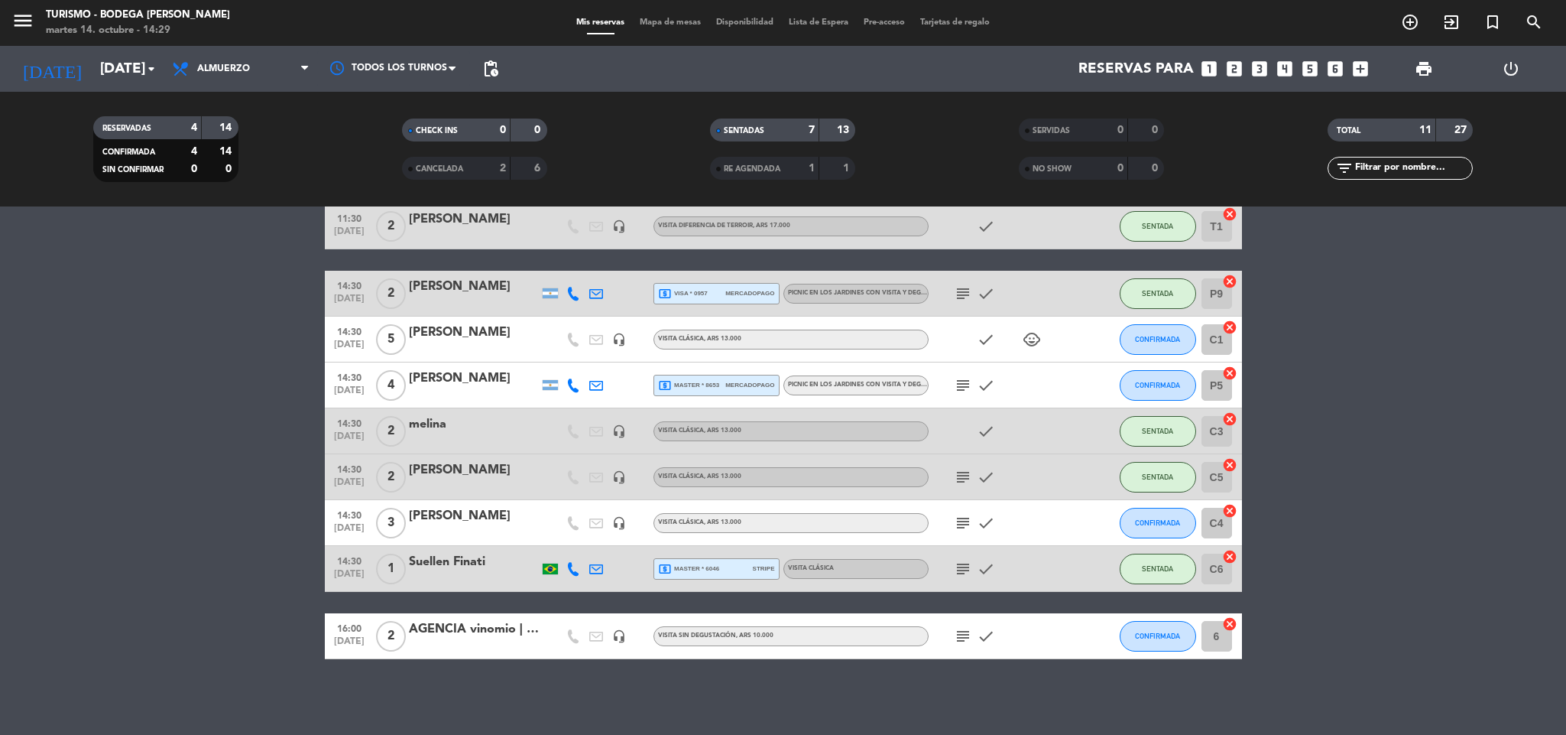
click at [569, 734] on div "No hay notas para este servicio. Haz clic para agregar una 10:00 [DATE] 2 AGENC…" at bounding box center [783, 470] width 1566 height 528
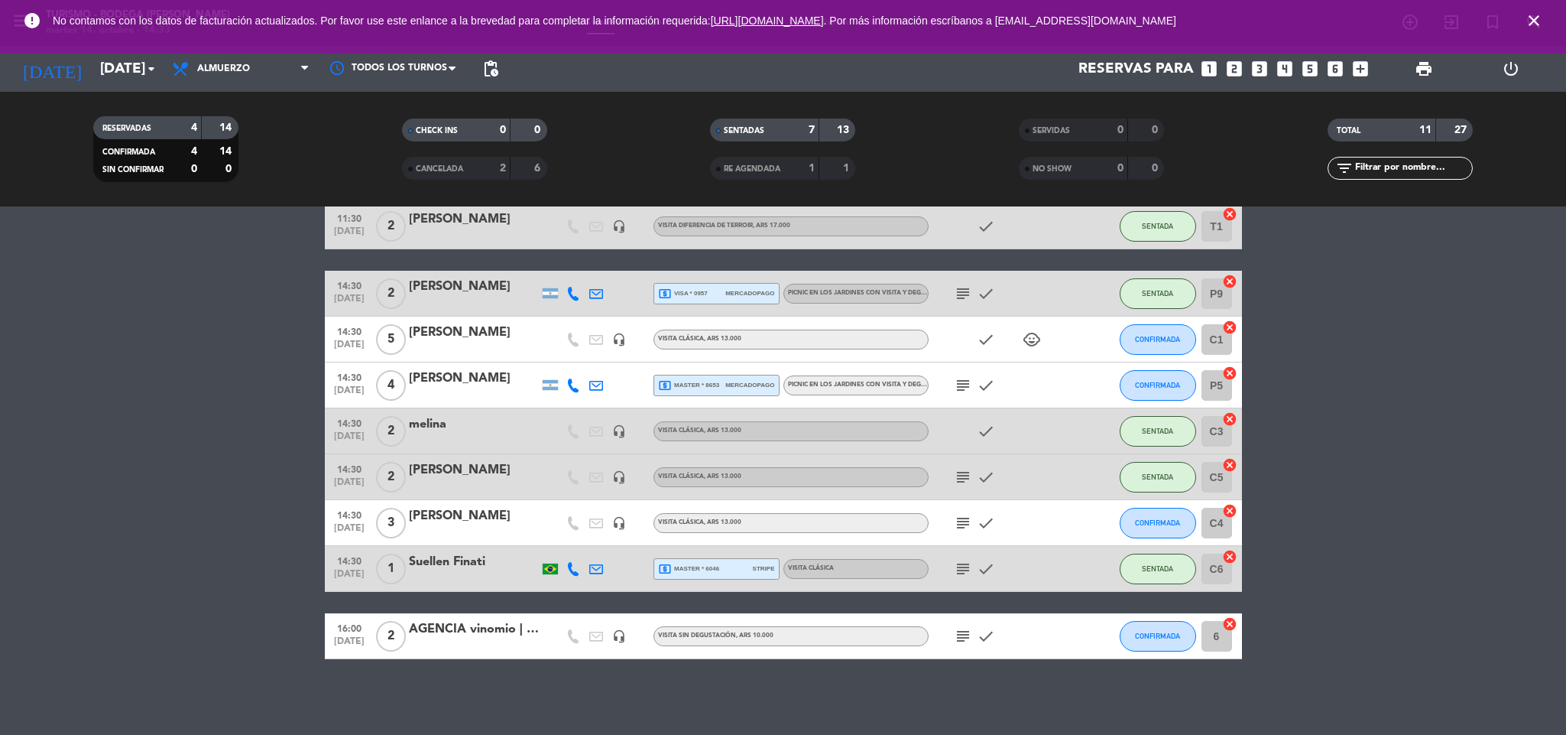
click at [963, 385] on icon "subject" at bounding box center [963, 385] width 18 height 18
click at [969, 291] on icon "subject" at bounding box center [963, 293] width 18 height 18
click at [1144, 330] on button "CONFIRMADA" at bounding box center [1158, 339] width 76 height 31
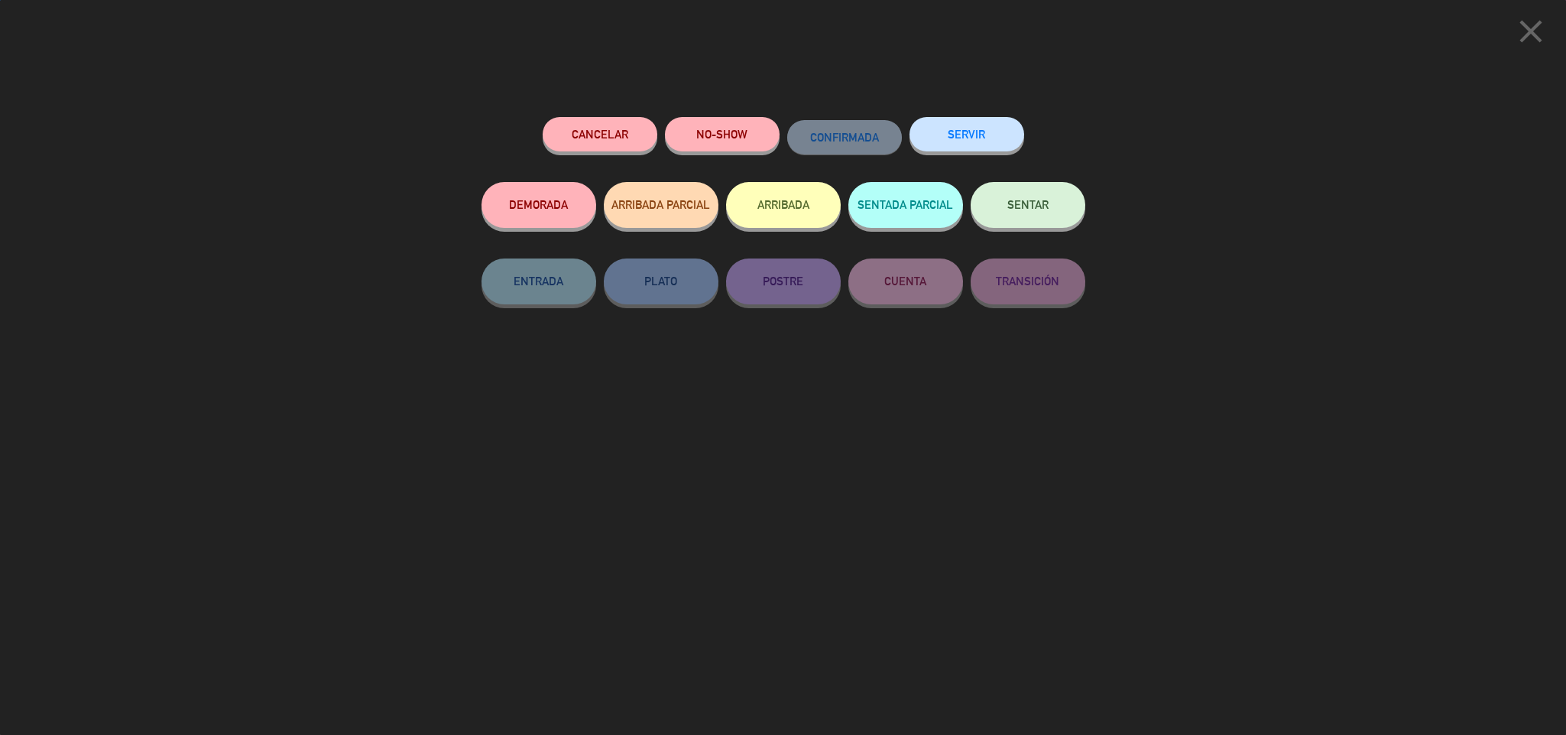
click at [1048, 206] on span "SENTAR" at bounding box center [1028, 204] width 41 height 13
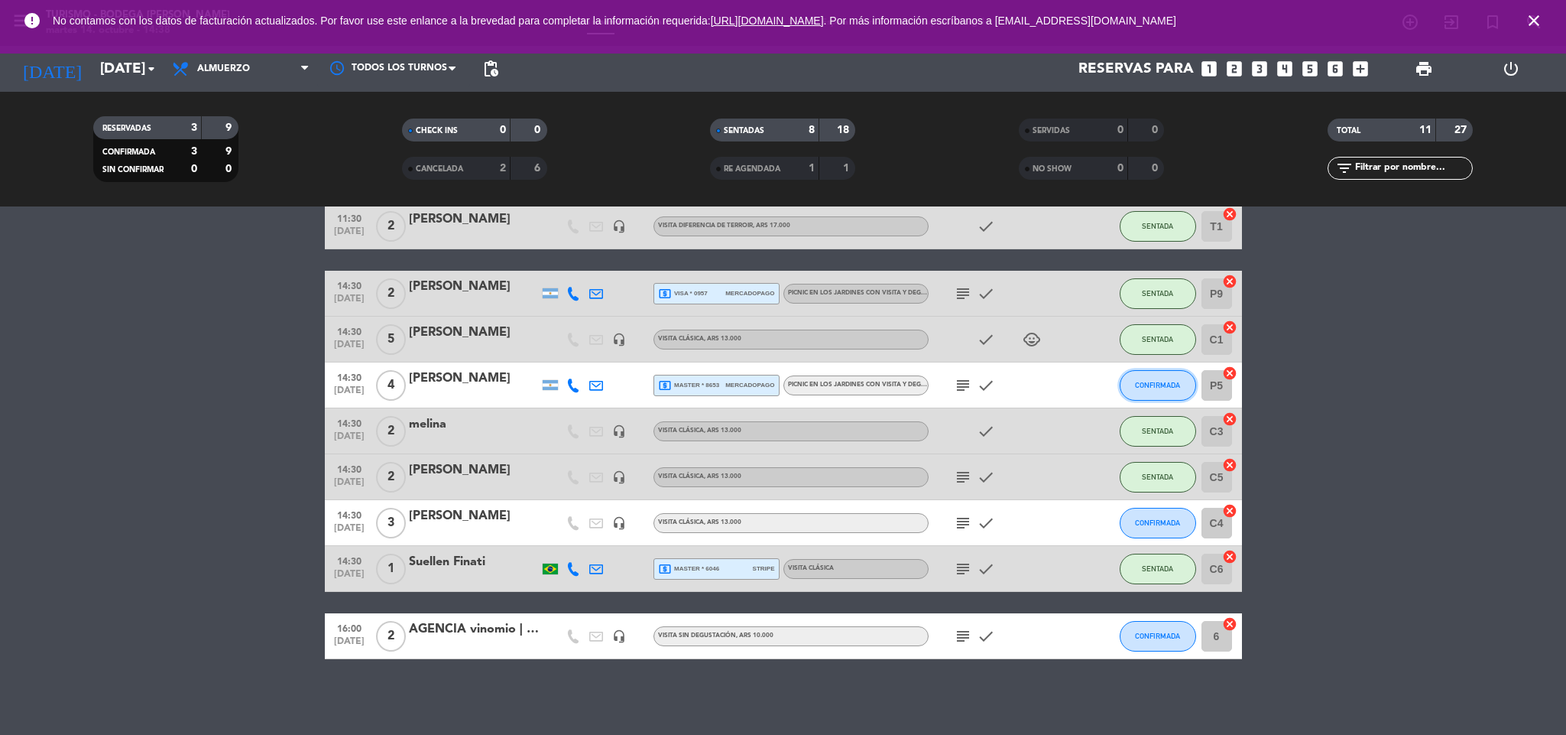
click at [1175, 381] on span "CONFIRMADA" at bounding box center [1157, 385] width 45 height 8
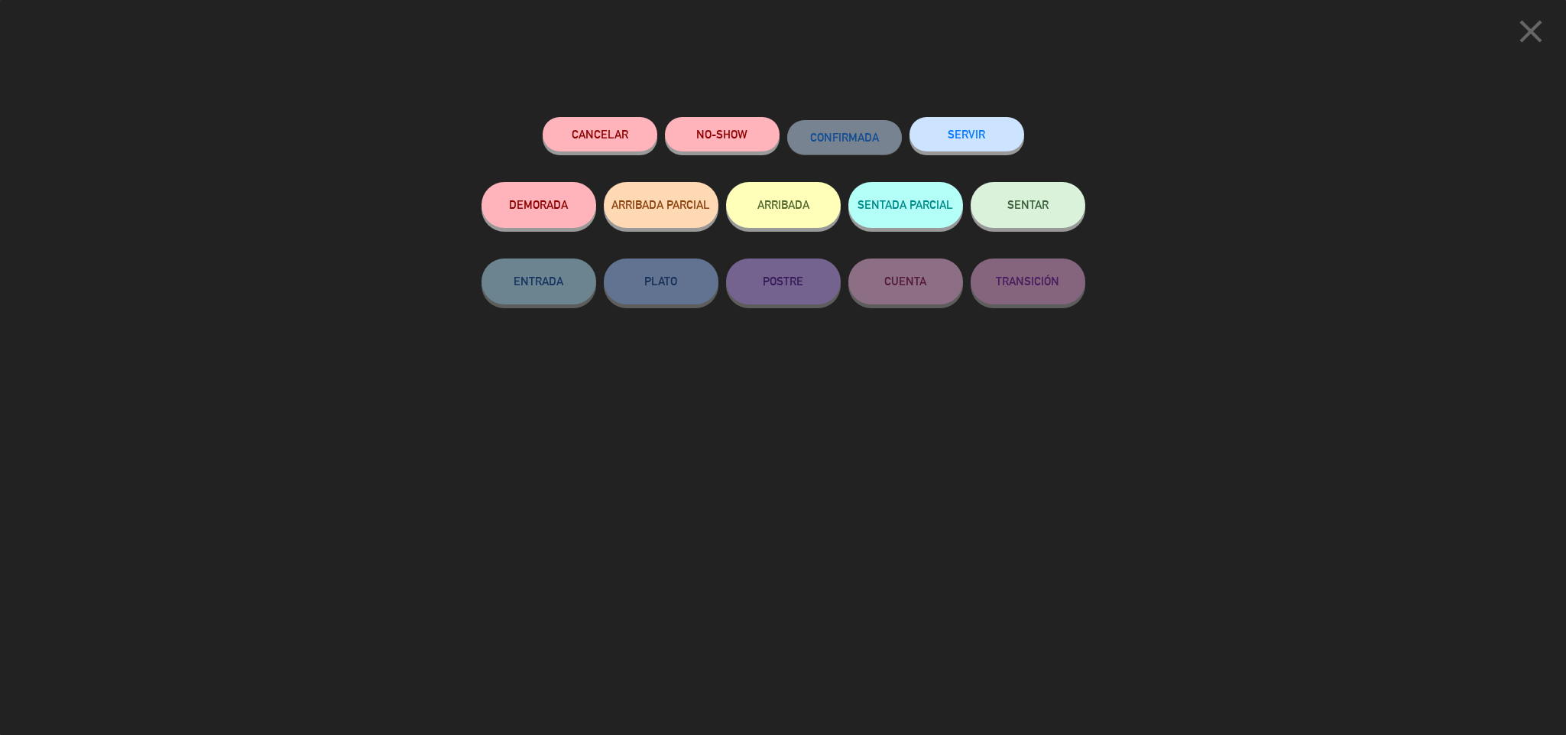
click at [1025, 206] on span "SENTAR" at bounding box center [1028, 204] width 41 height 13
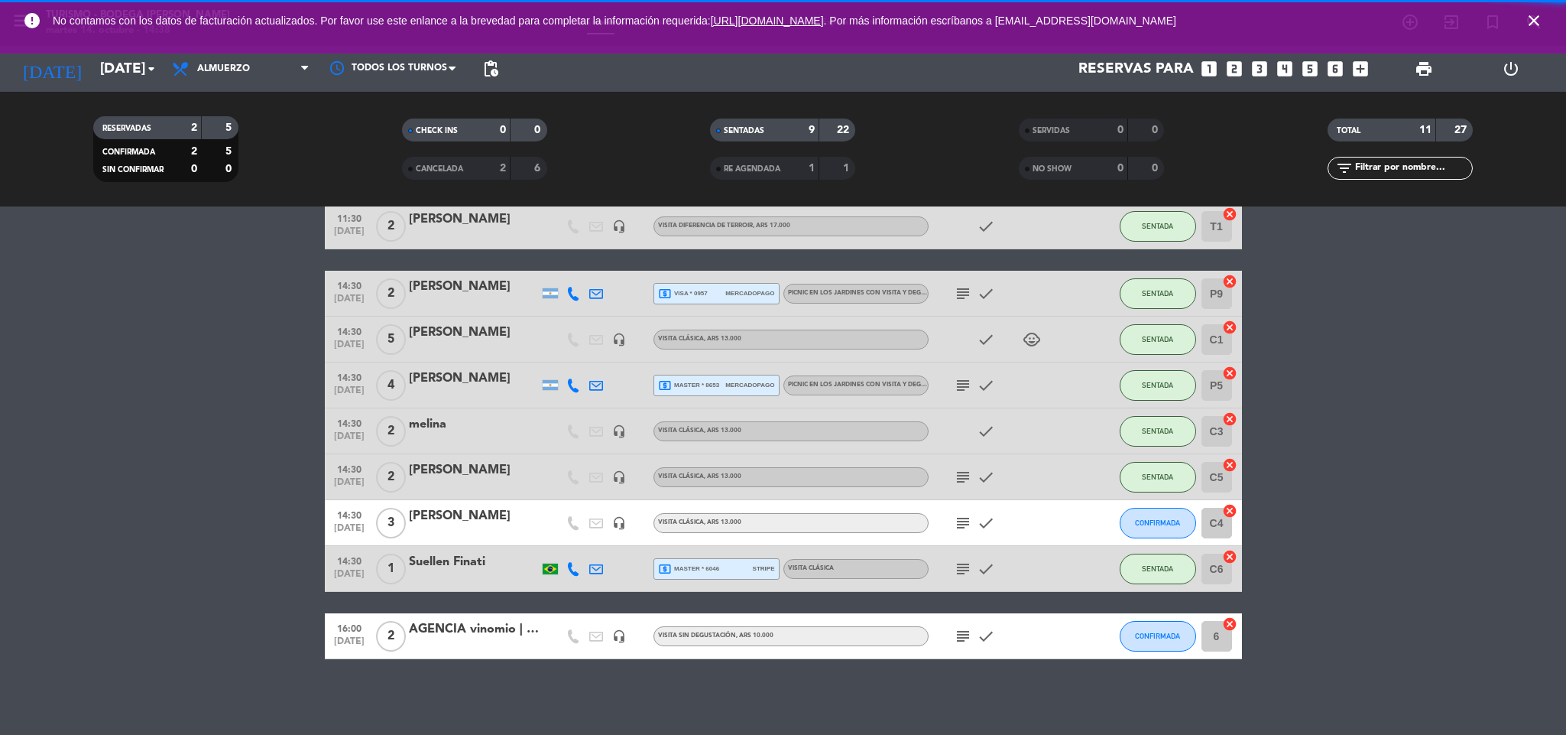
drag, startPoint x: 947, startPoint y: 397, endPoint x: 964, endPoint y: 385, distance: 20.4
click at [962, 386] on icon "subject" at bounding box center [963, 385] width 18 height 18
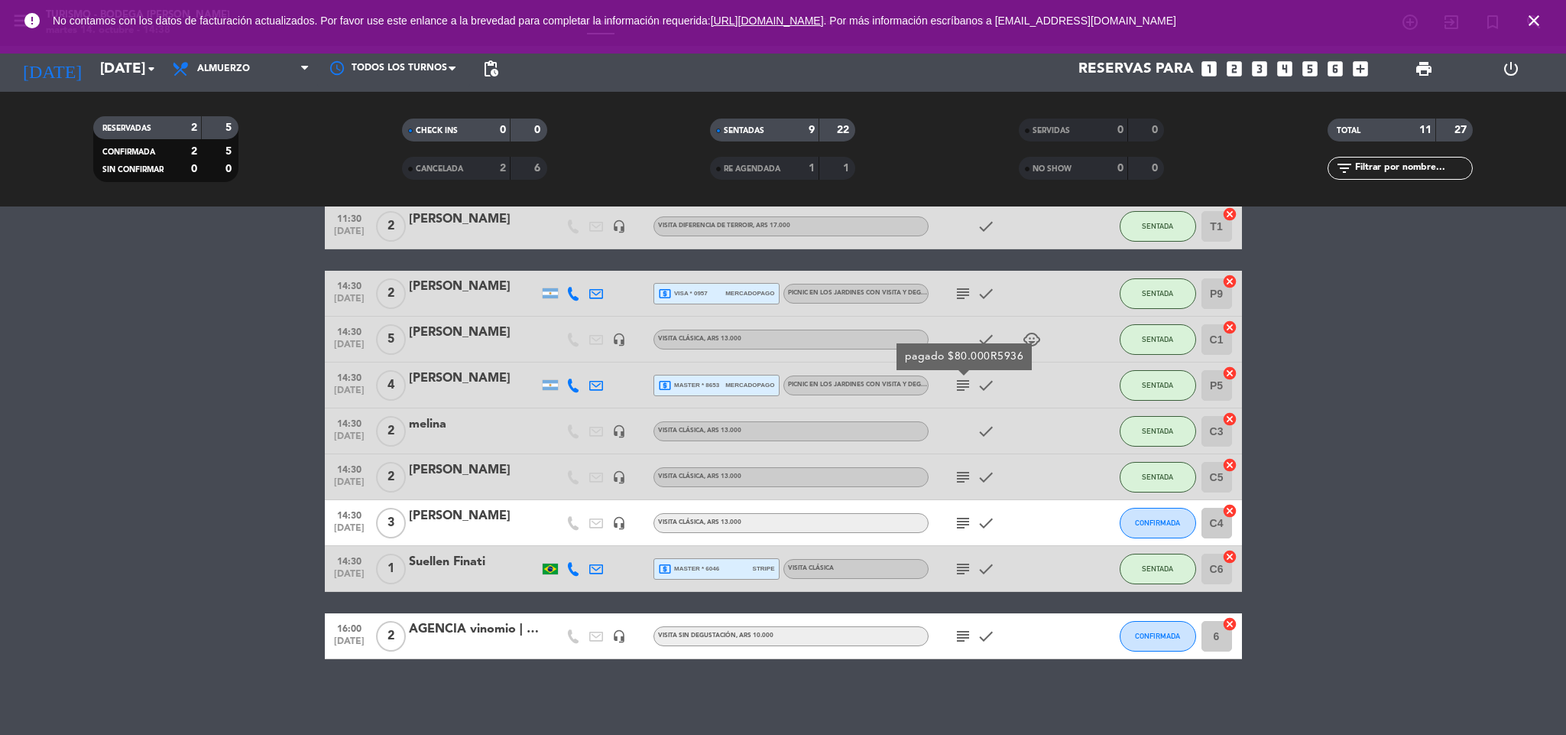
click at [489, 381] on div "[PERSON_NAME]" at bounding box center [474, 378] width 130 height 20
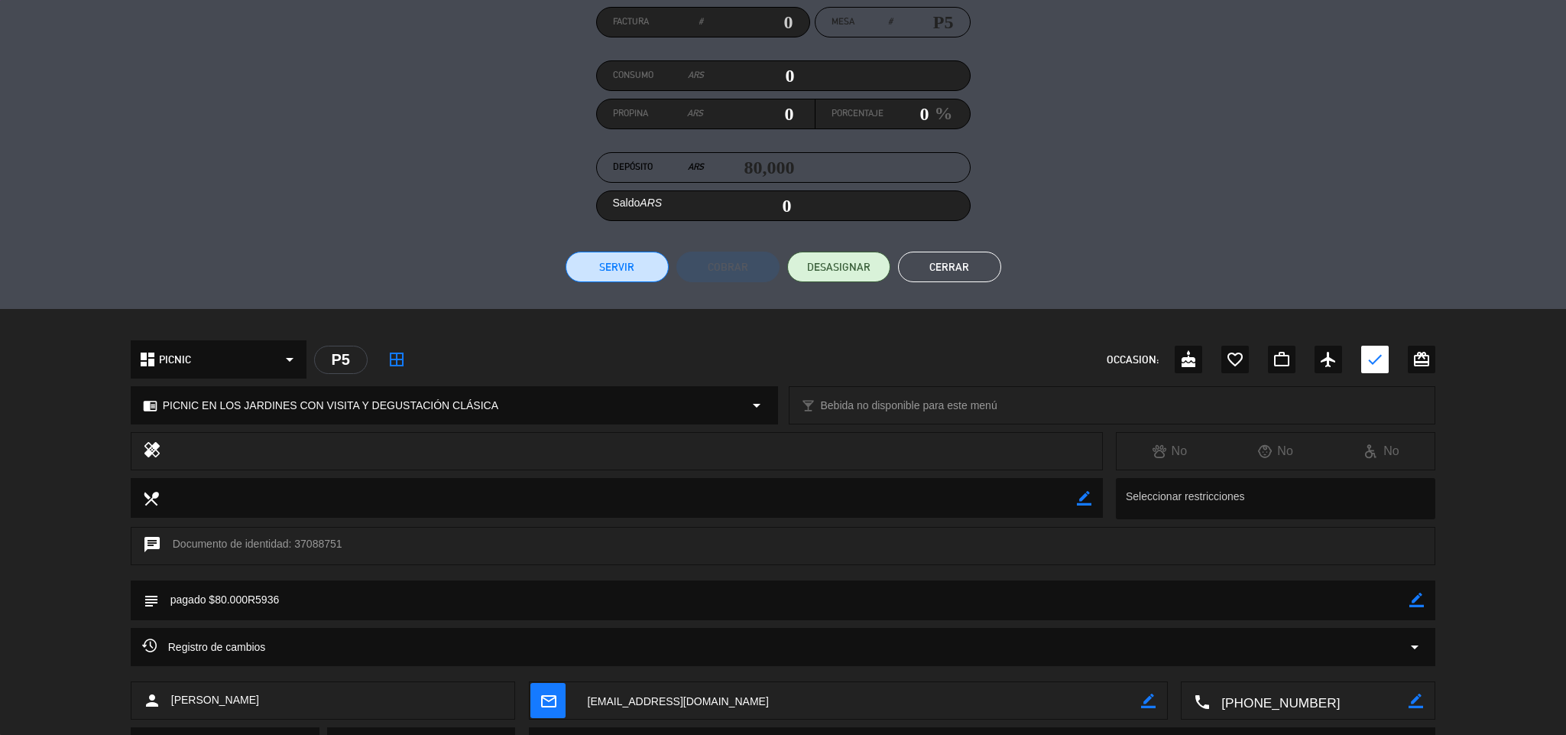
scroll to position [220, 0]
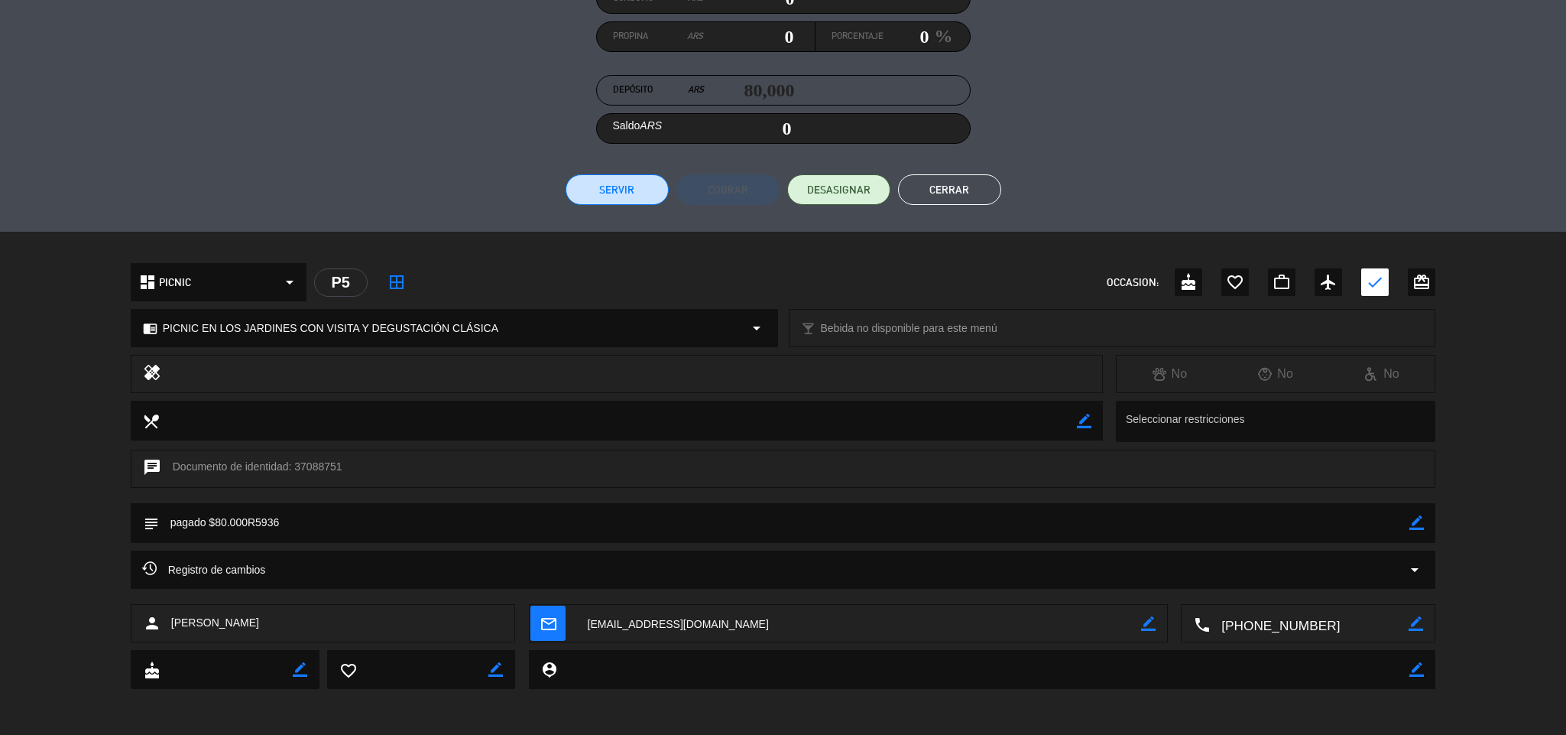
drag, startPoint x: 1416, startPoint y: 527, endPoint x: 1399, endPoint y: 521, distance: 18.2
click at [1416, 525] on icon "border_color" at bounding box center [1417, 522] width 15 height 15
drag, startPoint x: 1395, startPoint y: 519, endPoint x: 1336, endPoint y: 519, distance: 59.6
click at [1371, 519] on textarea at bounding box center [784, 522] width 1251 height 39
type textarea "pagado $80.000R5936 | chD"
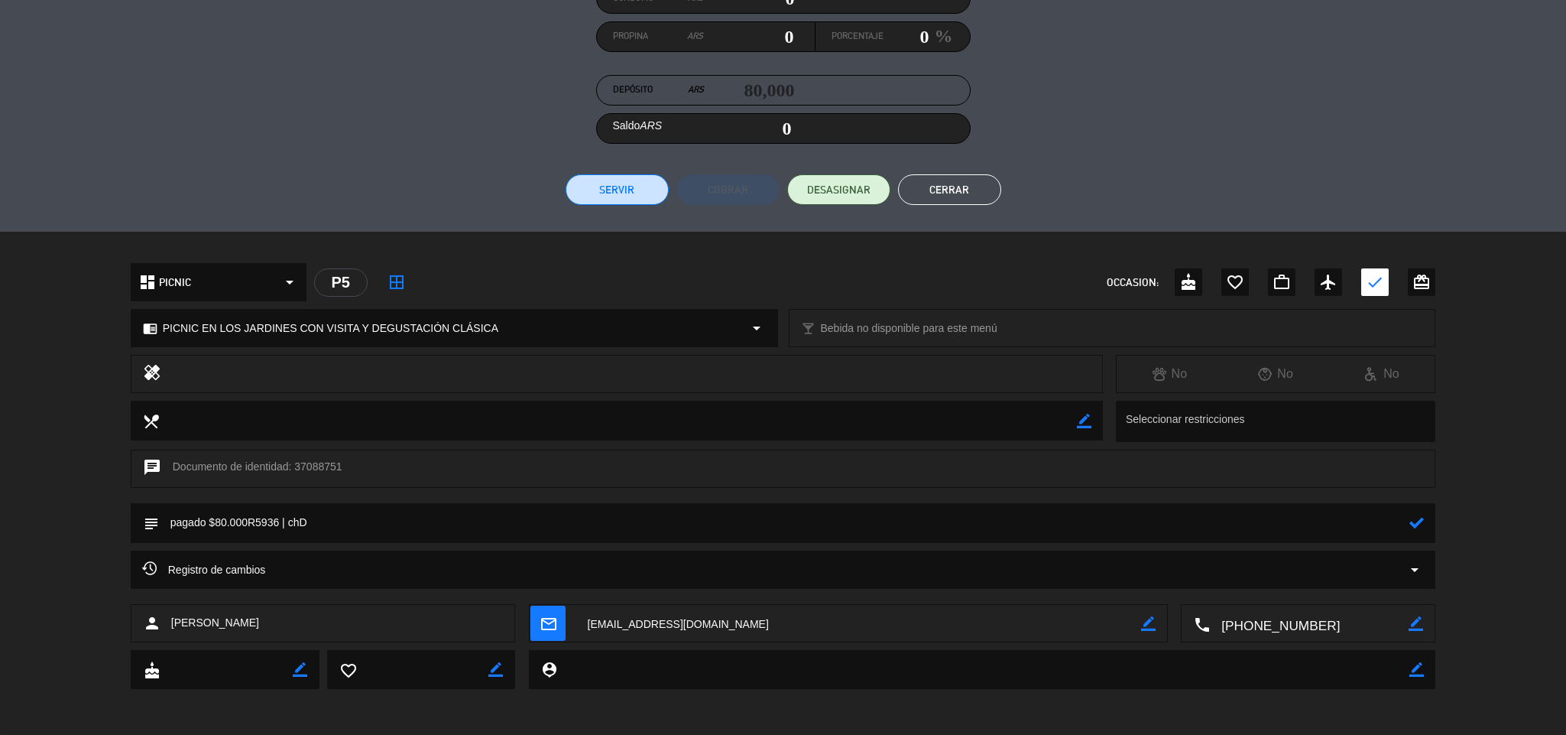
click at [1422, 519] on icon at bounding box center [1417, 522] width 15 height 15
click at [959, 187] on button "Cerrar" at bounding box center [949, 189] width 103 height 31
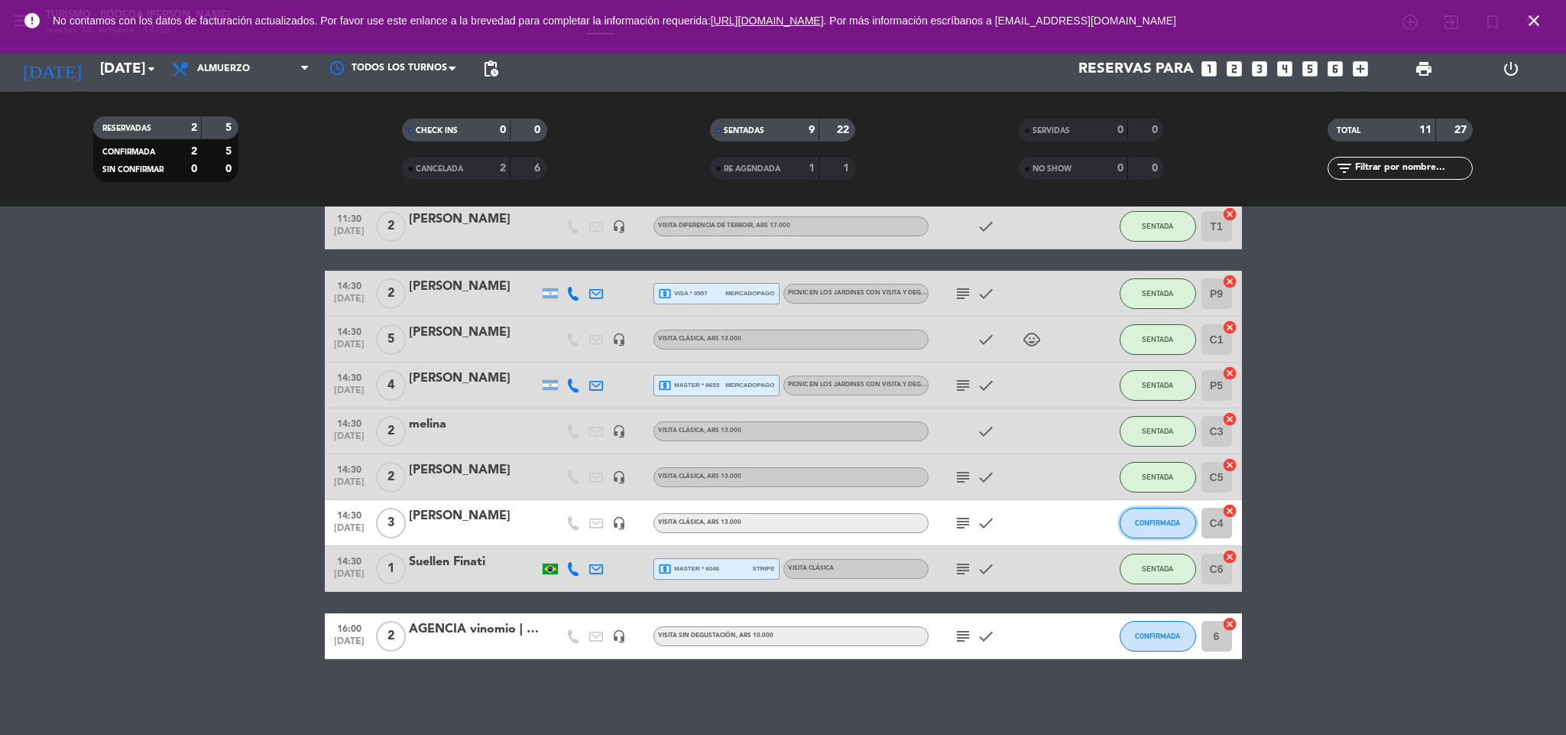
click at [1156, 524] on span "CONFIRMADA" at bounding box center [1157, 522] width 45 height 8
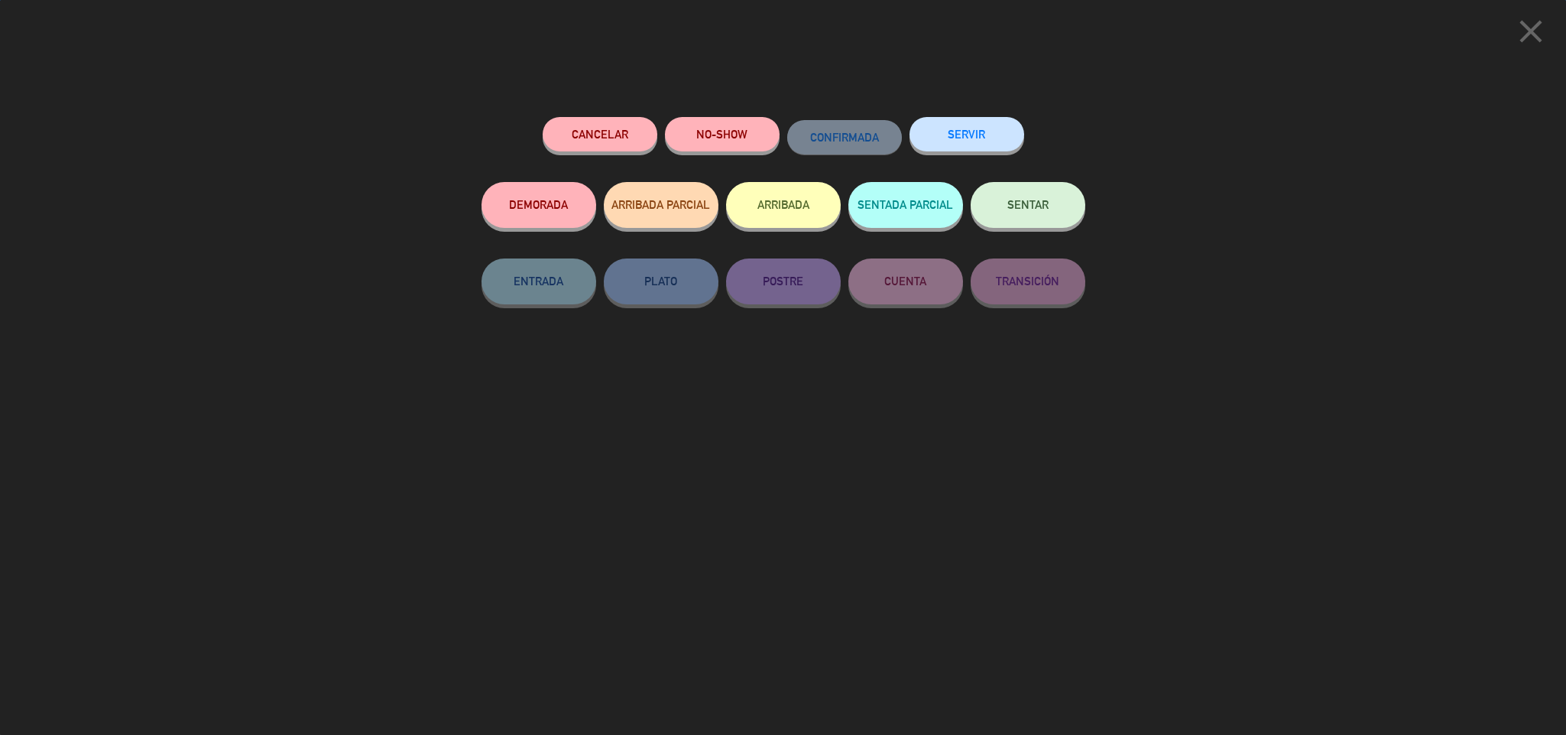
drag, startPoint x: 1023, startPoint y: 204, endPoint x: 1008, endPoint y: 218, distance: 20.6
click at [1008, 218] on button "SENTAR" at bounding box center [1028, 205] width 115 height 46
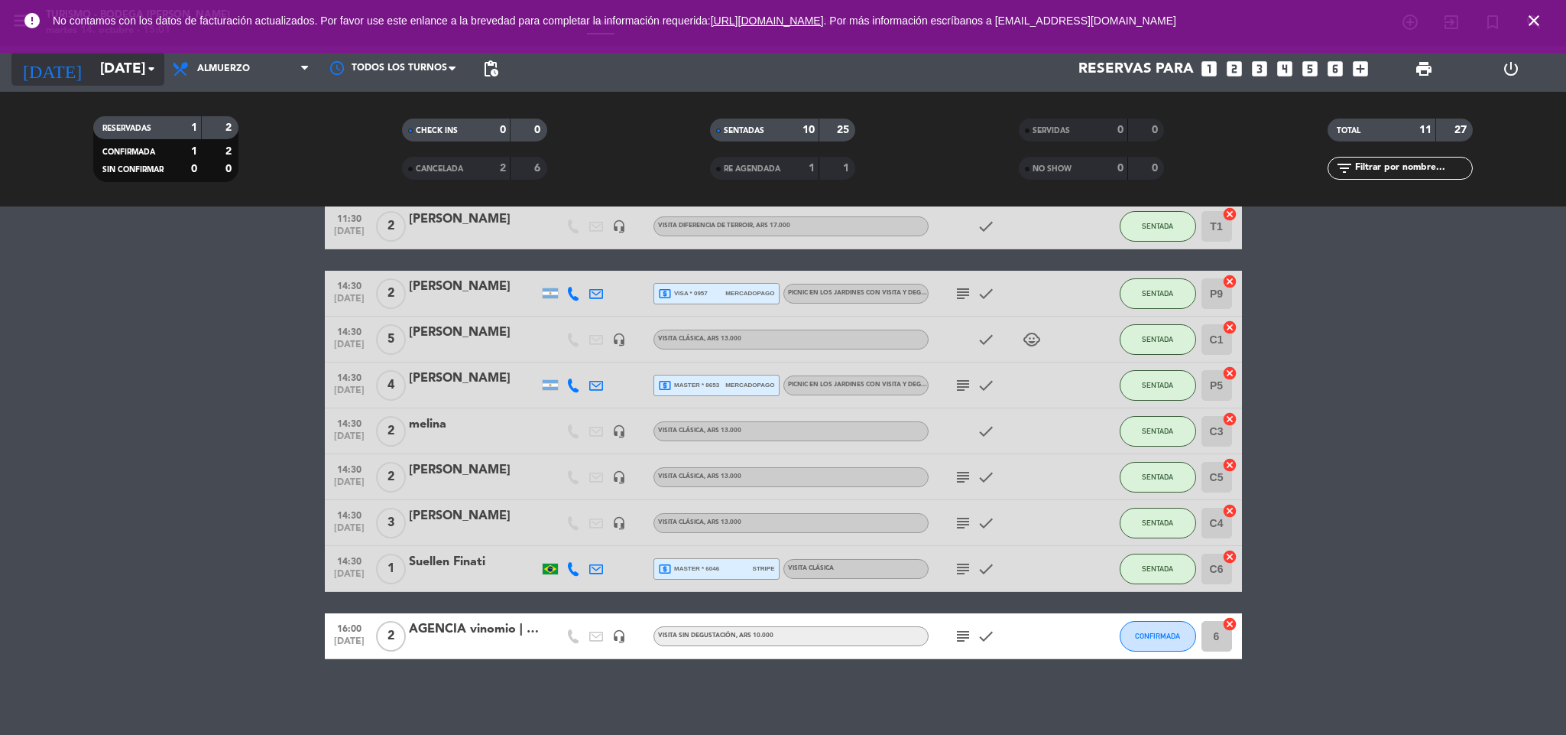
click at [106, 74] on input "[DATE]" at bounding box center [185, 69] width 184 height 32
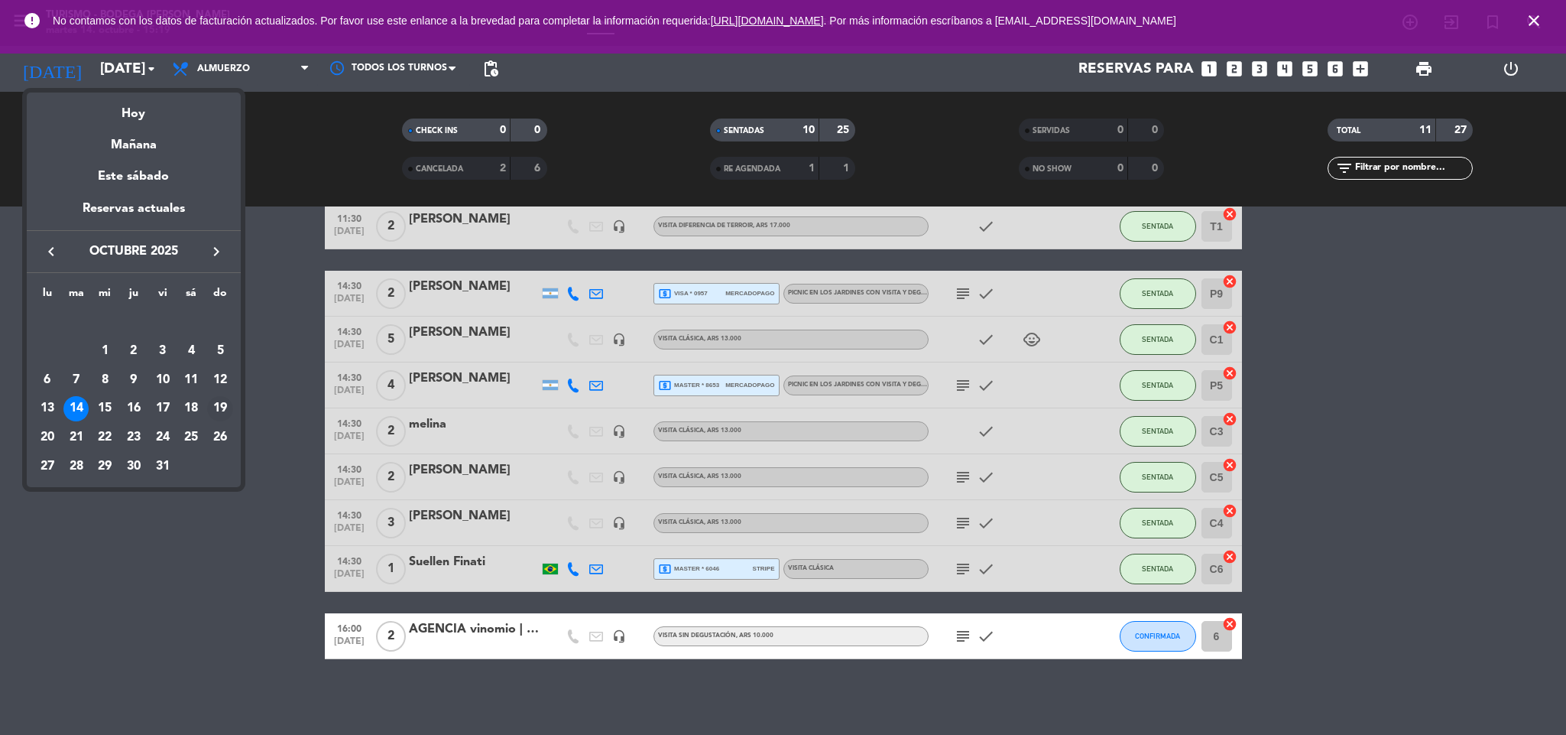
click at [225, 407] on div "19" at bounding box center [220, 409] width 26 height 26
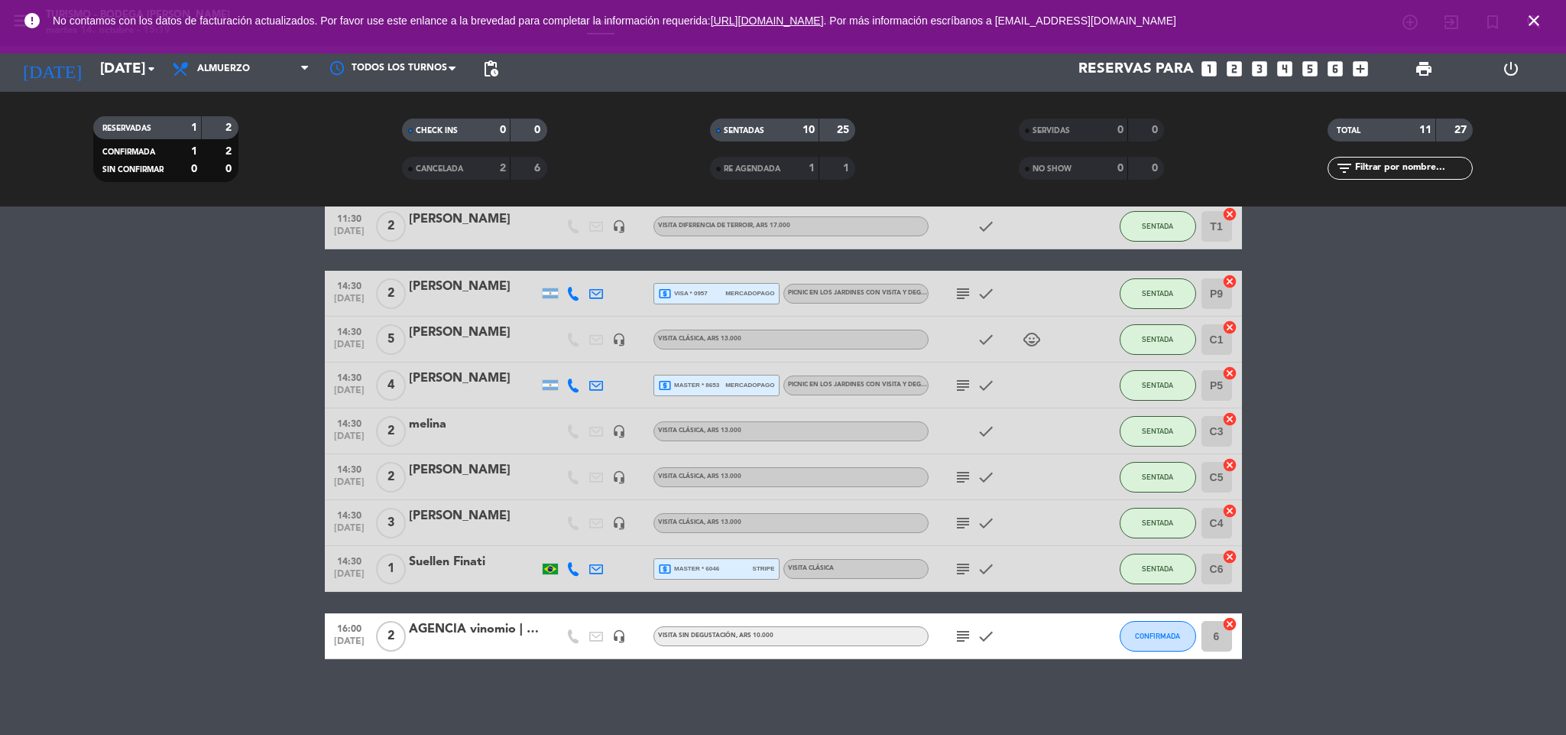
scroll to position [0, 0]
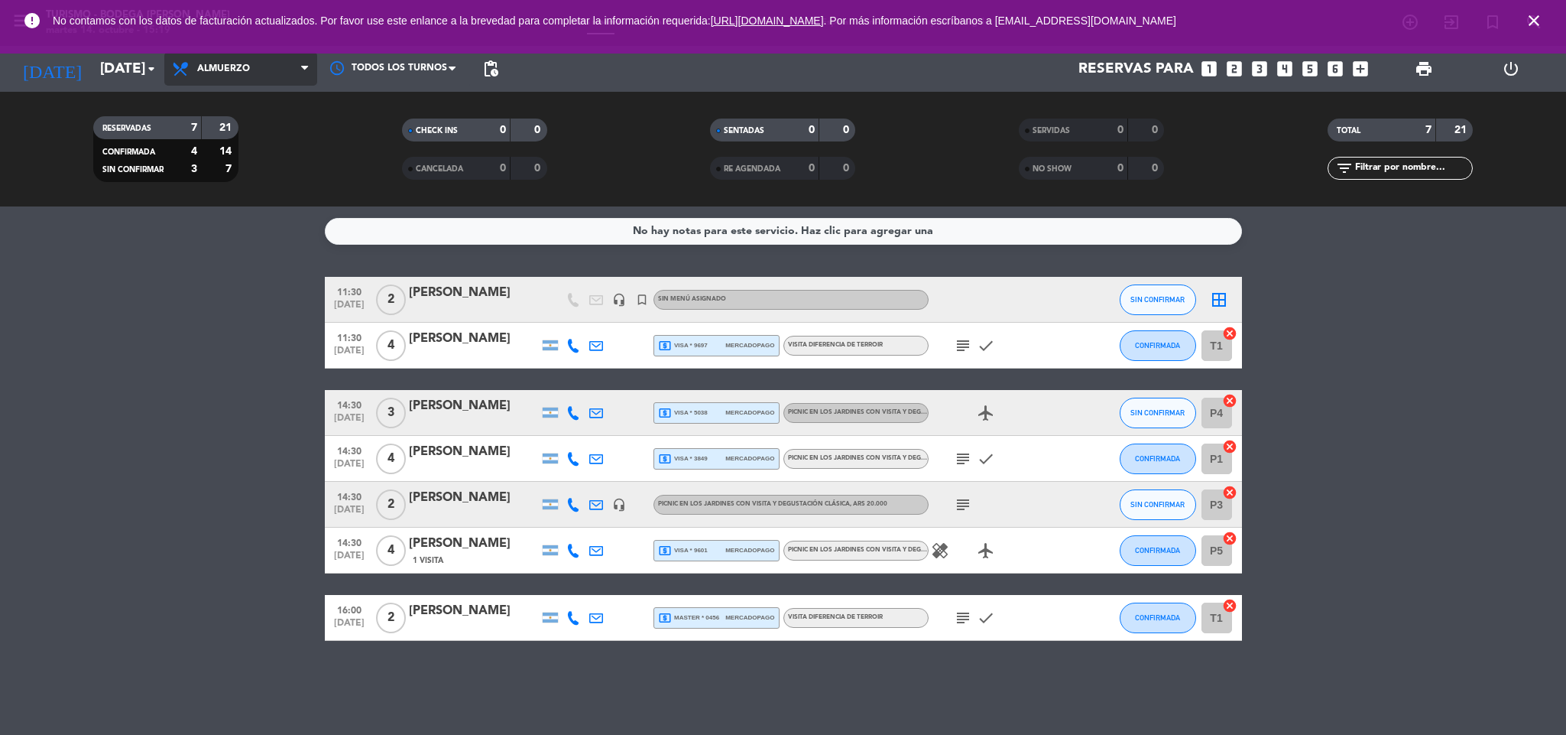
click at [216, 70] on span "Almuerzo" at bounding box center [223, 68] width 53 height 11
click at [1541, 21] on icon "close" at bounding box center [1534, 20] width 18 height 18
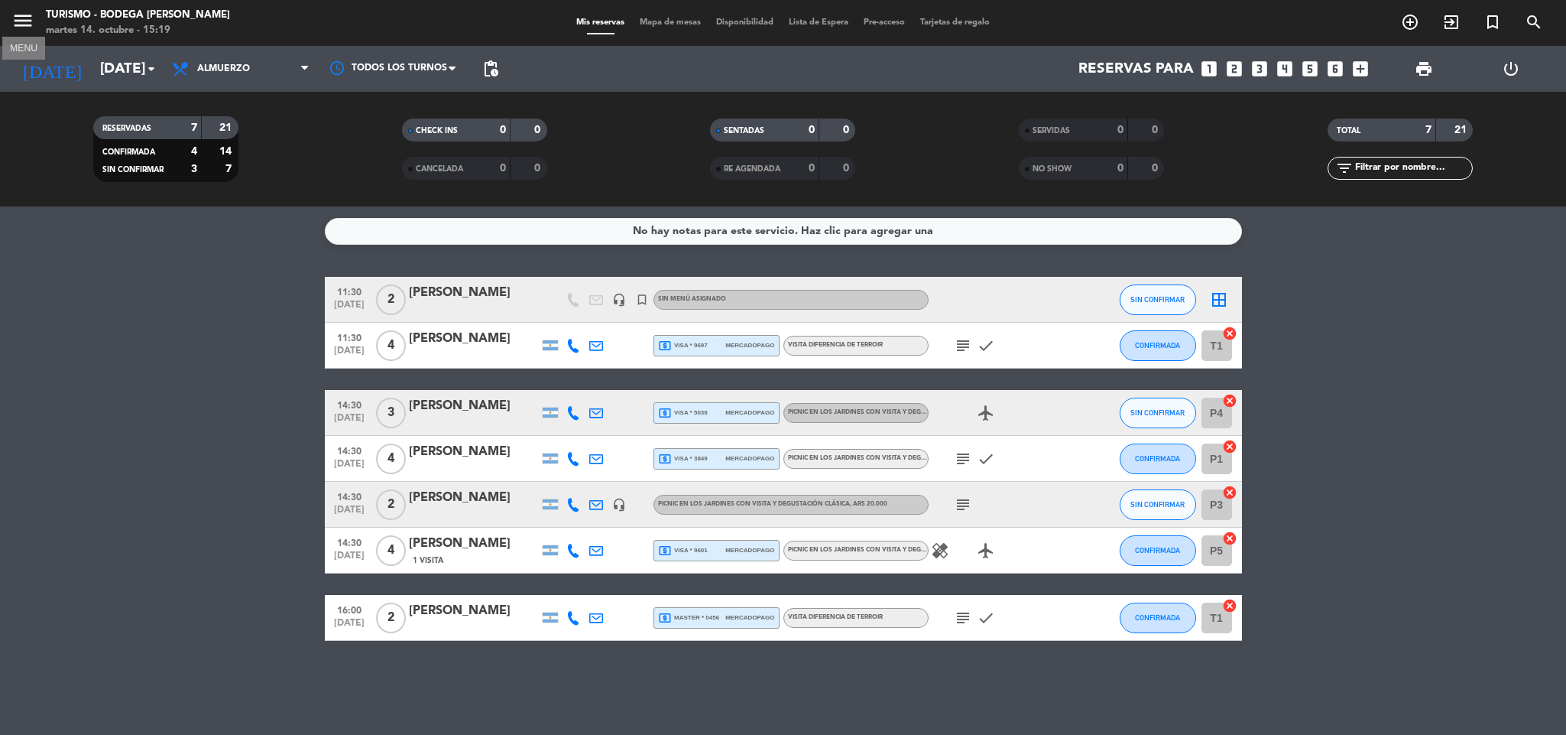
drag, startPoint x: 12, startPoint y: 32, endPoint x: 28, endPoint y: 37, distance: 16.0
click at [17, 33] on button "menu" at bounding box center [22, 23] width 23 height 28
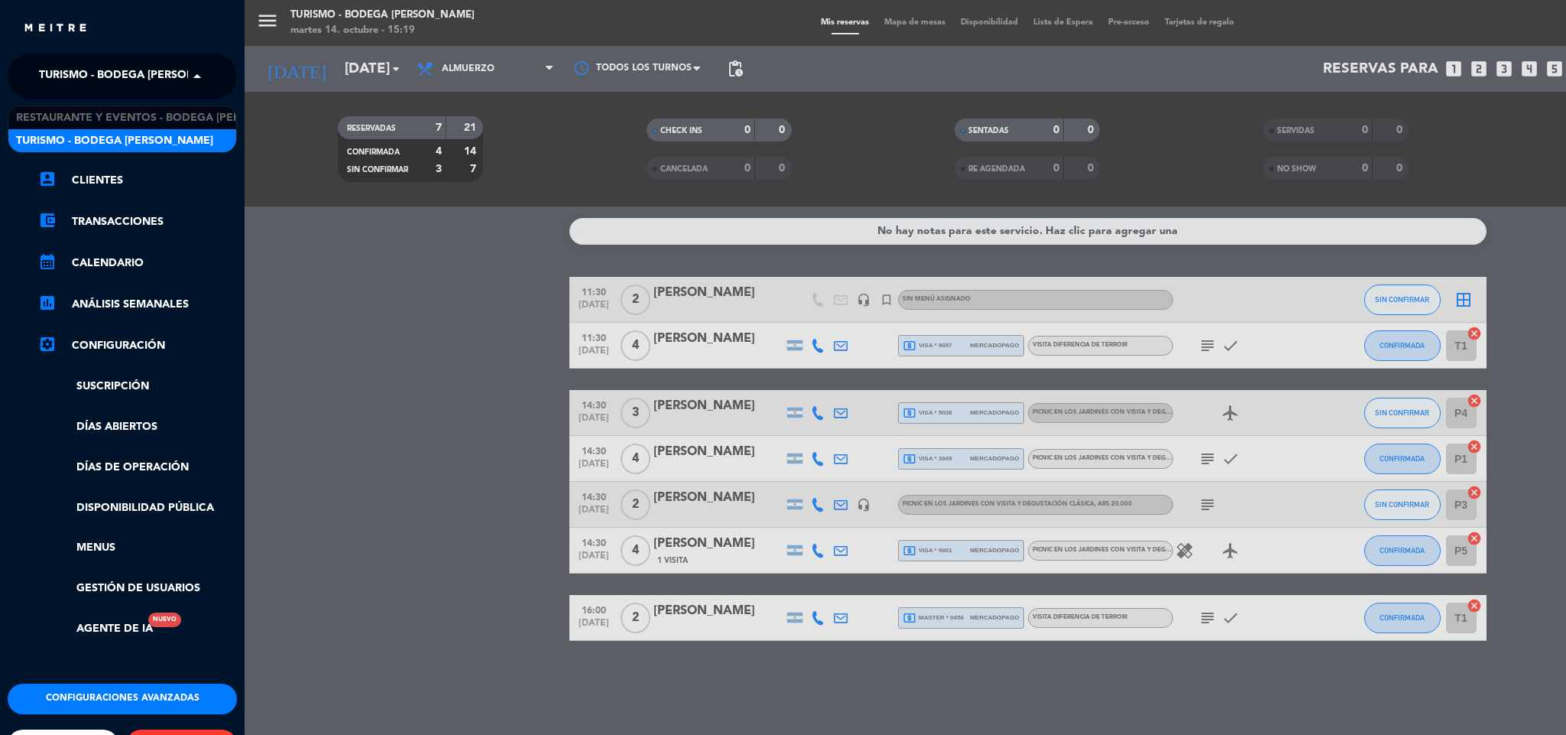
click at [88, 81] on span "Turismo - Bodega [PERSON_NAME]" at bounding box center [137, 76] width 197 height 32
click at [78, 124] on span "Restaurante y Eventos - Bodega [PERSON_NAME]" at bounding box center [160, 118] width 289 height 18
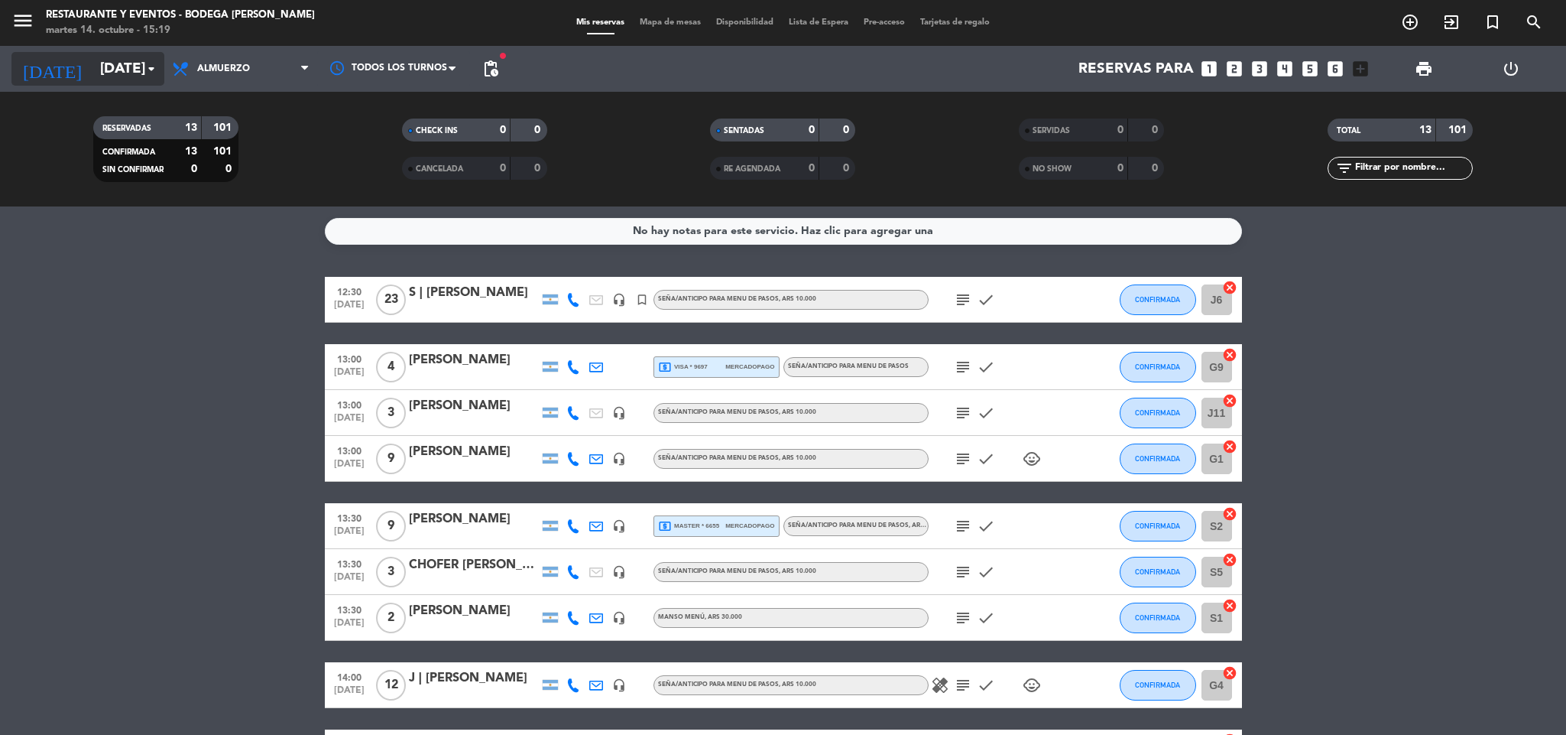
click at [126, 69] on input "[DATE]" at bounding box center [185, 69] width 184 height 32
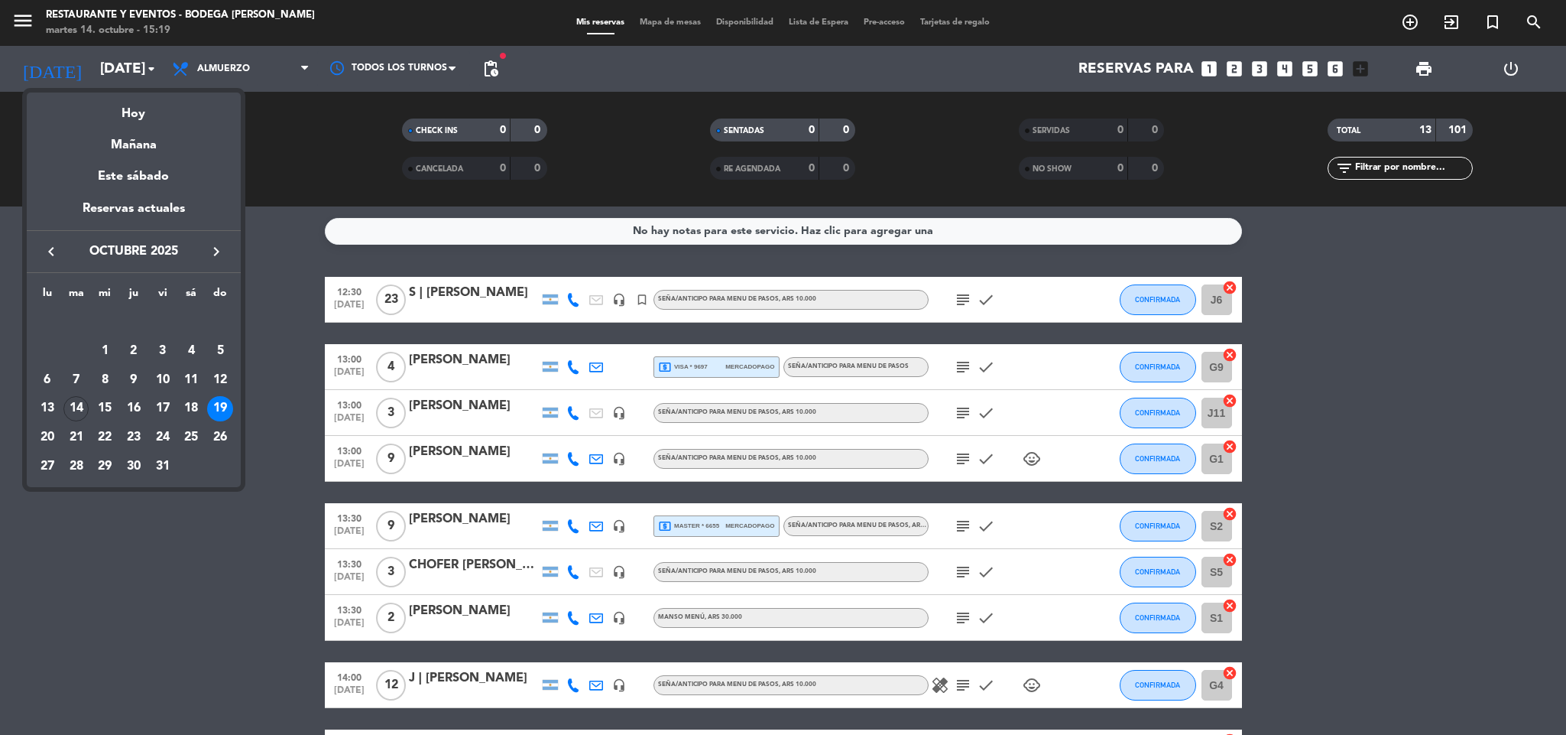
click at [189, 411] on div "18" at bounding box center [191, 409] width 26 height 26
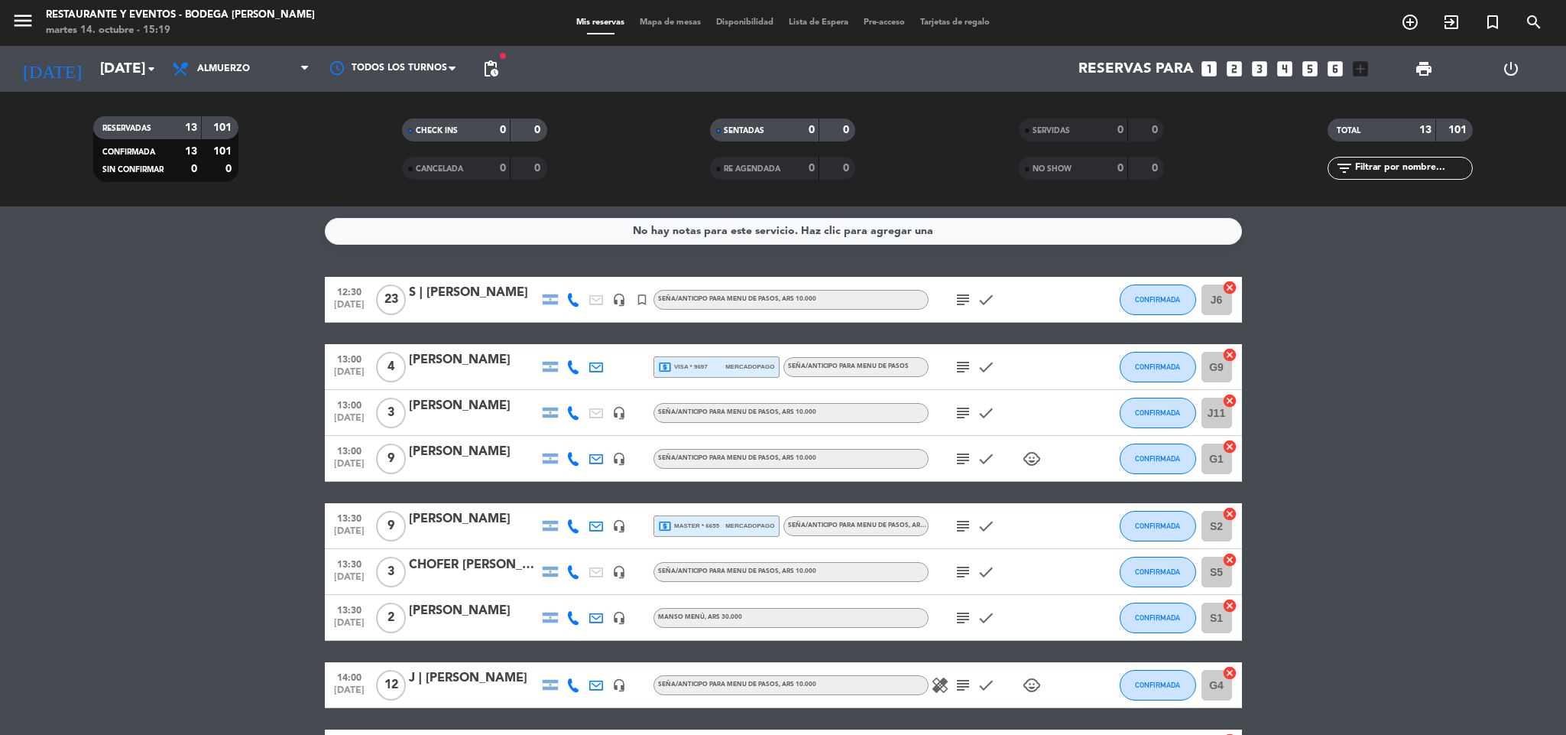
type input "[DATE]"
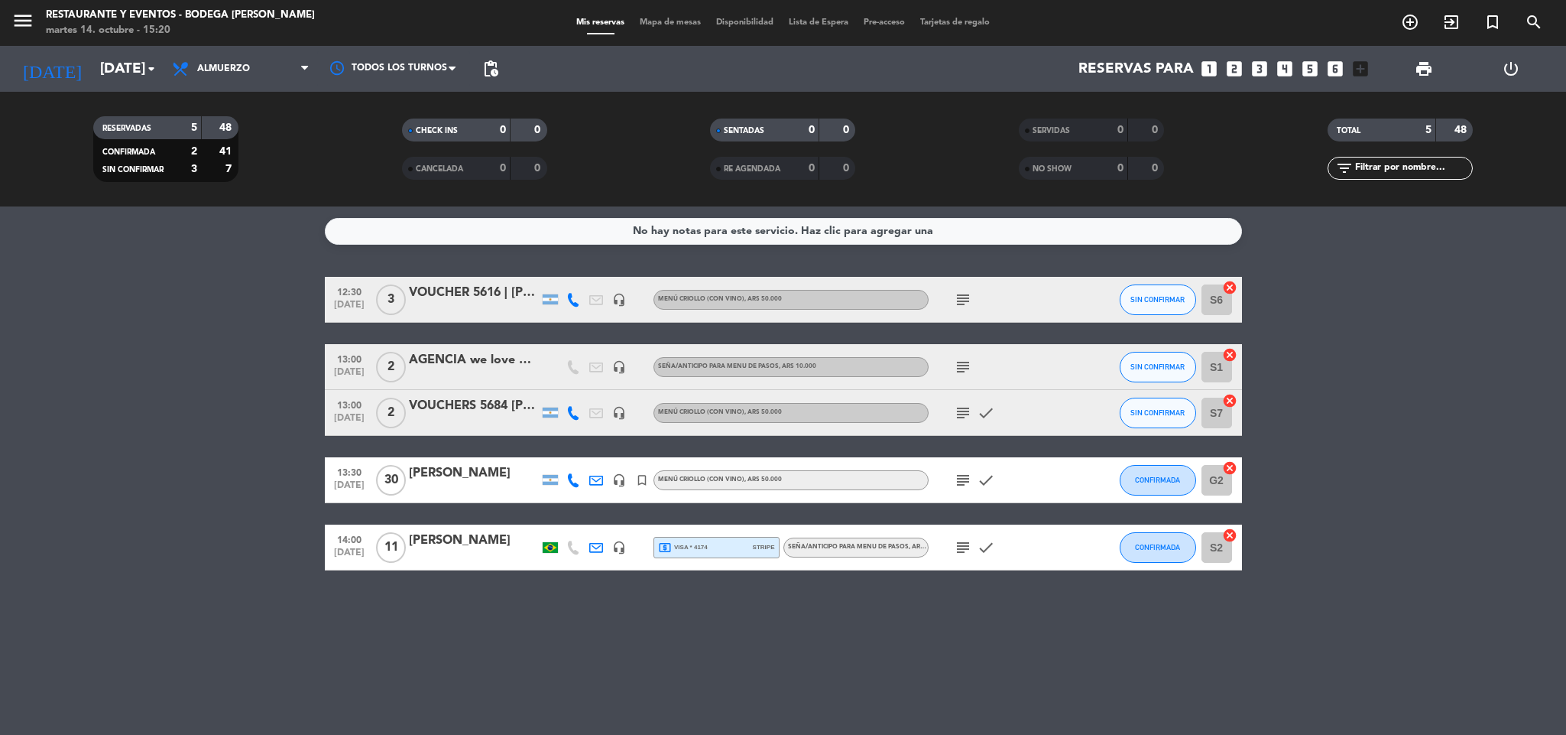
click at [484, 323] on div "12:30 [DATE] 3 VOUCHER 5616 | [PERSON_NAME] headset_mic MENÚ CRIOLLO (Con vino)…" at bounding box center [783, 424] width 917 height 294
drag, startPoint x: 978, startPoint y: 297, endPoint x: 969, endPoint y: 300, distance: 9.9
click at [972, 299] on div "subject" at bounding box center [998, 299] width 138 height 45
click at [969, 300] on icon "subject" at bounding box center [963, 300] width 18 height 18
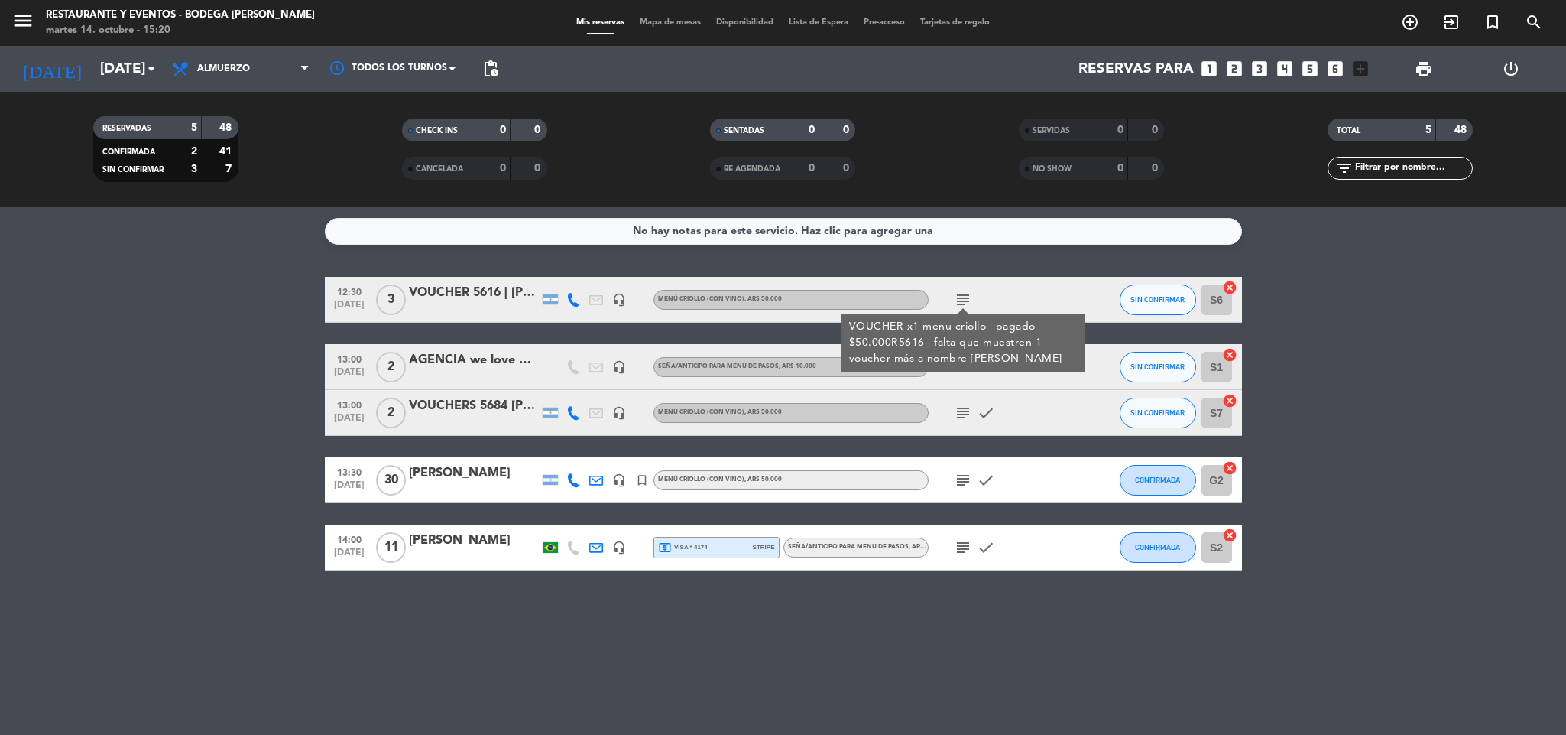
click at [489, 290] on div "VOUCHER 5616 | [PERSON_NAME]" at bounding box center [474, 293] width 130 height 20
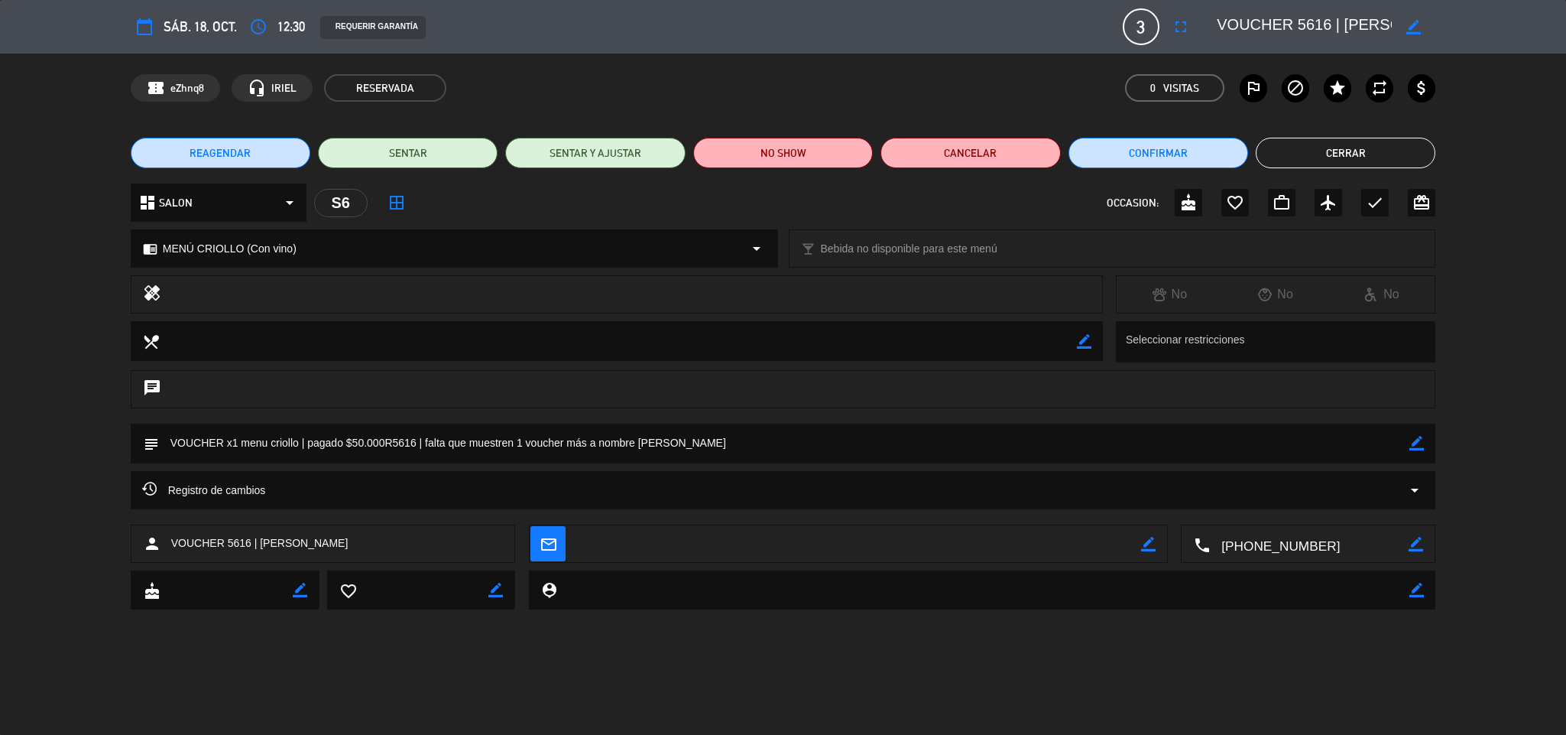
click at [1408, 441] on textarea at bounding box center [784, 443] width 1251 height 39
click at [1414, 447] on icon "border_color" at bounding box center [1417, 443] width 15 height 15
click at [239, 446] on textarea at bounding box center [784, 443] width 1251 height 39
click at [362, 443] on textarea at bounding box center [784, 443] width 1251 height 39
click at [420, 439] on textarea at bounding box center [784, 443] width 1251 height 39
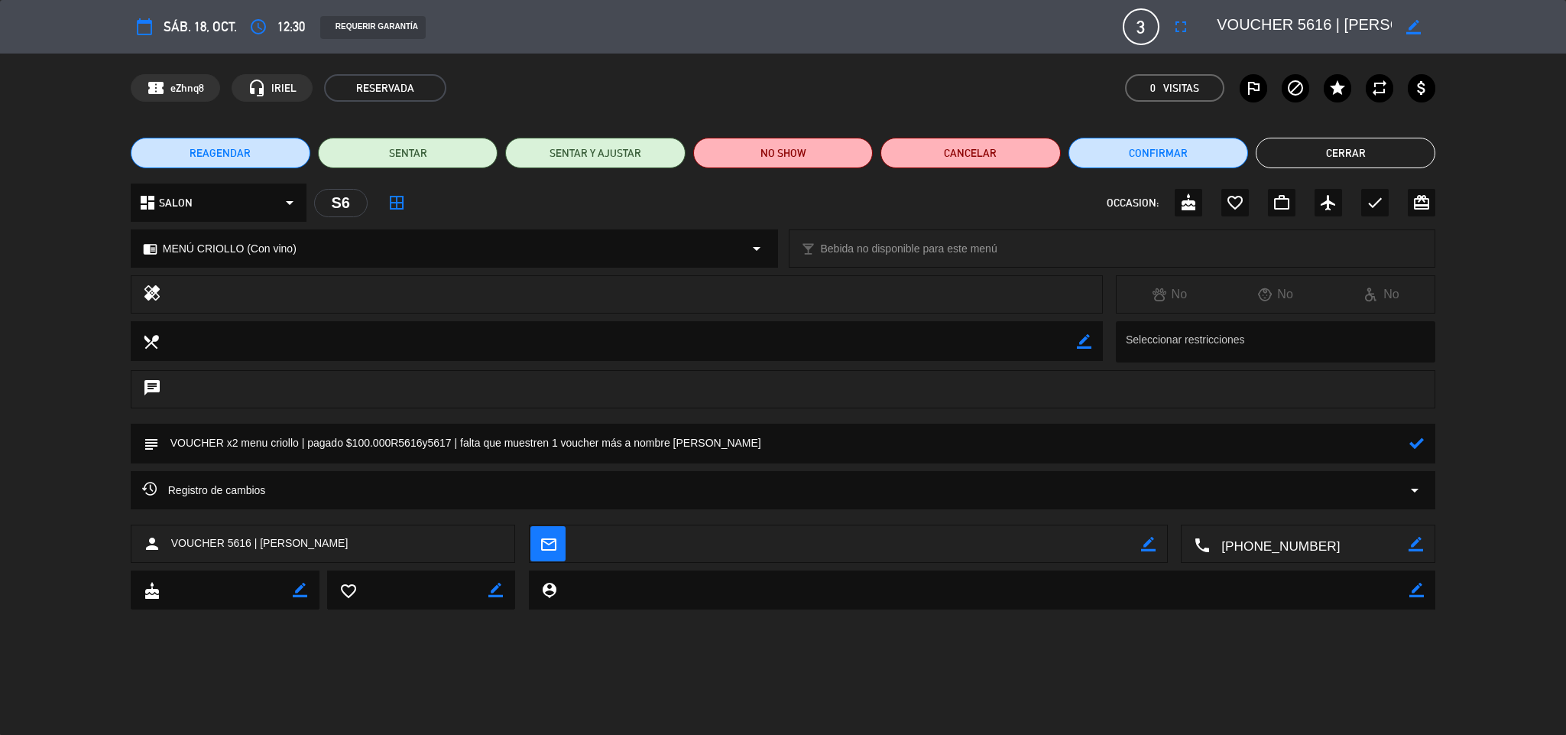
drag, startPoint x: 611, startPoint y: 437, endPoint x: 505, endPoint y: 441, distance: 105.6
click at [505, 441] on textarea at bounding box center [784, 443] width 1251 height 39
type textarea "VOUCHER x2 menu criollo | pagado $100.000R5616y5617 | falta que abone 1 person"
click at [1420, 439] on icon at bounding box center [1417, 443] width 15 height 15
click at [1375, 200] on icon "check" at bounding box center [1375, 202] width 18 height 18
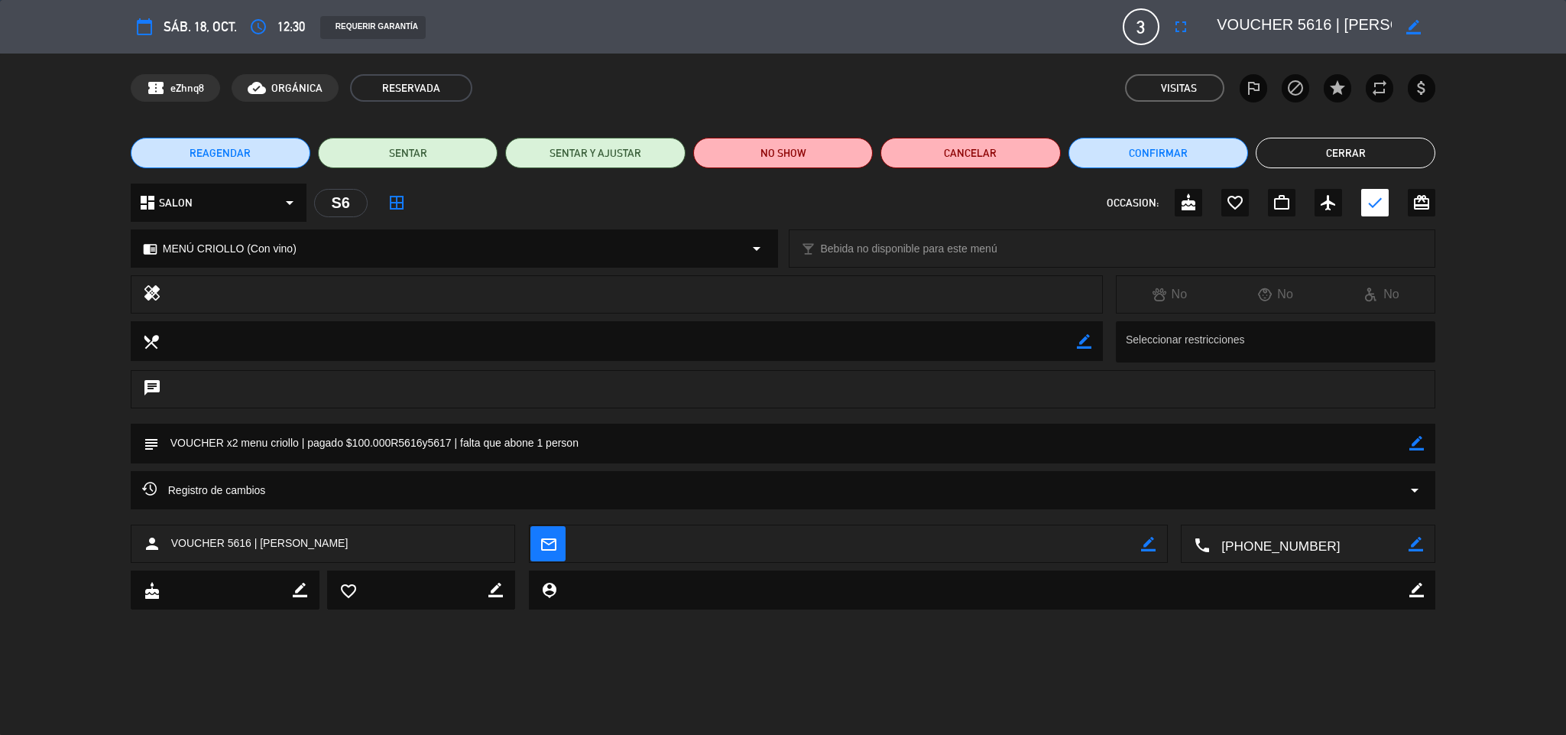
click at [1372, 161] on button "Cerrar" at bounding box center [1346, 153] width 180 height 31
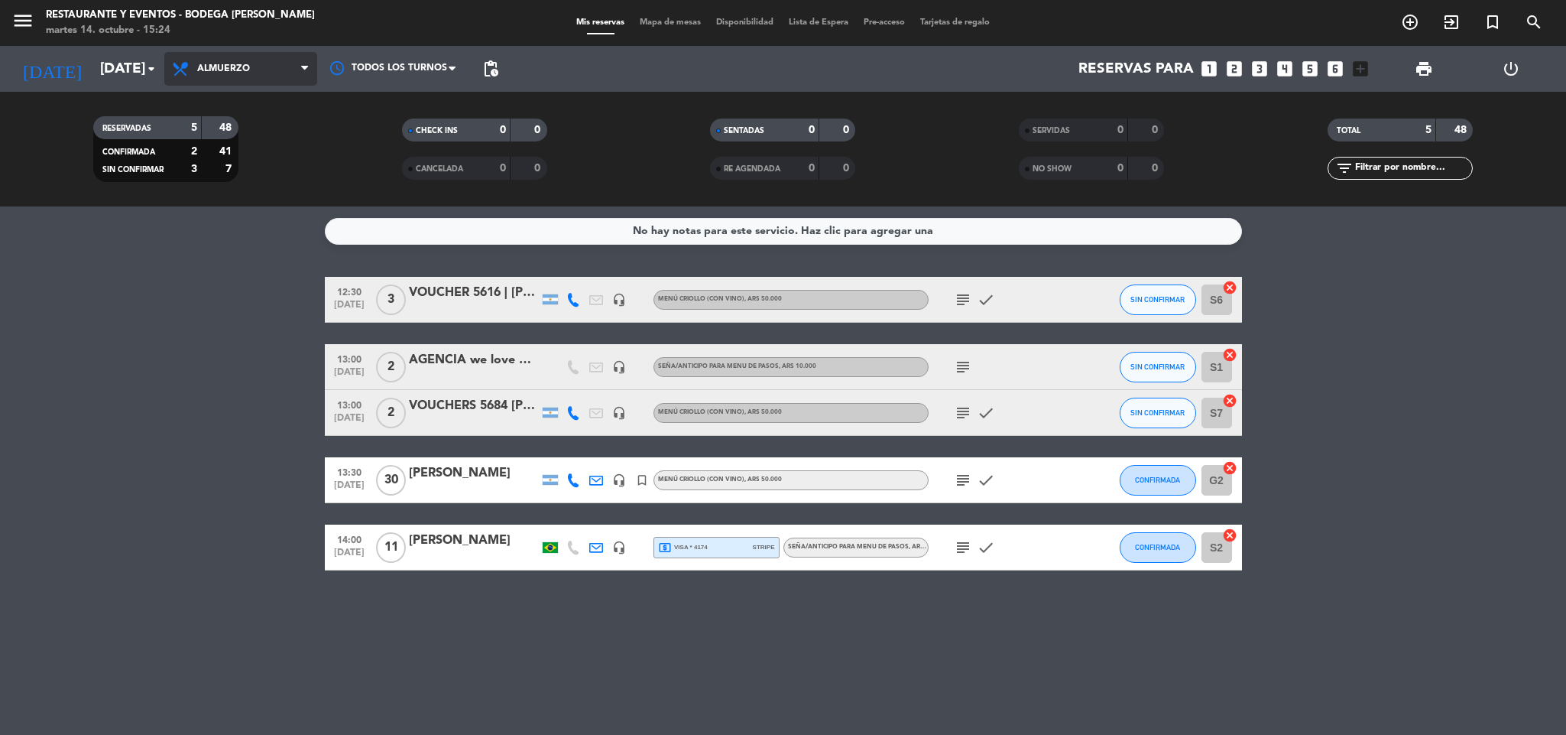
click at [271, 67] on span "Almuerzo" at bounding box center [240, 69] width 153 height 34
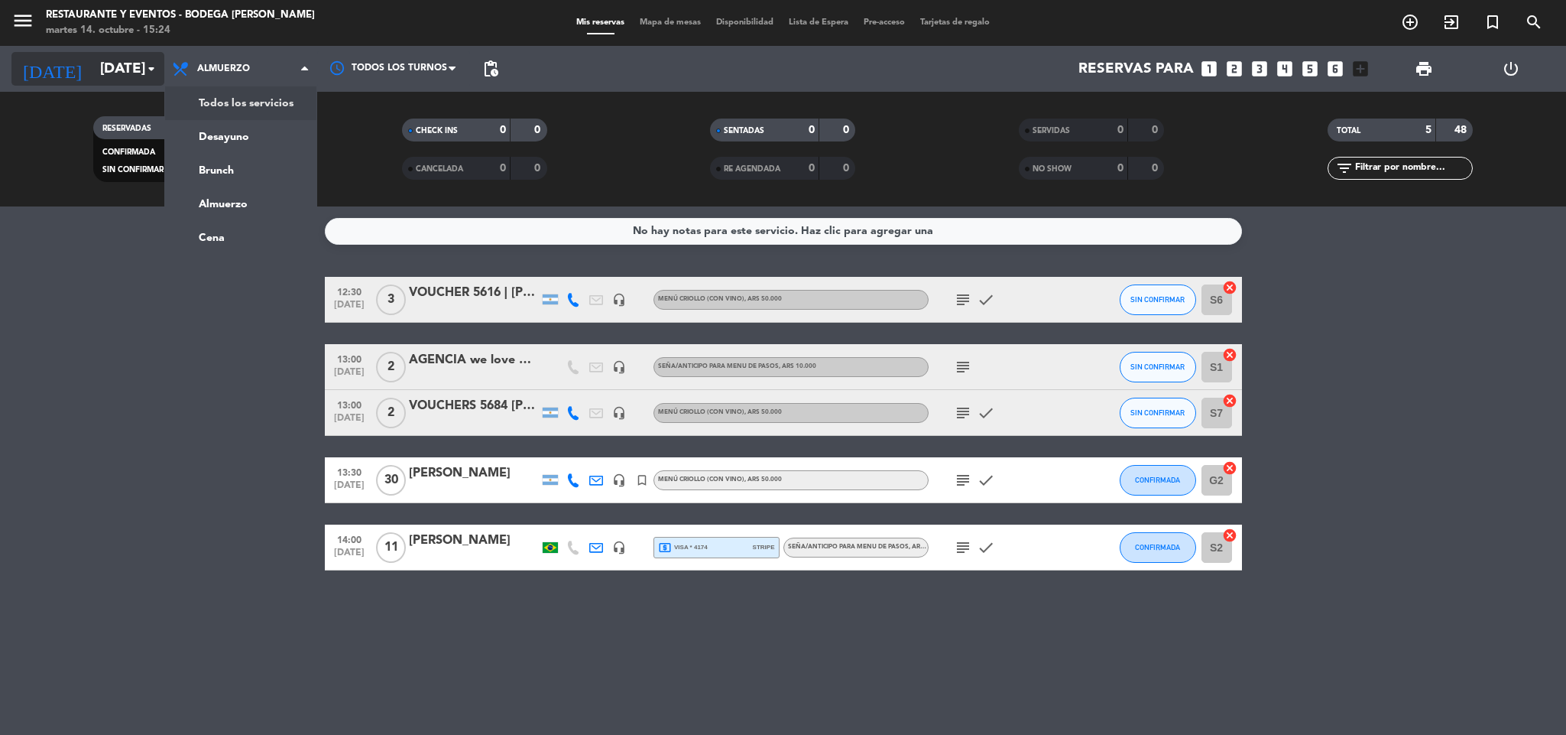
click at [142, 67] on icon "arrow_drop_down" at bounding box center [151, 69] width 18 height 18
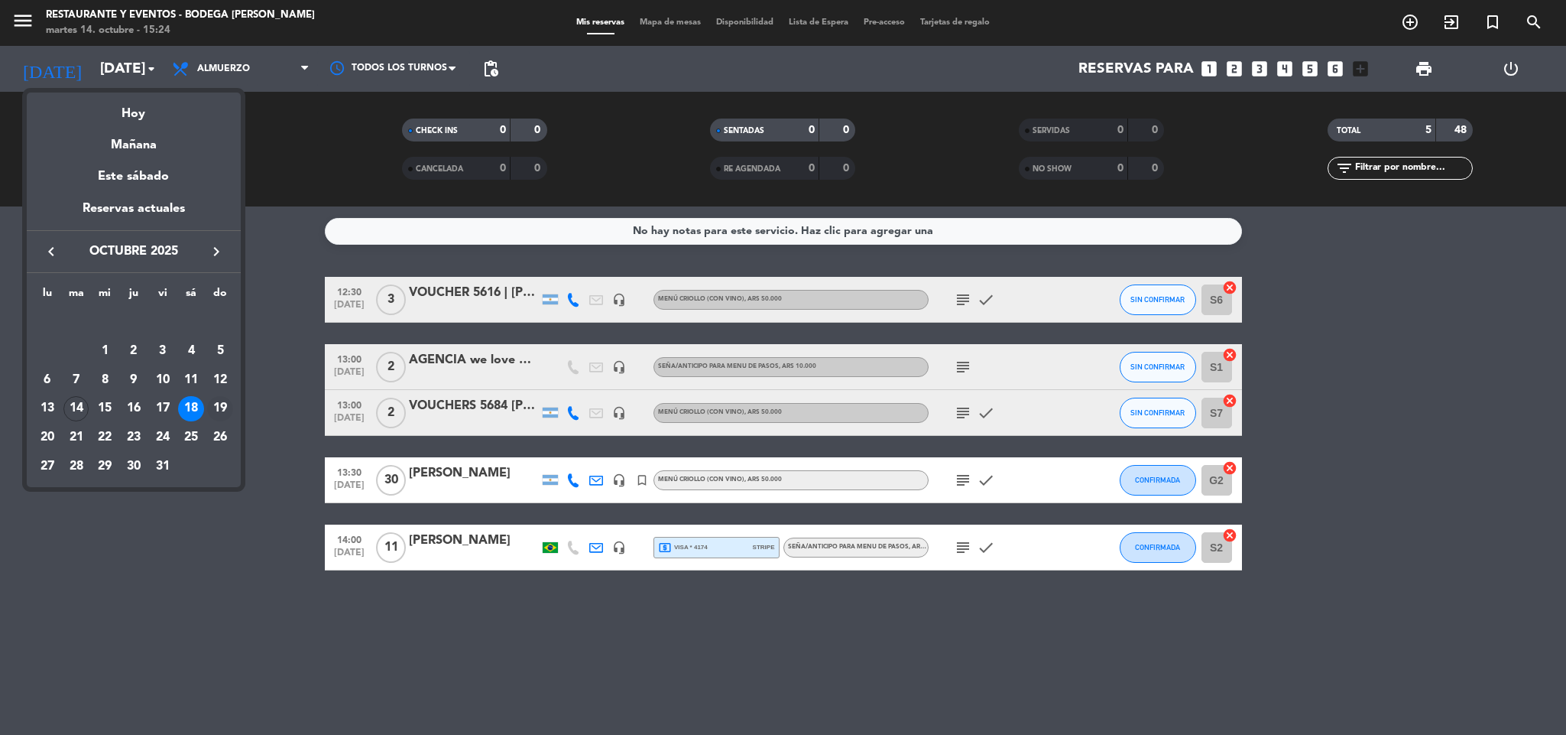
click at [229, 409] on div "19" at bounding box center [220, 409] width 26 height 26
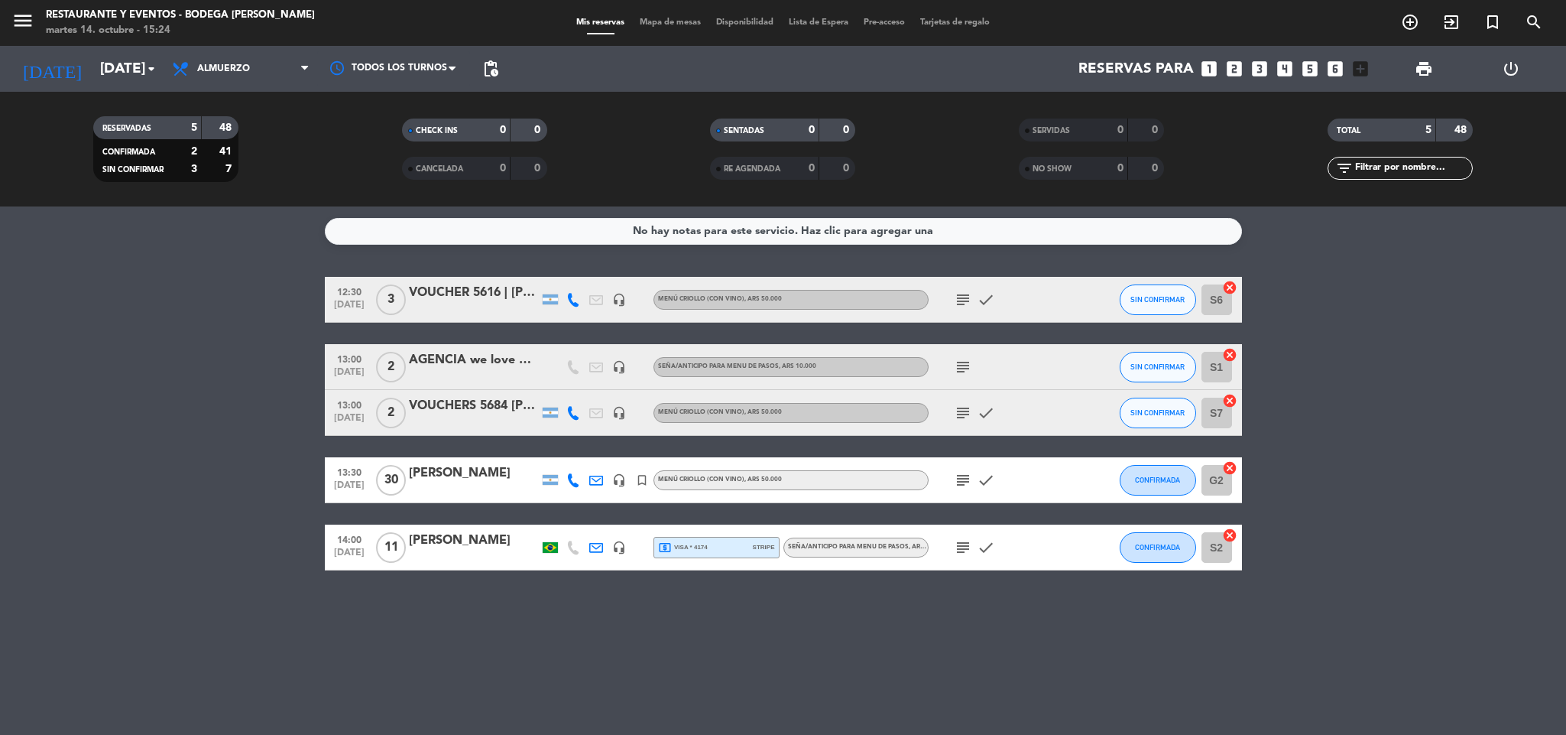
type input "[DATE]"
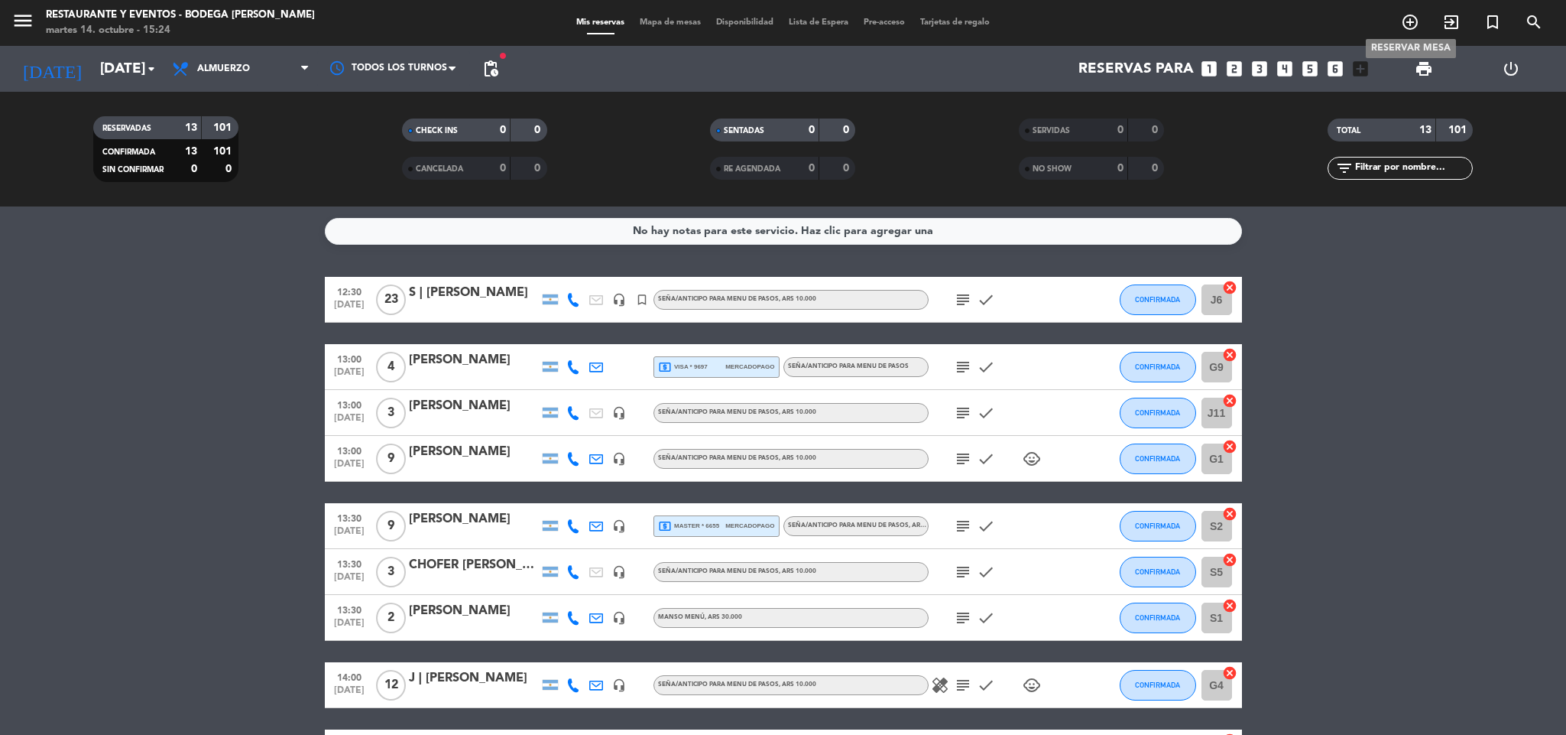
click at [1417, 25] on icon "add_circle_outline" at bounding box center [1410, 22] width 18 height 18
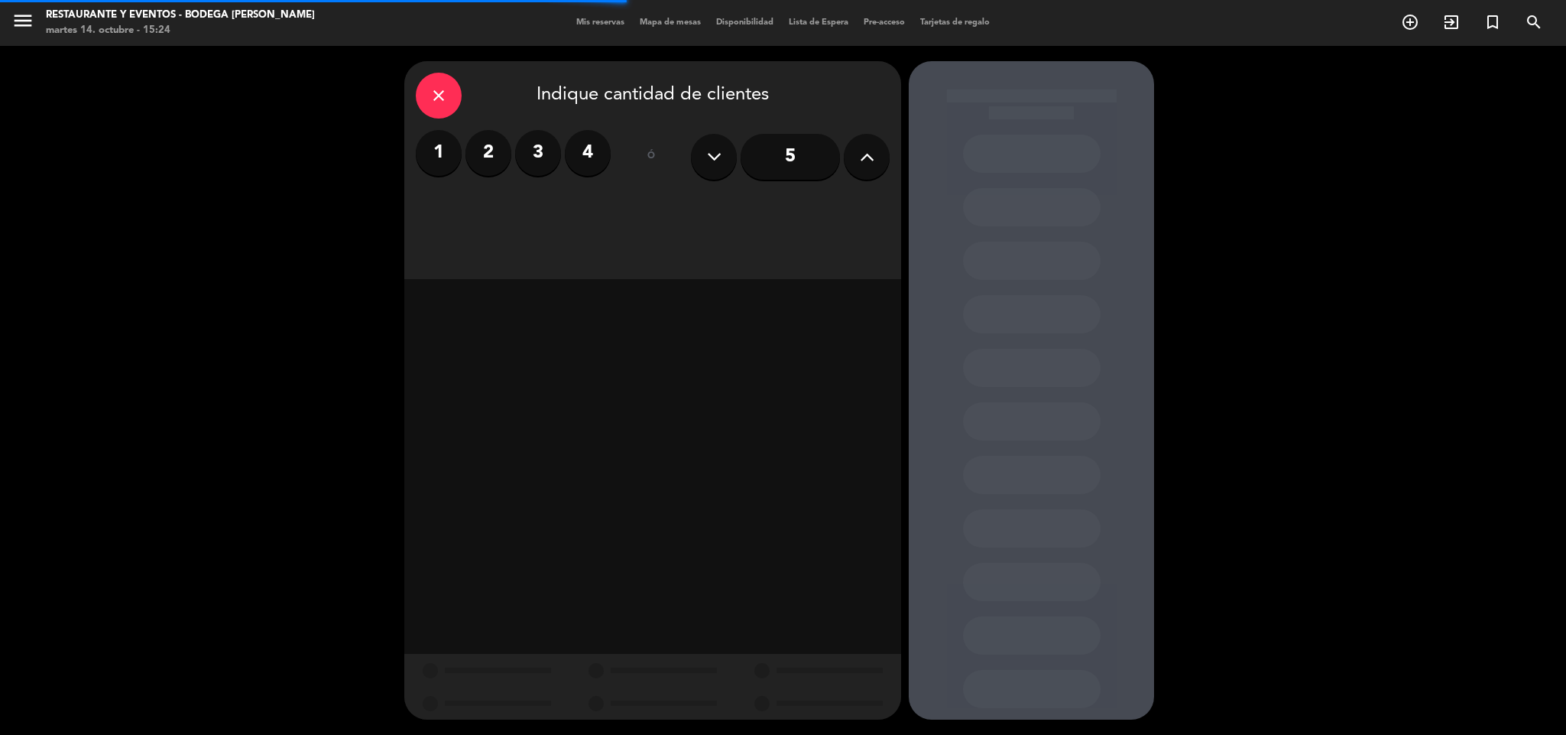
click at [799, 148] on input "5" at bounding box center [790, 157] width 99 height 46
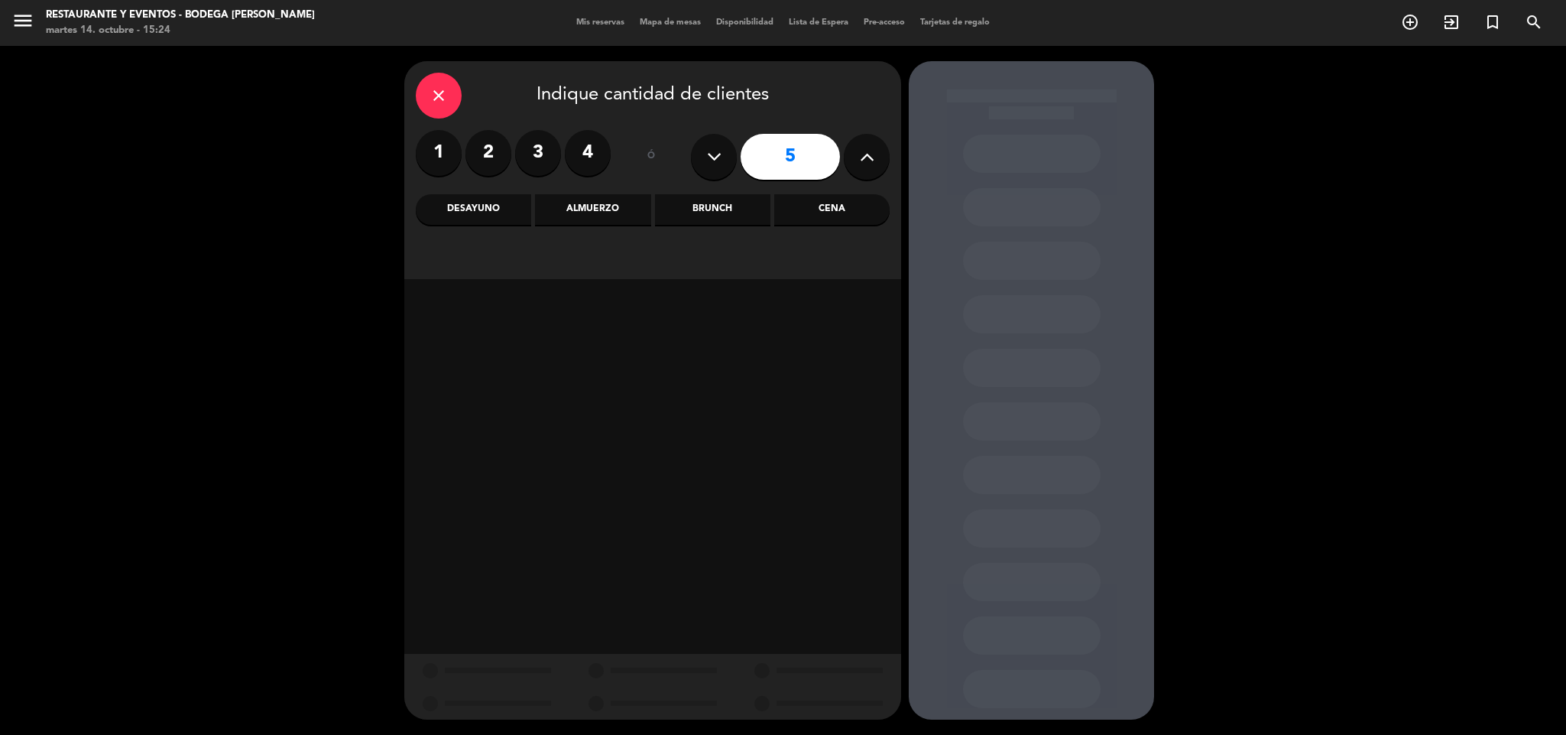
drag, startPoint x: 615, startPoint y: 203, endPoint x: 471, endPoint y: 203, distance: 143.7
click at [613, 203] on div "Almuerzo" at bounding box center [592, 209] width 115 height 31
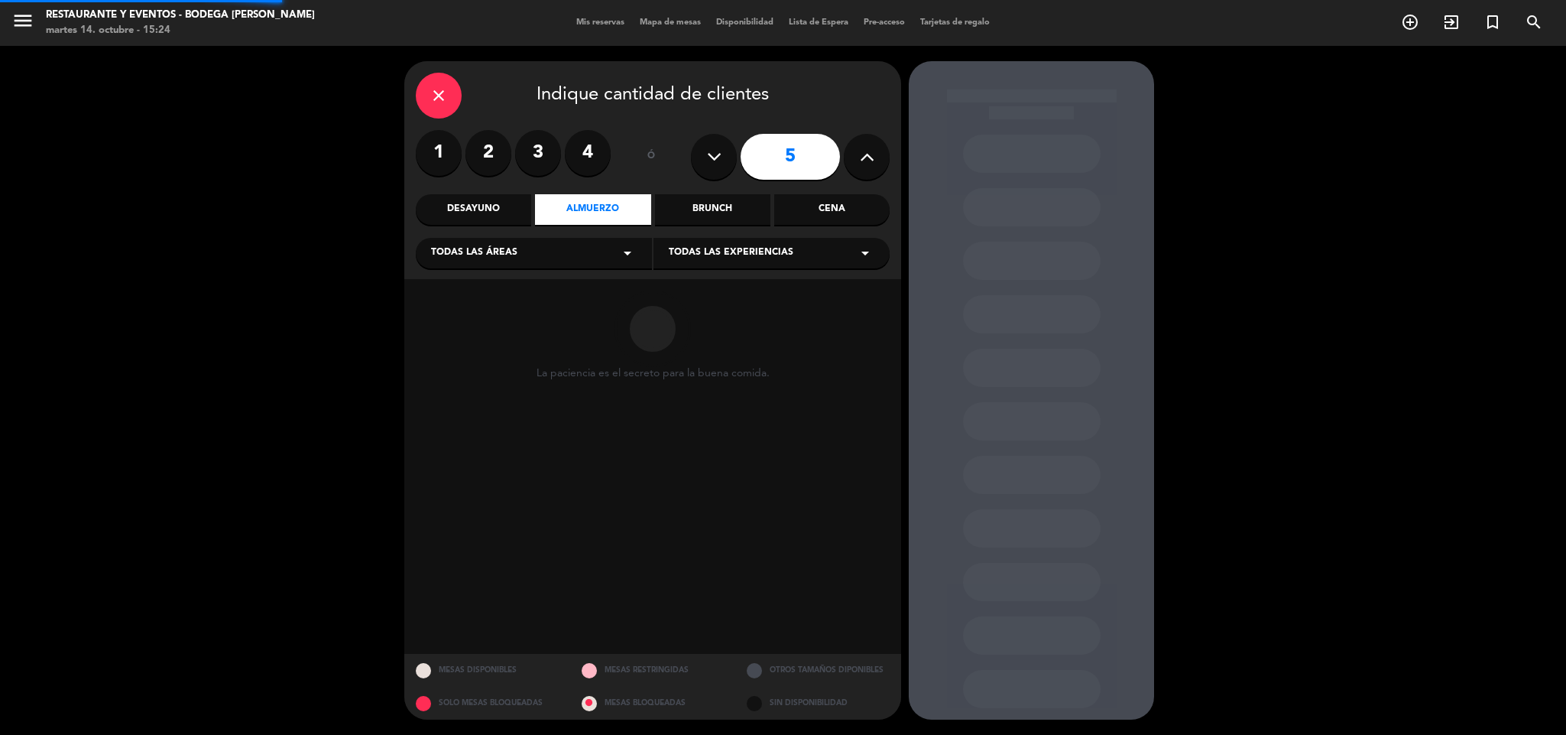
click at [471, 203] on div "Desayuno" at bounding box center [473, 209] width 115 height 31
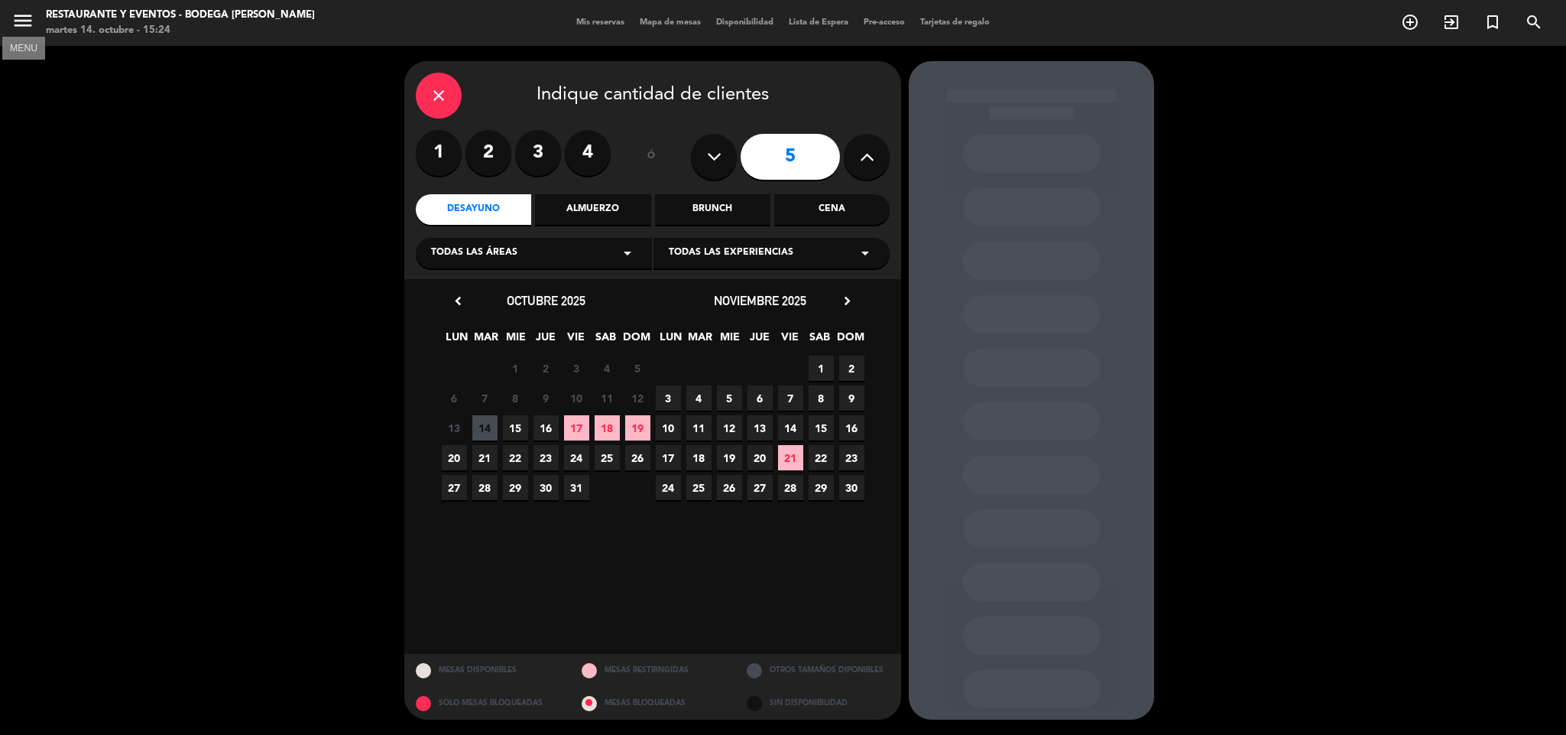
click at [17, 15] on icon "menu" at bounding box center [22, 20] width 23 height 23
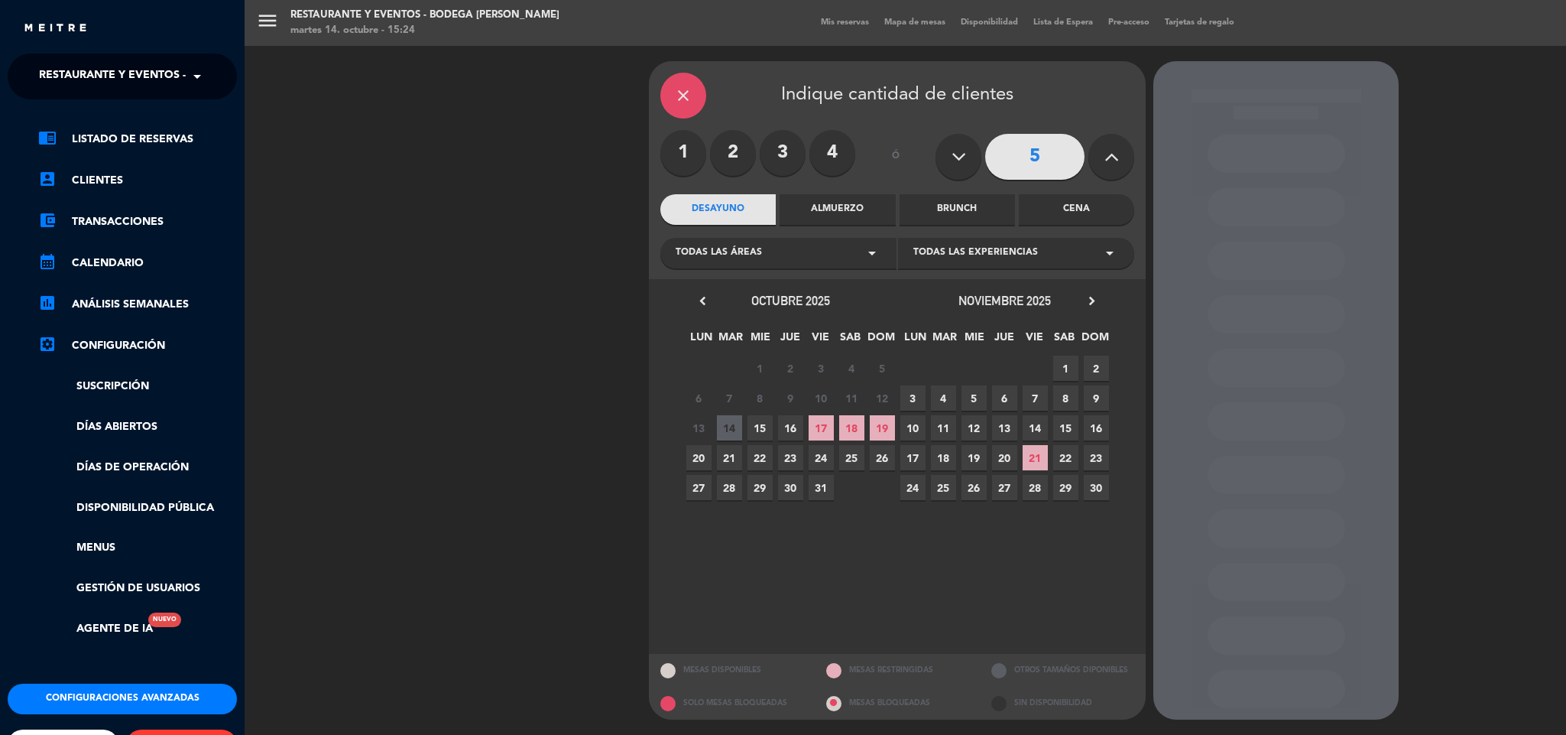
click at [81, 81] on span "Restaurante y Eventos - Bodega [PERSON_NAME]" at bounding box center [183, 76] width 289 height 32
click at [76, 138] on span "Turismo - Bodega [PERSON_NAME]" at bounding box center [114, 141] width 197 height 18
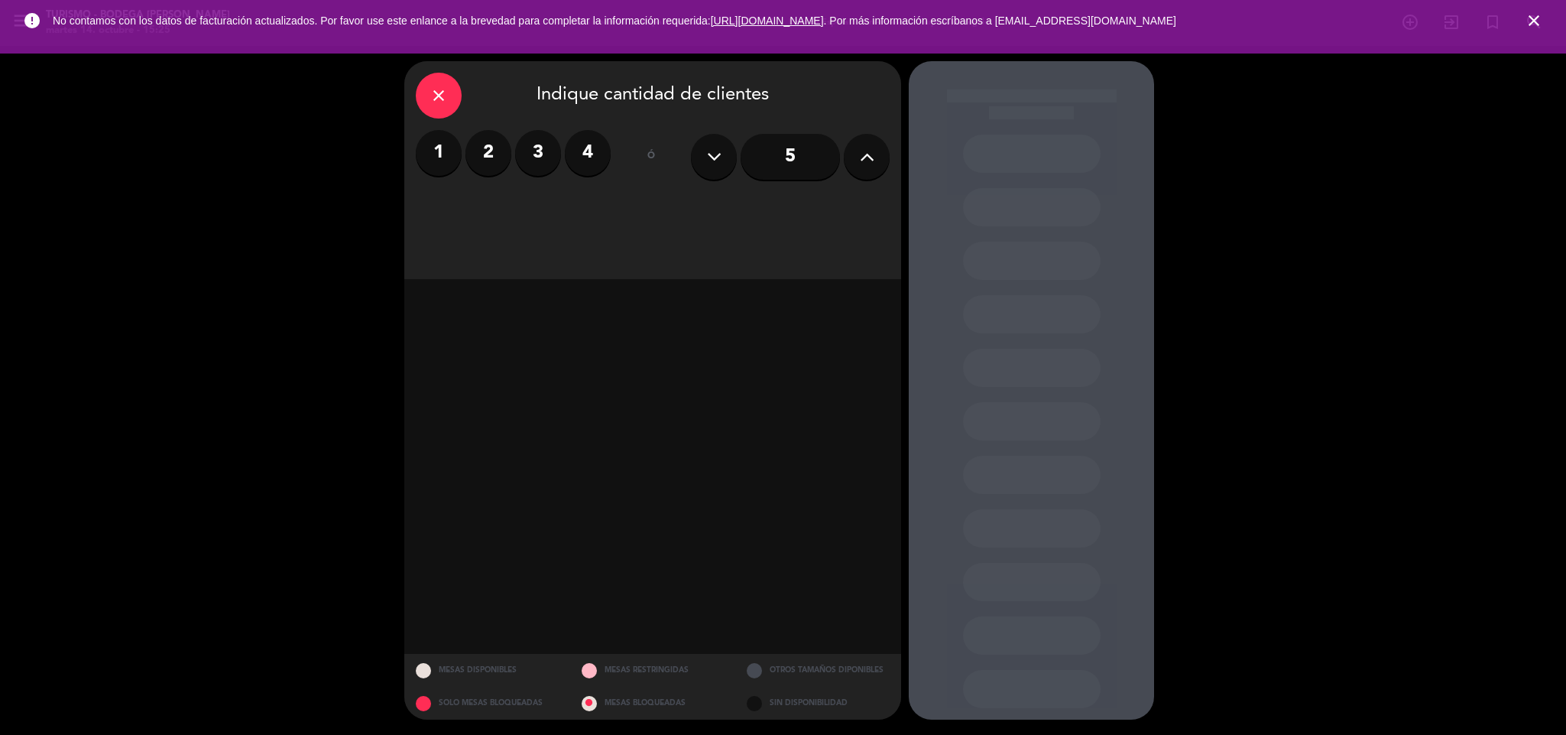
click at [782, 152] on input "5" at bounding box center [790, 157] width 99 height 46
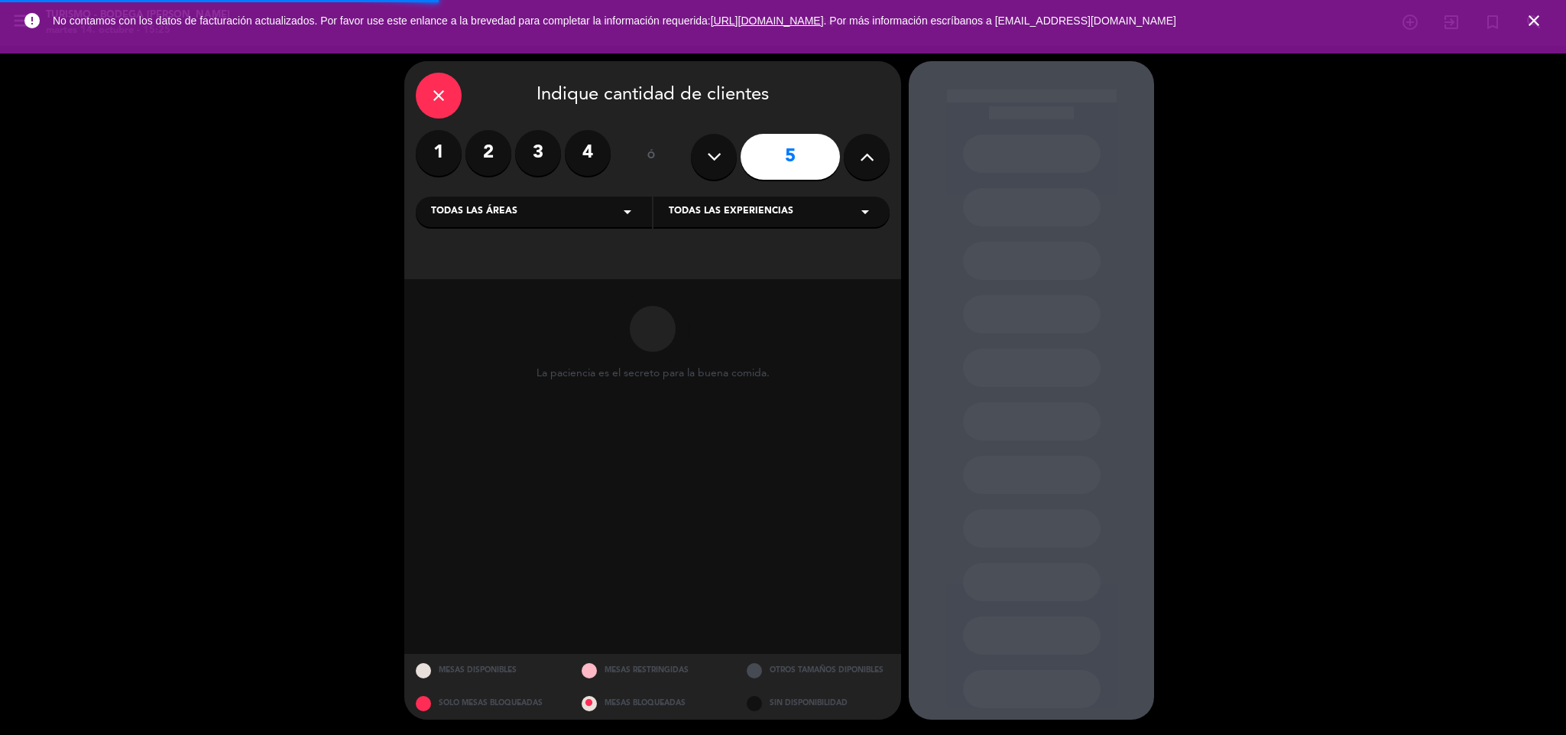
click at [697, 218] on span "Todas las experiencias" at bounding box center [731, 211] width 125 height 15
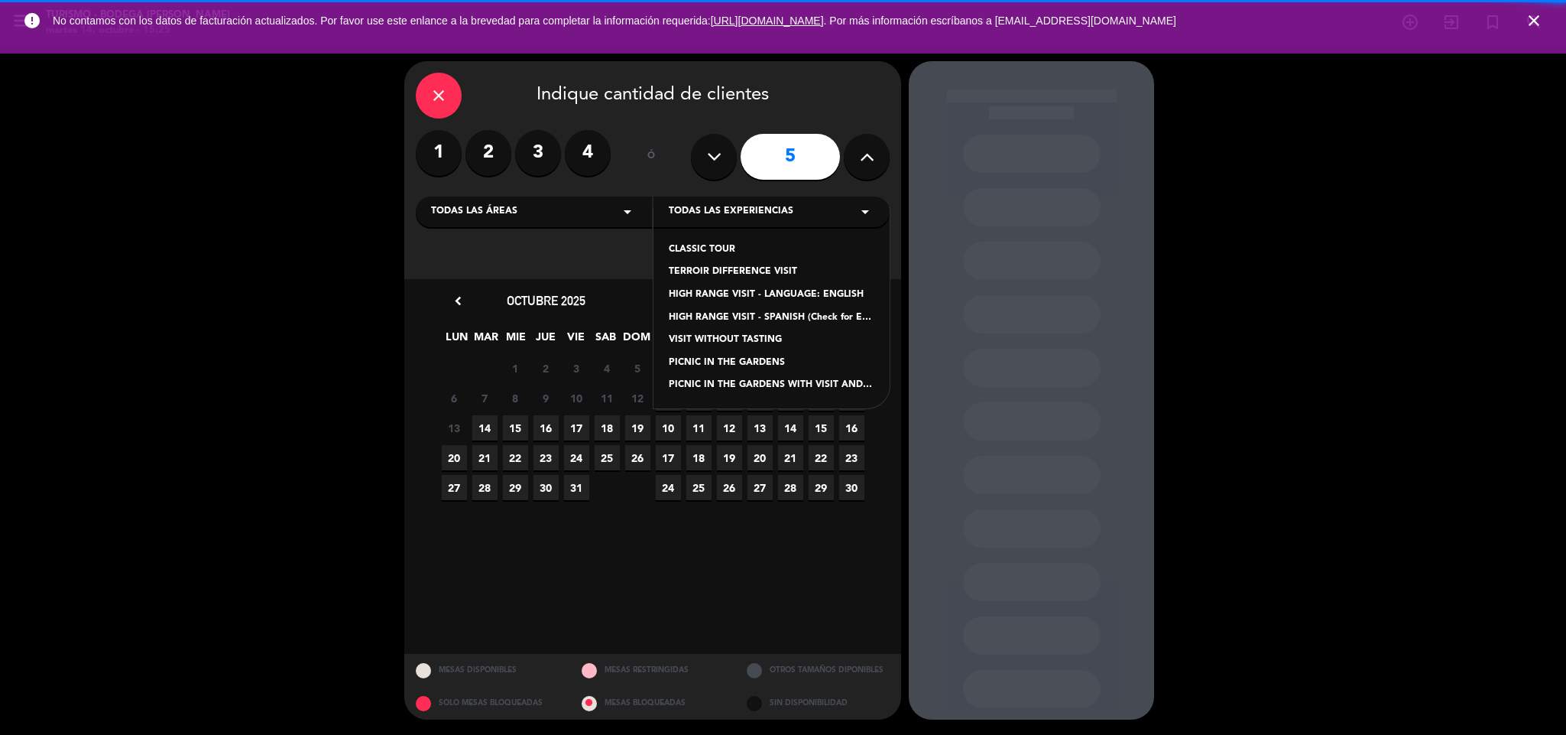
click at [714, 242] on div "CLASSIC TOUR" at bounding box center [772, 249] width 206 height 15
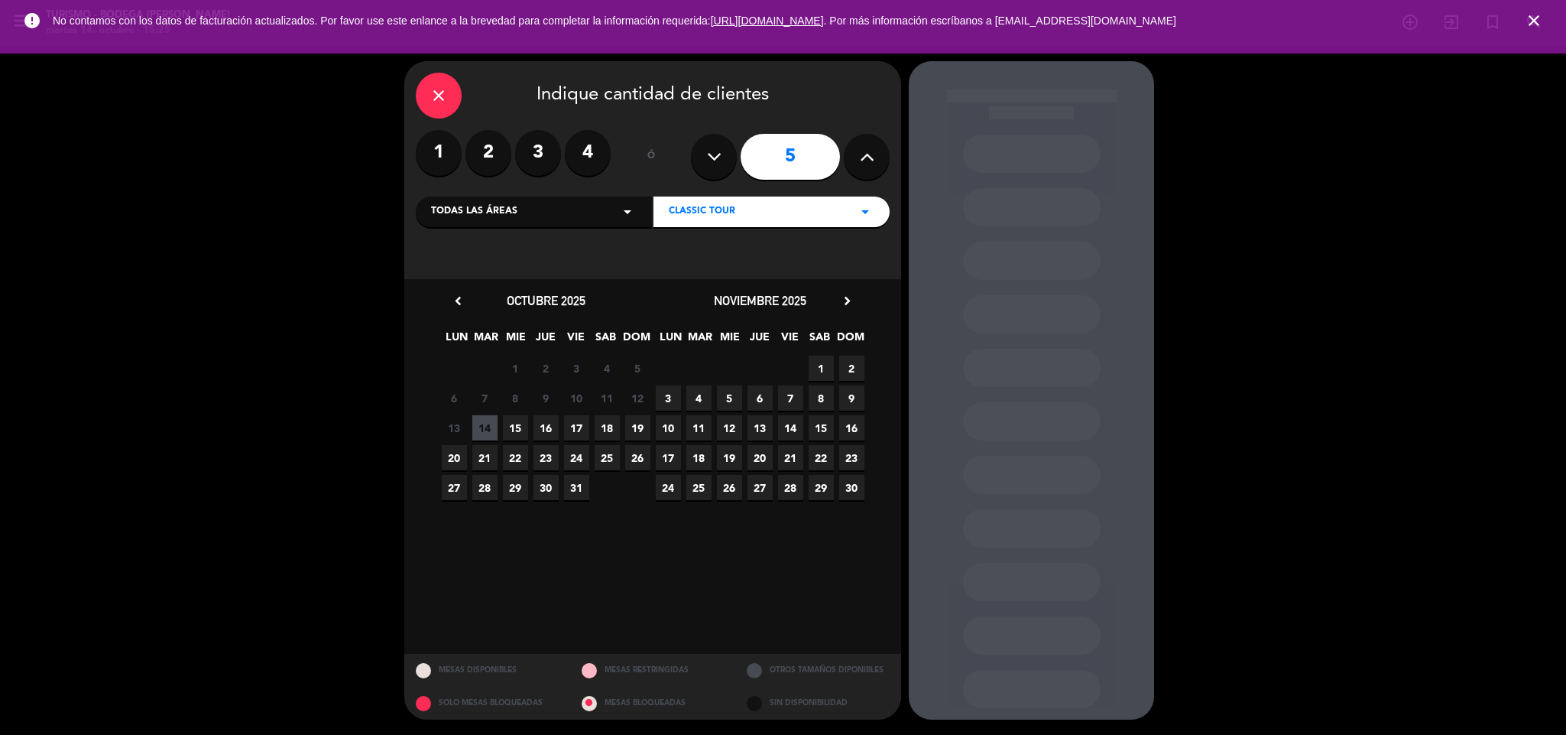
click at [518, 425] on span "15" at bounding box center [515, 427] width 25 height 25
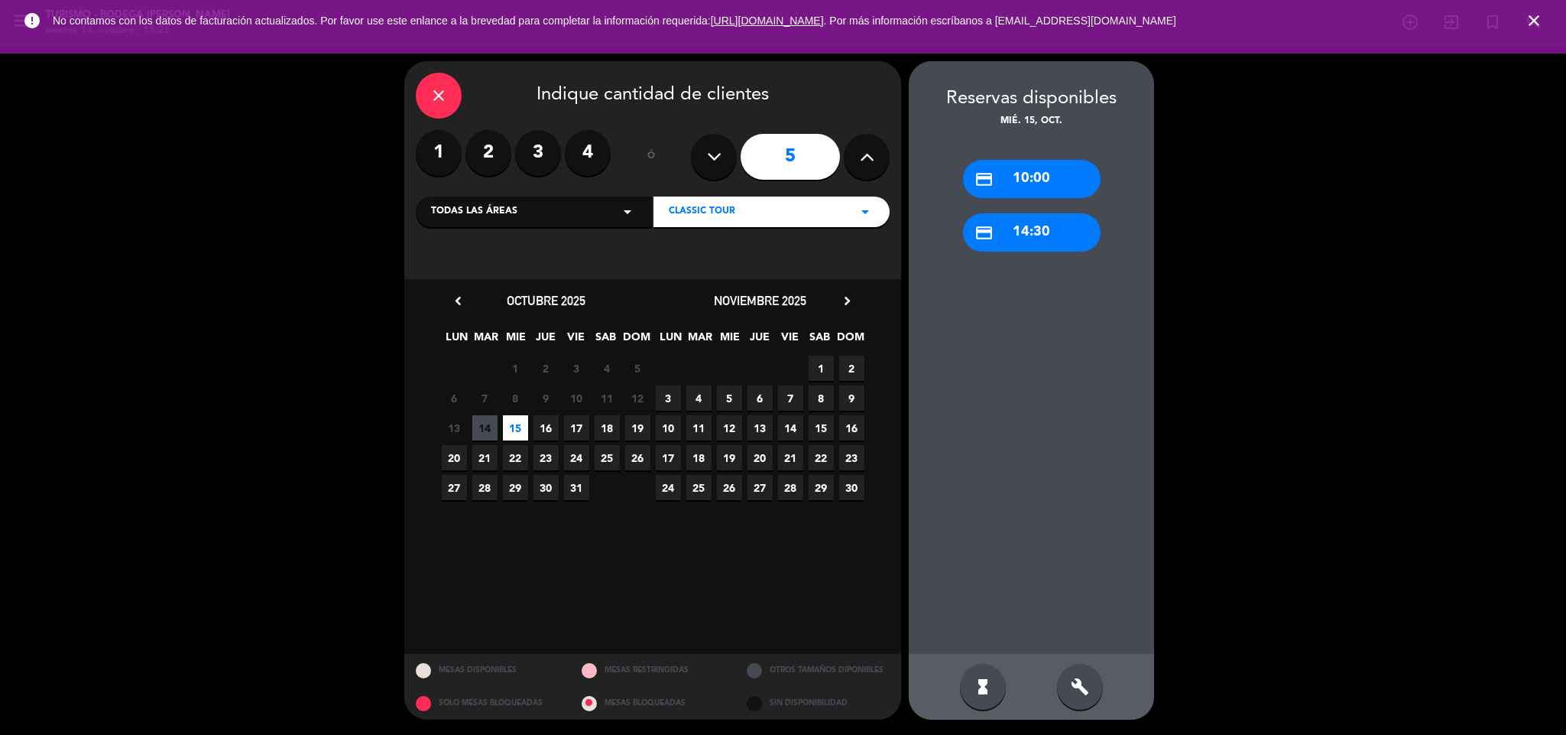
drag, startPoint x: 1064, startPoint y: 189, endPoint x: 837, endPoint y: 179, distance: 227.3
click at [1055, 181] on div "credit_card 10:00" at bounding box center [1032, 179] width 138 height 38
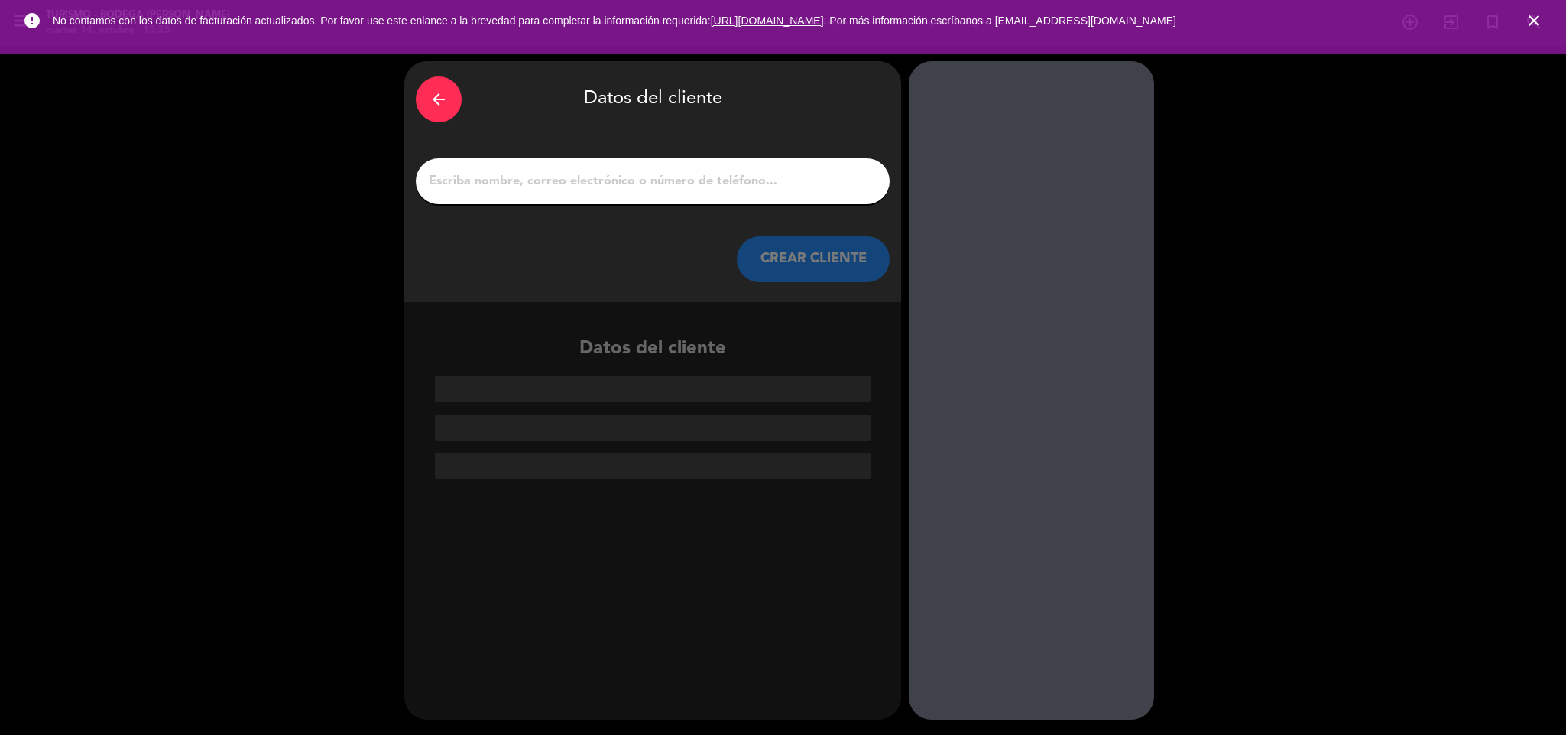
click at [803, 167] on div at bounding box center [653, 181] width 474 height 46
click at [787, 195] on div at bounding box center [653, 181] width 474 height 46
drag, startPoint x: 784, startPoint y: 193, endPoint x: 783, endPoint y: 184, distance: 9.3
click at [784, 189] on div at bounding box center [653, 181] width 474 height 46
click at [781, 182] on input "1" at bounding box center [652, 180] width 451 height 21
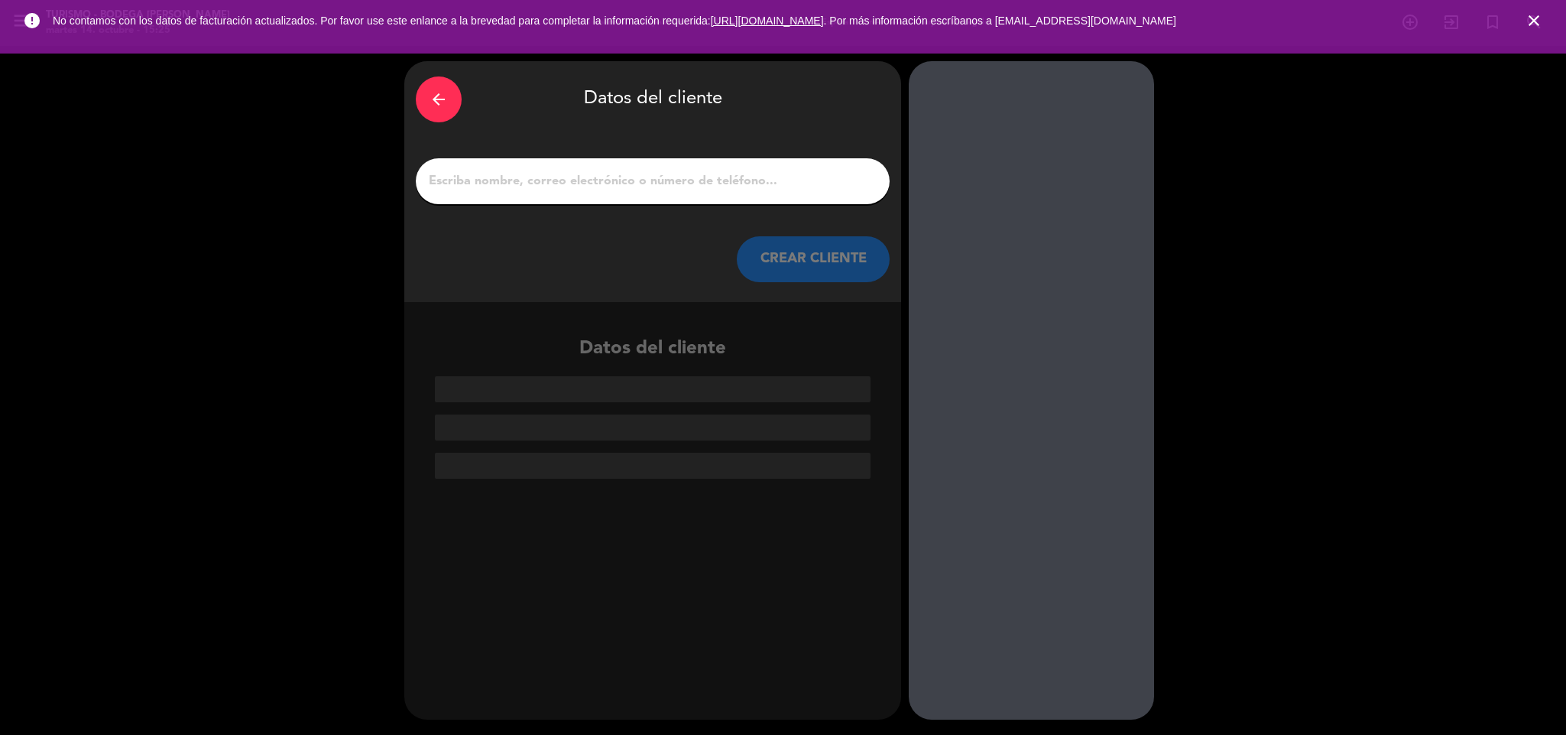
paste input "[PERSON_NAME]"
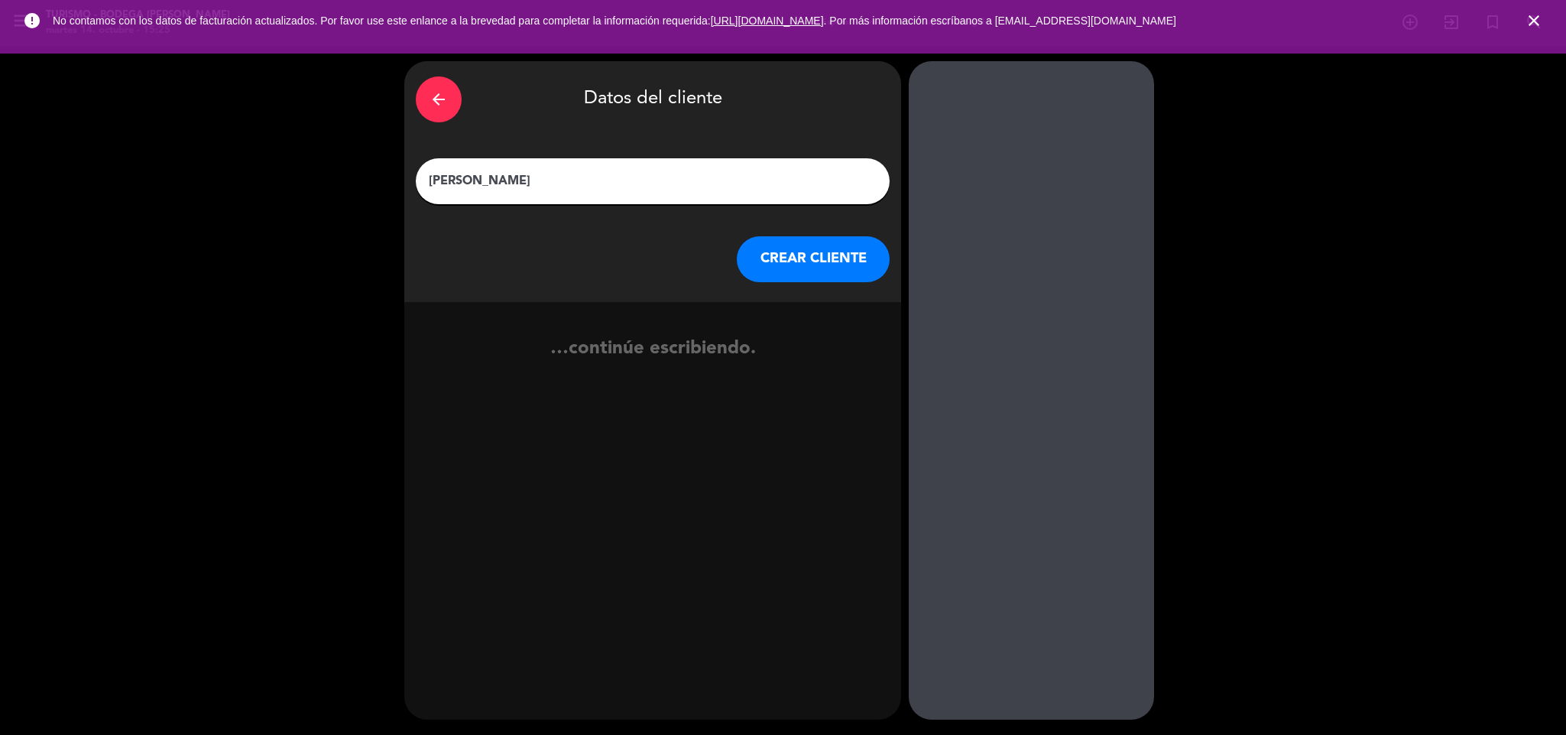
type input "[PERSON_NAME]"
click at [785, 253] on button "CREAR CLIENTE" at bounding box center [813, 259] width 153 height 46
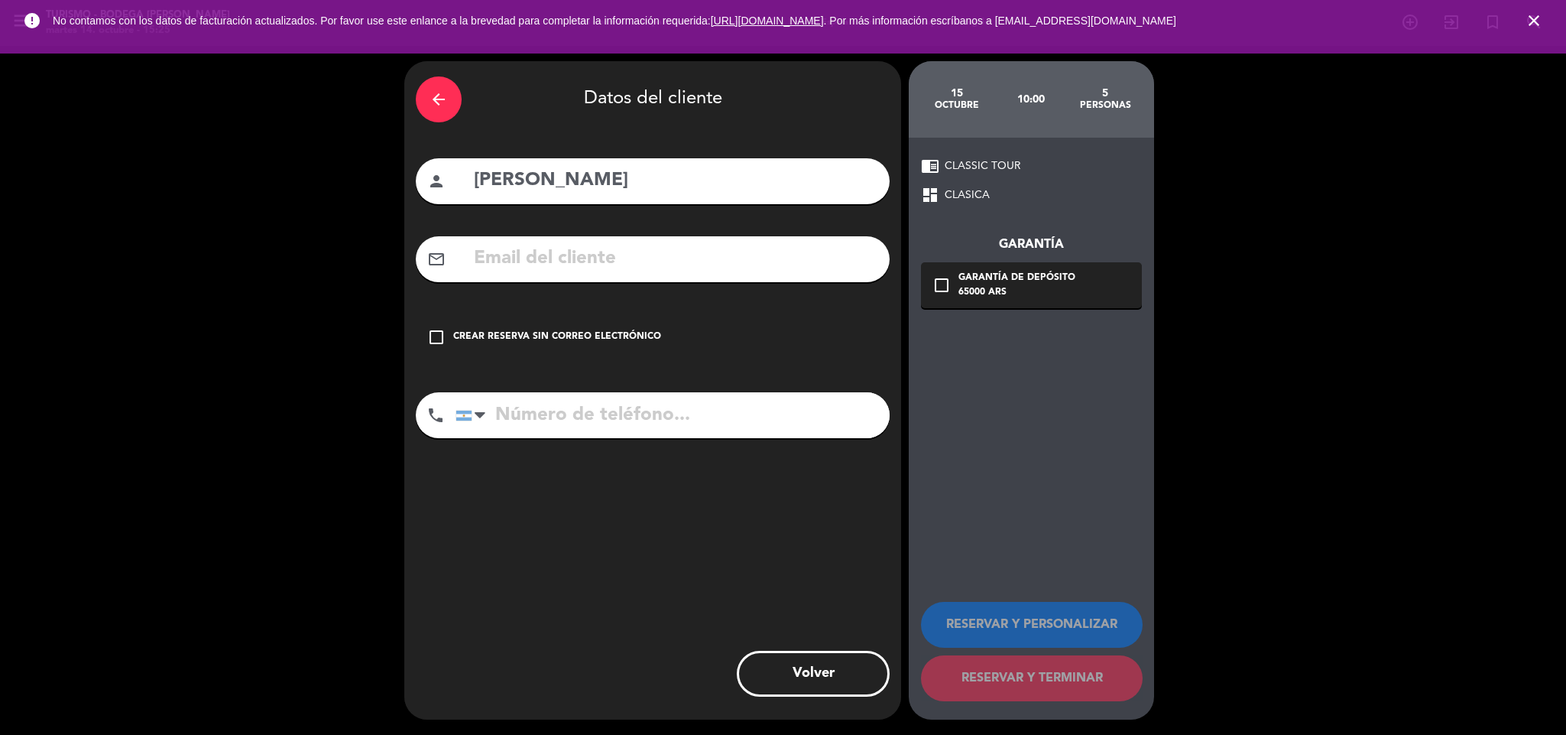
click at [541, 265] on input "text" at bounding box center [675, 258] width 406 height 31
click at [500, 324] on div "check_box_outline_blank Crear reserva sin correo electrónico" at bounding box center [653, 337] width 474 height 46
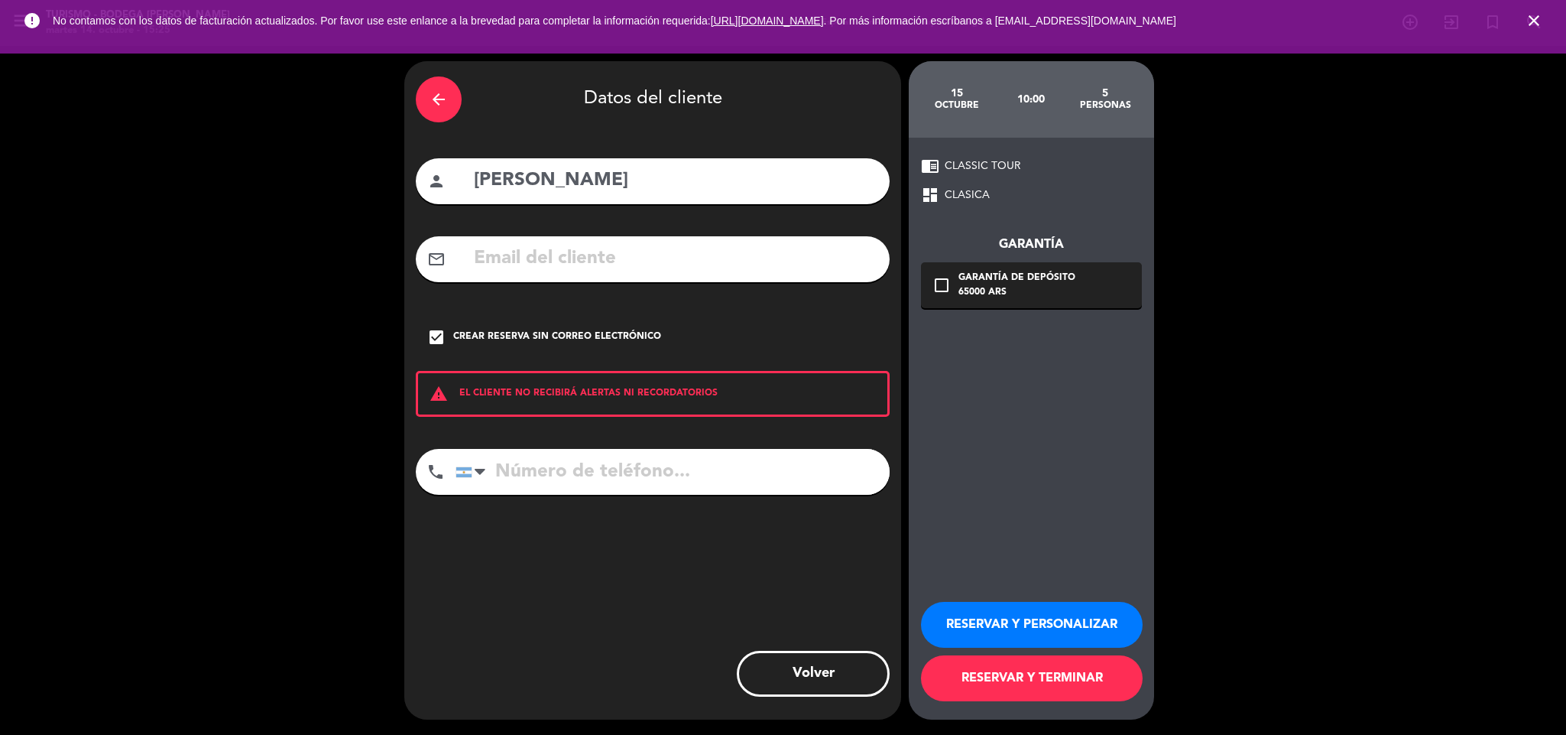
click at [1021, 619] on button "RESERVAR Y PERSONALIZAR" at bounding box center [1032, 625] width 222 height 46
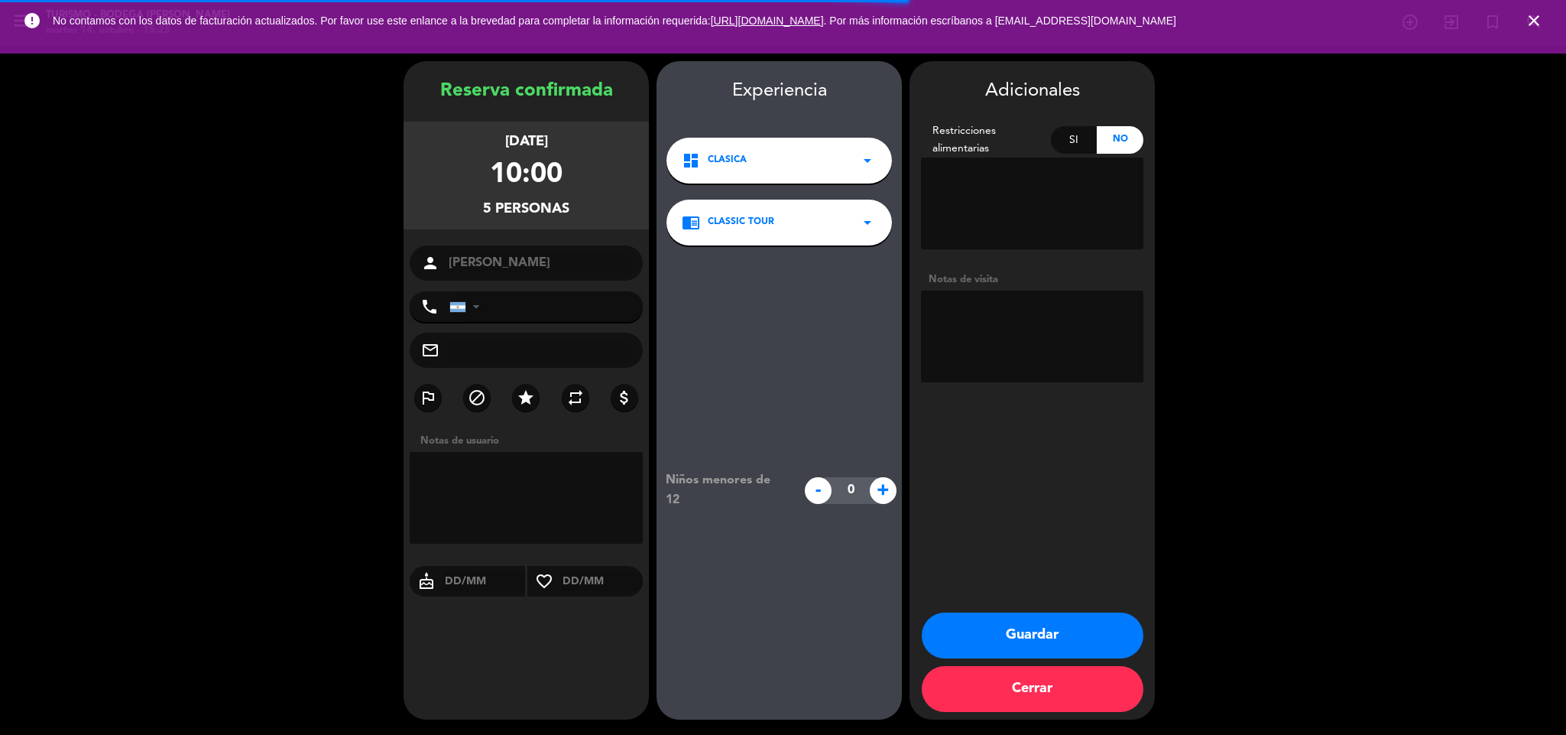
drag, startPoint x: 885, startPoint y: 491, endPoint x: 971, endPoint y: 606, distance: 143.7
click at [888, 493] on span "+" at bounding box center [883, 490] width 27 height 27
type input "1"
click at [987, 638] on button "Guardar" at bounding box center [1033, 635] width 222 height 46
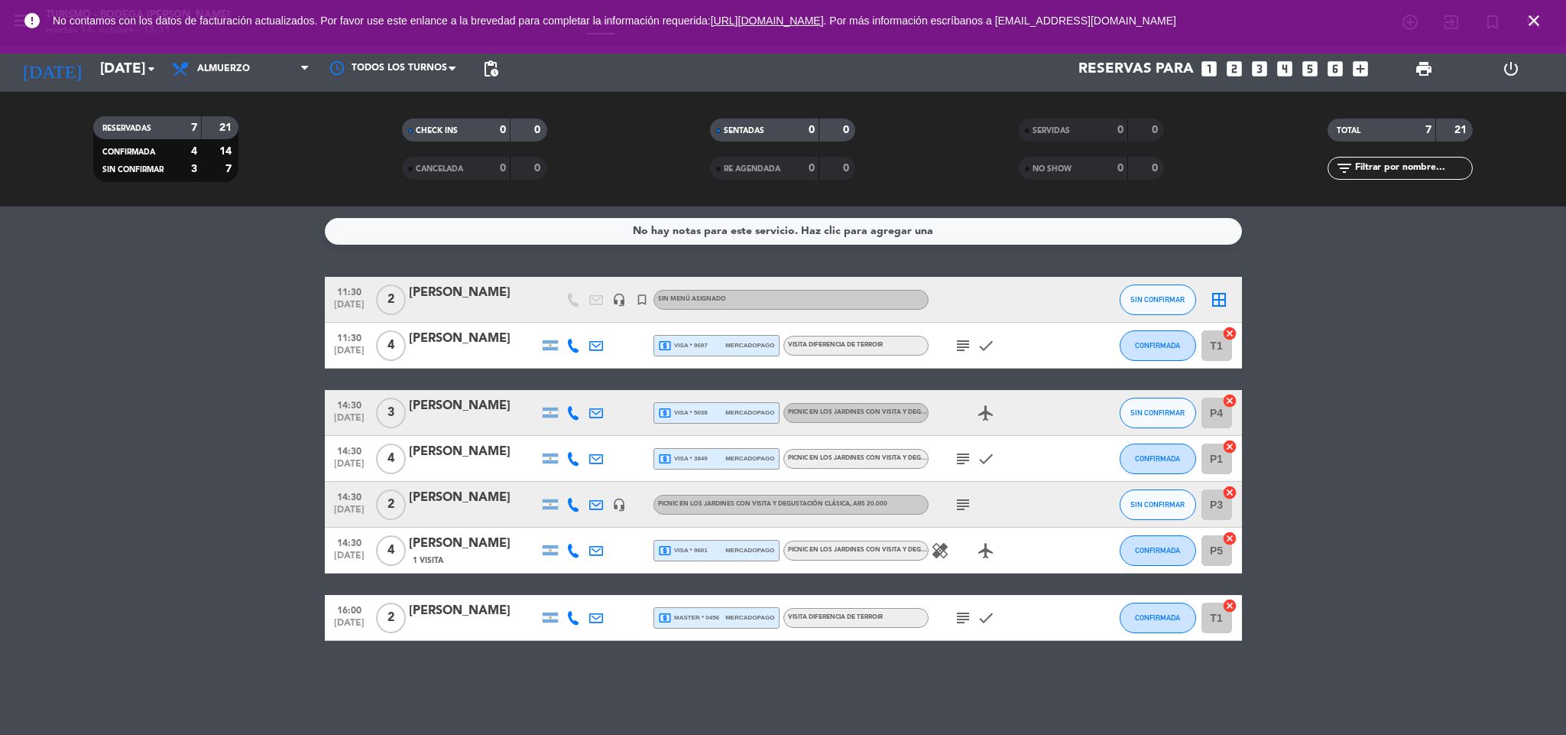
click at [1533, 21] on icon "close" at bounding box center [1534, 20] width 18 height 18
drag, startPoint x: 90, startPoint y: 53, endPoint x: 105, endPoint y: 79, distance: 30.2
click at [92, 55] on div "menu Turismo - Bodega [PERSON_NAME][DATE] 14. octubre - 15:47 Mis reservas Mapa…" at bounding box center [783, 367] width 1566 height 735
click at [111, 69] on input "[DATE]" at bounding box center [185, 69] width 184 height 32
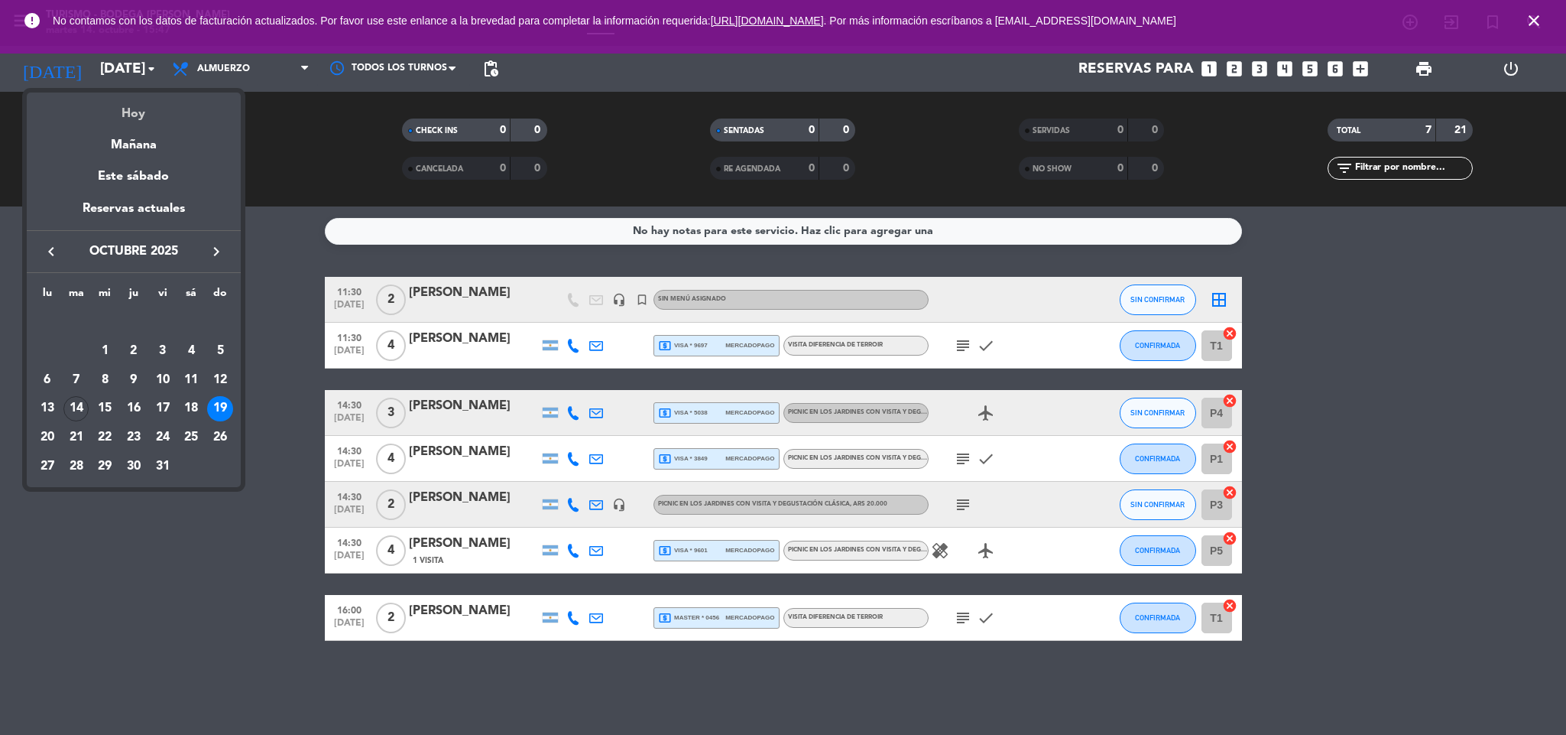
click at [129, 110] on div "Hoy" at bounding box center [134, 108] width 214 height 31
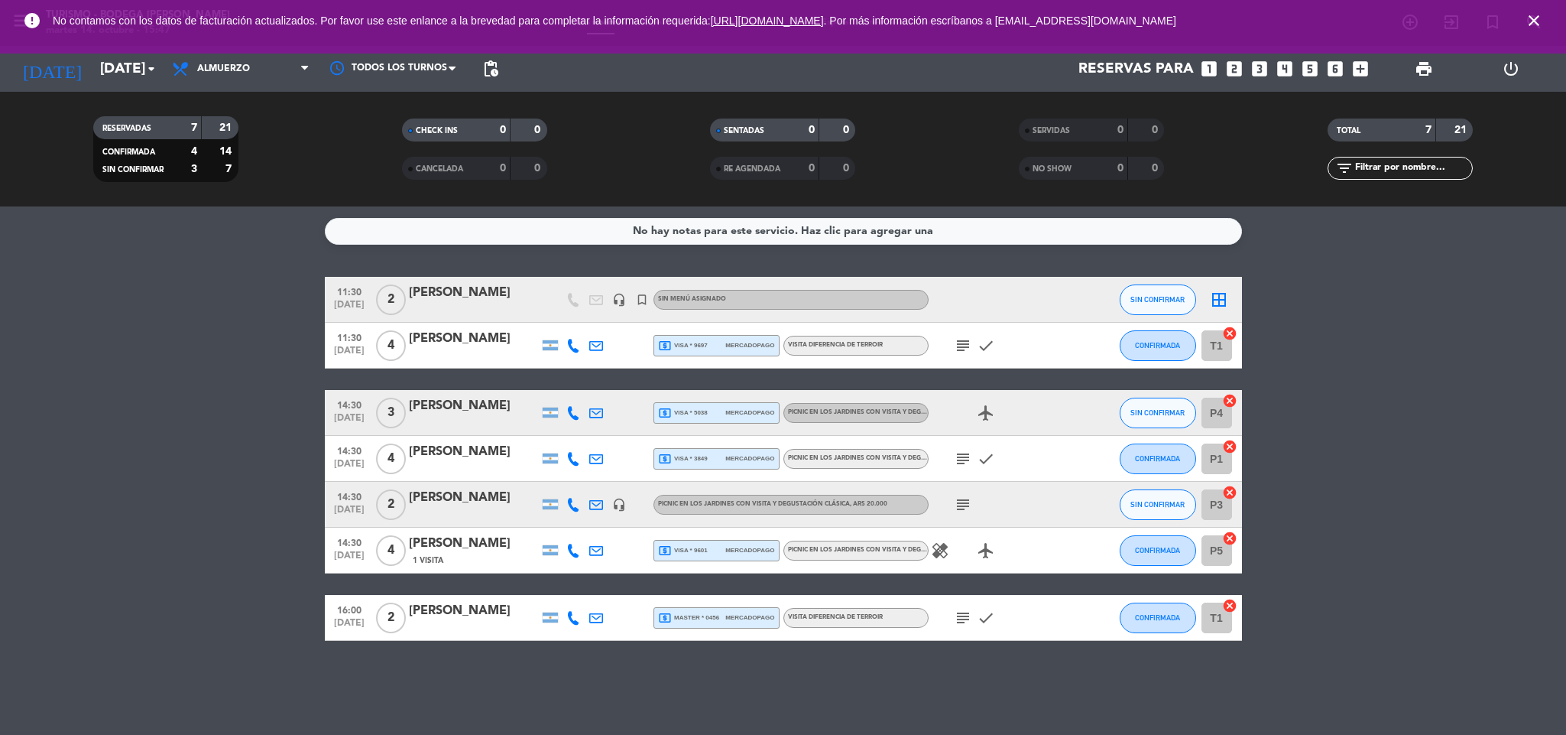
type input "[DATE]"
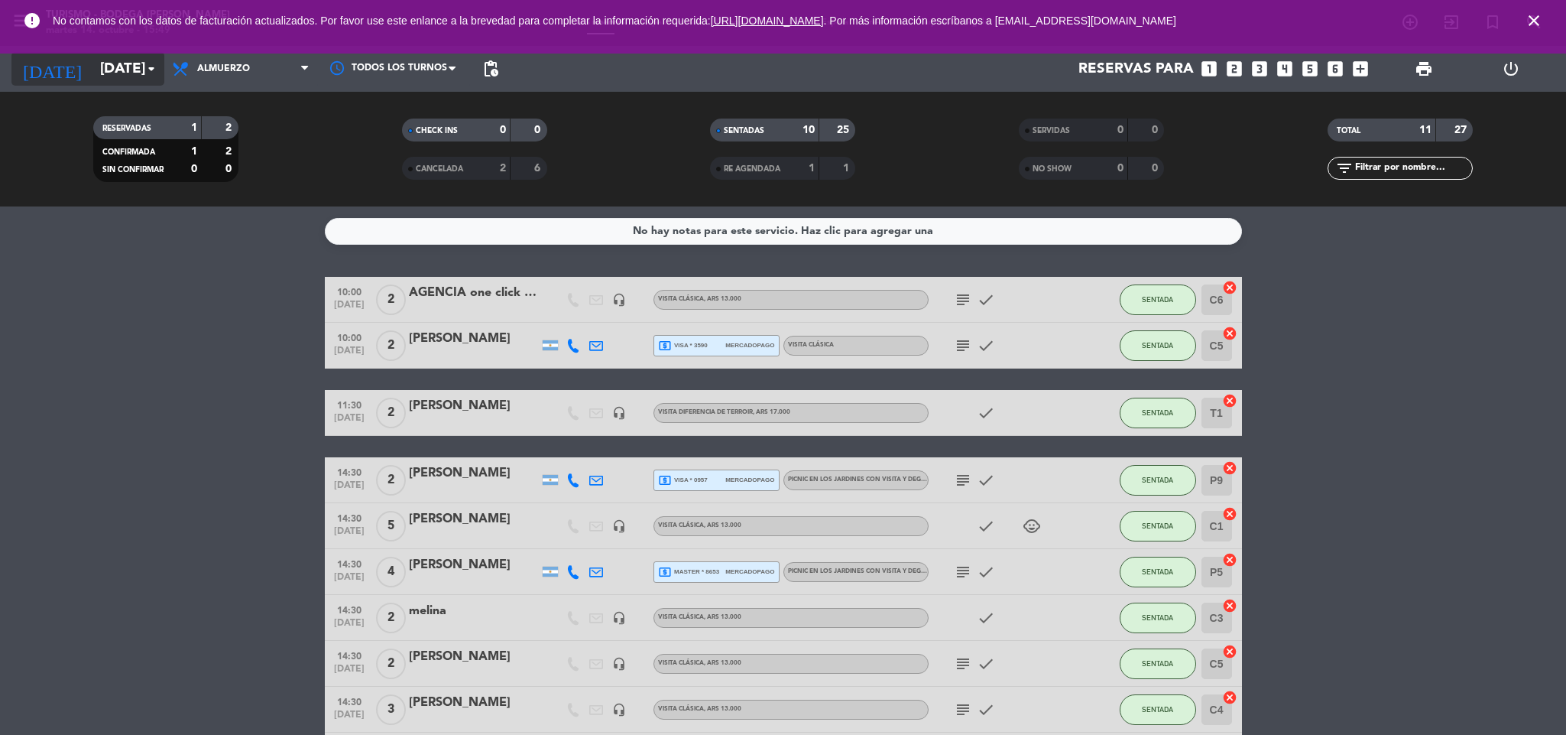
click at [93, 76] on input "[DATE]" at bounding box center [185, 69] width 184 height 32
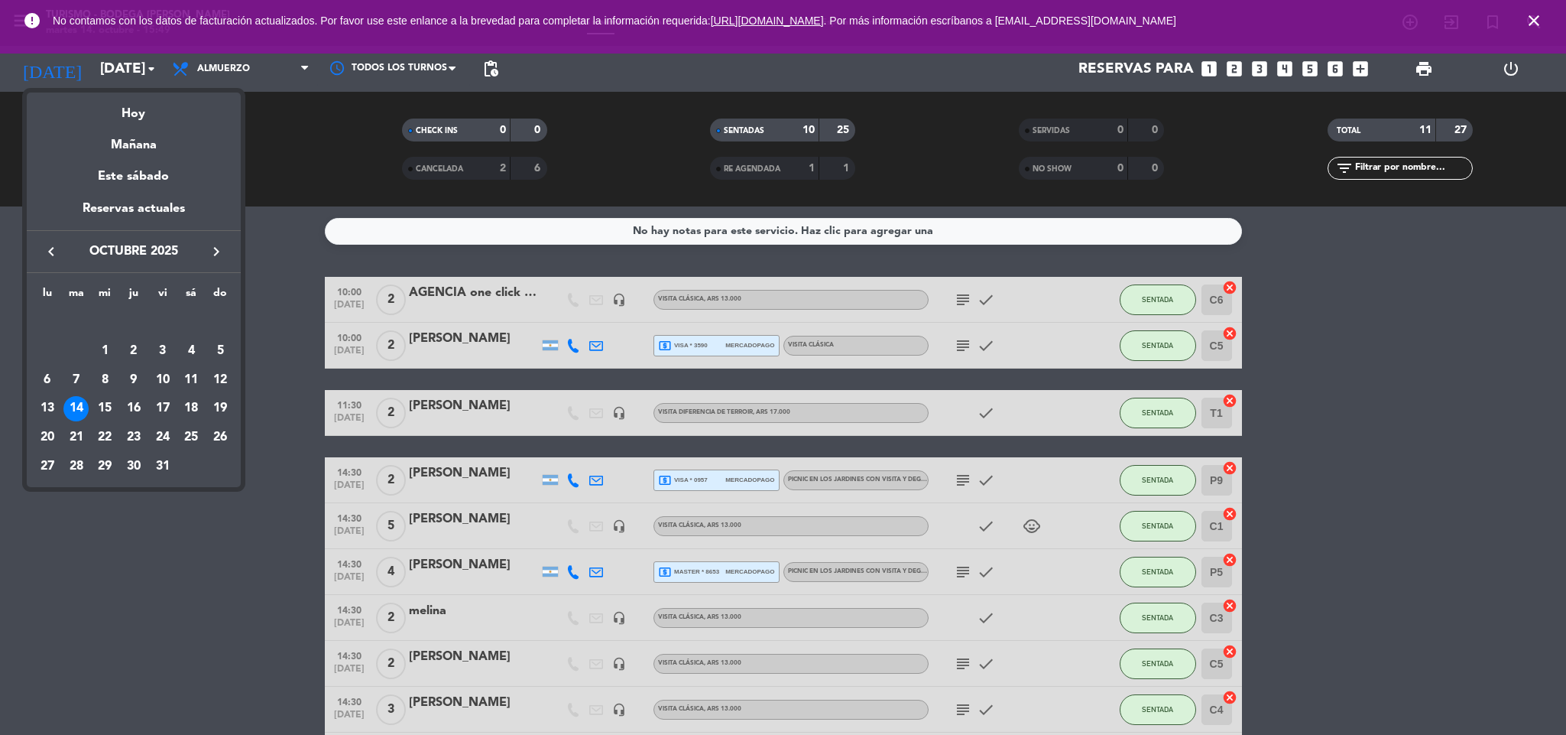
drag, startPoint x: 957, startPoint y: 491, endPoint x: 982, endPoint y: 472, distance: 30.6
click at [970, 480] on div at bounding box center [783, 367] width 1566 height 735
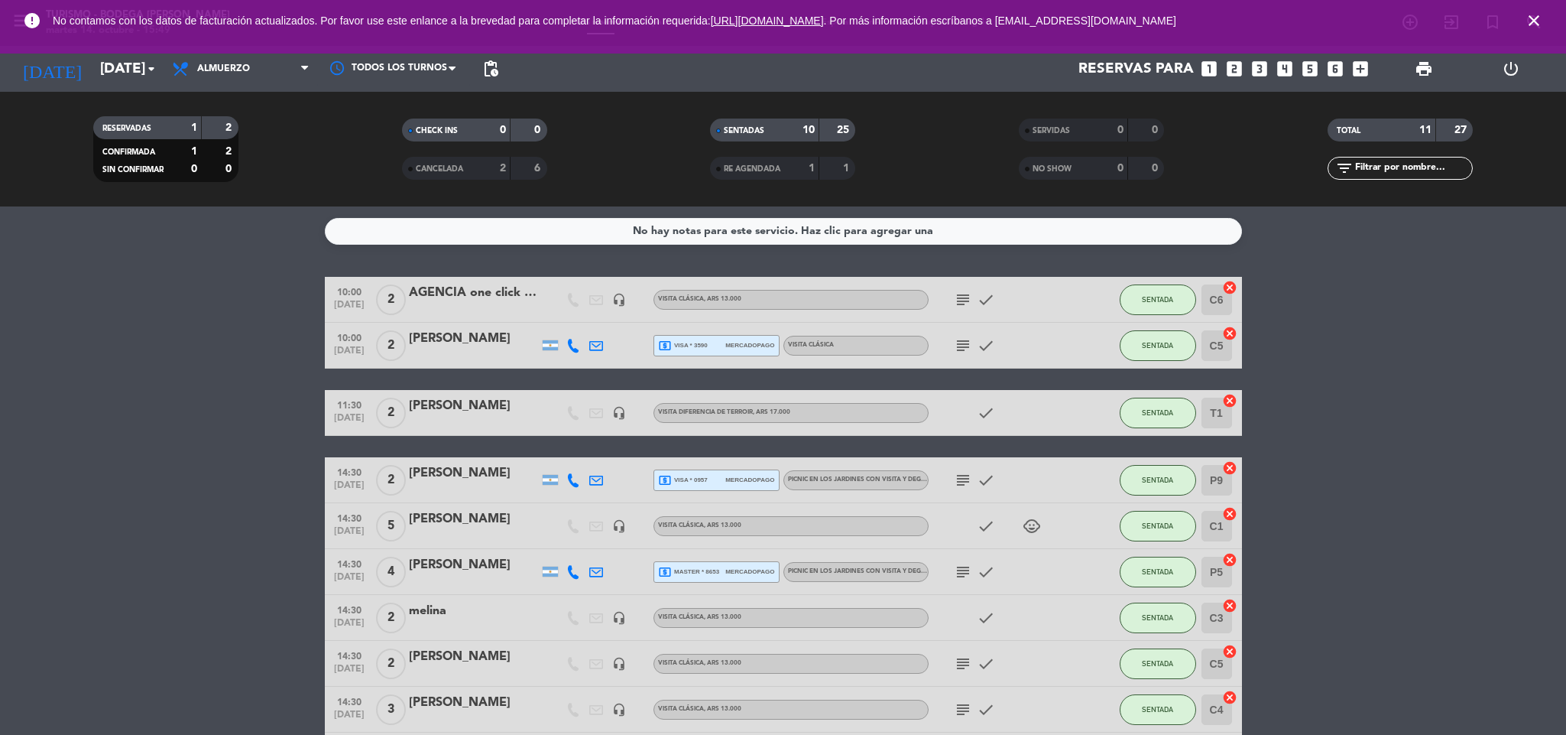
click at [959, 487] on icon "subject" at bounding box center [963, 480] width 18 height 18
click at [962, 576] on icon "subject" at bounding box center [963, 572] width 18 height 18
click at [498, 581] on div at bounding box center [474, 582] width 130 height 12
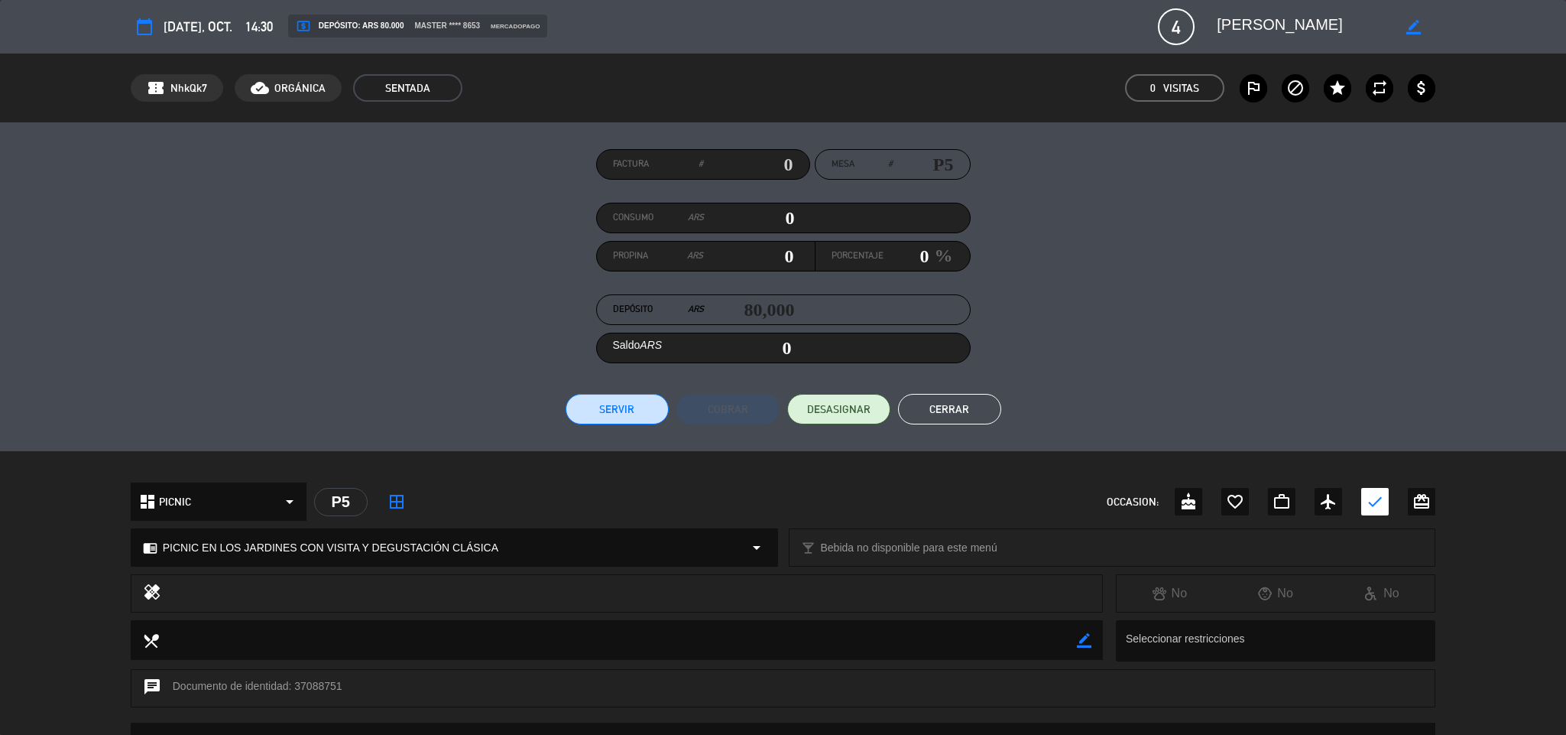
scroll to position [220, 0]
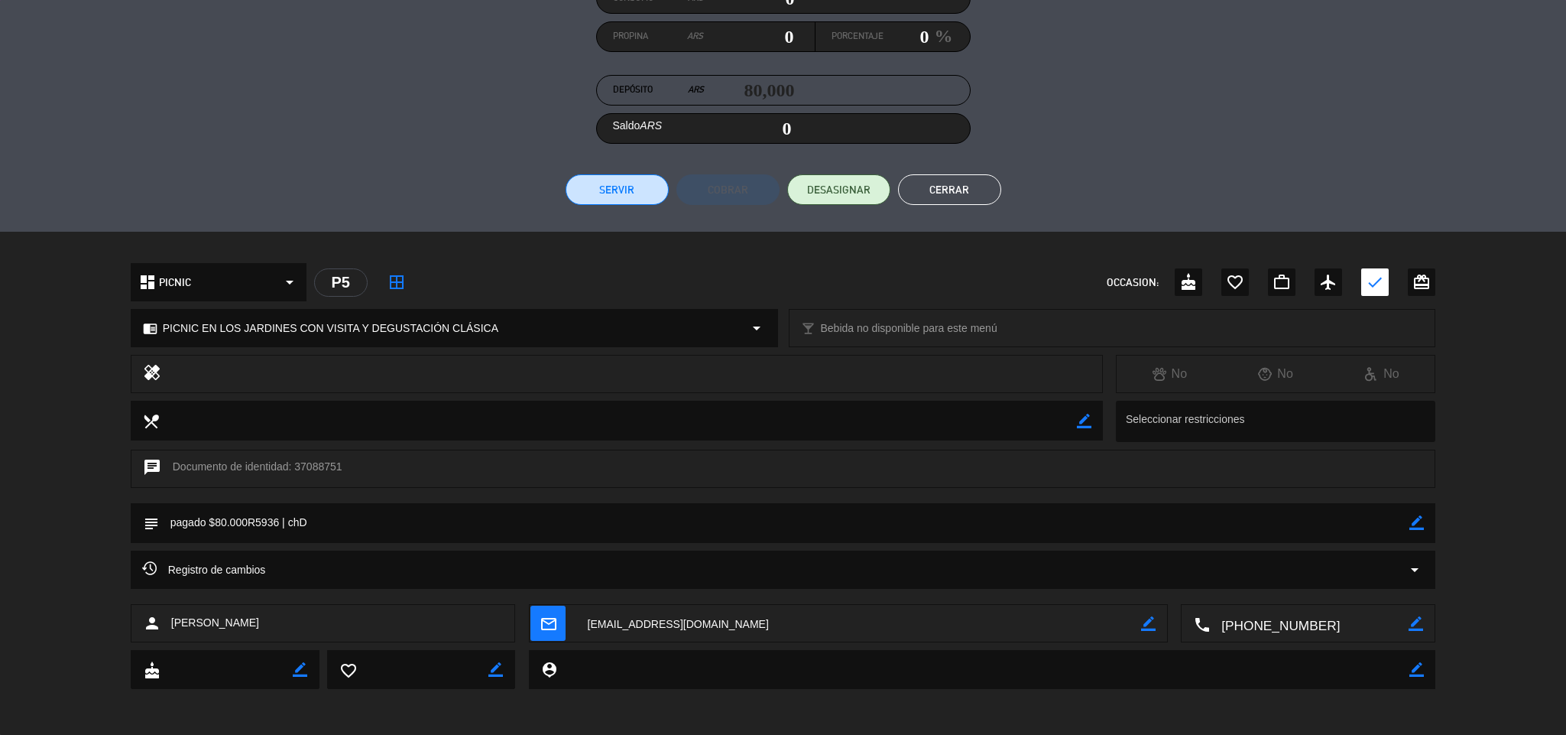
click at [1420, 527] on icon "border_color" at bounding box center [1417, 522] width 15 height 15
click at [1393, 524] on textarea at bounding box center [784, 522] width 1251 height 39
type textarea "pagado $80.000R5936 | chD + ch"
click at [1422, 523] on icon at bounding box center [1417, 522] width 15 height 15
click at [972, 184] on button "Cerrar" at bounding box center [949, 189] width 103 height 31
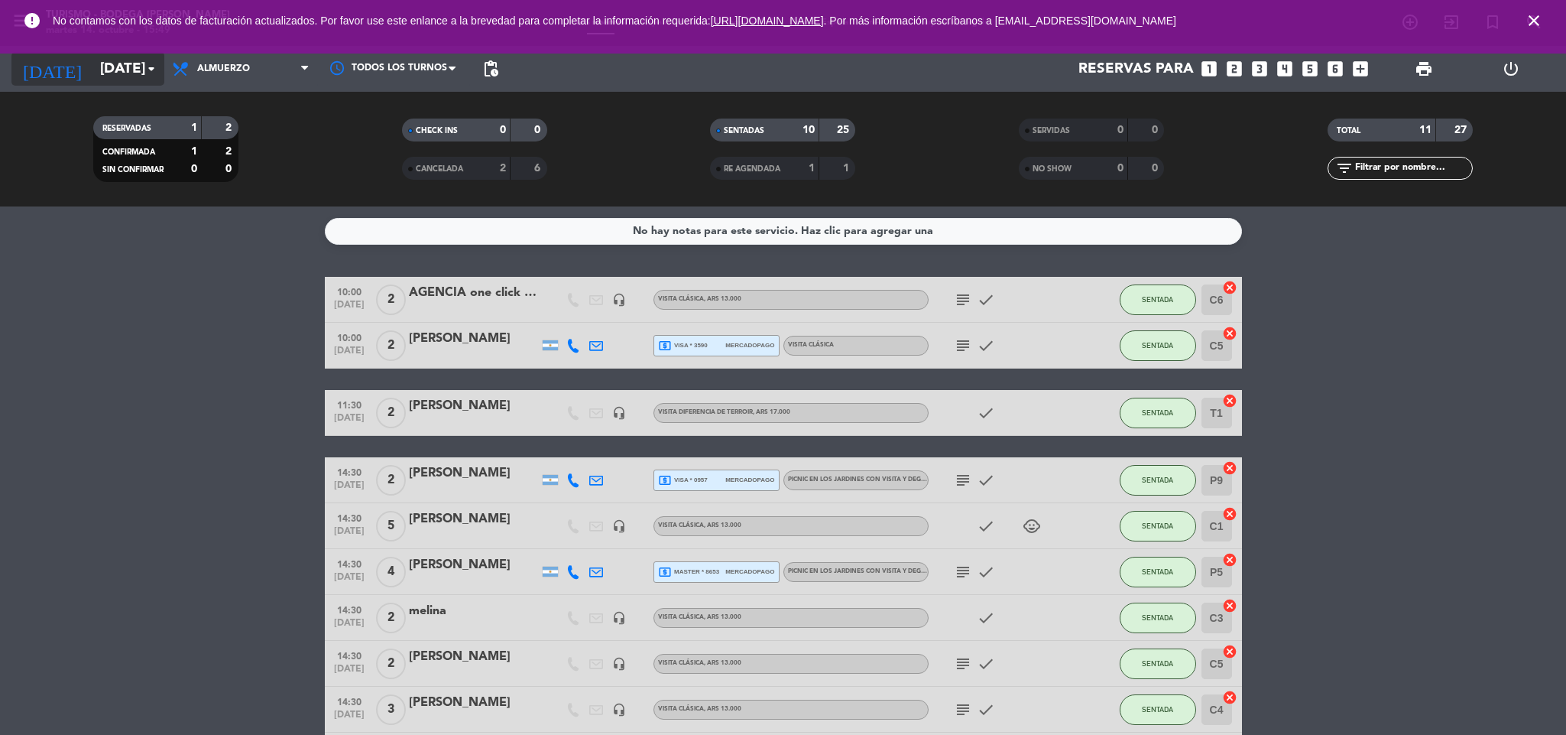
click at [112, 60] on input "[DATE]" at bounding box center [185, 69] width 184 height 32
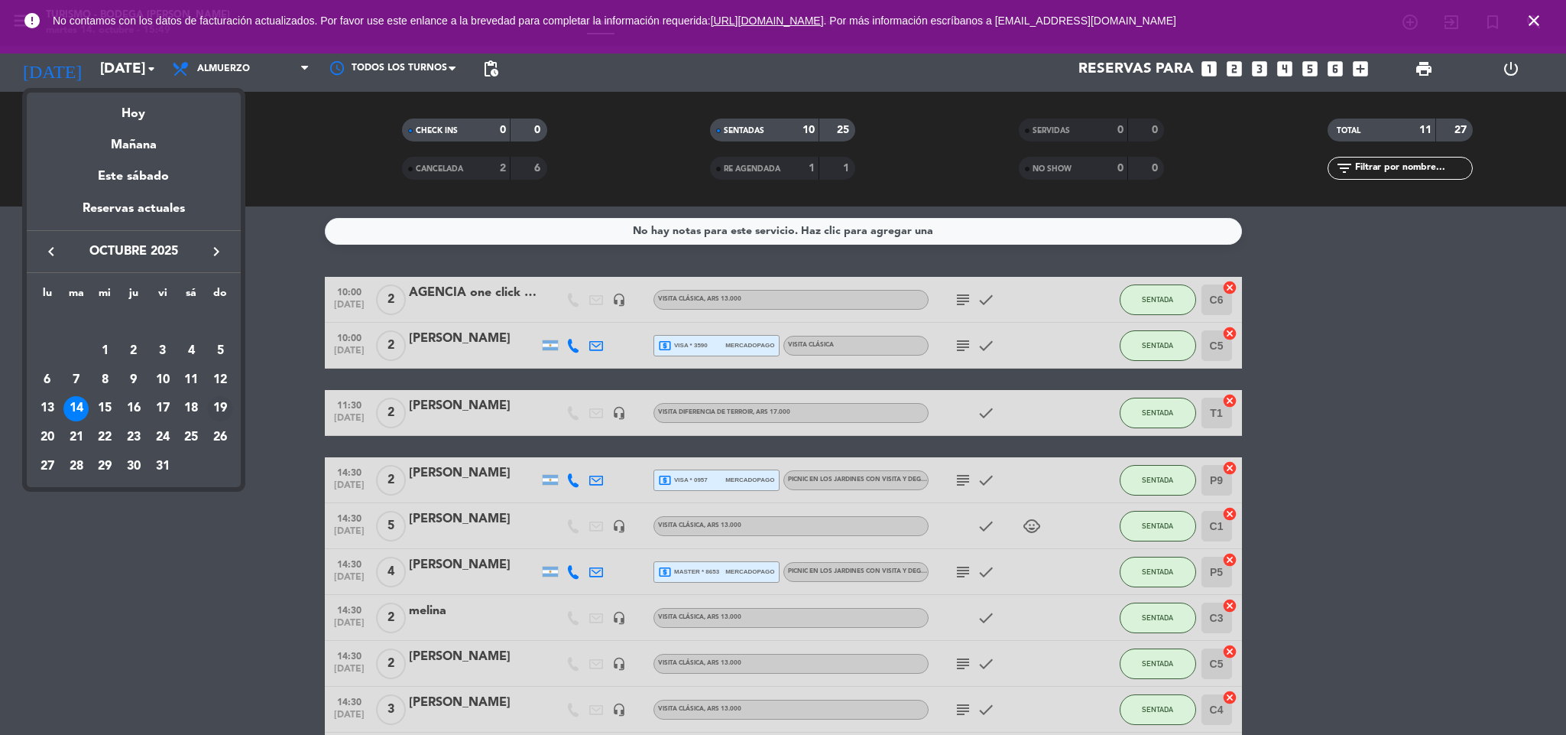
click at [216, 404] on div "19" at bounding box center [220, 409] width 26 height 26
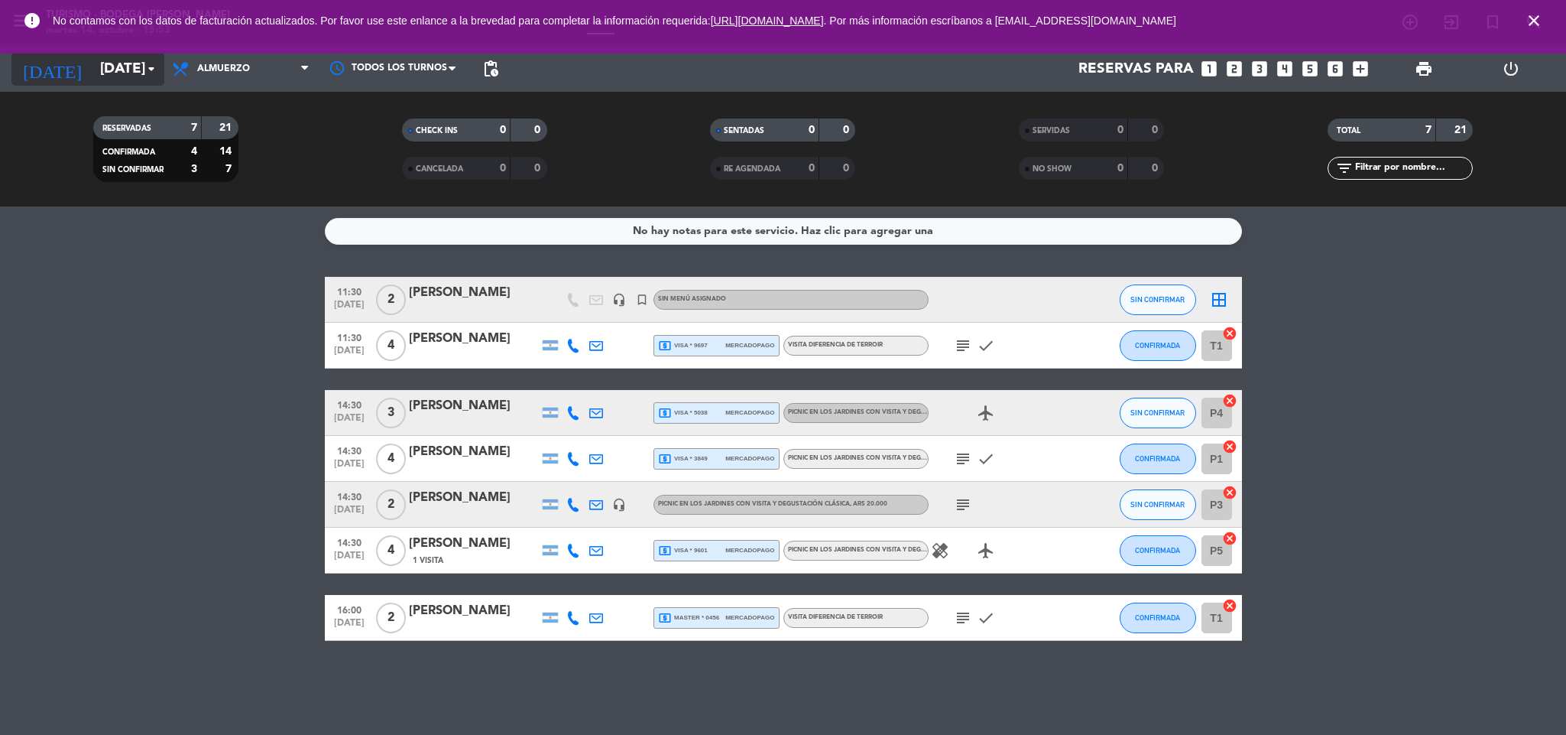
click at [122, 71] on input "[DATE]" at bounding box center [185, 69] width 184 height 32
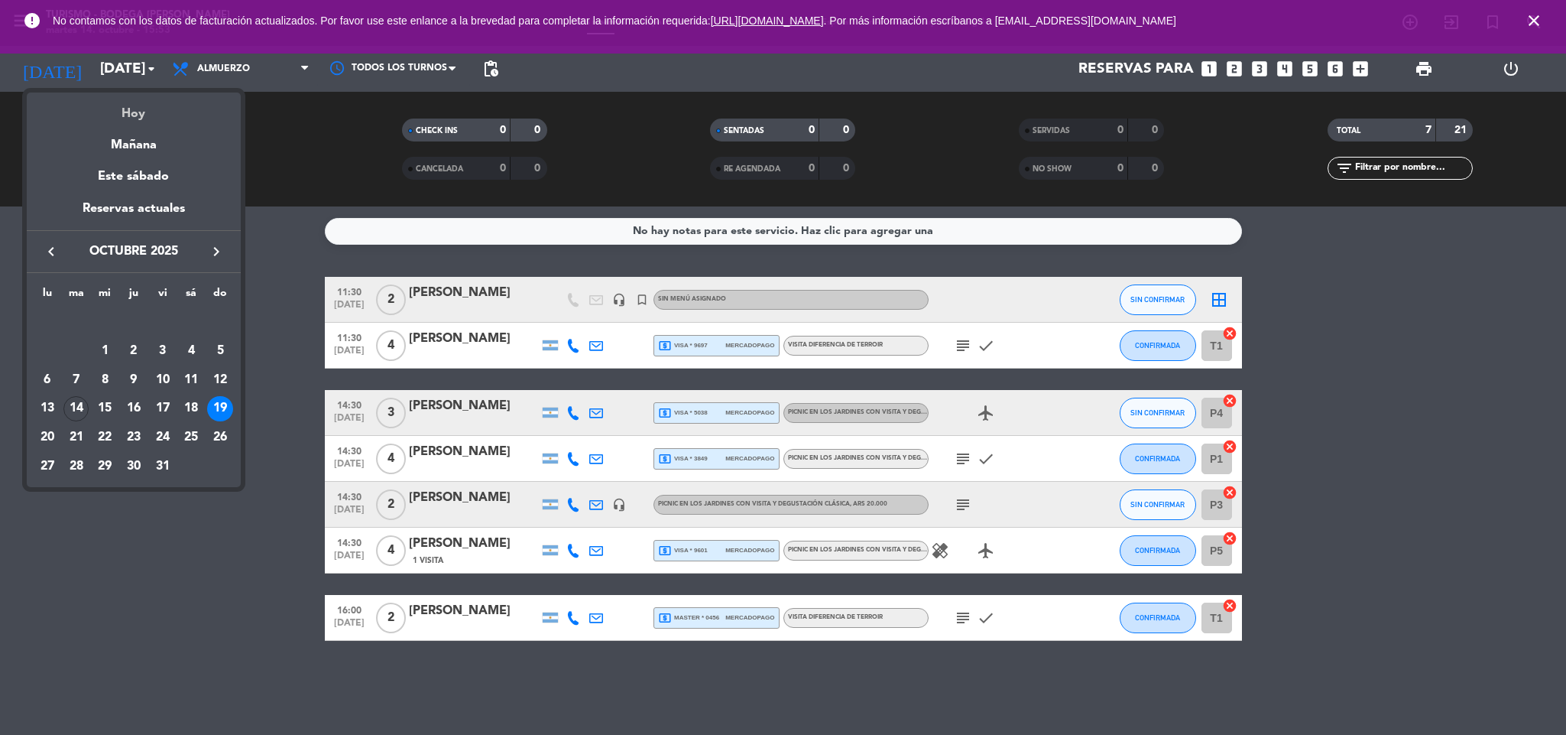
click at [136, 104] on div "Hoy" at bounding box center [134, 108] width 214 height 31
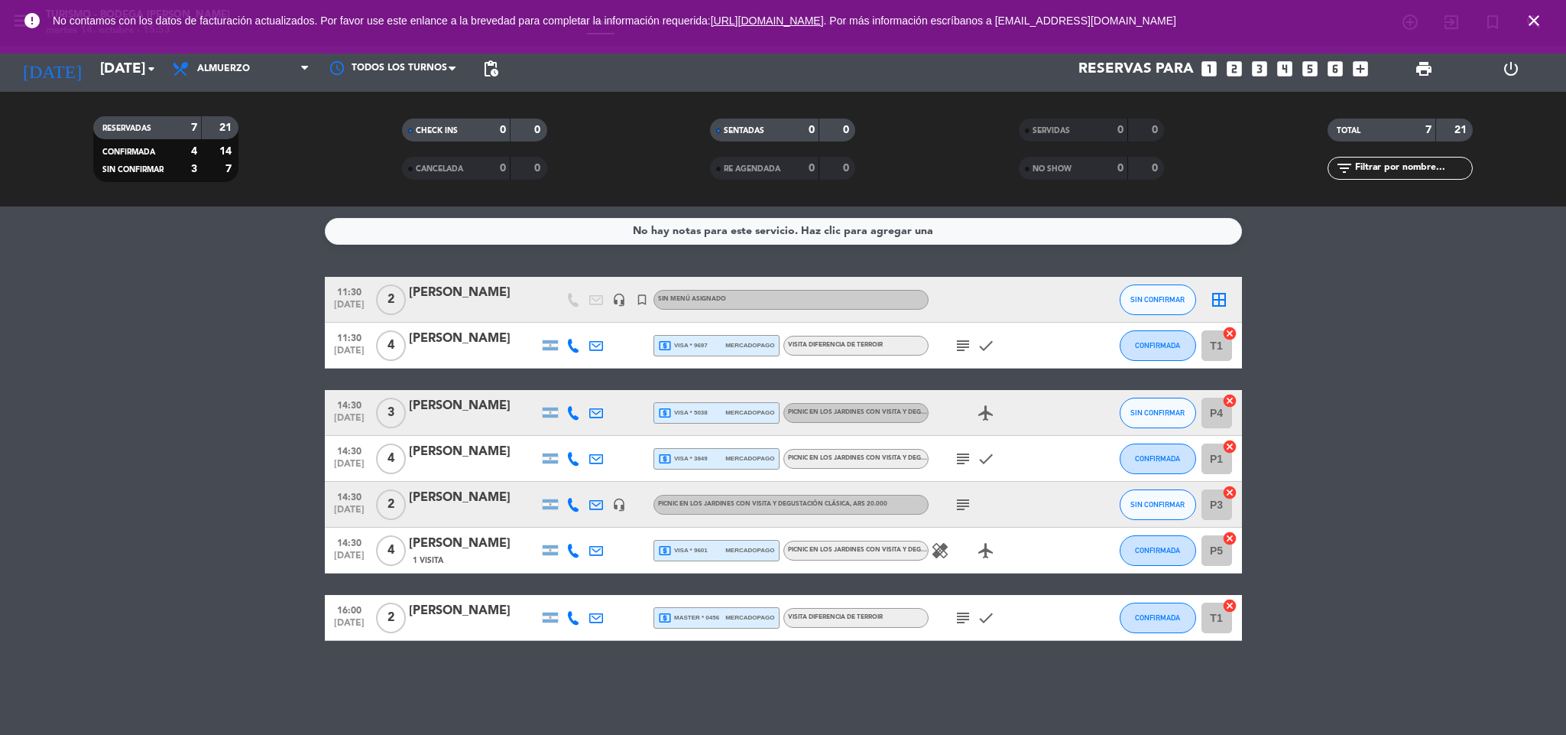
type input "[DATE]"
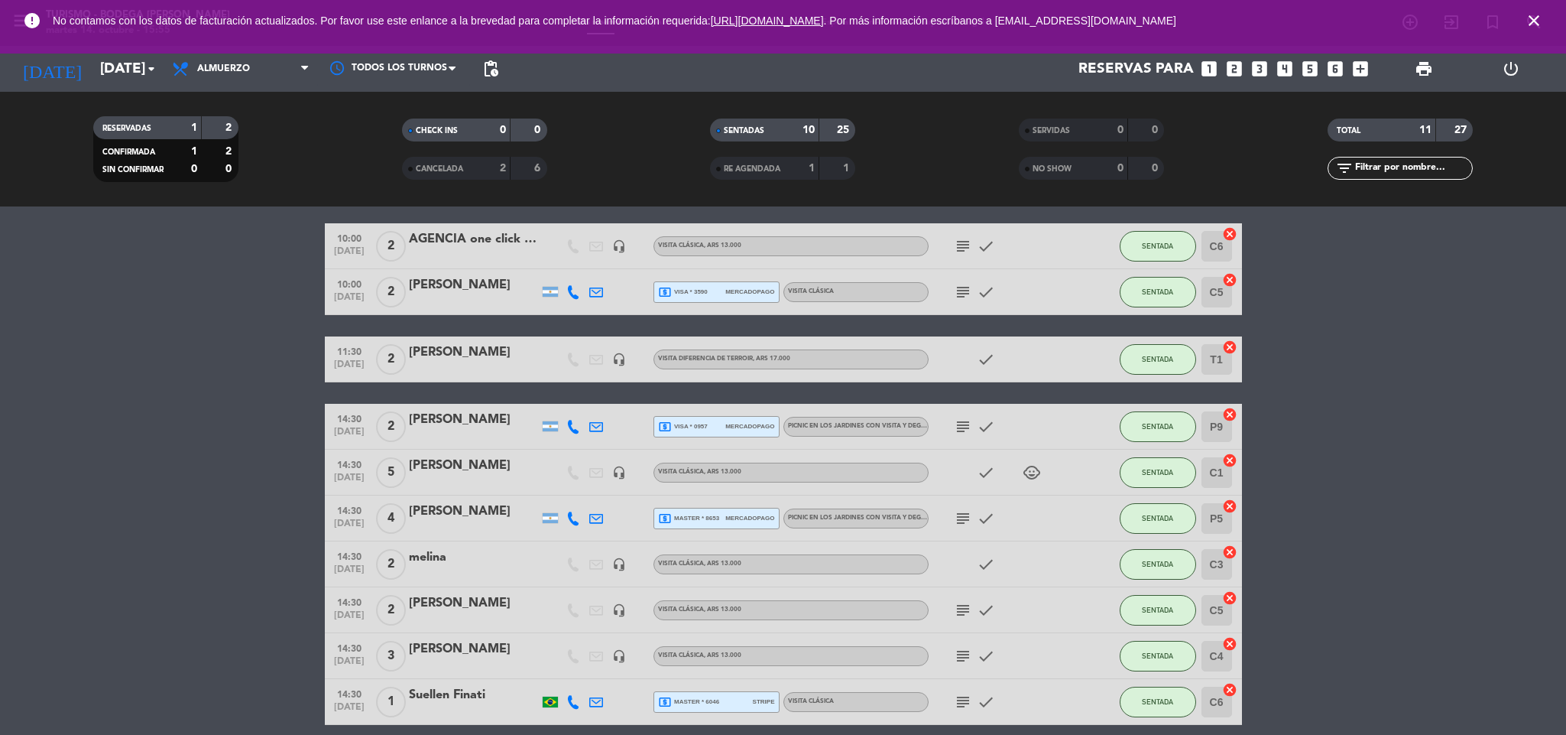
scroll to position [0, 0]
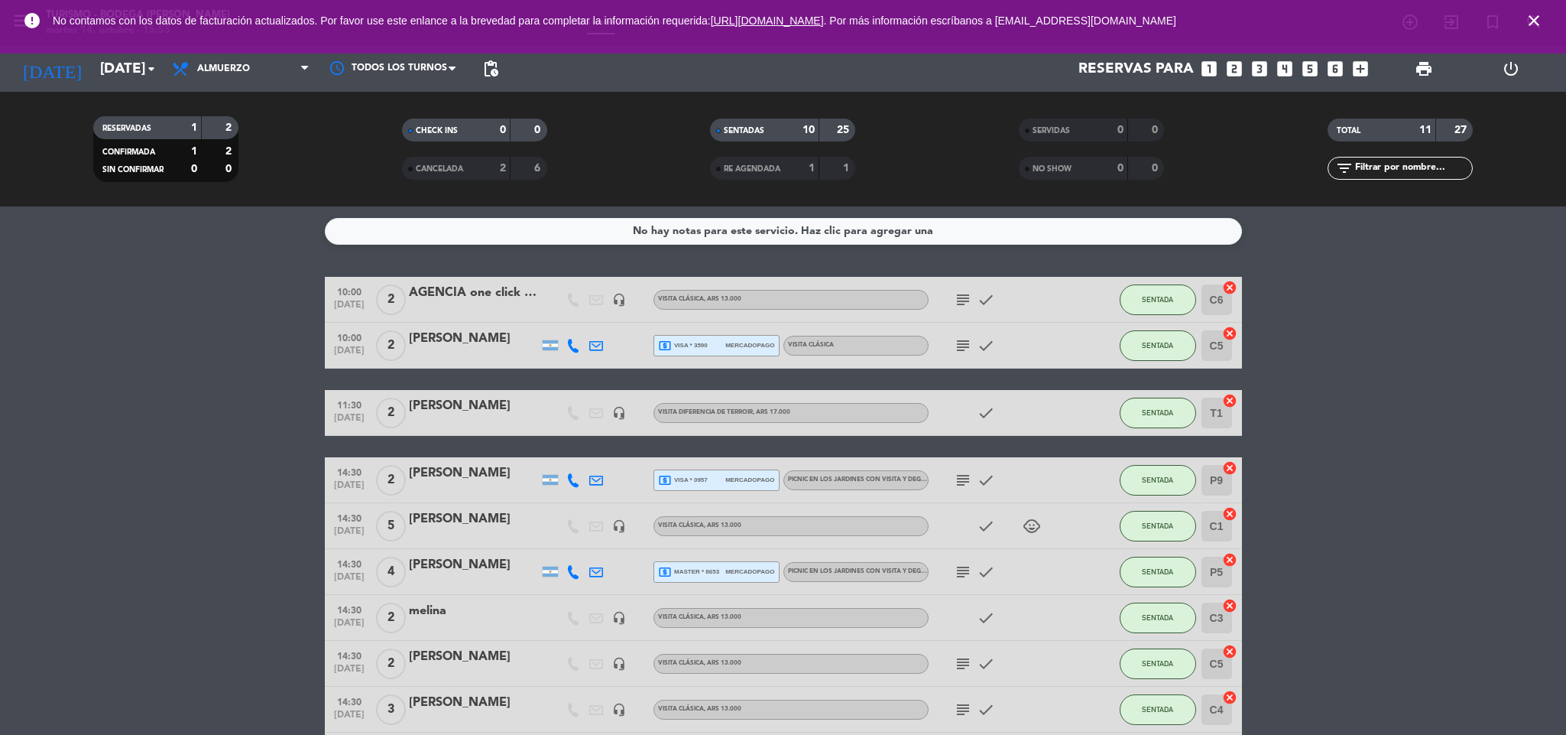
drag, startPoint x: 1532, startPoint y: 21, endPoint x: 1436, endPoint y: 21, distance: 95.6
click at [1527, 21] on icon "close" at bounding box center [1534, 20] width 18 height 18
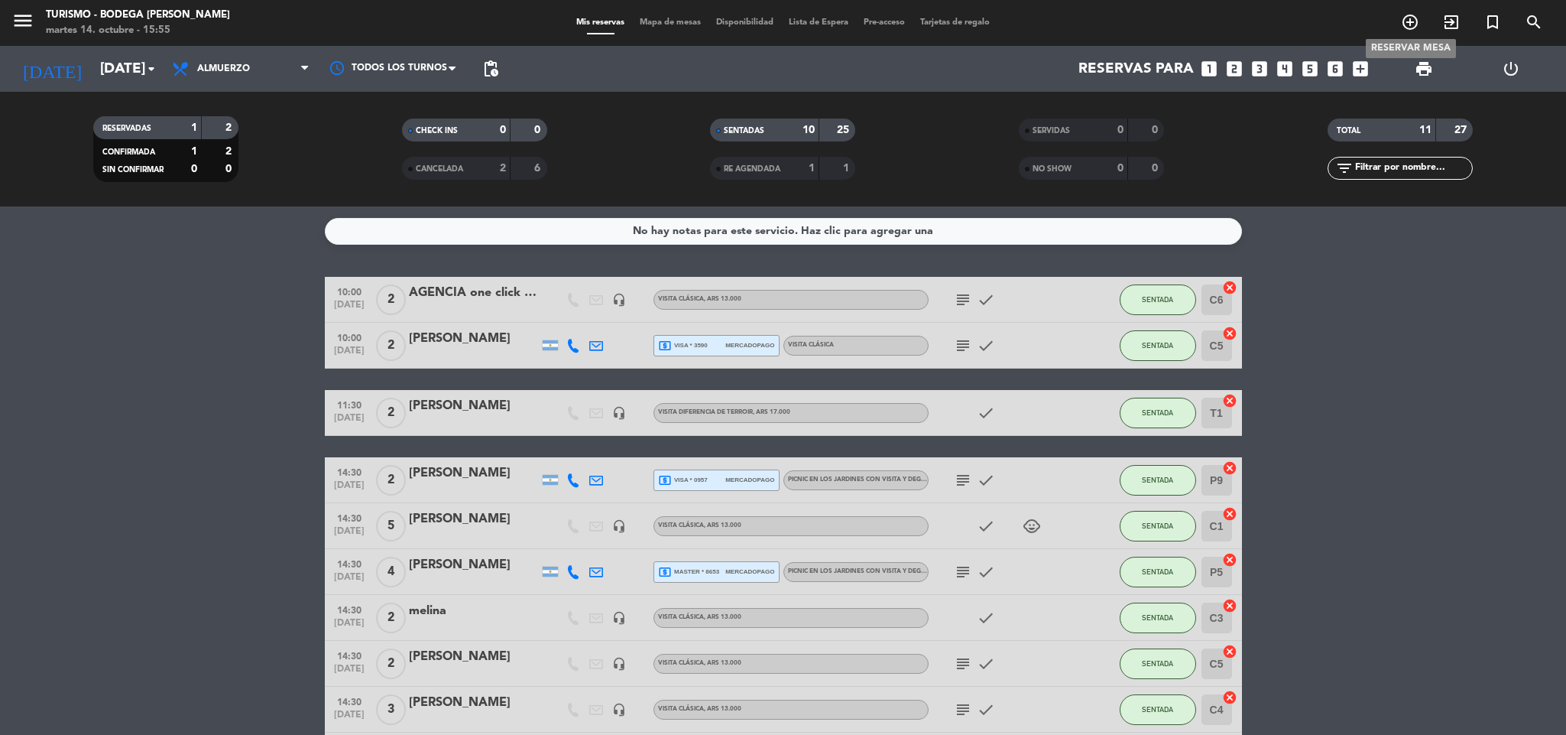
click at [1417, 18] on icon "add_circle_outline" at bounding box center [1410, 22] width 18 height 18
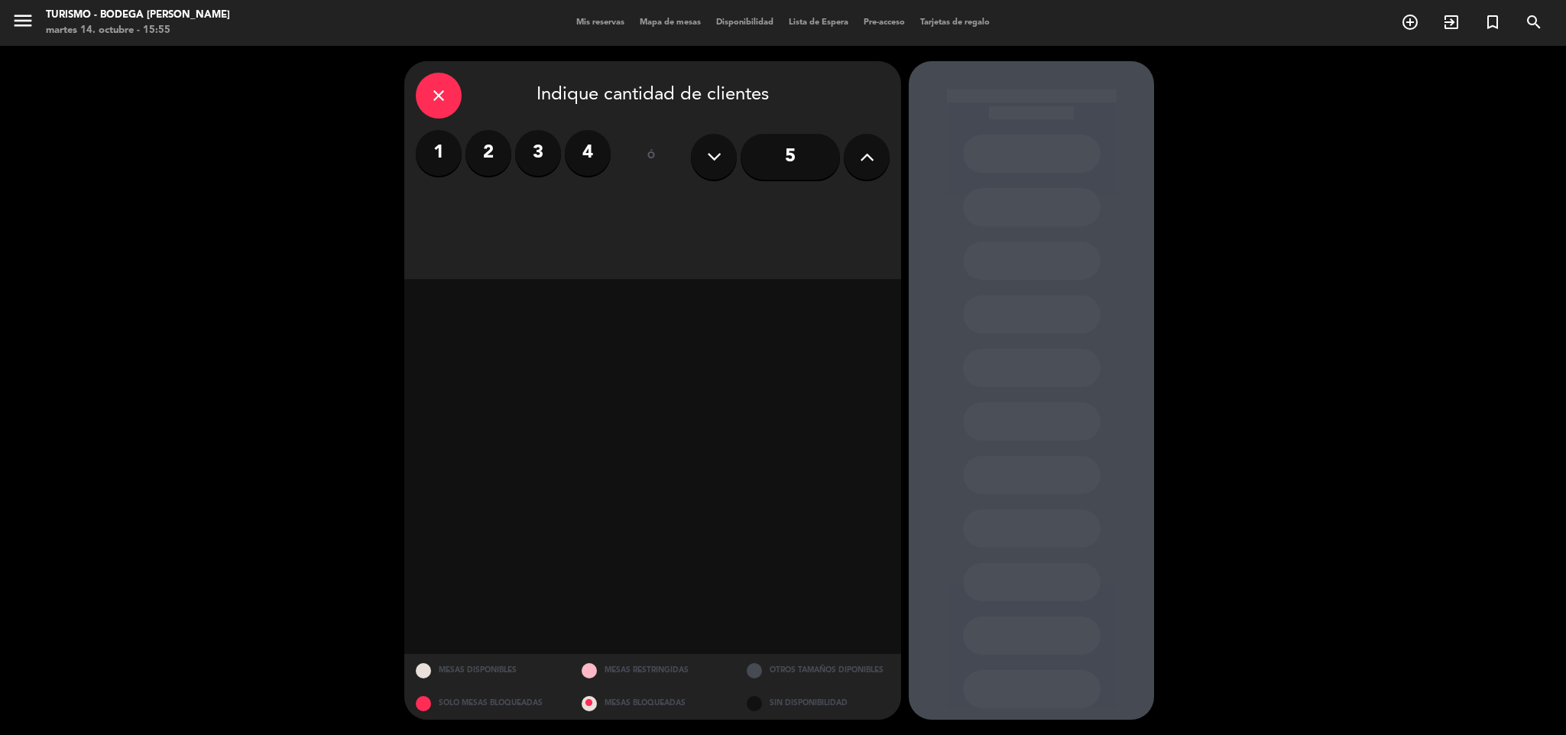
click at [487, 158] on label "2" at bounding box center [489, 153] width 46 height 46
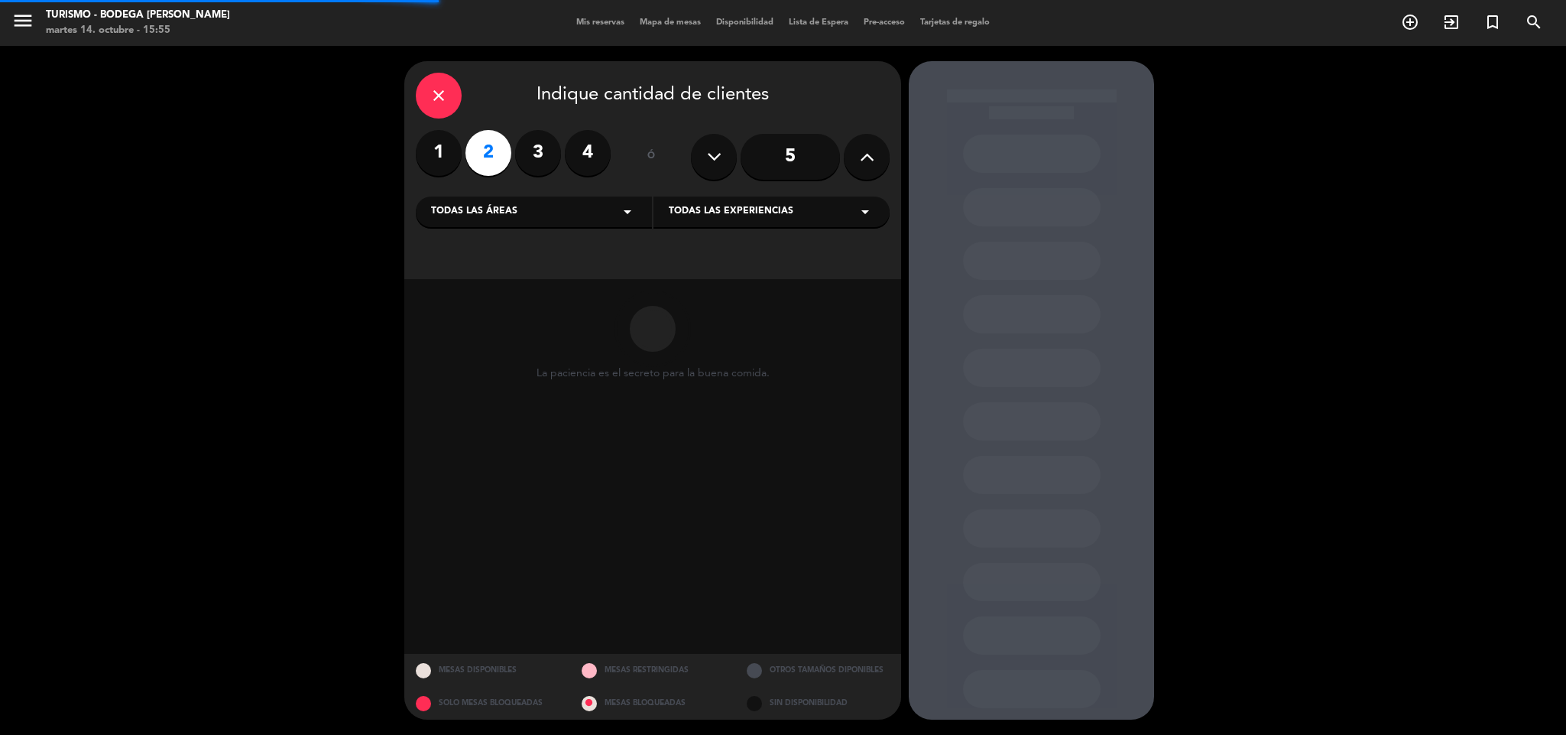
click at [716, 220] on div "Todas las experiencias arrow_drop_down" at bounding box center [772, 211] width 236 height 31
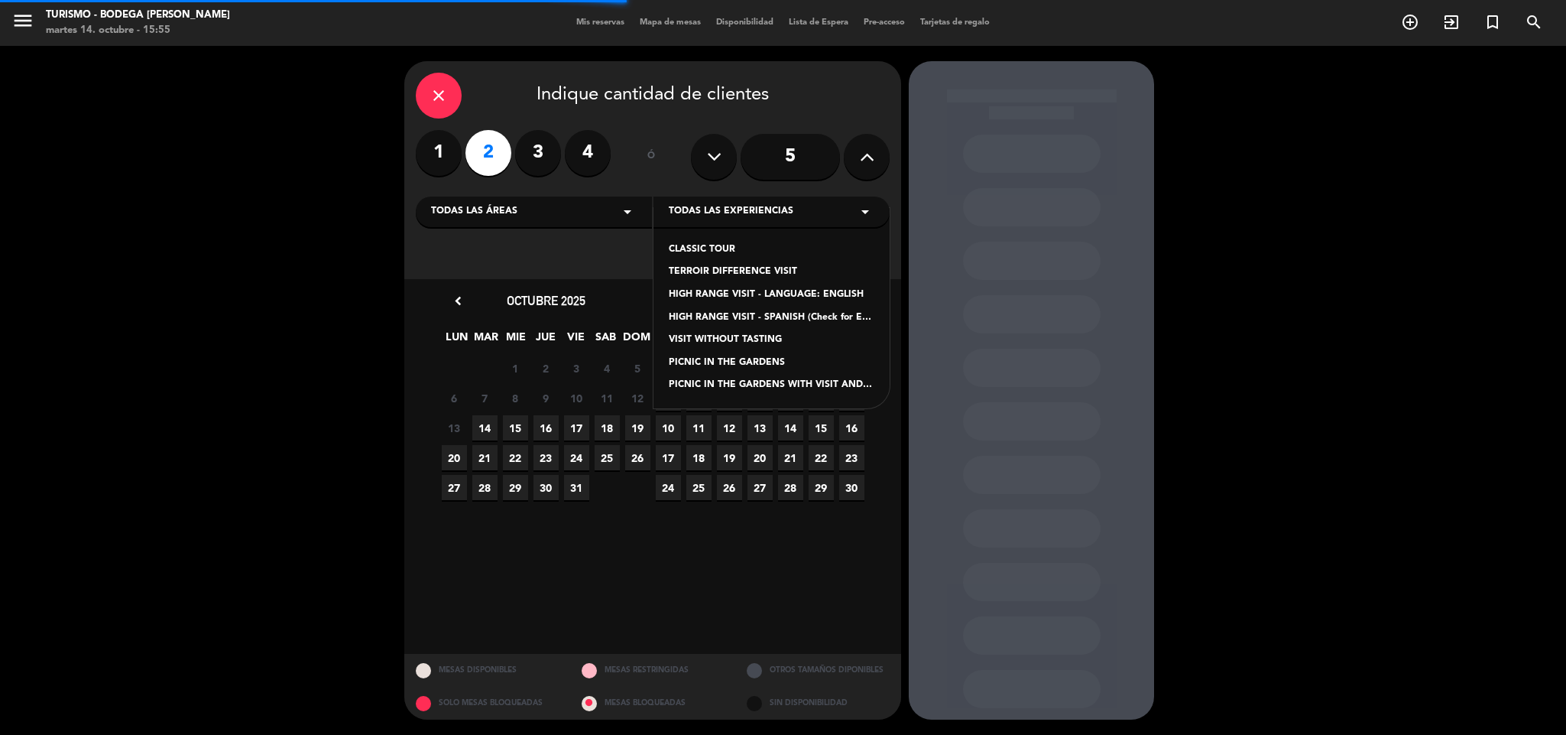
click at [722, 267] on div "TERROIR DIFFERENCE VISIT" at bounding box center [772, 272] width 206 height 15
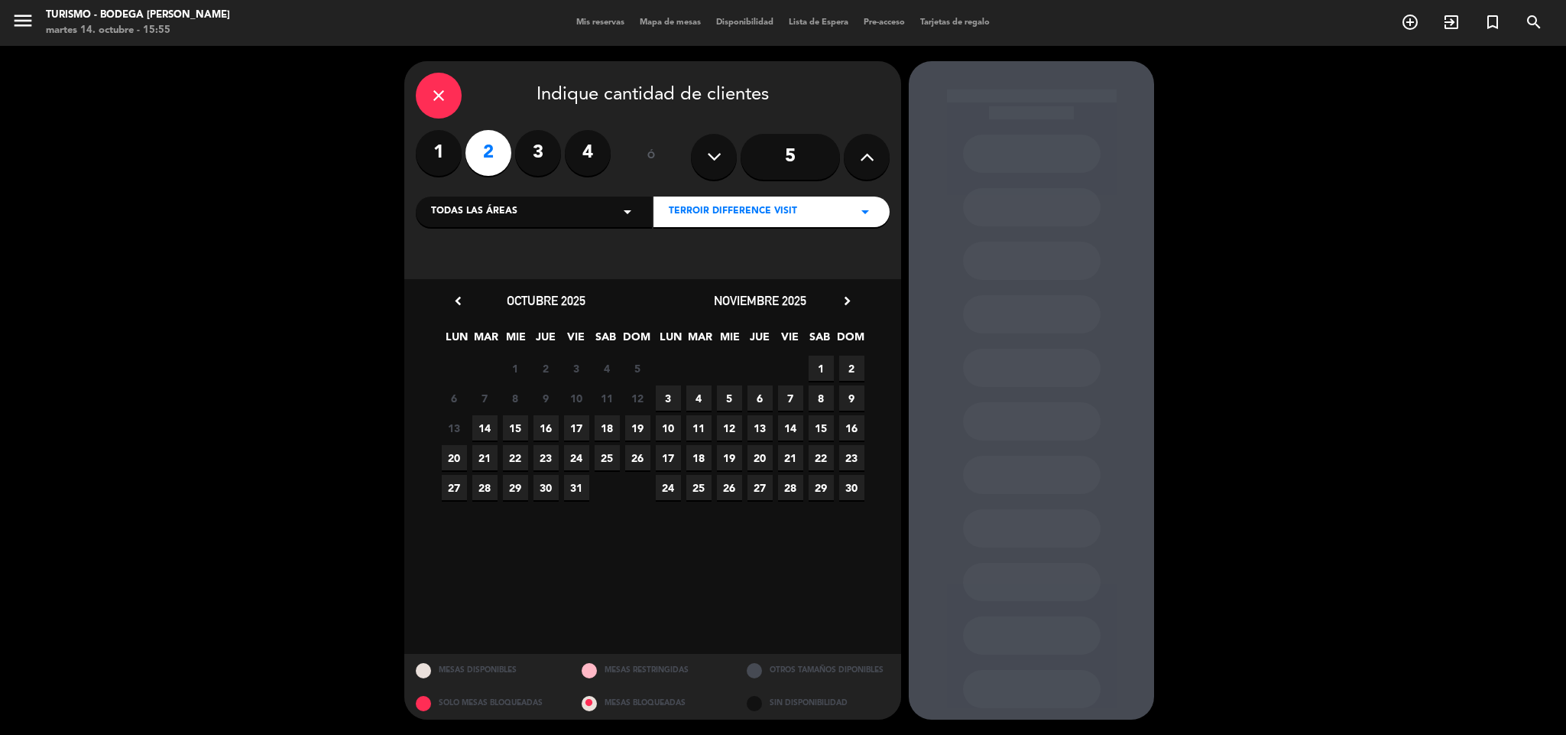
click at [494, 427] on span "14" at bounding box center [484, 427] width 25 height 25
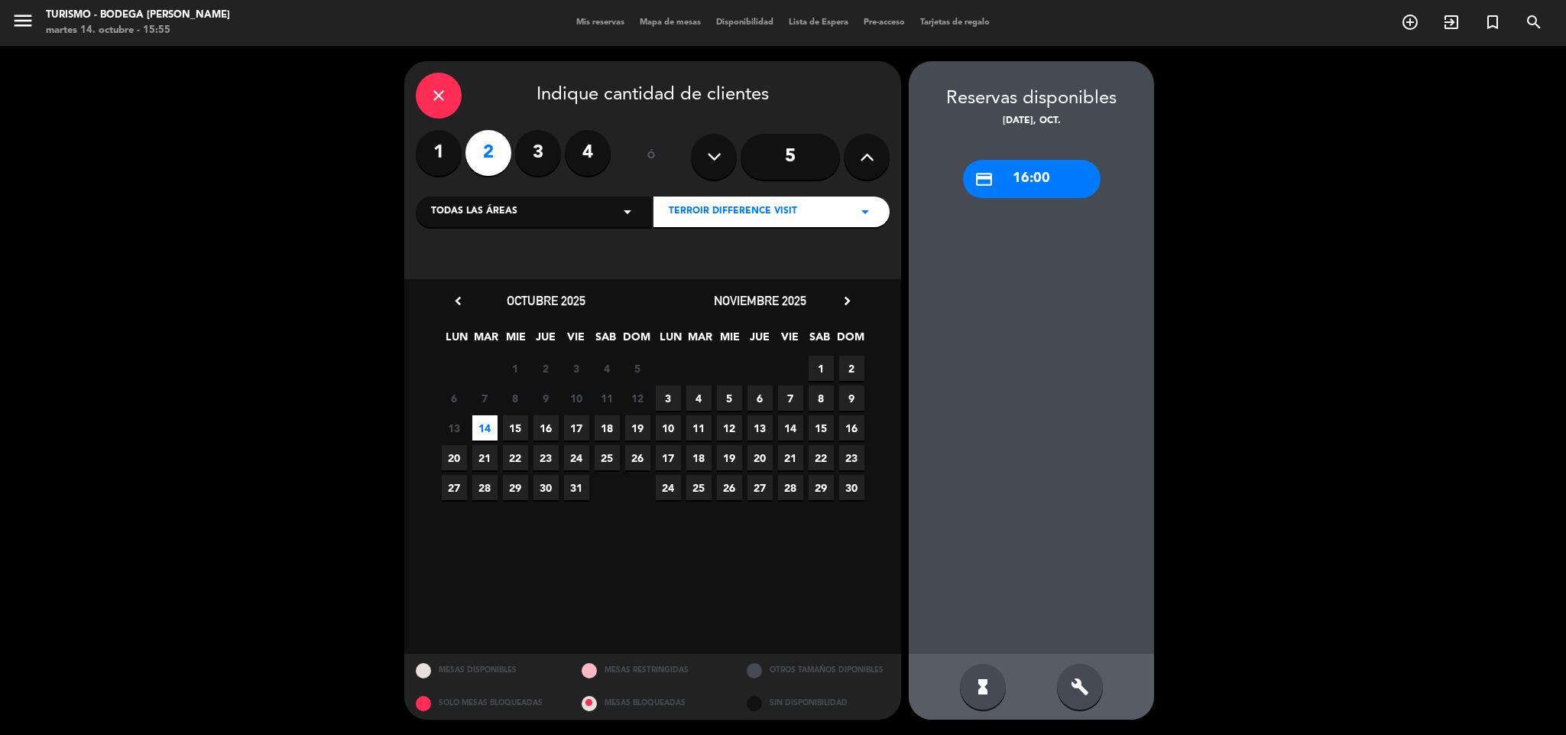
drag, startPoint x: 1037, startPoint y: 183, endPoint x: 716, endPoint y: 190, distance: 320.4
click at [1027, 183] on div "credit_card 16:00" at bounding box center [1032, 179] width 138 height 38
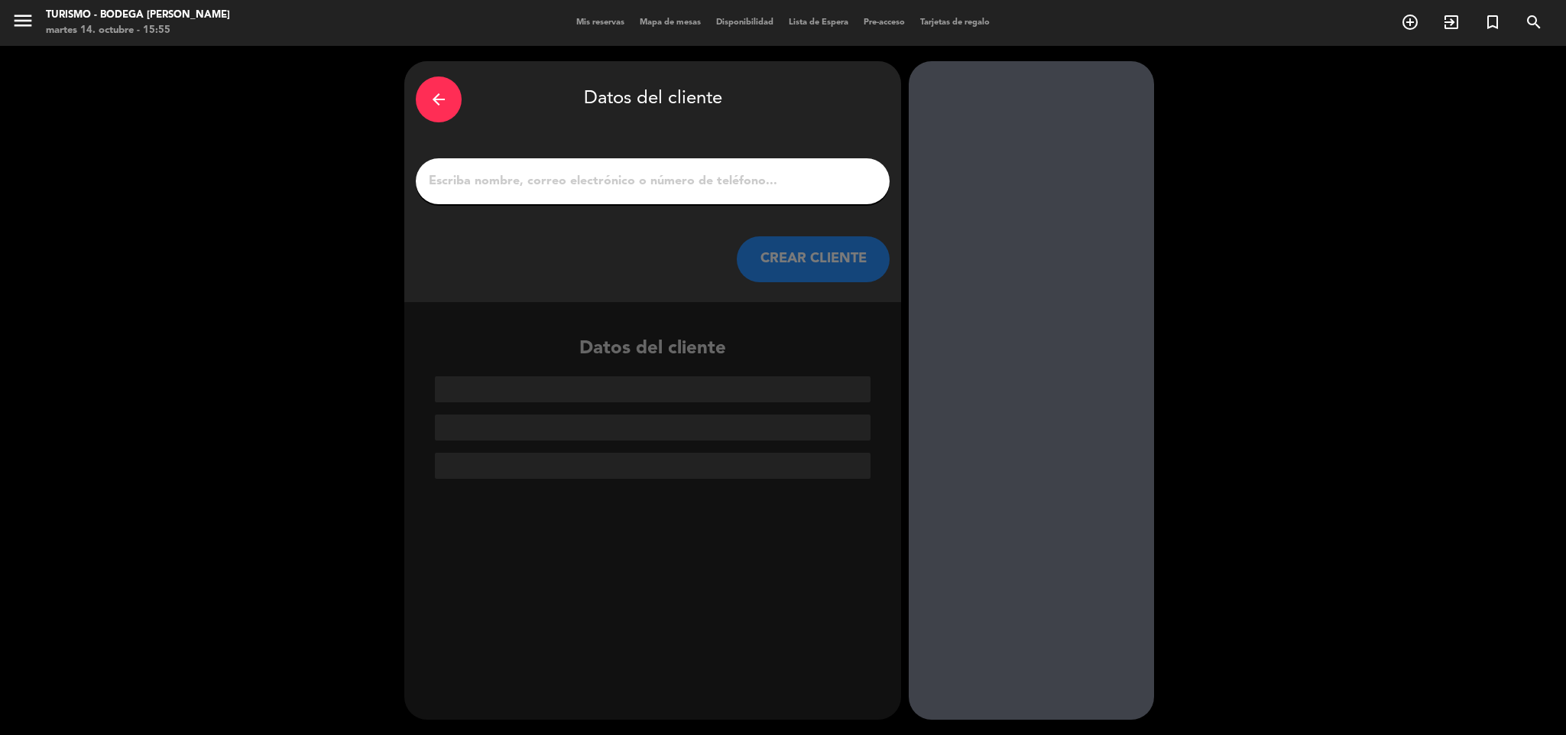
click at [707, 193] on div at bounding box center [653, 181] width 474 height 46
click at [706, 187] on input "1" at bounding box center [652, 180] width 451 height 21
type input "t"
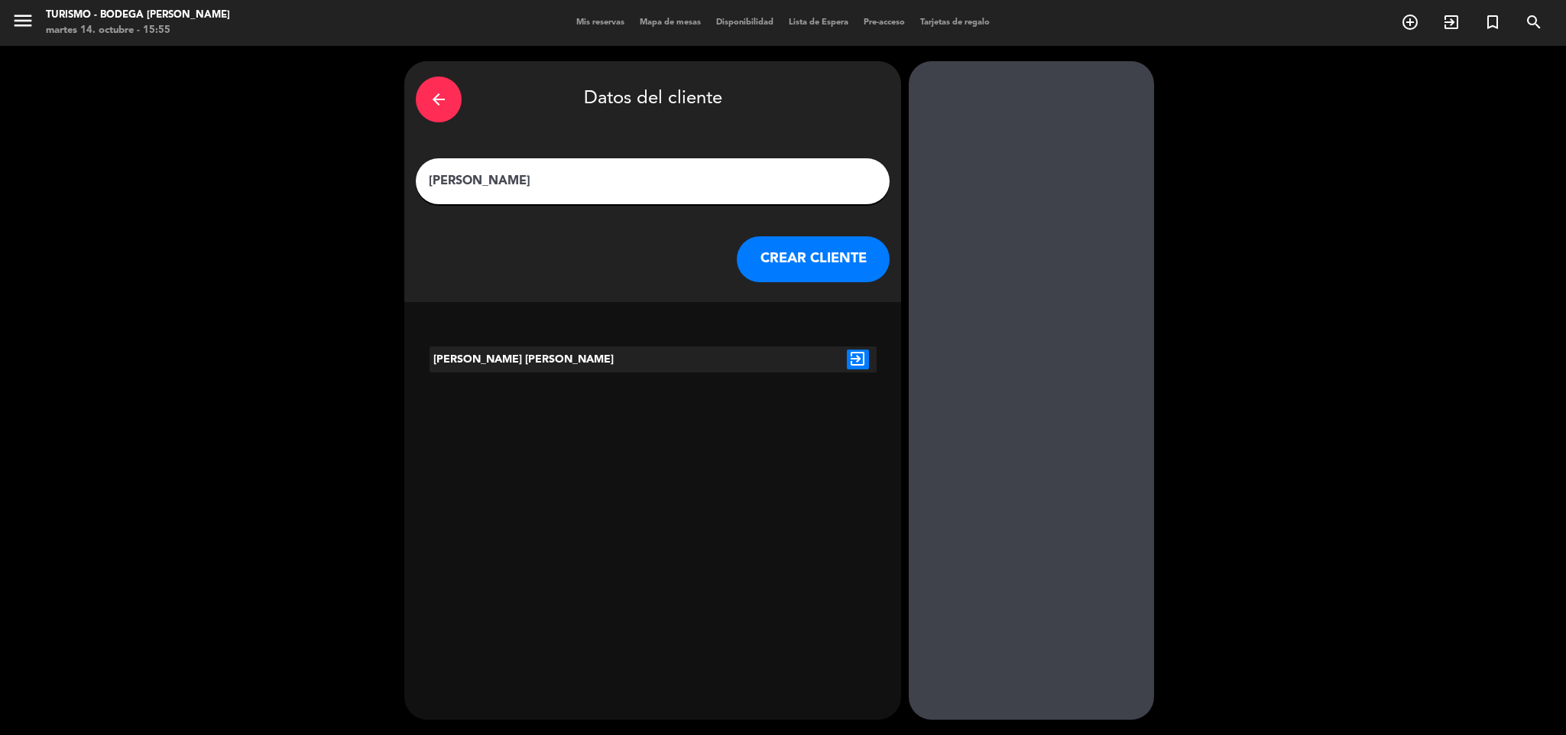
type input "[PERSON_NAME]"
click at [831, 257] on button "CREAR CLIENTE" at bounding box center [813, 259] width 153 height 46
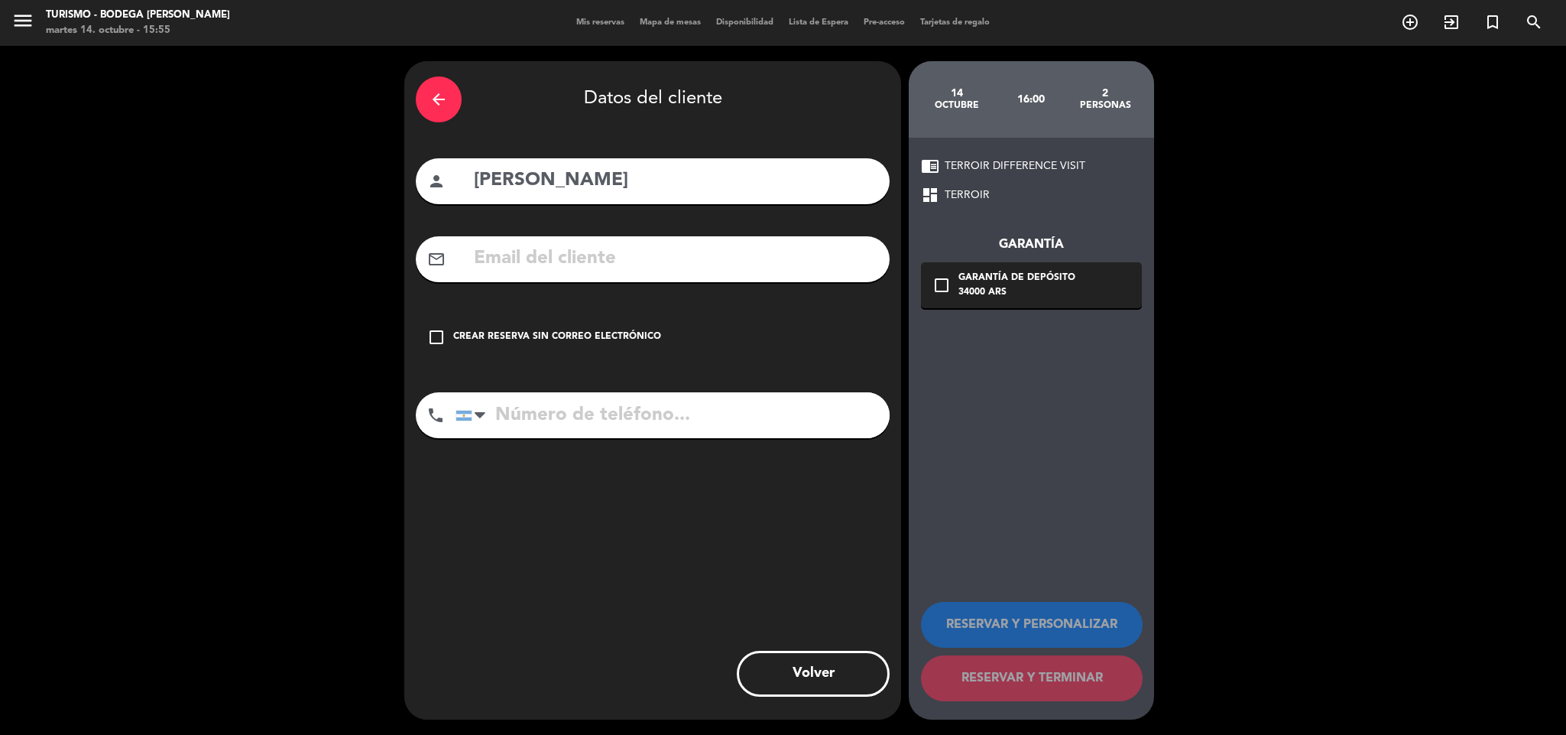
click at [625, 324] on div "check_box_outline_blank Crear reserva sin correo electrónico" at bounding box center [653, 337] width 474 height 46
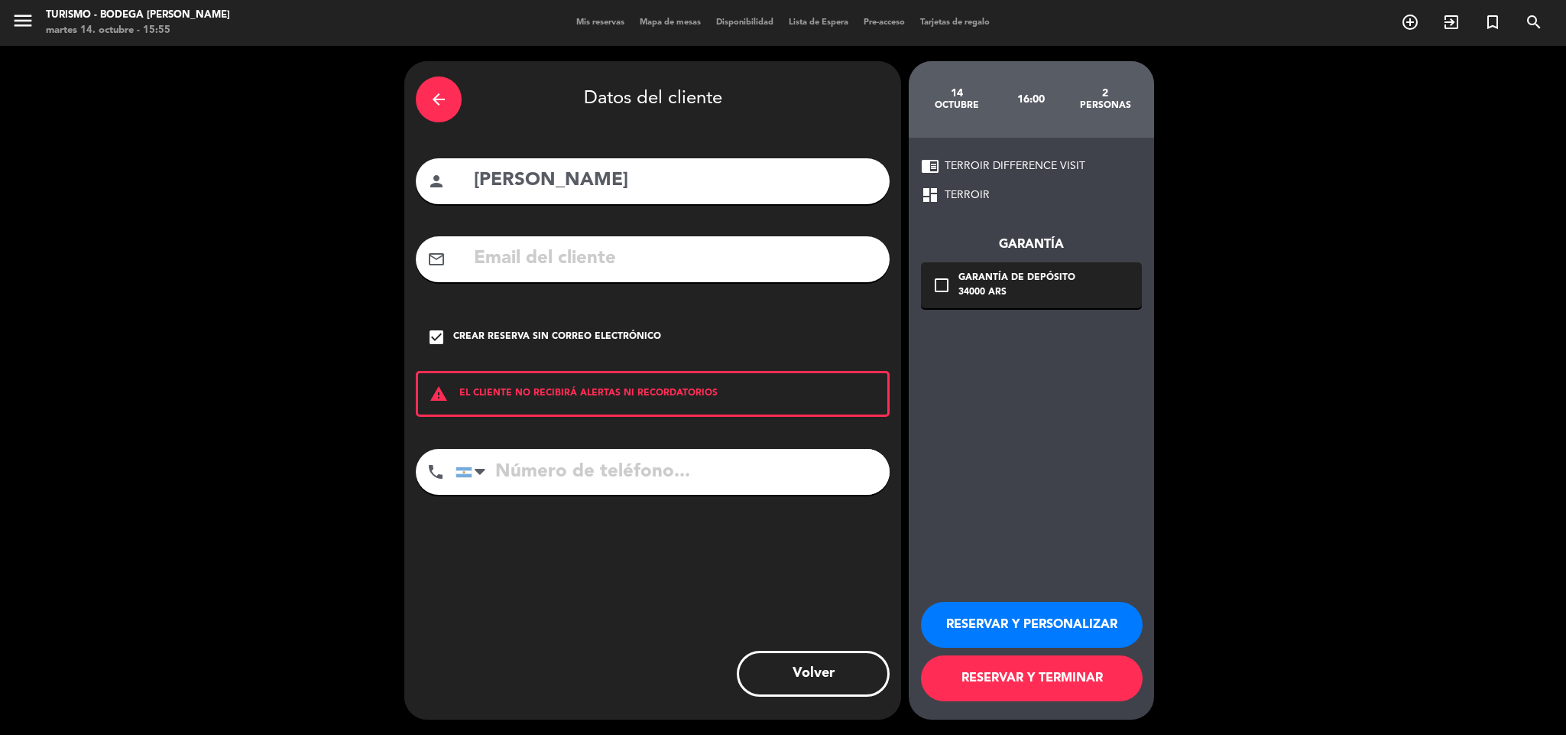
click at [991, 606] on button "RESERVAR Y PERSONALIZAR" at bounding box center [1032, 625] width 222 height 46
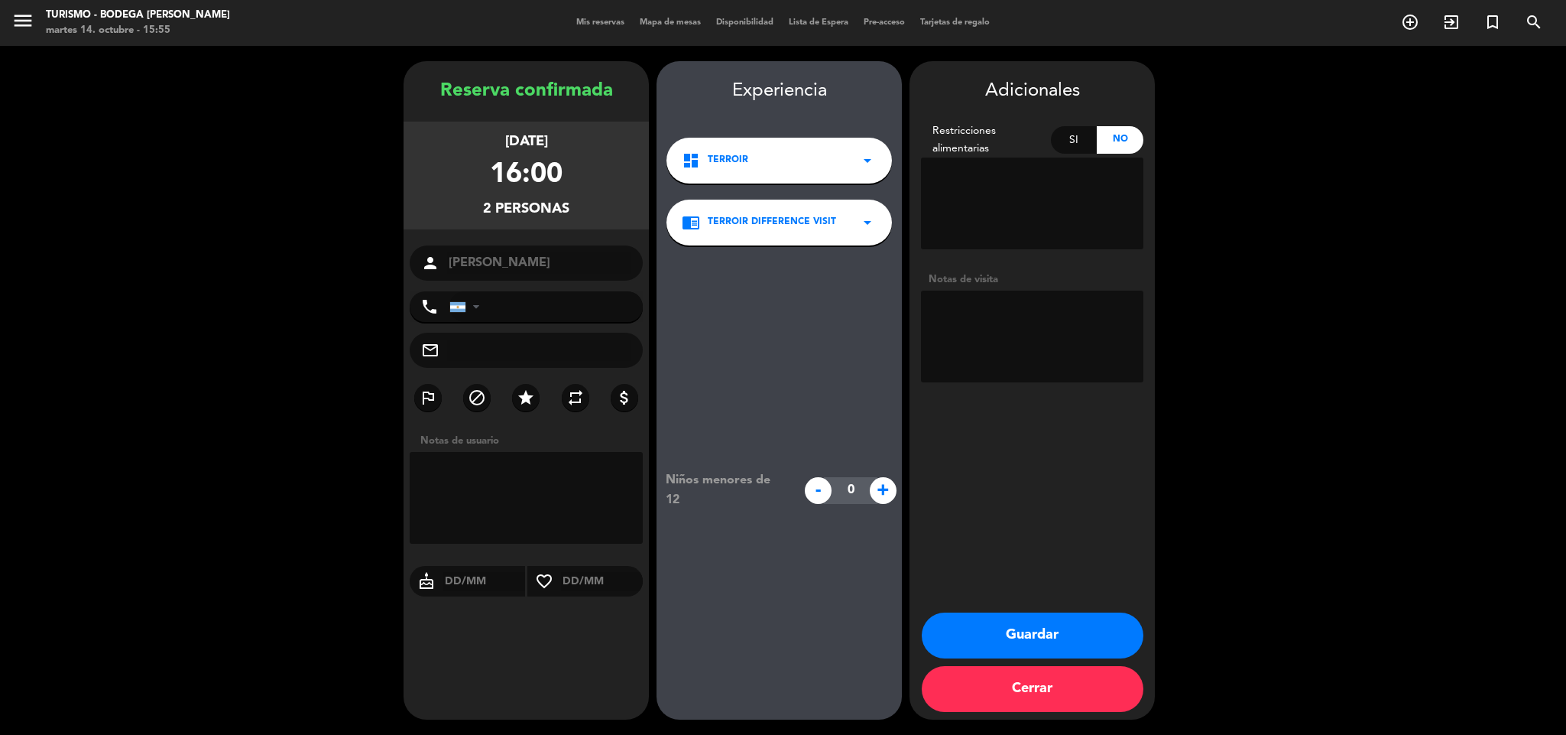
drag, startPoint x: 933, startPoint y: 323, endPoint x: 986, endPoint y: 368, distance: 68.9
click at [964, 319] on textarea at bounding box center [1032, 337] width 222 height 92
click at [1012, 631] on button "Guardar" at bounding box center [1033, 635] width 222 height 46
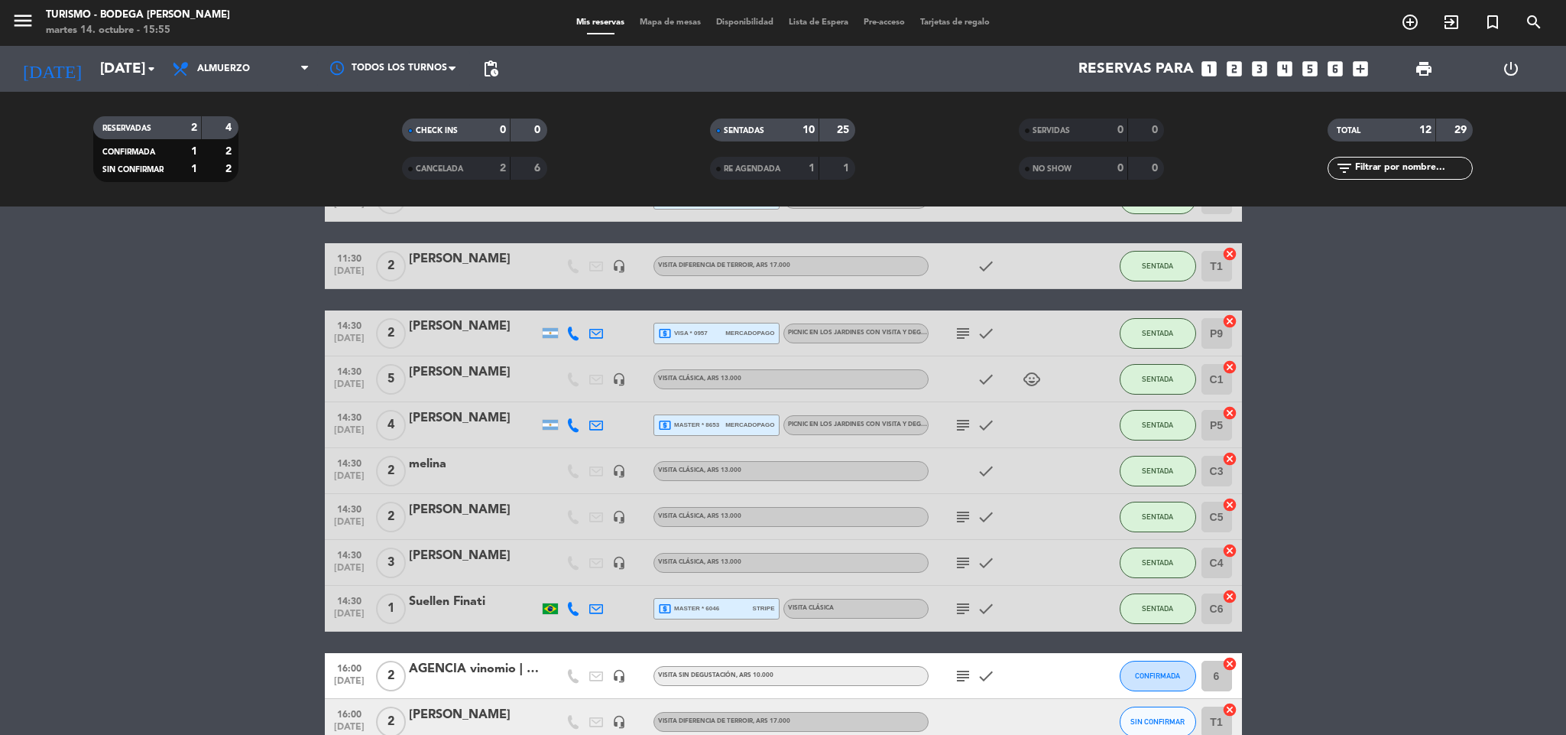
scroll to position [232, 0]
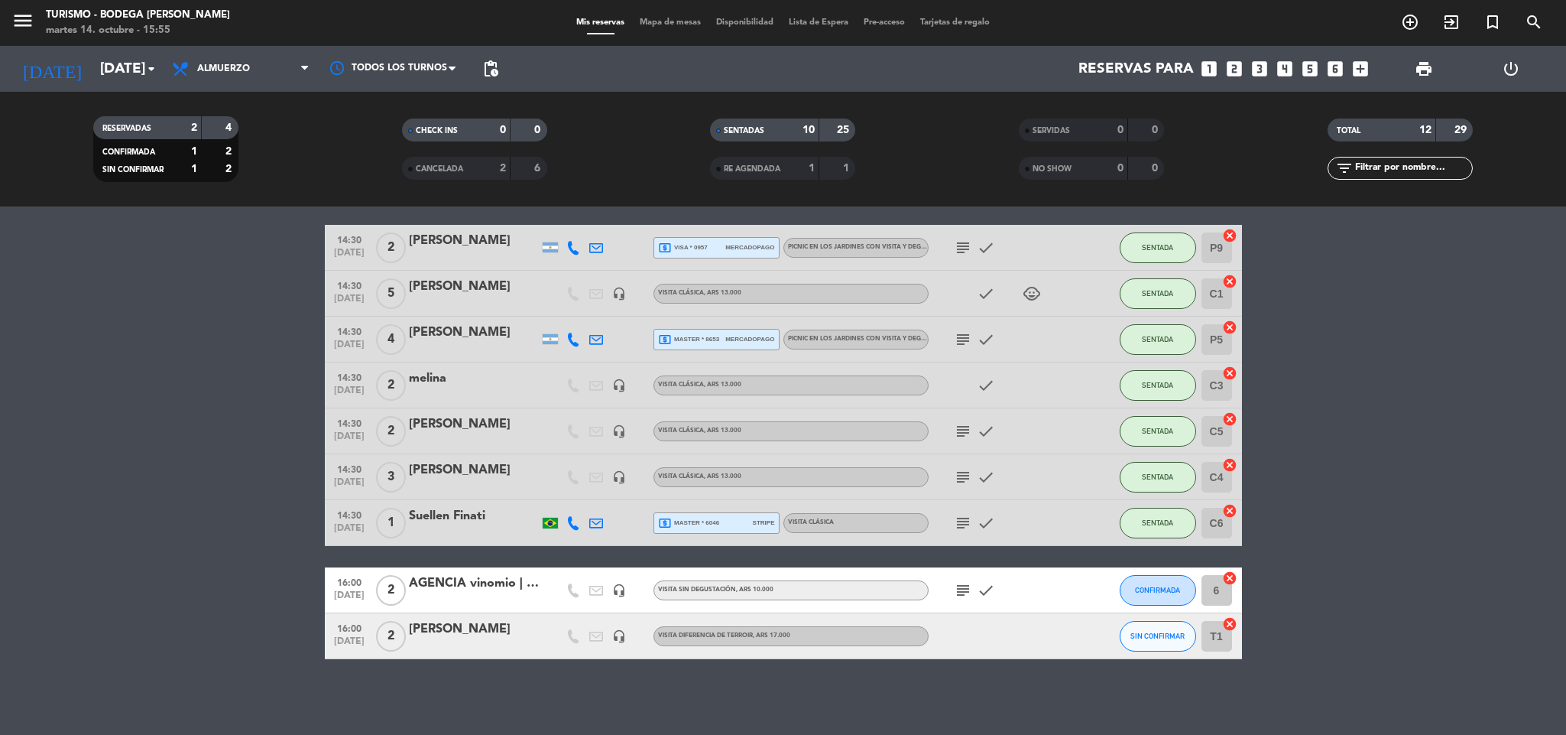
click at [503, 619] on div "[PERSON_NAME]" at bounding box center [474, 629] width 130 height 20
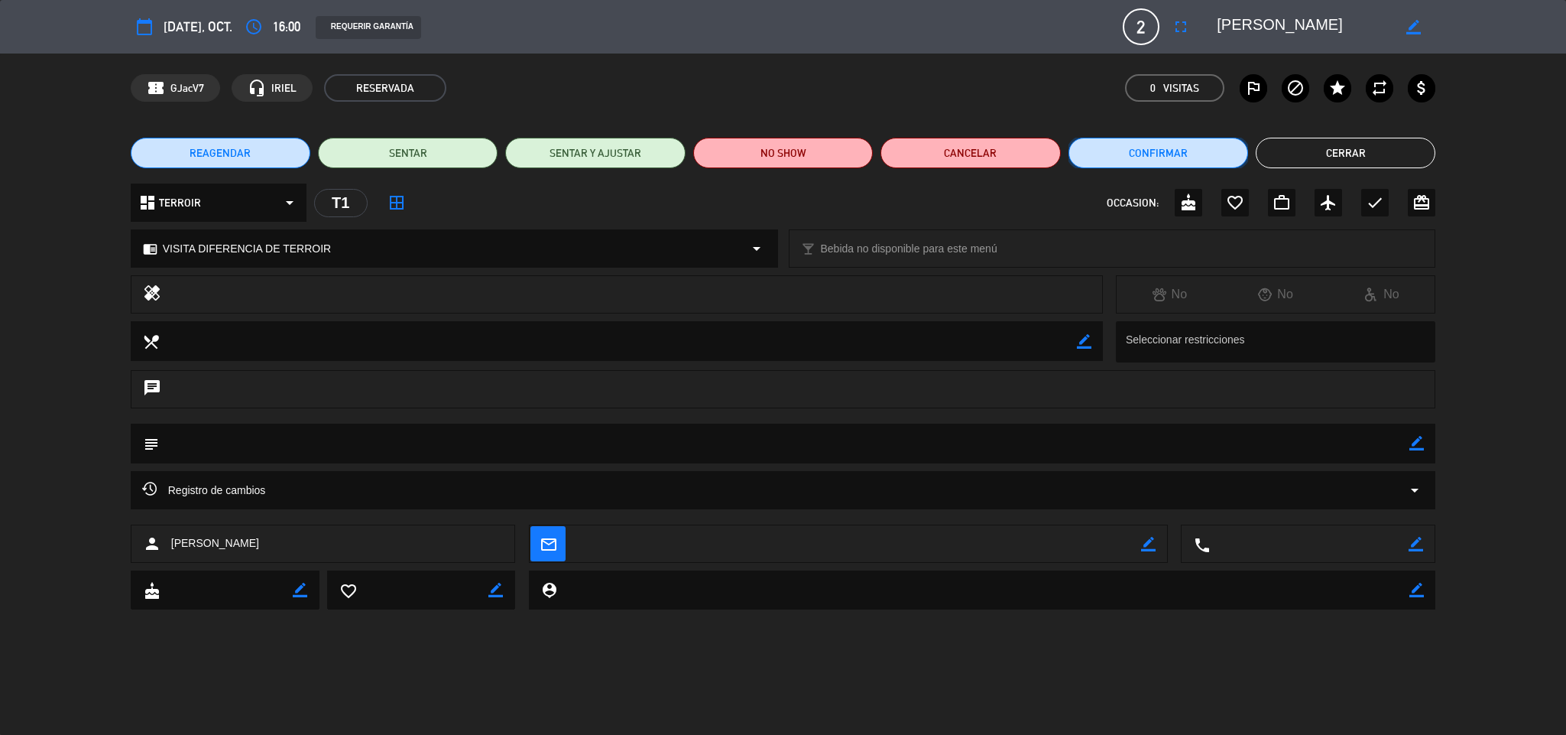
click at [1127, 138] on button "Confirmar" at bounding box center [1159, 153] width 180 height 31
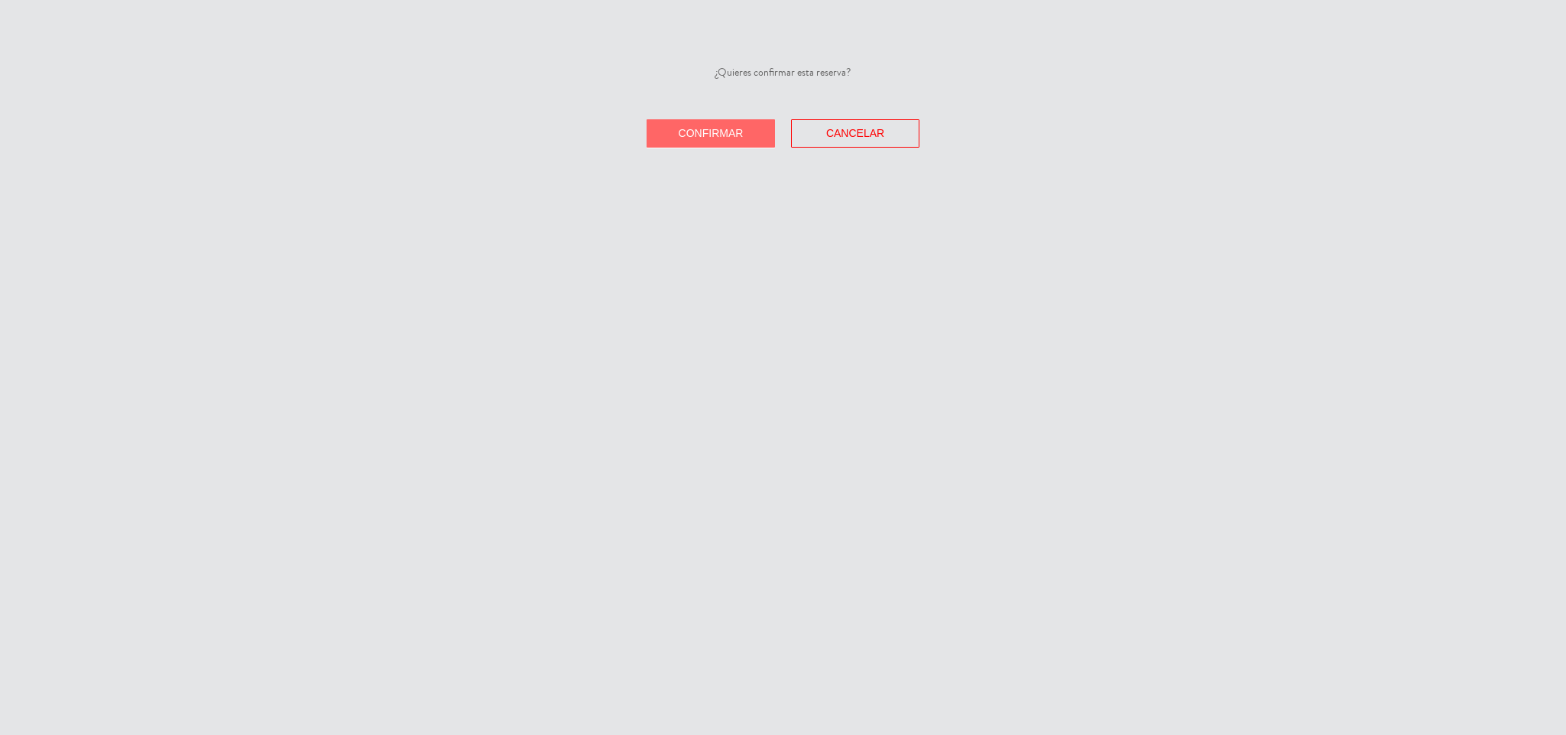
click at [677, 125] on button "Confirmar" at bounding box center [711, 133] width 128 height 28
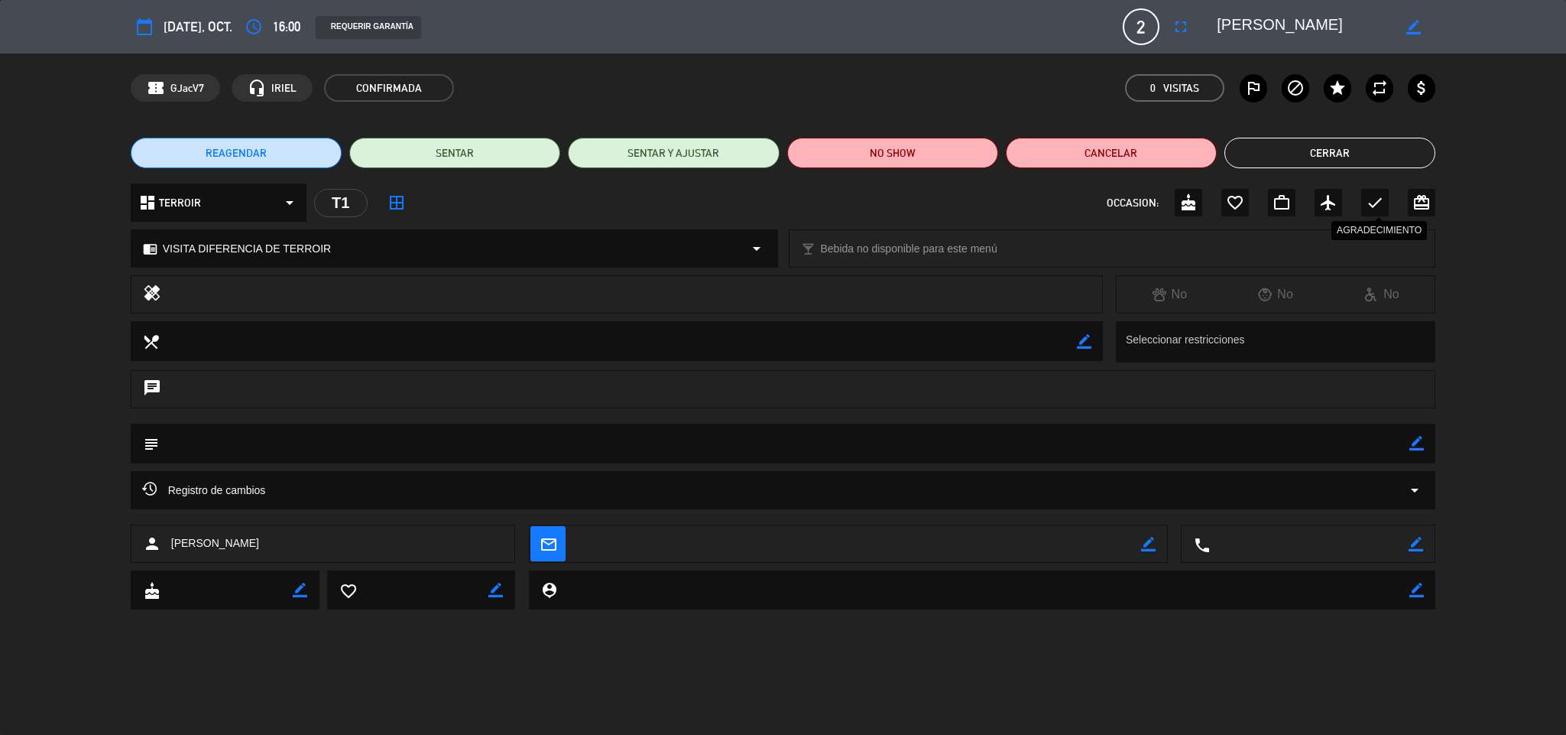
click at [1378, 206] on icon "check" at bounding box center [1375, 202] width 18 height 18
drag, startPoint x: 1303, startPoint y: 145, endPoint x: 865, endPoint y: 333, distance: 477.4
click at [1298, 147] on button "Cerrar" at bounding box center [1330, 153] width 211 height 31
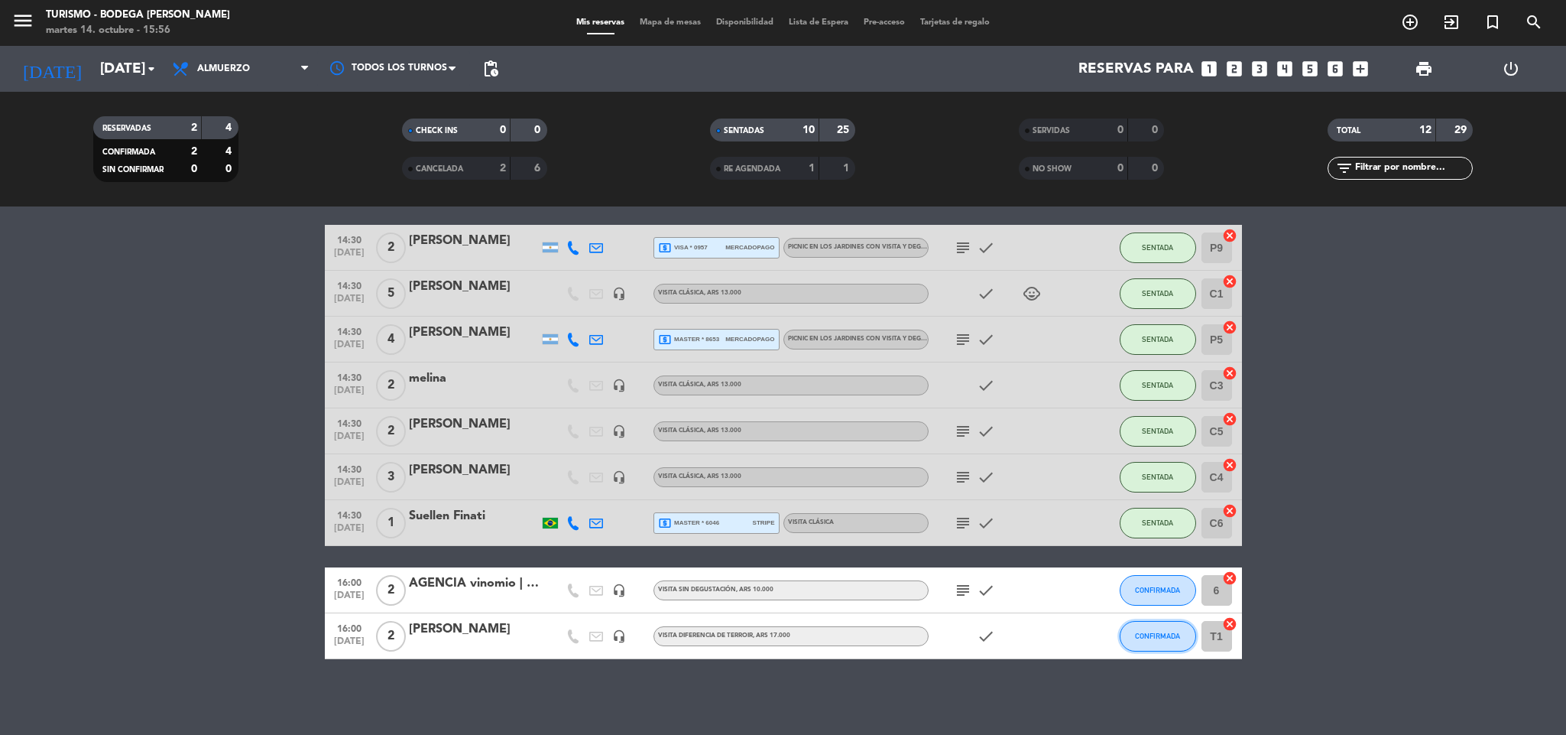
click at [1157, 644] on button "CONFIRMADA" at bounding box center [1158, 636] width 76 height 31
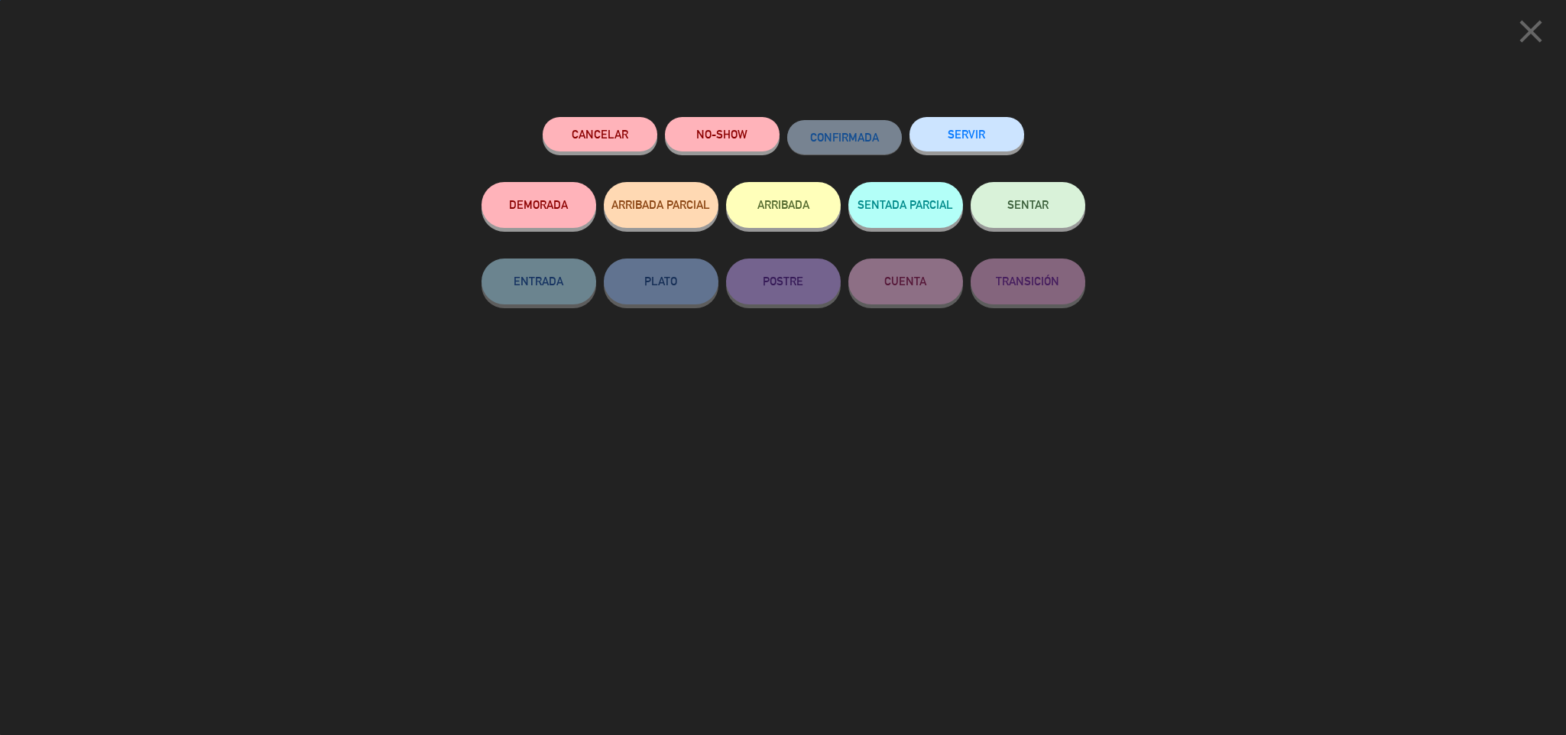
drag, startPoint x: 1049, startPoint y: 209, endPoint x: 1032, endPoint y: 220, distance: 19.9
click at [1048, 209] on button "SENTAR" at bounding box center [1028, 205] width 115 height 46
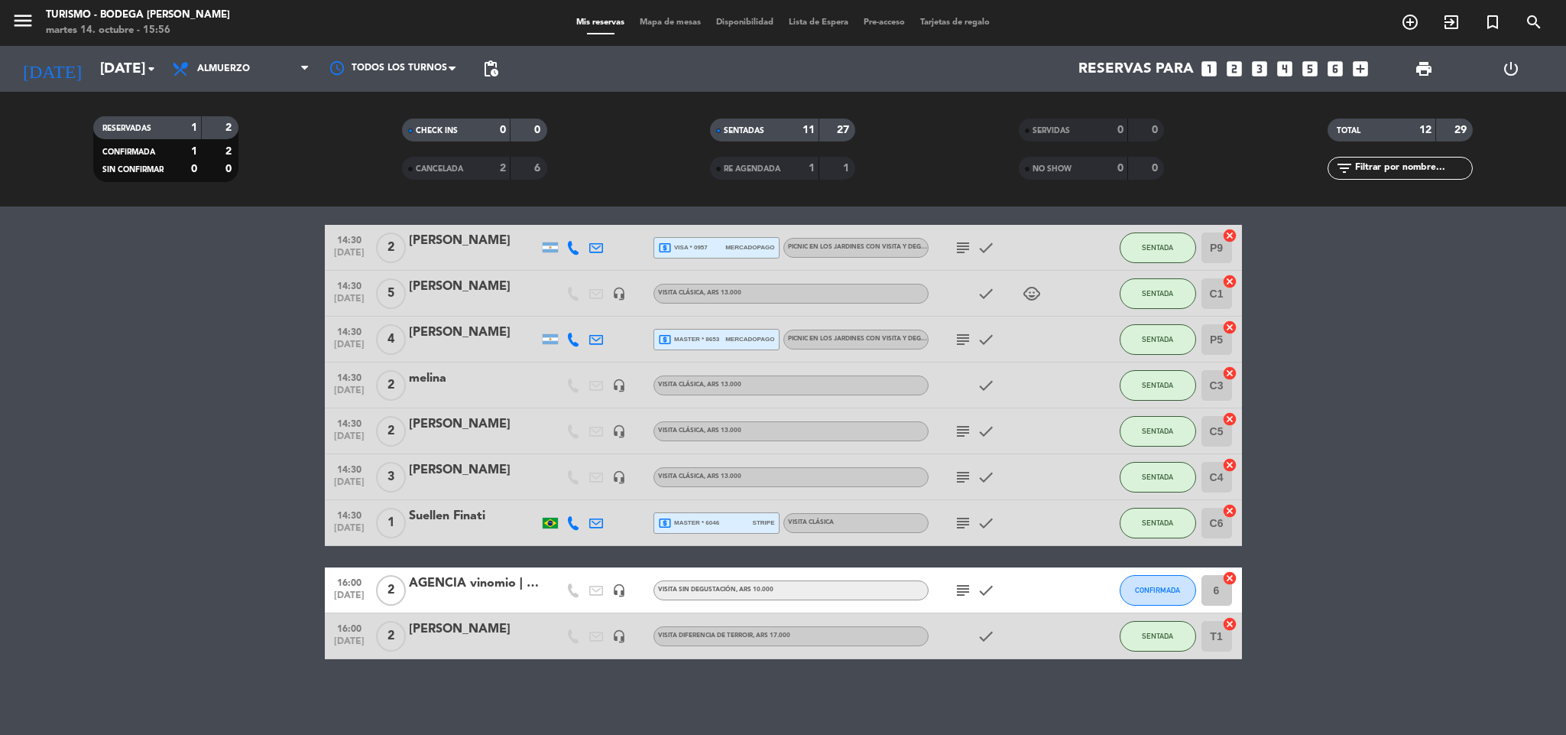
click at [959, 587] on icon "subject" at bounding box center [963, 590] width 18 height 18
click at [508, 599] on div at bounding box center [474, 600] width 130 height 12
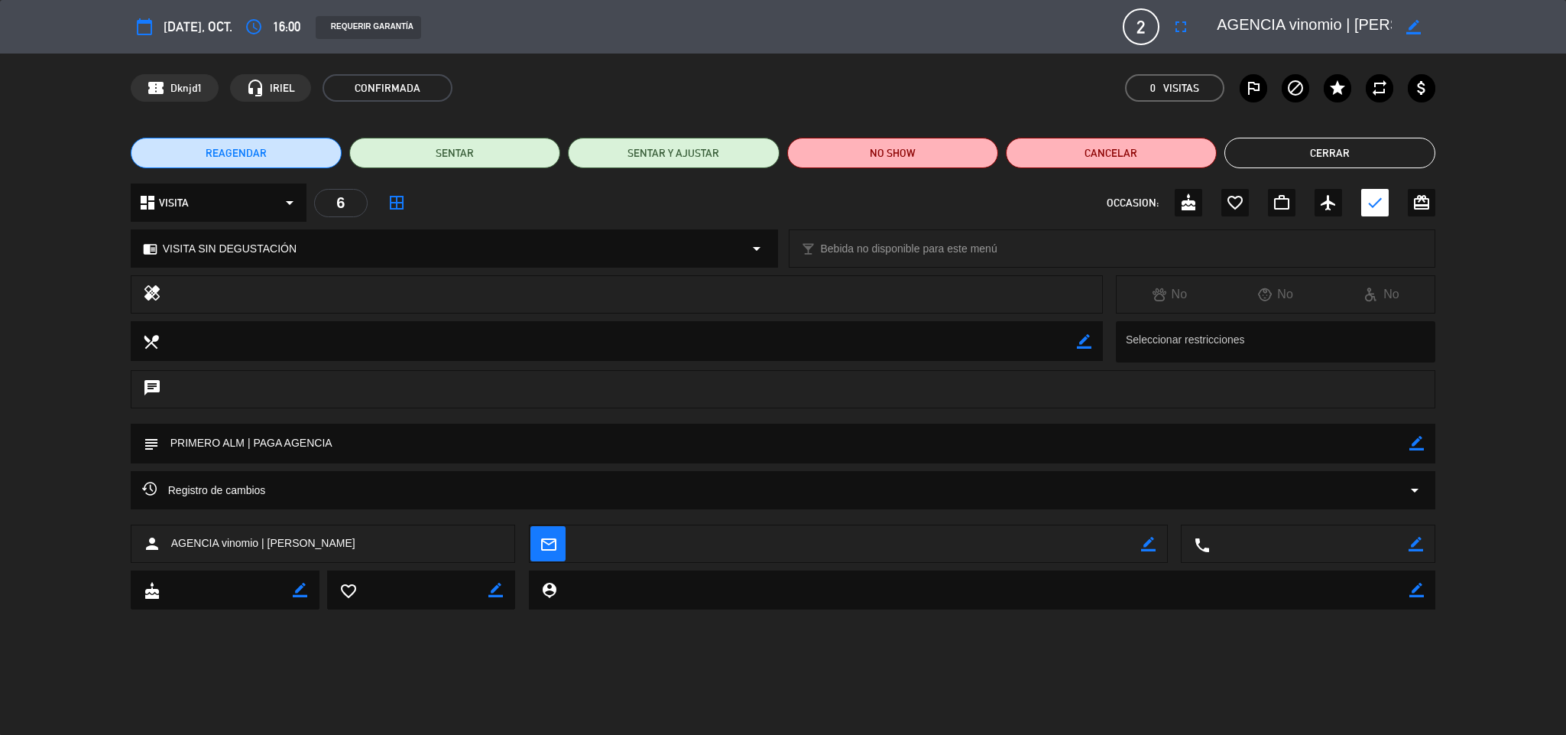
click at [1420, 440] on icon "border_color" at bounding box center [1417, 443] width 15 height 15
click at [1402, 445] on textarea at bounding box center [784, 443] width 1251 height 39
type textarea "PRIMERO ALM | PAGA AGENCIA | SOLO TOUR"
click at [1415, 448] on icon at bounding box center [1417, 443] width 15 height 15
drag, startPoint x: 1363, startPoint y: 148, endPoint x: 1381, endPoint y: 168, distance: 27.6
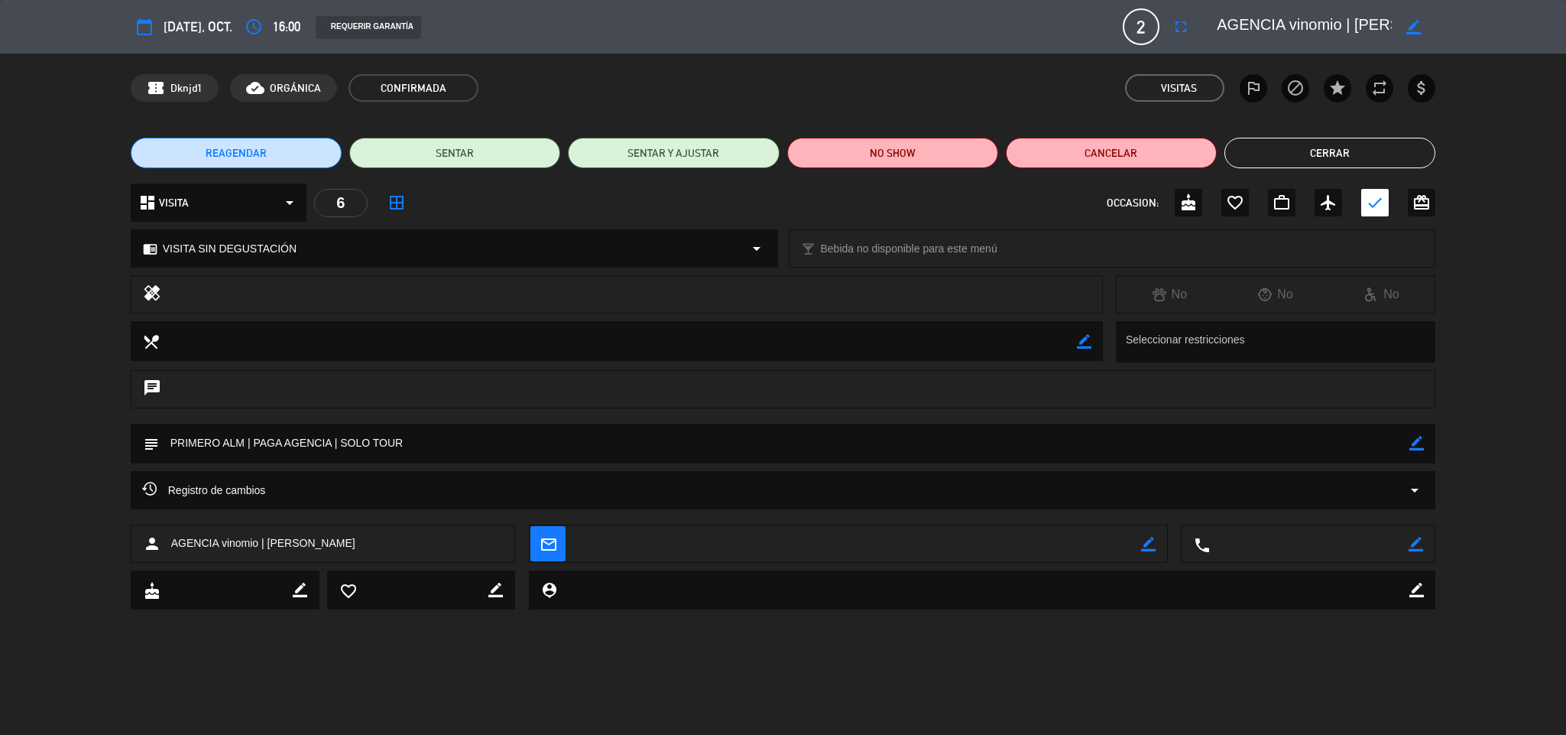
click at [1363, 138] on button "Cerrar" at bounding box center [1330, 153] width 211 height 31
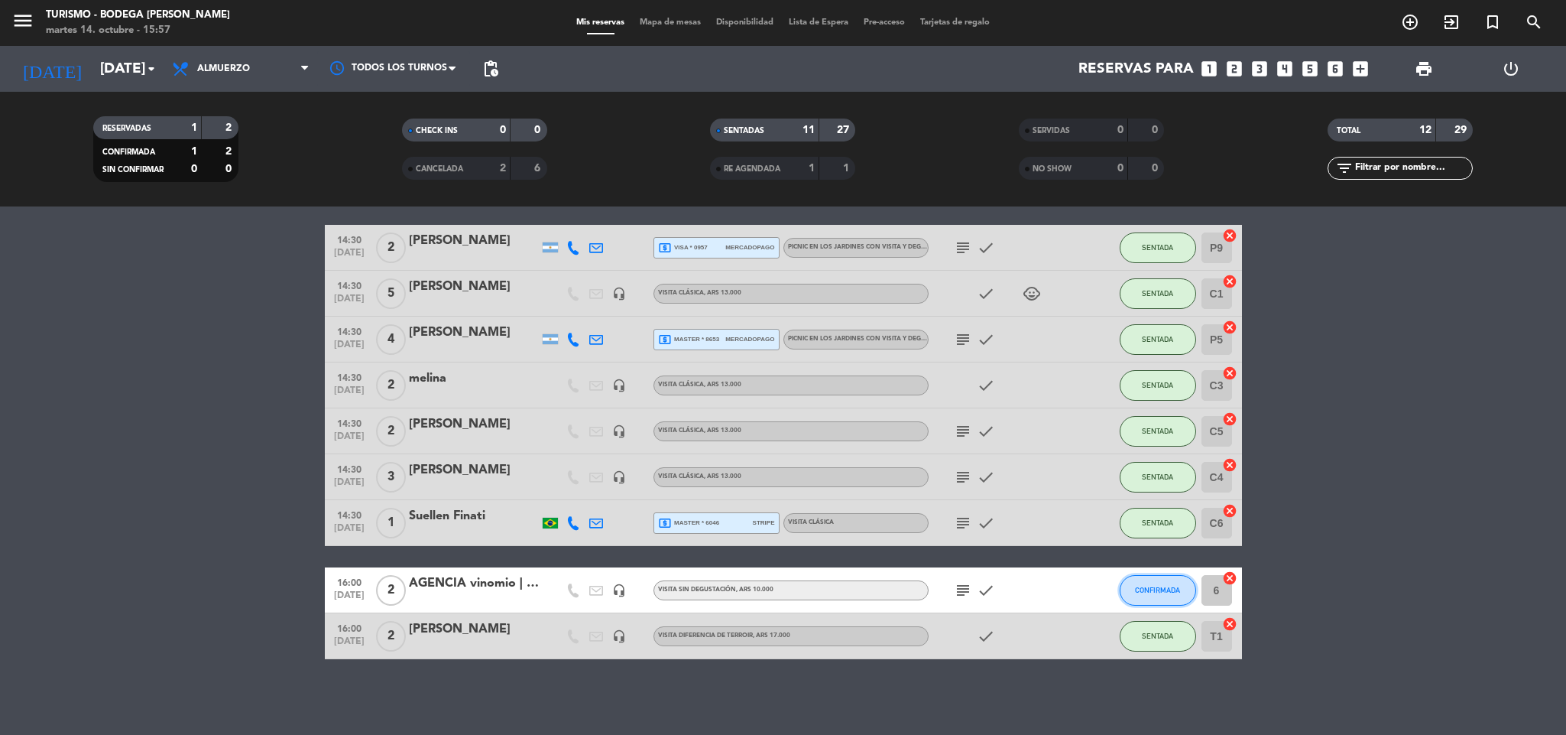
click at [1152, 594] on button "CONFIRMADA" at bounding box center [1158, 590] width 76 height 31
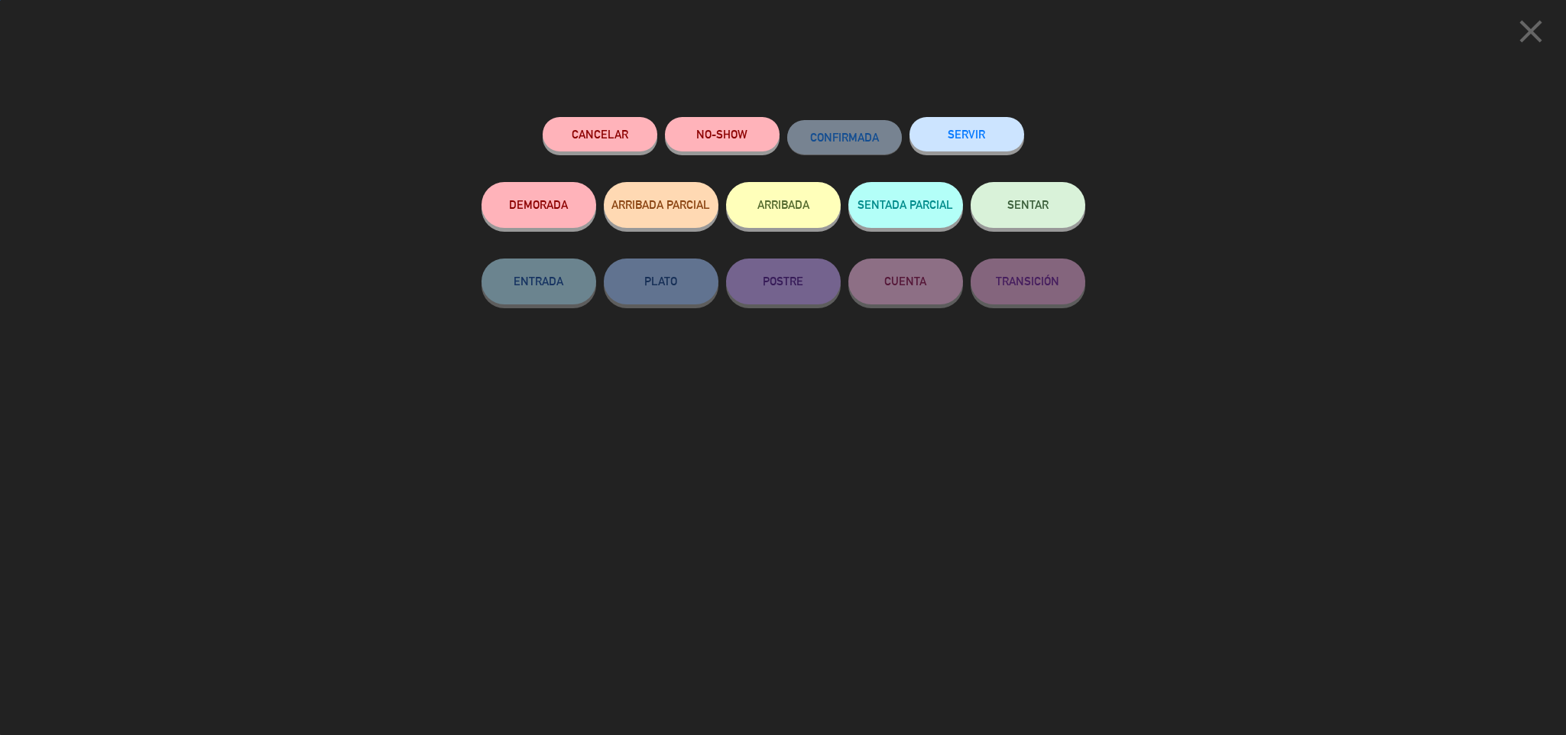
click at [1016, 193] on button "SENTAR" at bounding box center [1028, 205] width 115 height 46
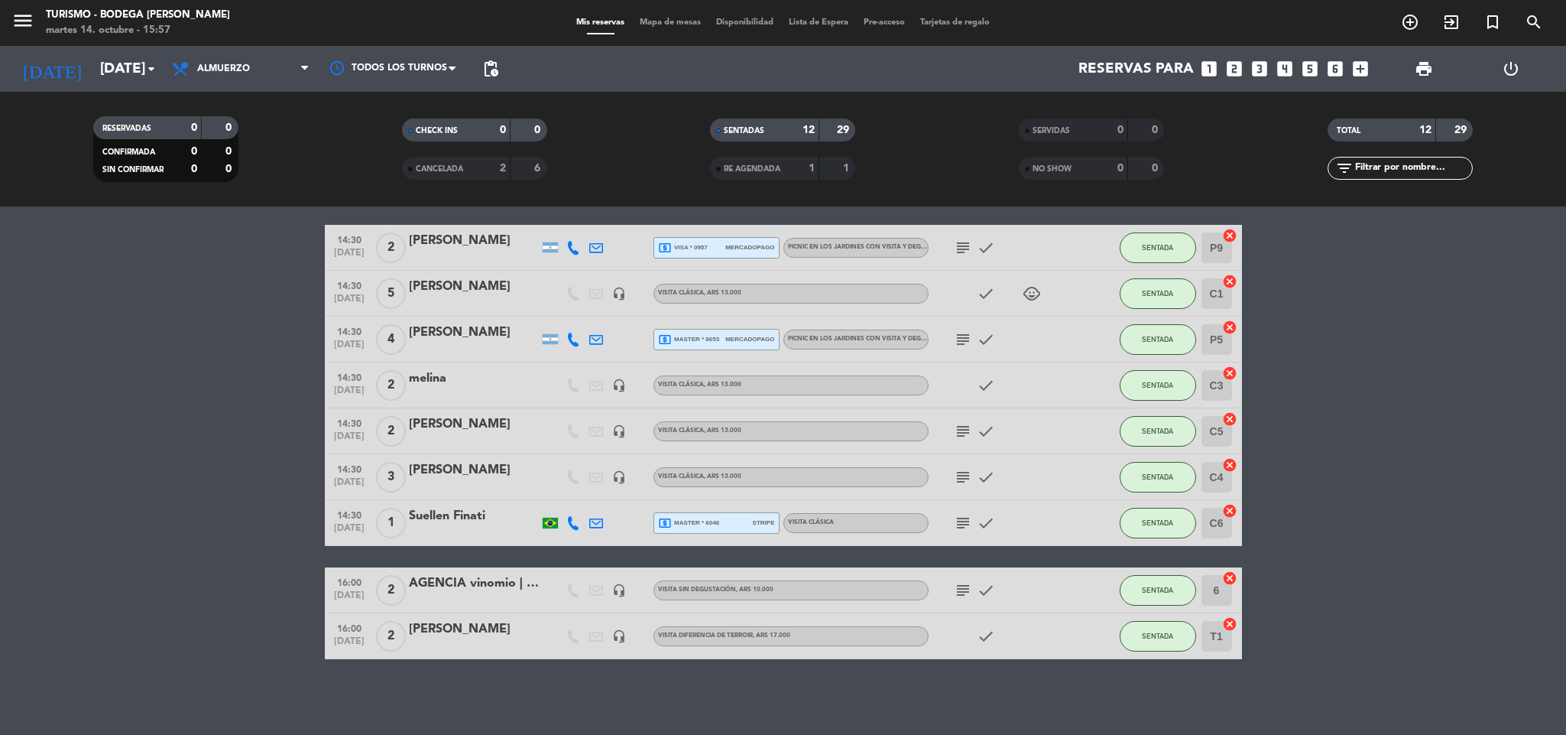
click at [962, 594] on icon "subject" at bounding box center [963, 590] width 18 height 18
click at [962, 592] on icon "subject" at bounding box center [963, 590] width 18 height 18
